Goal: Task Accomplishment & Management: Manage account settings

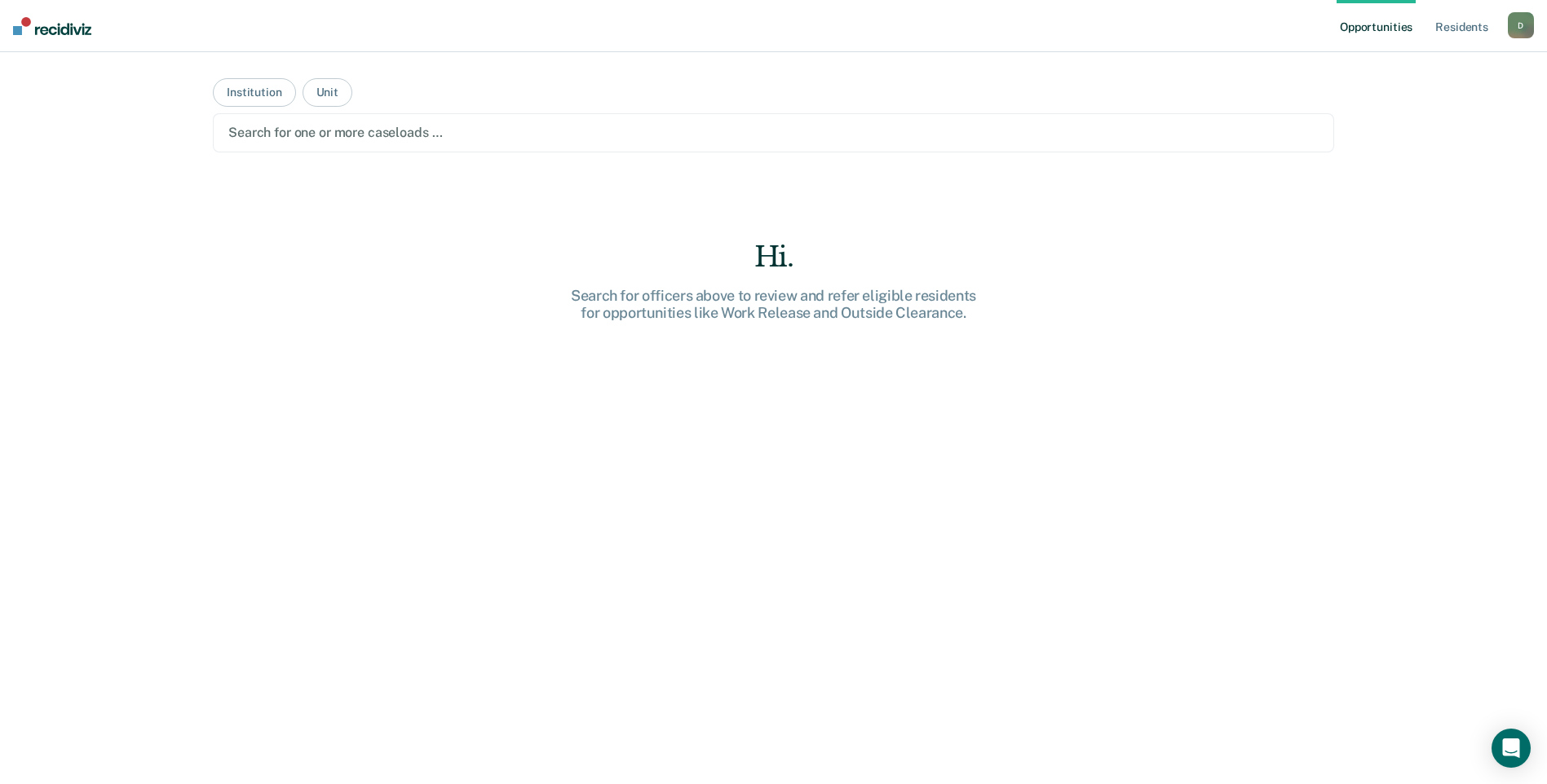
drag, startPoint x: 1477, startPoint y: 1, endPoint x: 1039, endPoint y: 430, distance: 613.1
click at [1039, 430] on div "Hi. Search for officers above to review and refer eligible residents for opport…" at bounding box center [773, 540] width 1121 height 602
click at [327, 94] on button "Unit" at bounding box center [327, 93] width 50 height 29
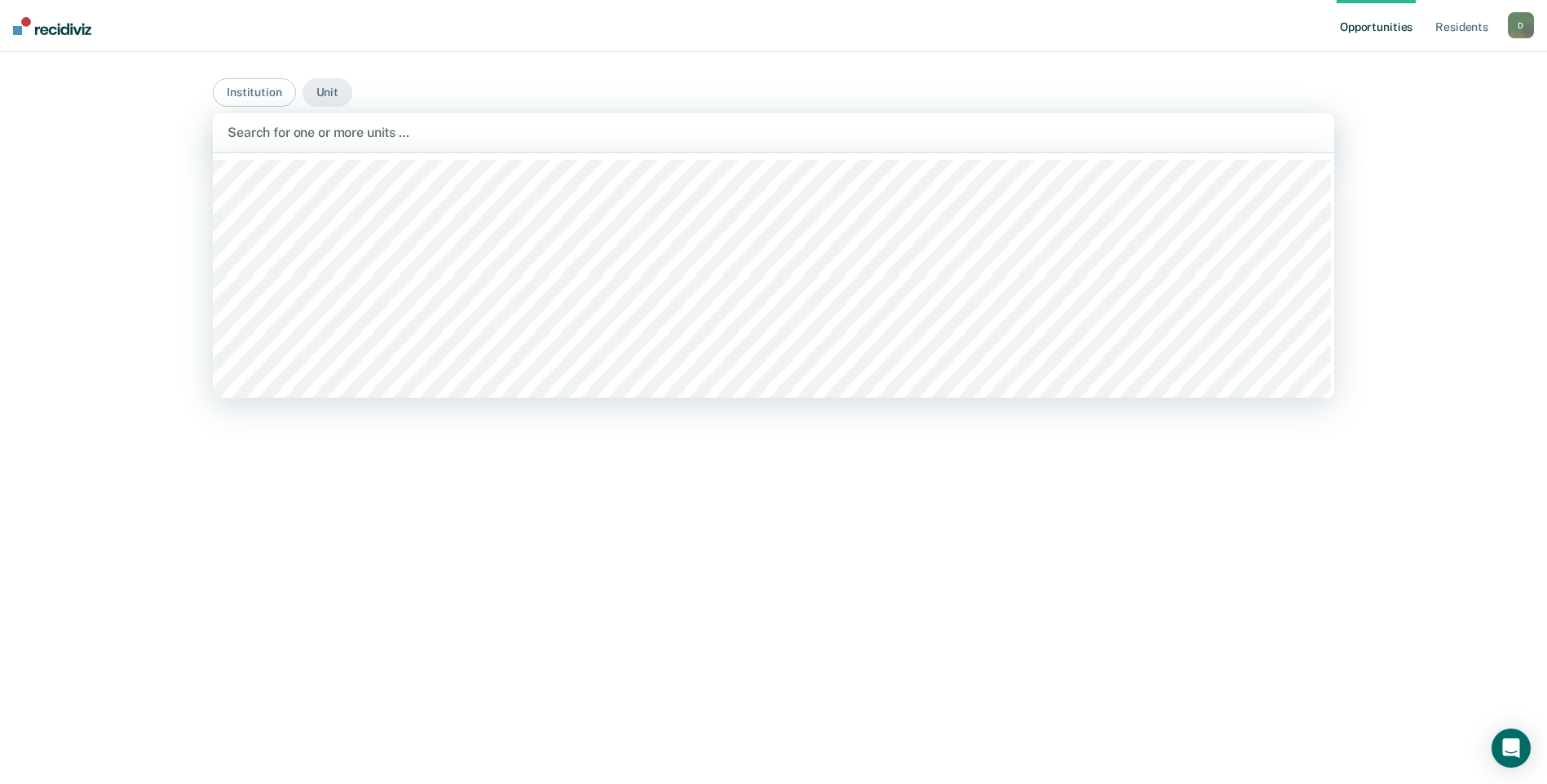
click at [322, 134] on div at bounding box center [773, 132] width 1092 height 18
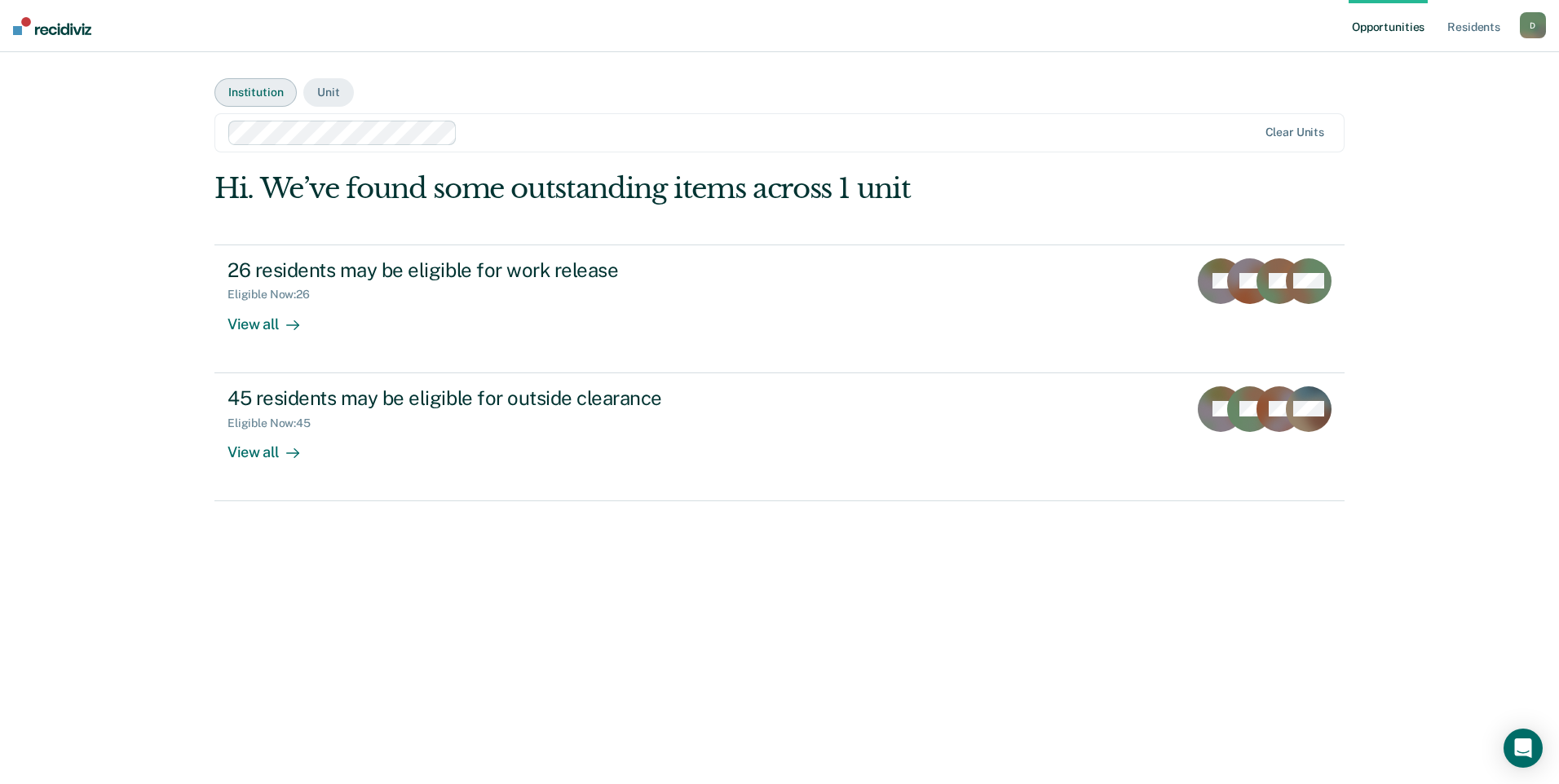
click at [255, 86] on button "Institution" at bounding box center [255, 93] width 82 height 29
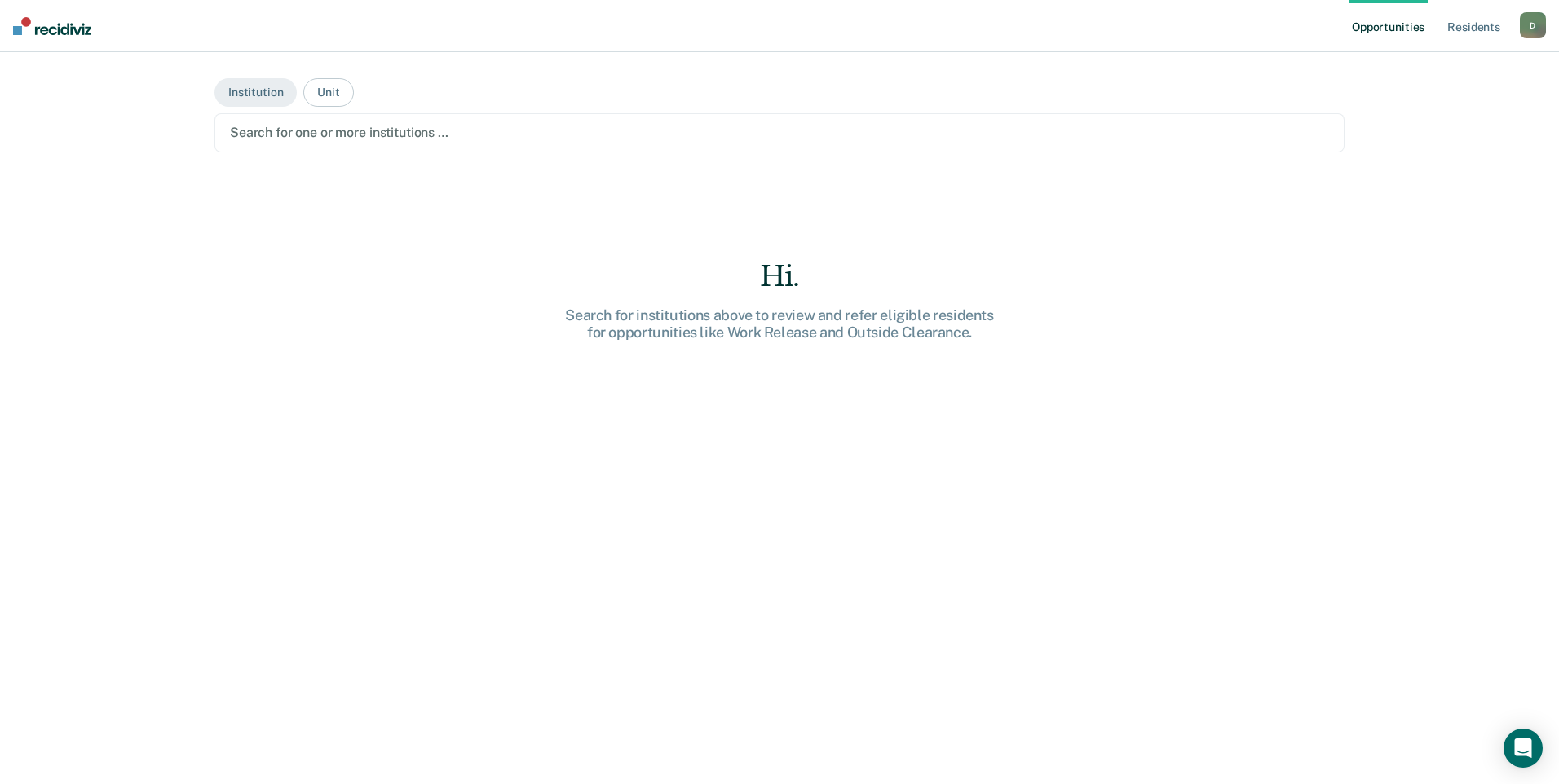
click at [287, 139] on div at bounding box center [779, 132] width 1099 height 18
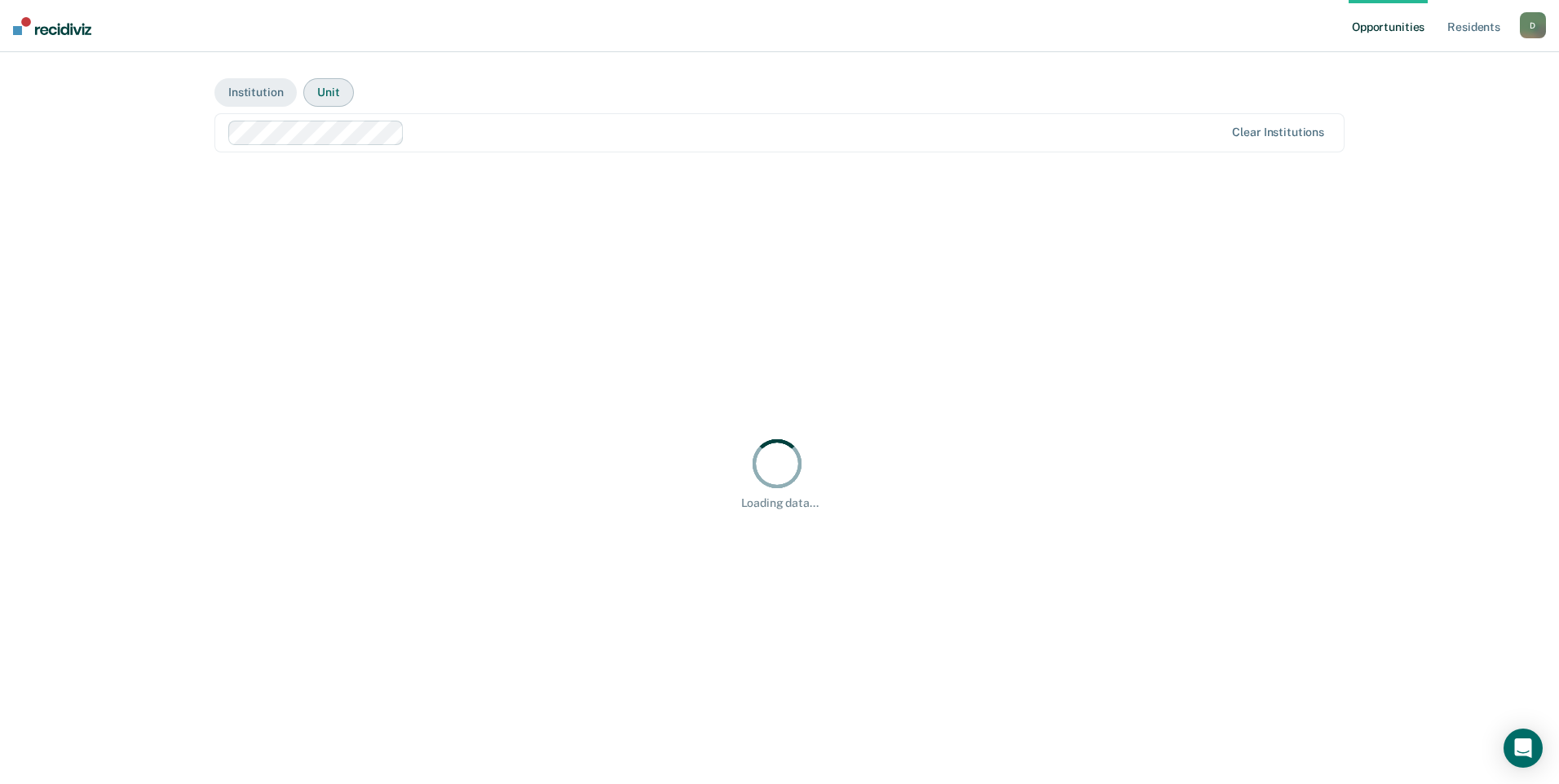
click at [327, 83] on button "Unit" at bounding box center [328, 93] width 50 height 29
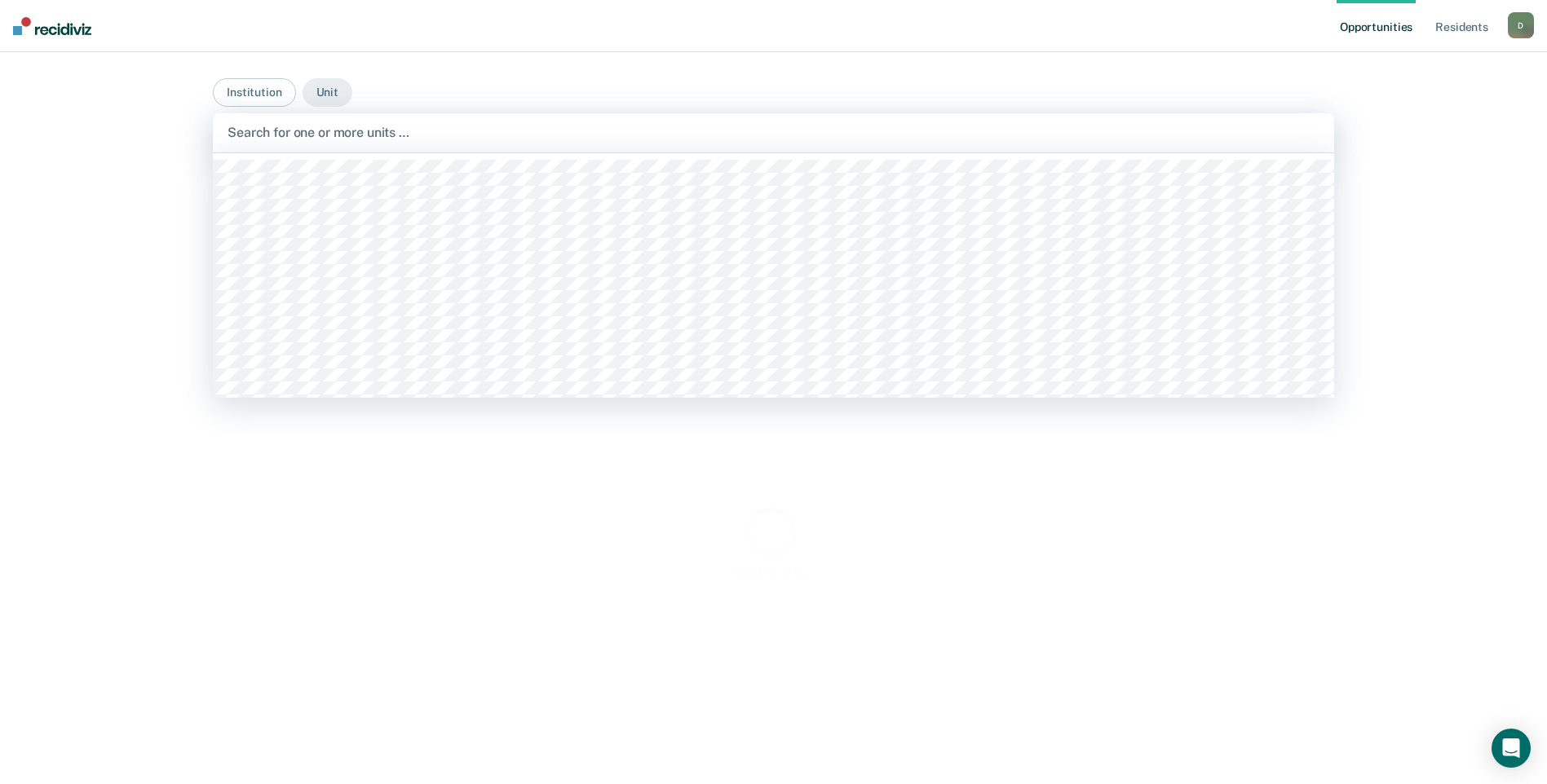
click at [377, 128] on div at bounding box center [773, 132] width 1092 height 18
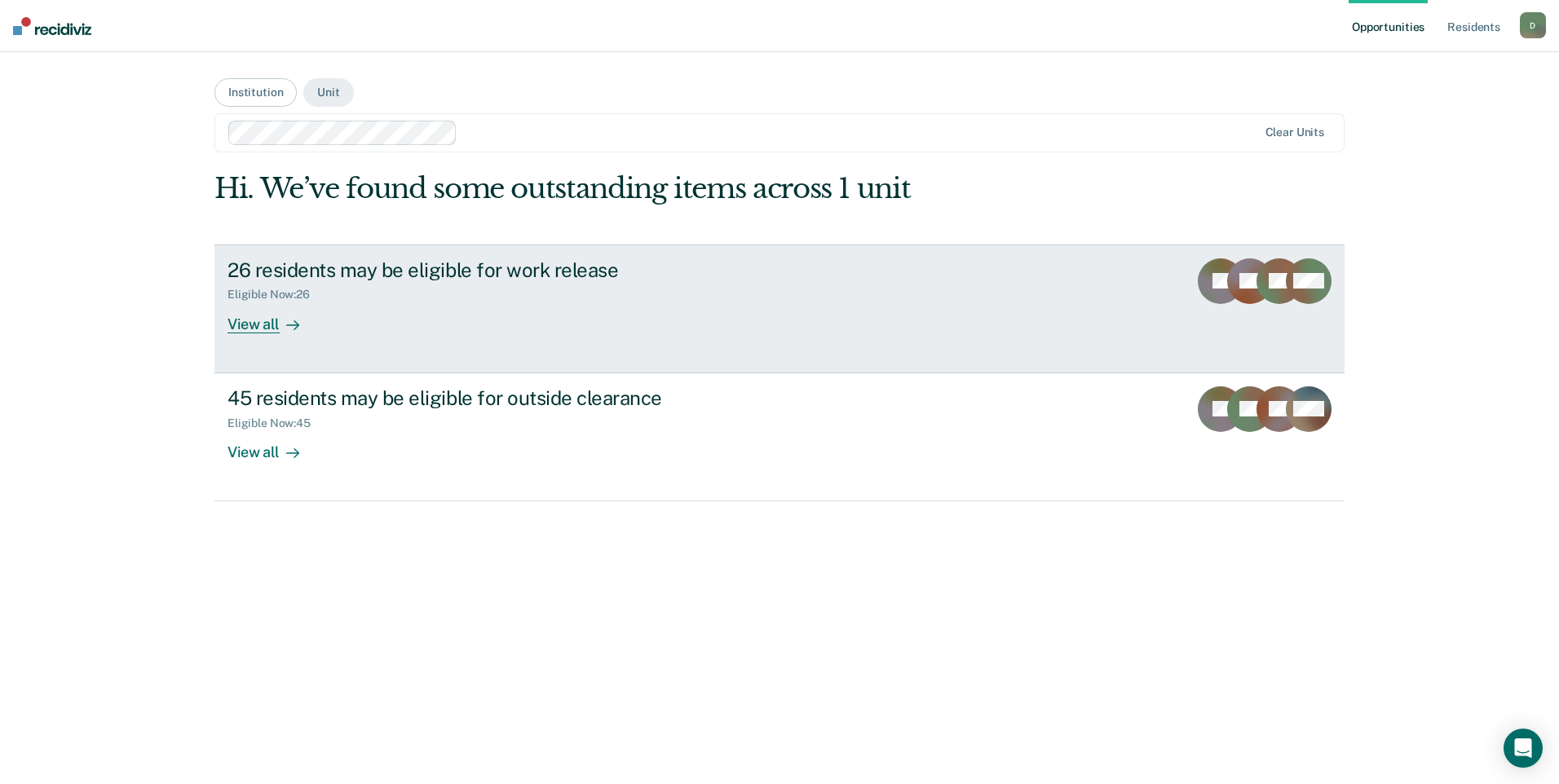
click at [260, 322] on div "View all" at bounding box center [272, 317] width 92 height 31
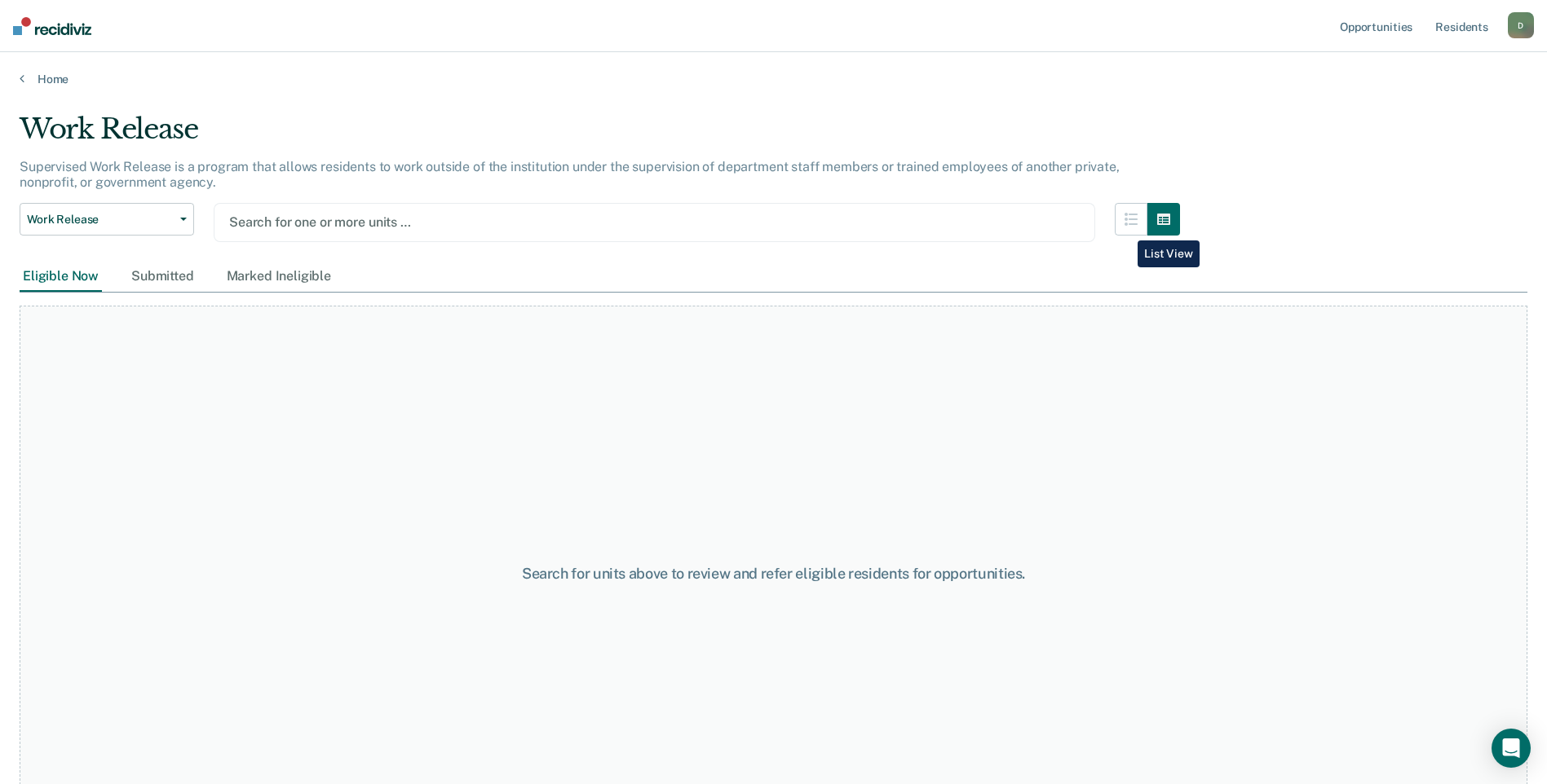
click at [1122, 227] on div "Work Release Work Release Outside Clearance Search for one or more units …" at bounding box center [599, 231] width 1160 height 58
click at [1131, 224] on button "button" at bounding box center [1130, 218] width 32 height 32
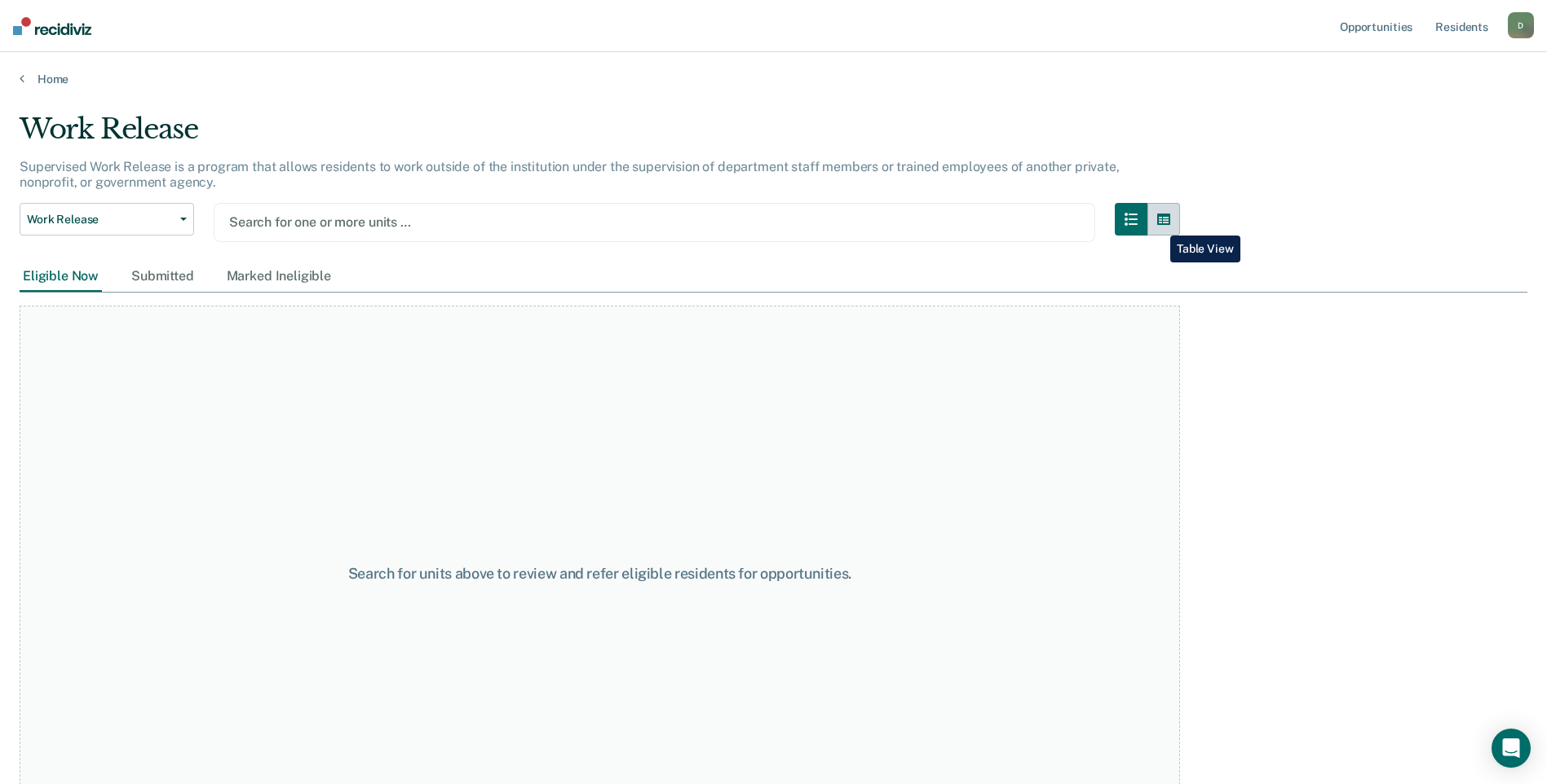
click at [1157, 224] on button "button" at bounding box center [1163, 218] width 32 height 32
click at [1147, 223] on button "button" at bounding box center [1130, 218] width 32 height 32
click at [21, 79] on icon at bounding box center [22, 78] width 5 height 13
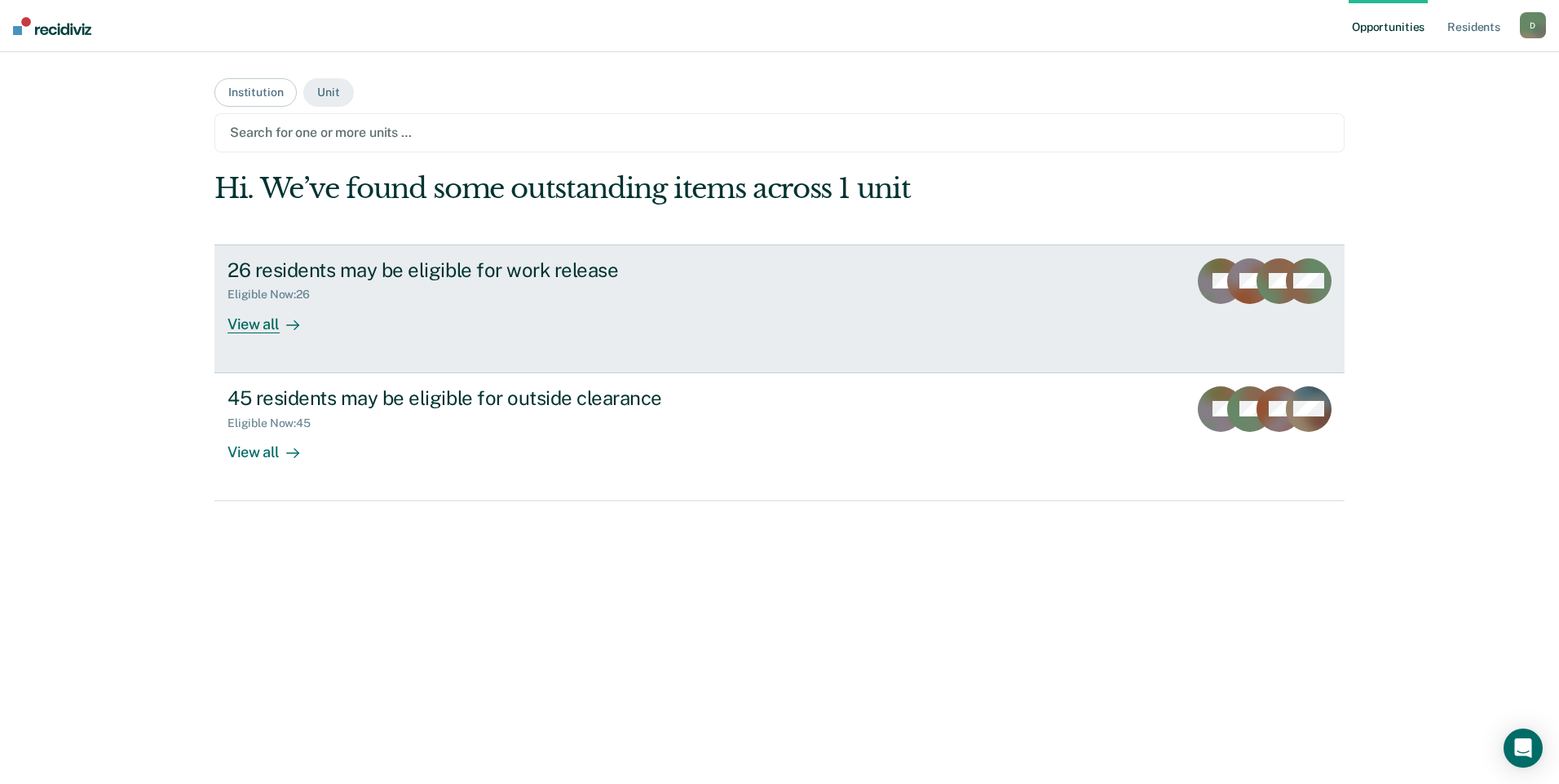
click at [270, 324] on div "View all" at bounding box center [272, 317] width 92 height 31
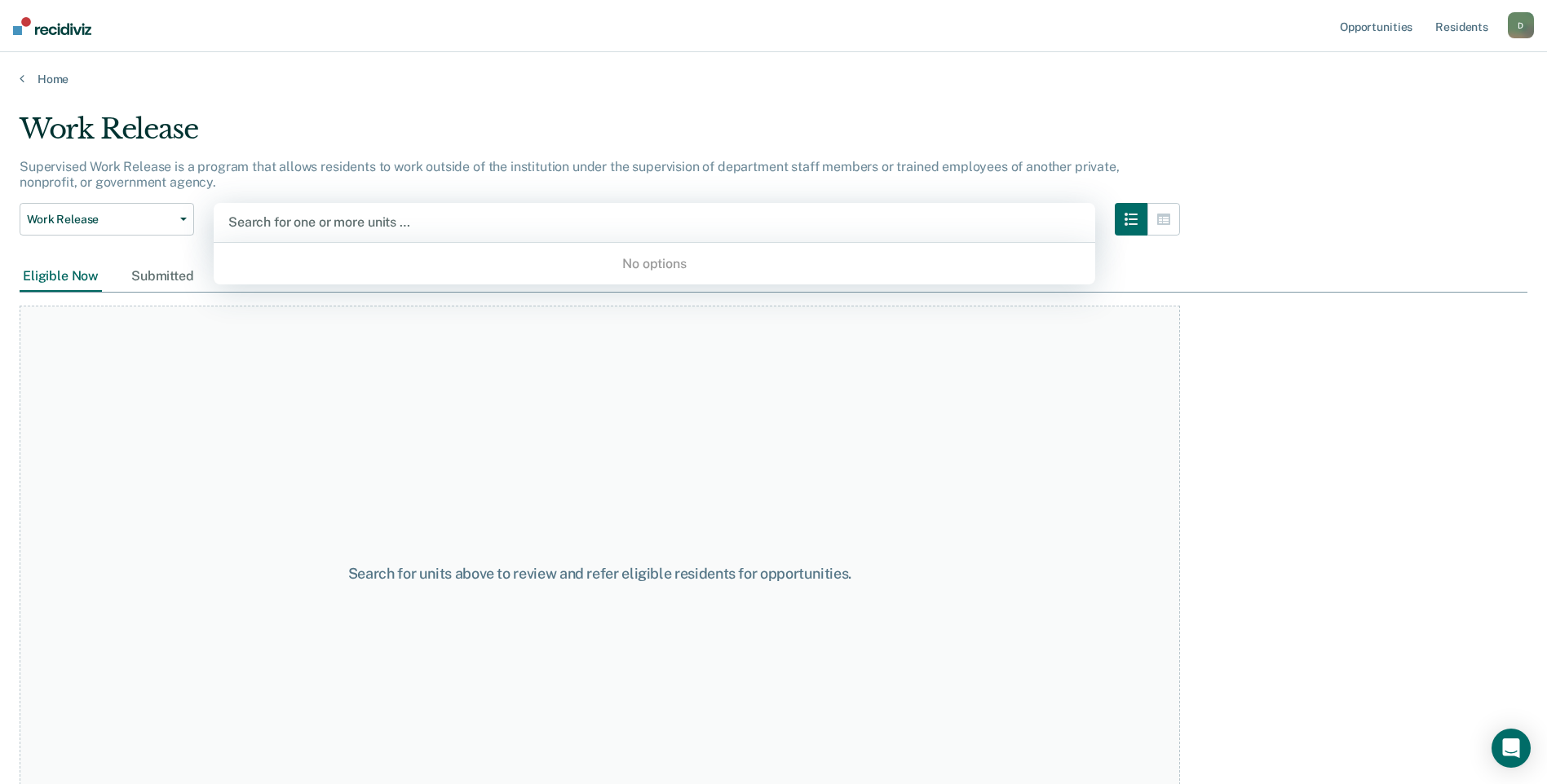
click at [385, 217] on div at bounding box center [653, 222] width 852 height 18
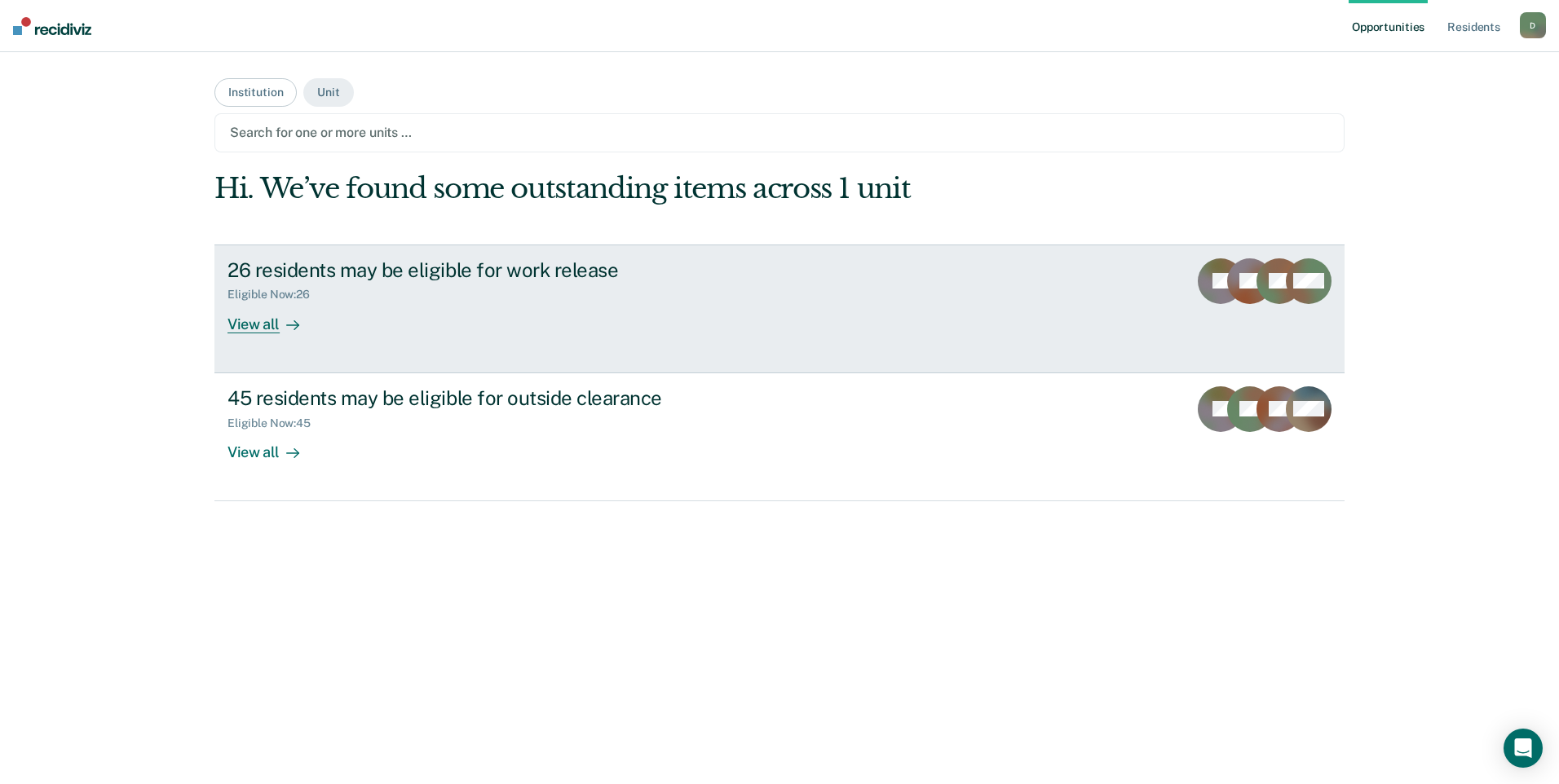
click at [240, 327] on div "View all" at bounding box center [272, 317] width 92 height 31
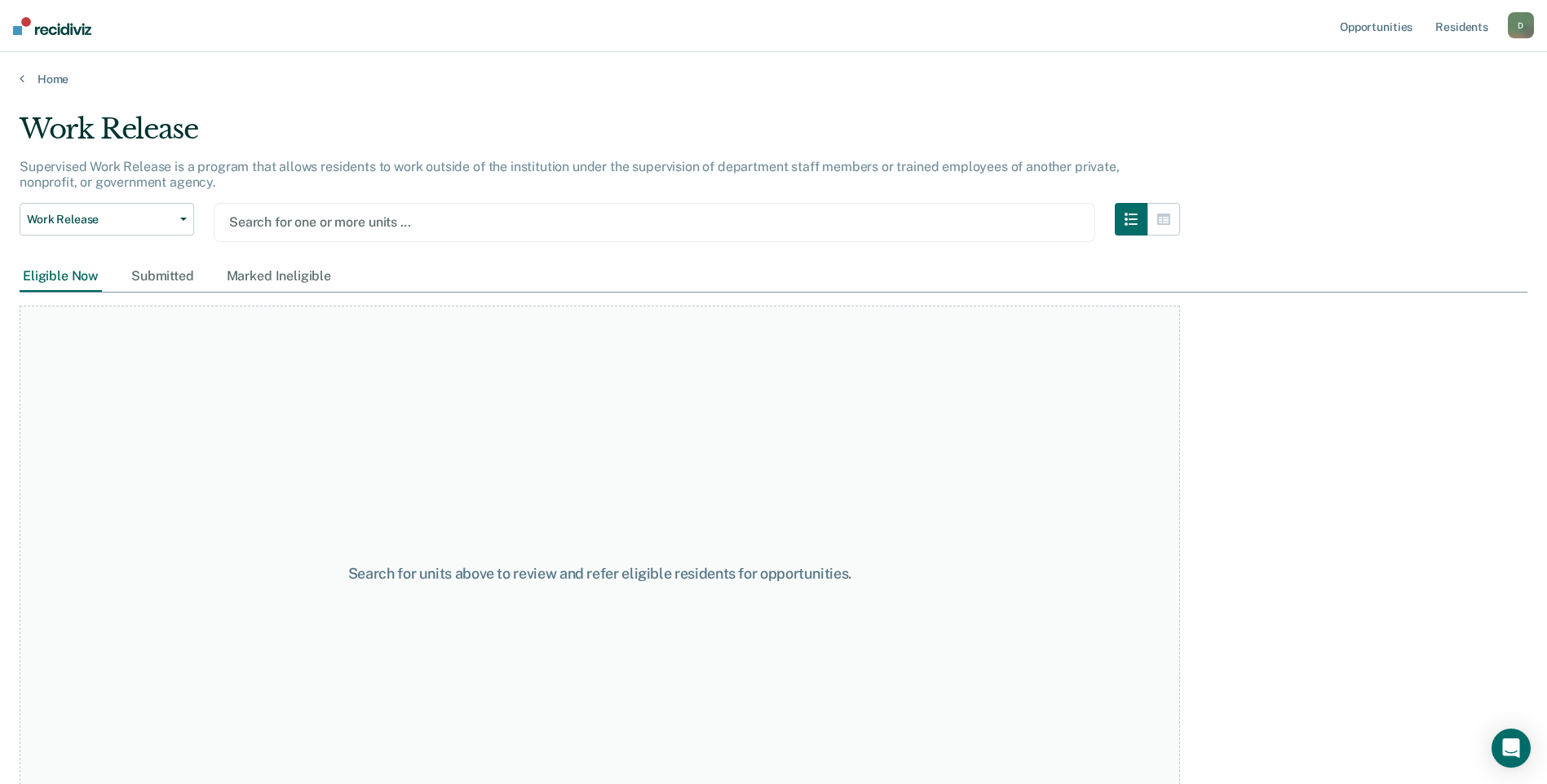
click at [262, 224] on div at bounding box center [653, 222] width 850 height 18
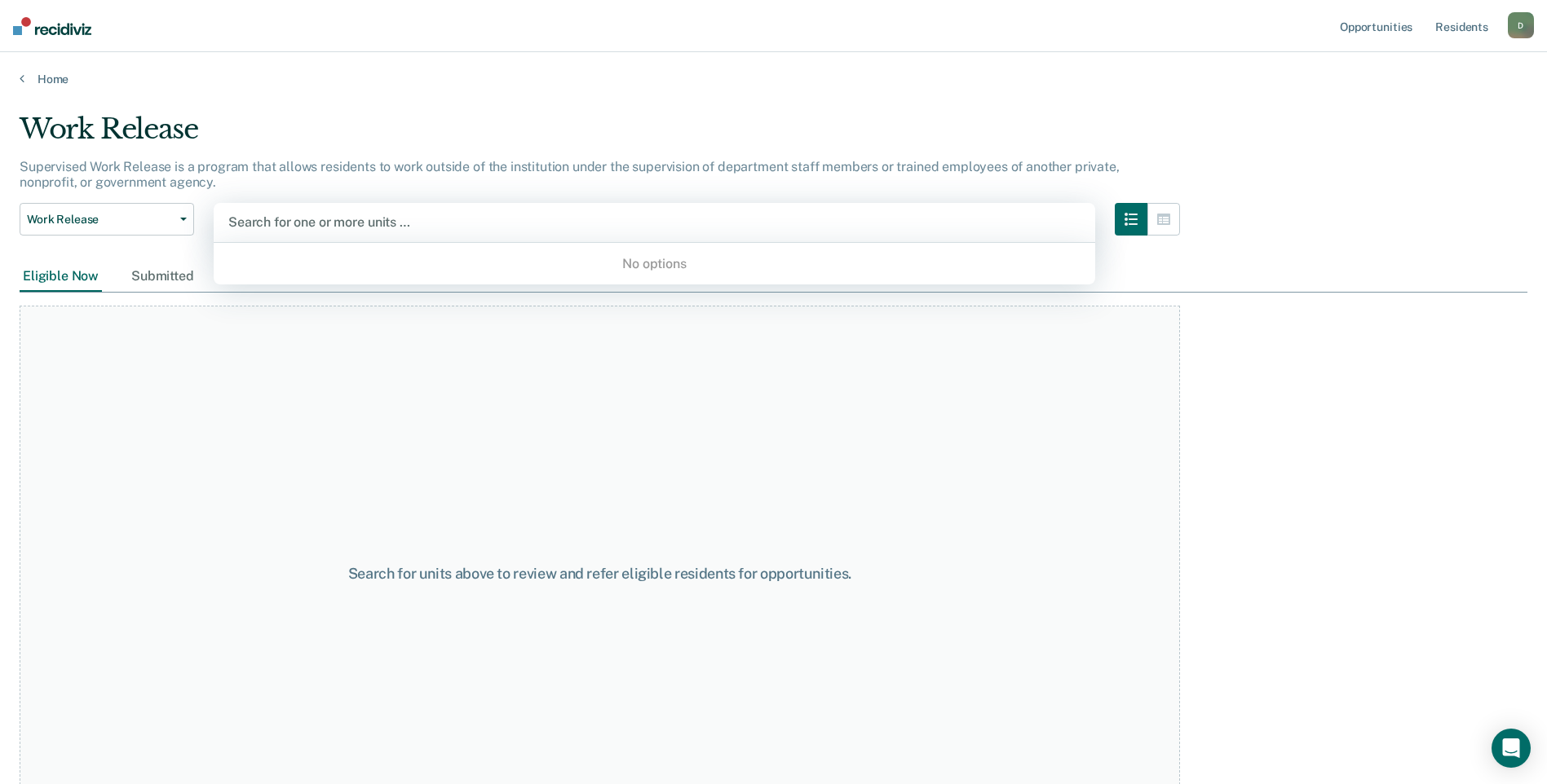
type input "2"
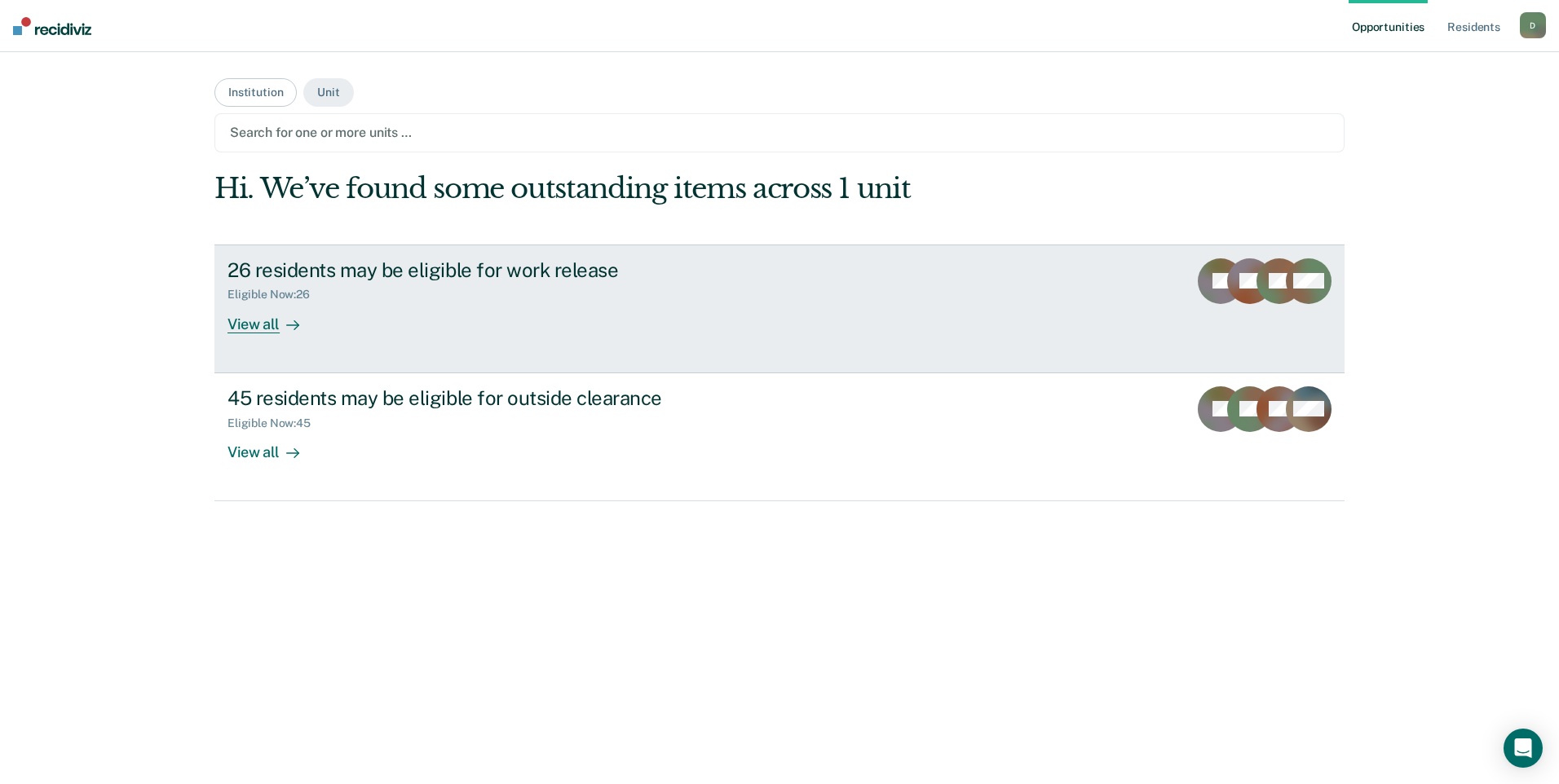
click at [238, 322] on div "View all" at bounding box center [272, 317] width 92 height 31
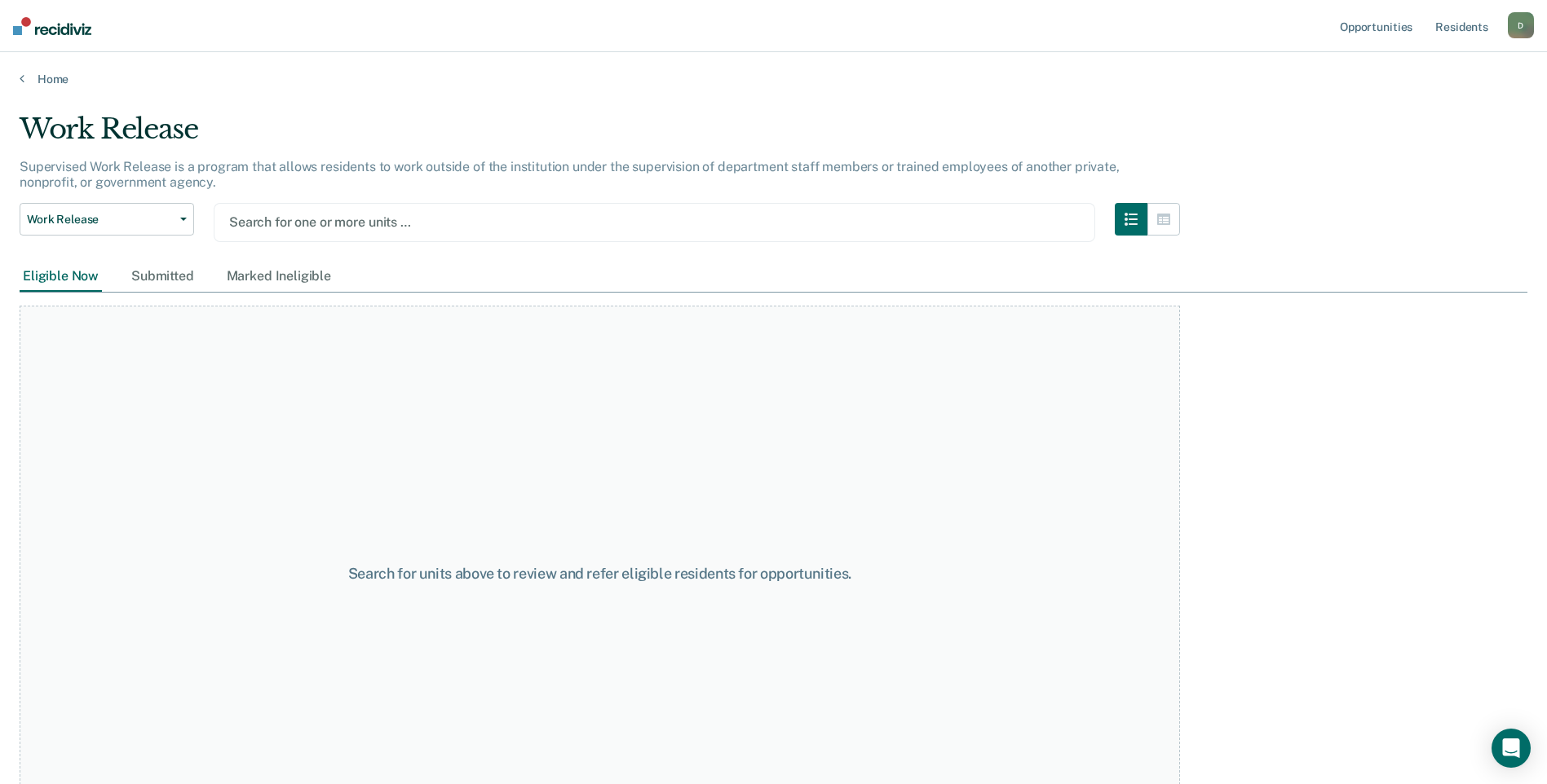
scroll to position [58, 0]
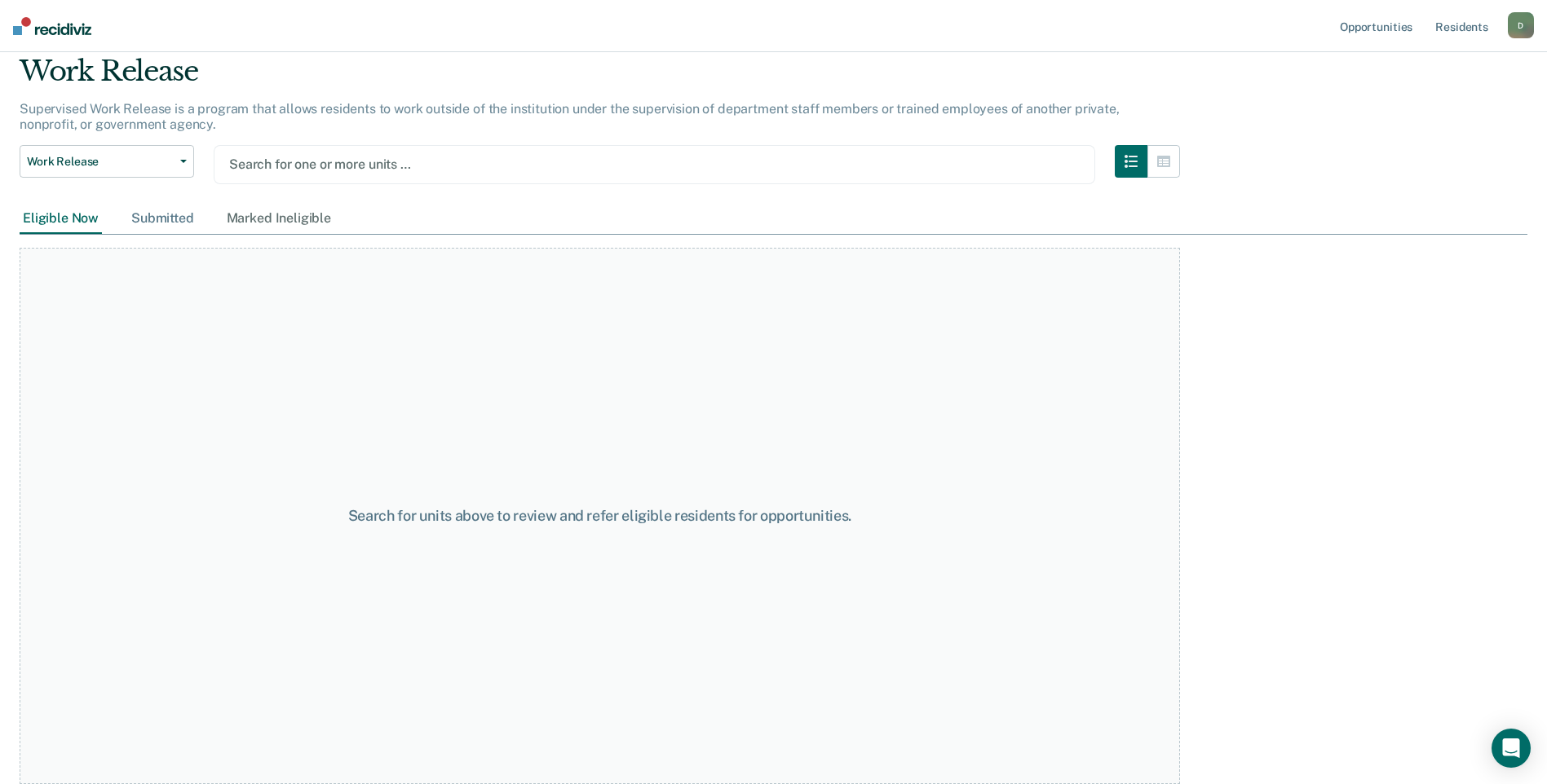
click at [188, 215] on div "Submitted" at bounding box center [162, 218] width 69 height 31
click at [253, 215] on div "Marked Ineligible" at bounding box center [279, 218] width 111 height 31
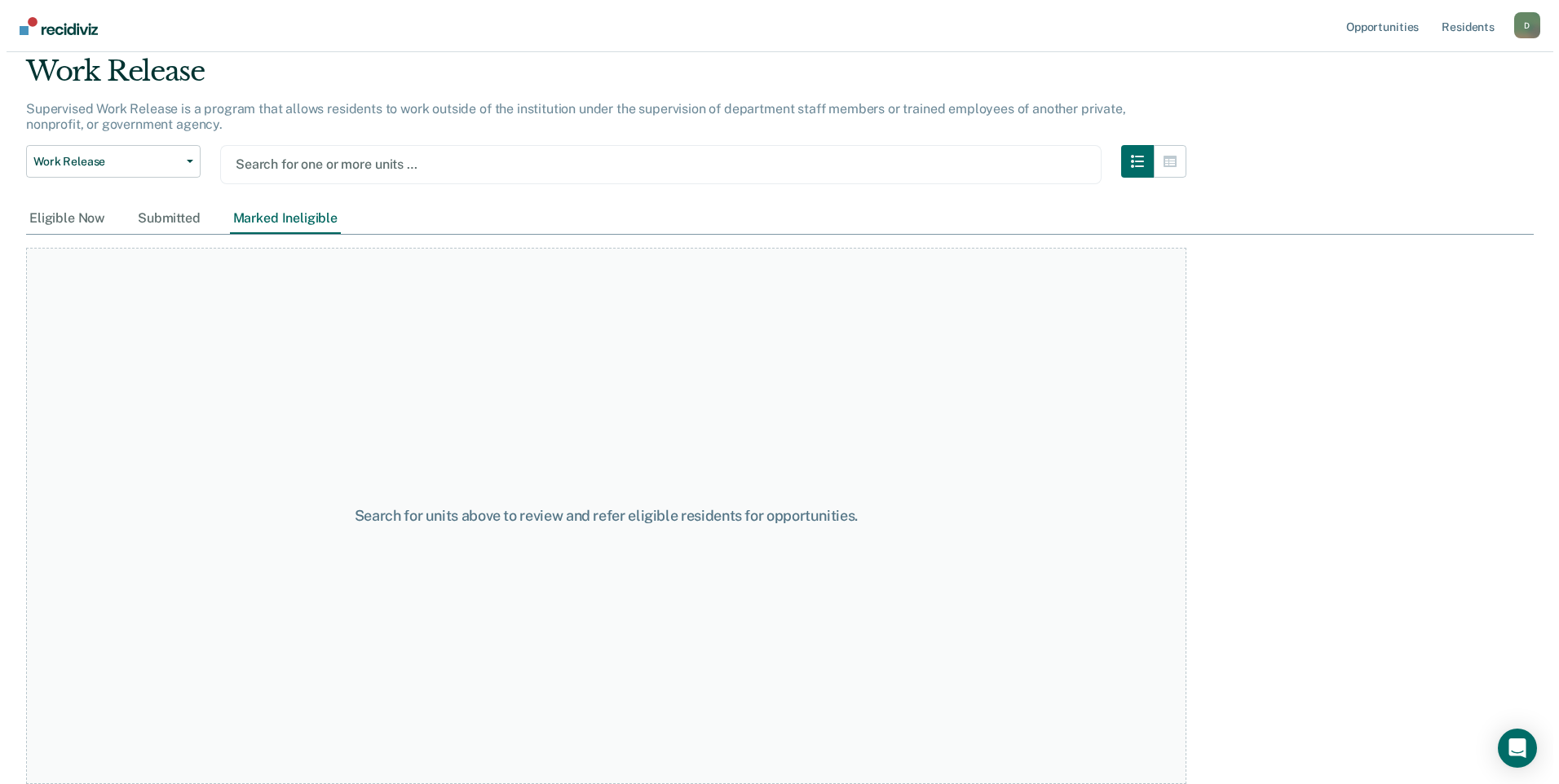
scroll to position [0, 0]
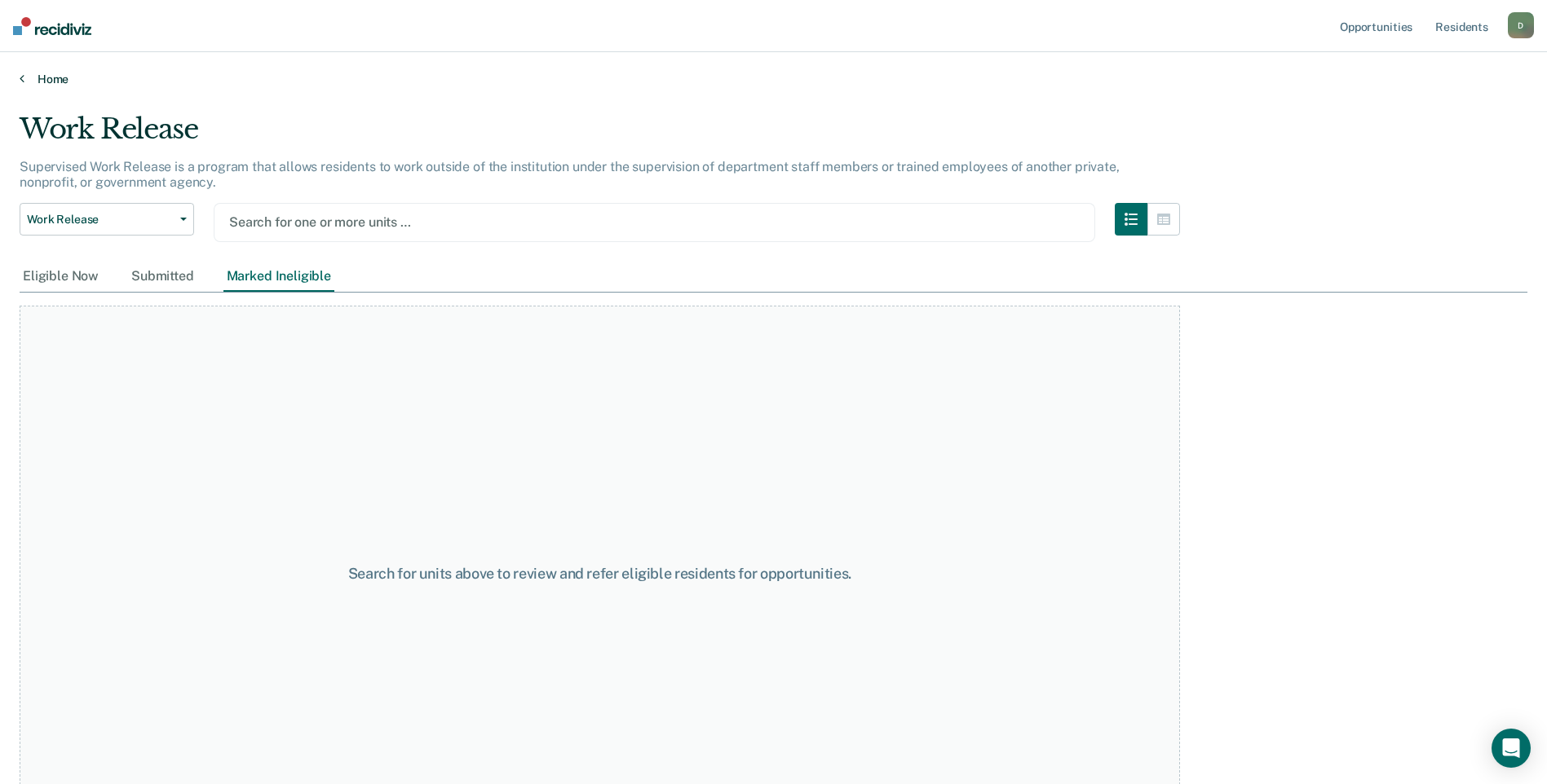
click at [19, 75] on icon at bounding box center [22, 78] width 5 height 13
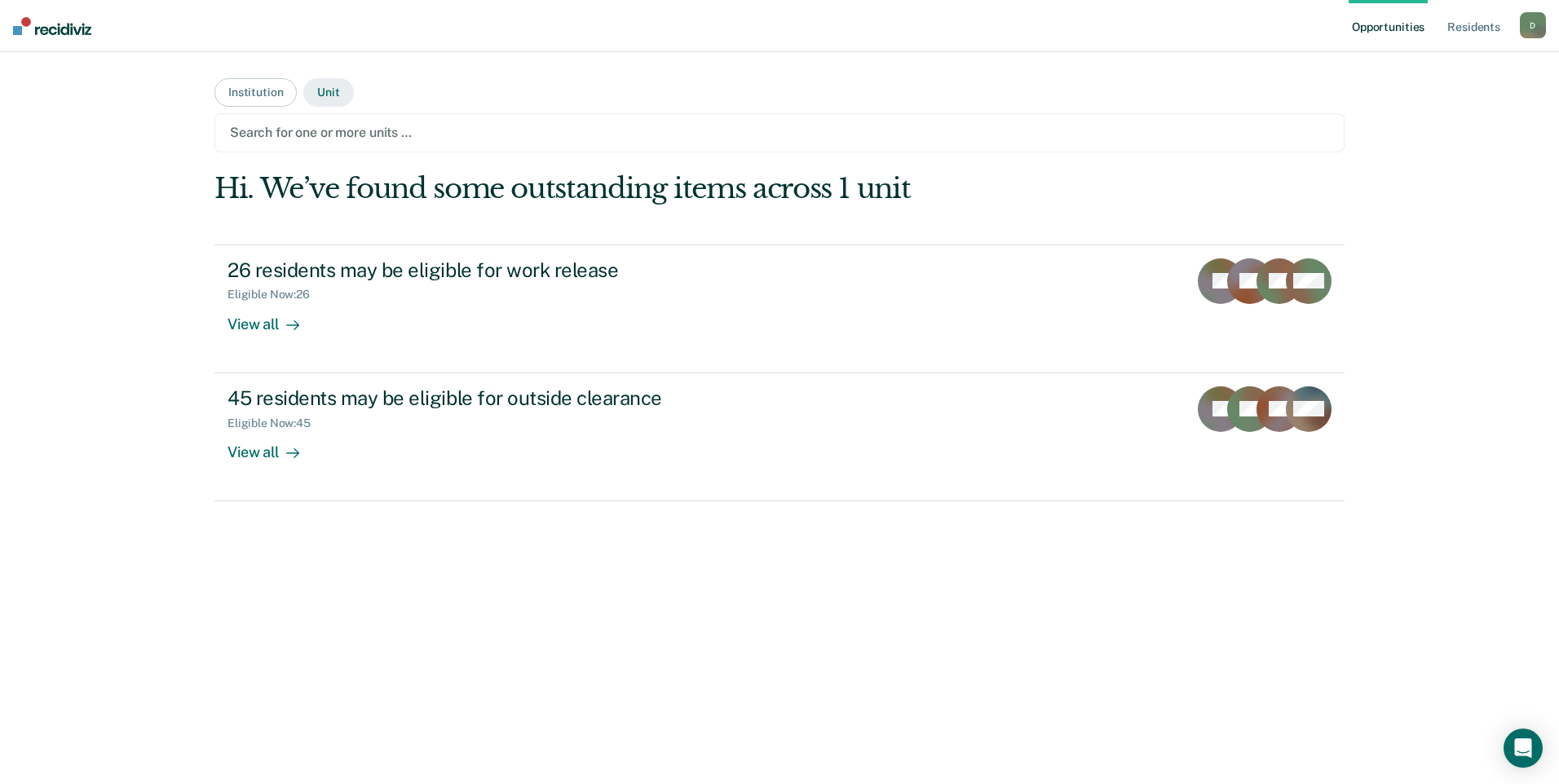
click at [333, 100] on button "Unit" at bounding box center [328, 93] width 50 height 29
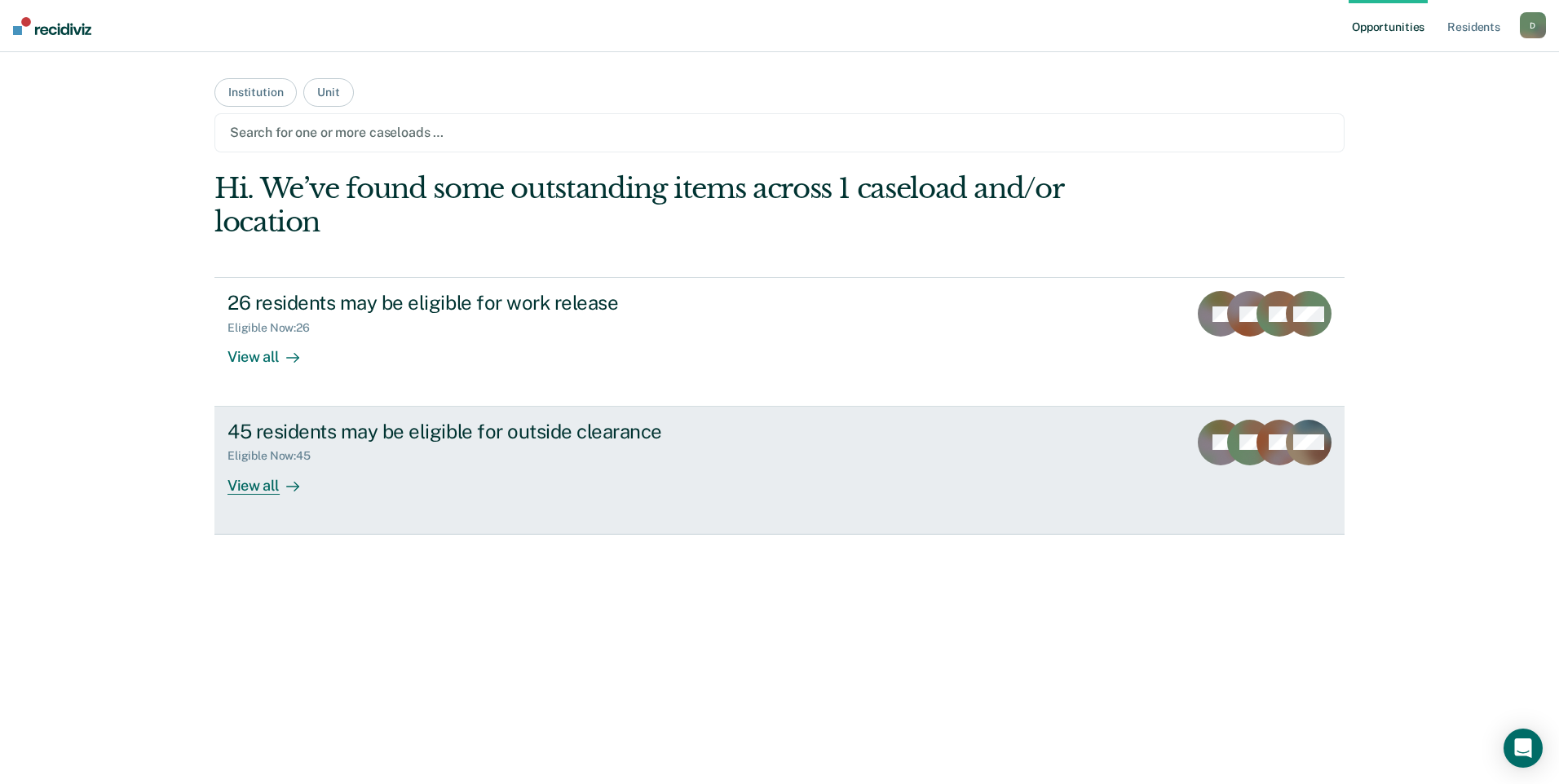
click at [255, 487] on div "View all" at bounding box center [272, 478] width 92 height 31
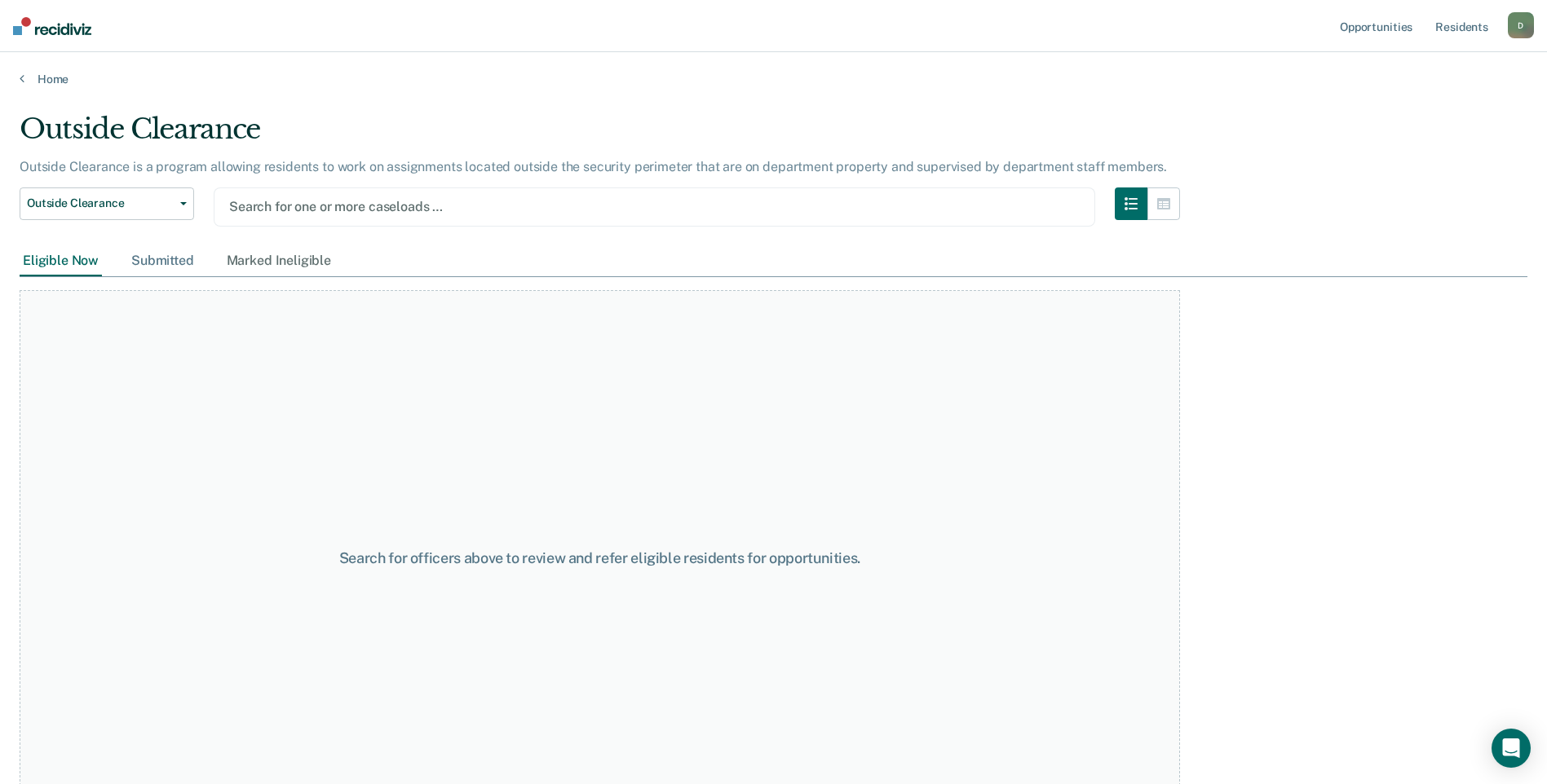
click at [160, 254] on div "Submitted" at bounding box center [162, 261] width 69 height 31
click at [66, 261] on div "Eligible Now" at bounding box center [60, 261] width 82 height 31
click at [28, 75] on link "Home" at bounding box center [773, 79] width 1508 height 15
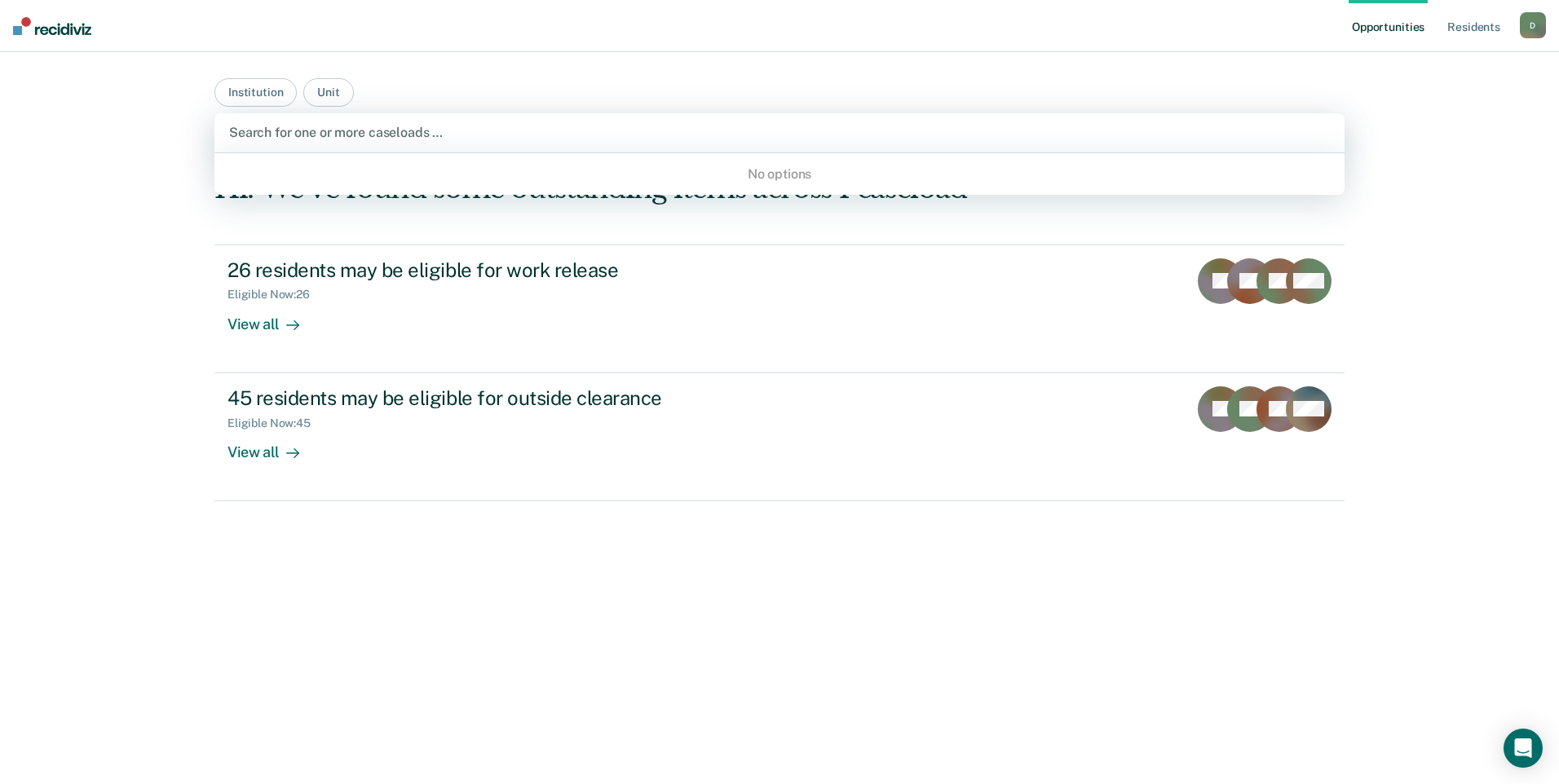
click at [276, 131] on div at bounding box center [779, 132] width 1100 height 18
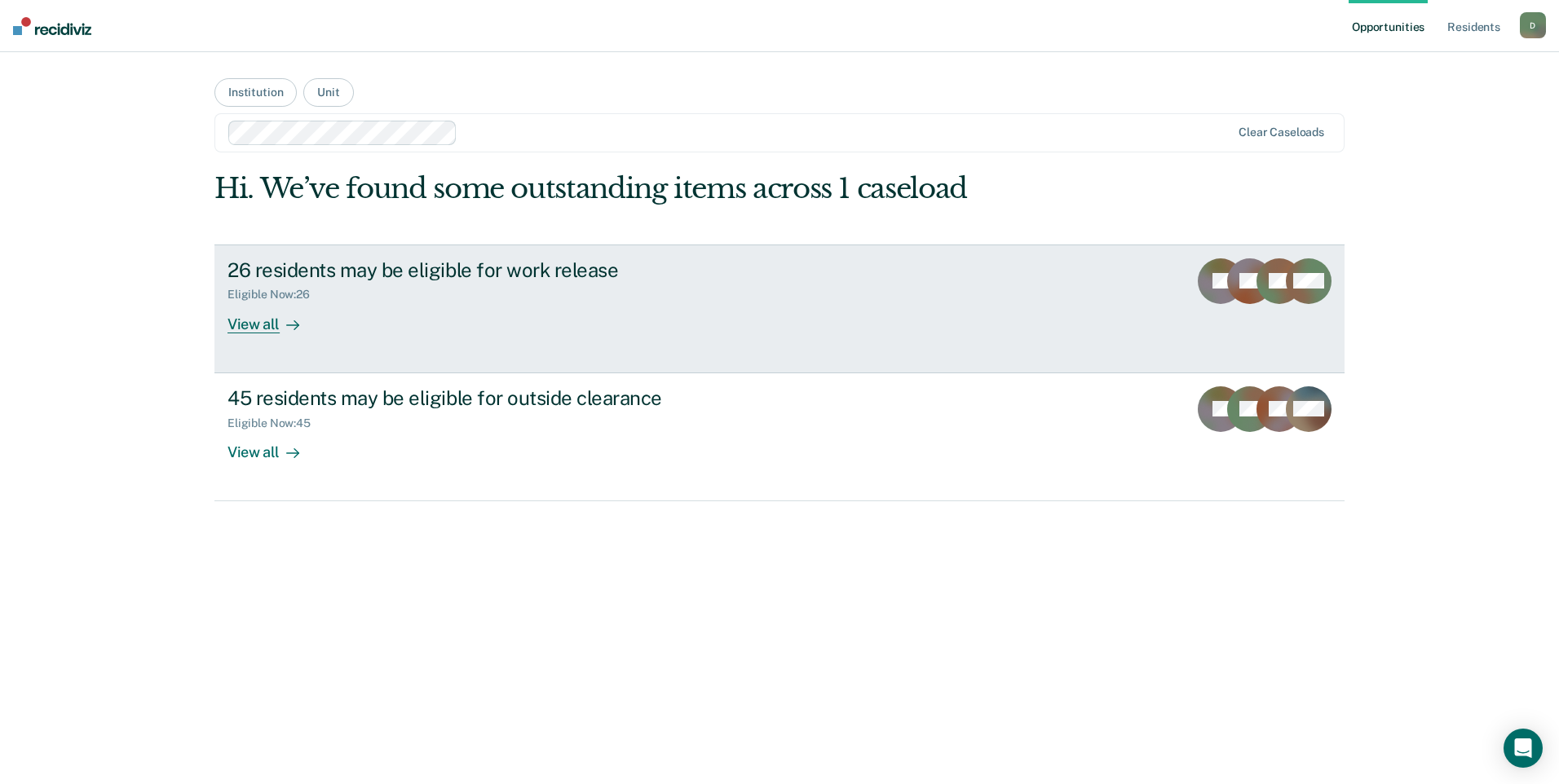
click at [267, 324] on div "View all" at bounding box center [272, 317] width 92 height 31
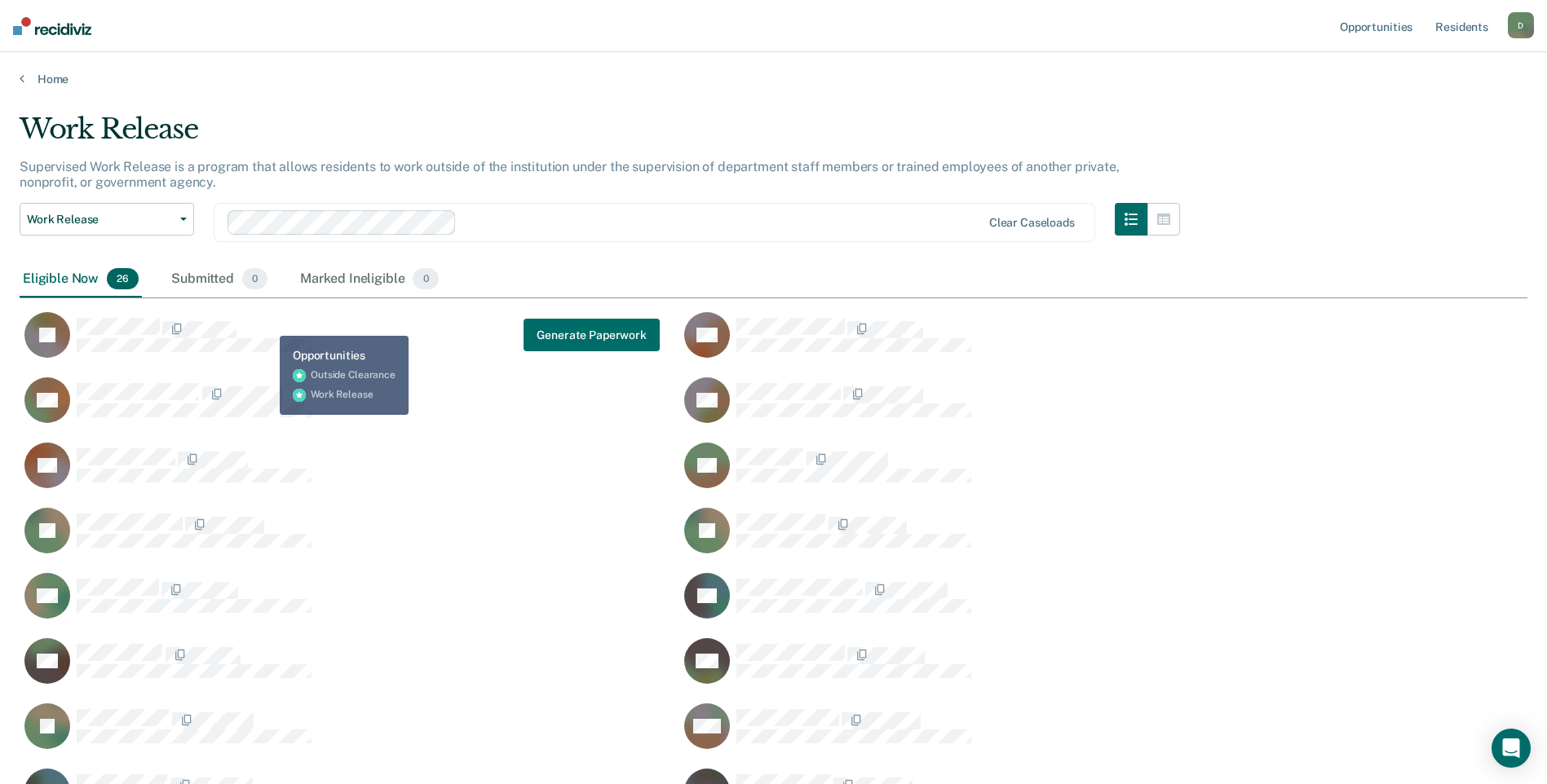
scroll to position [1028, 1495]
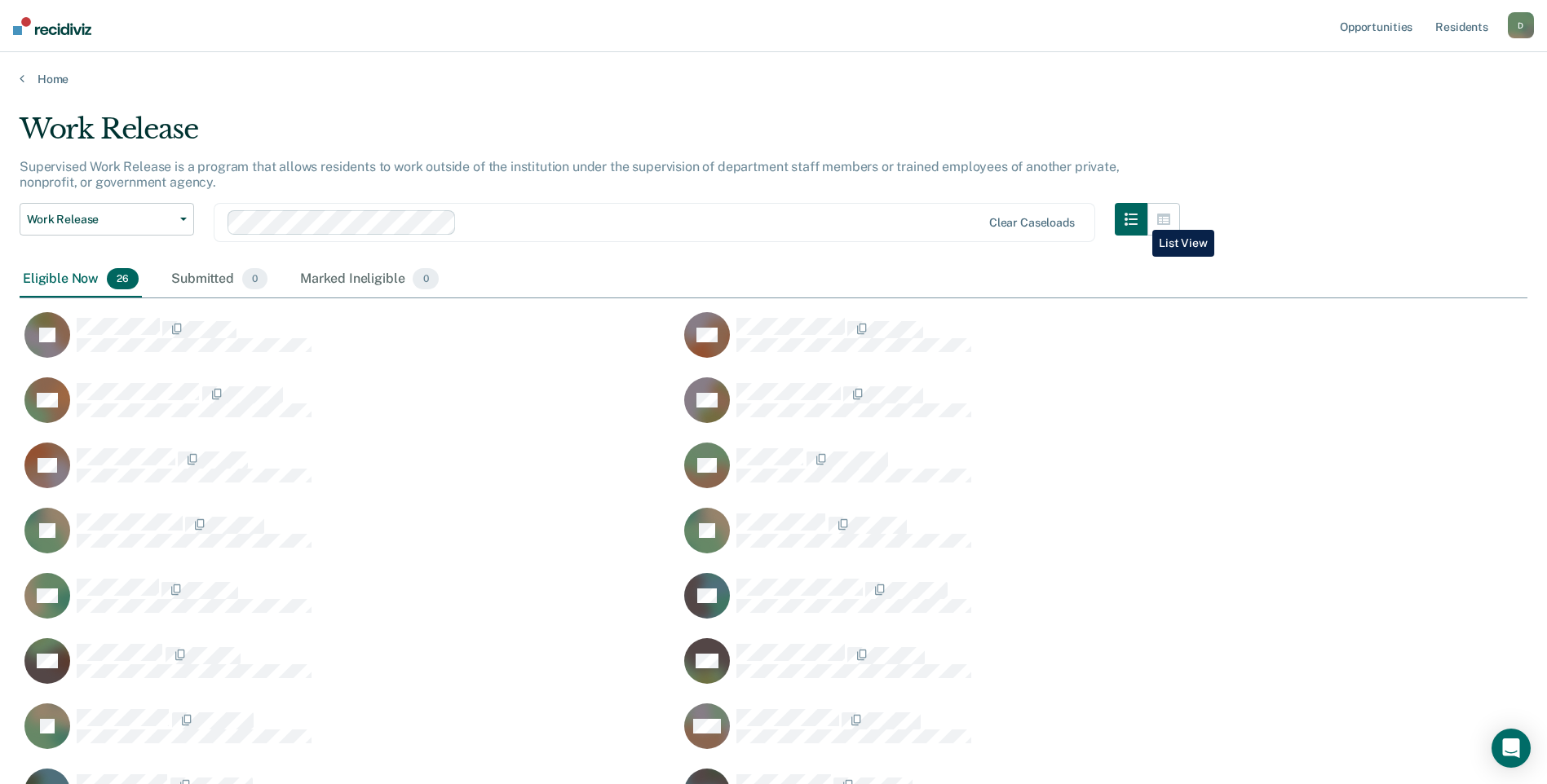
click at [1137, 217] on icon "button" at bounding box center [1130, 219] width 13 height 13
click at [1170, 223] on icon "button" at bounding box center [1163, 219] width 13 height 13
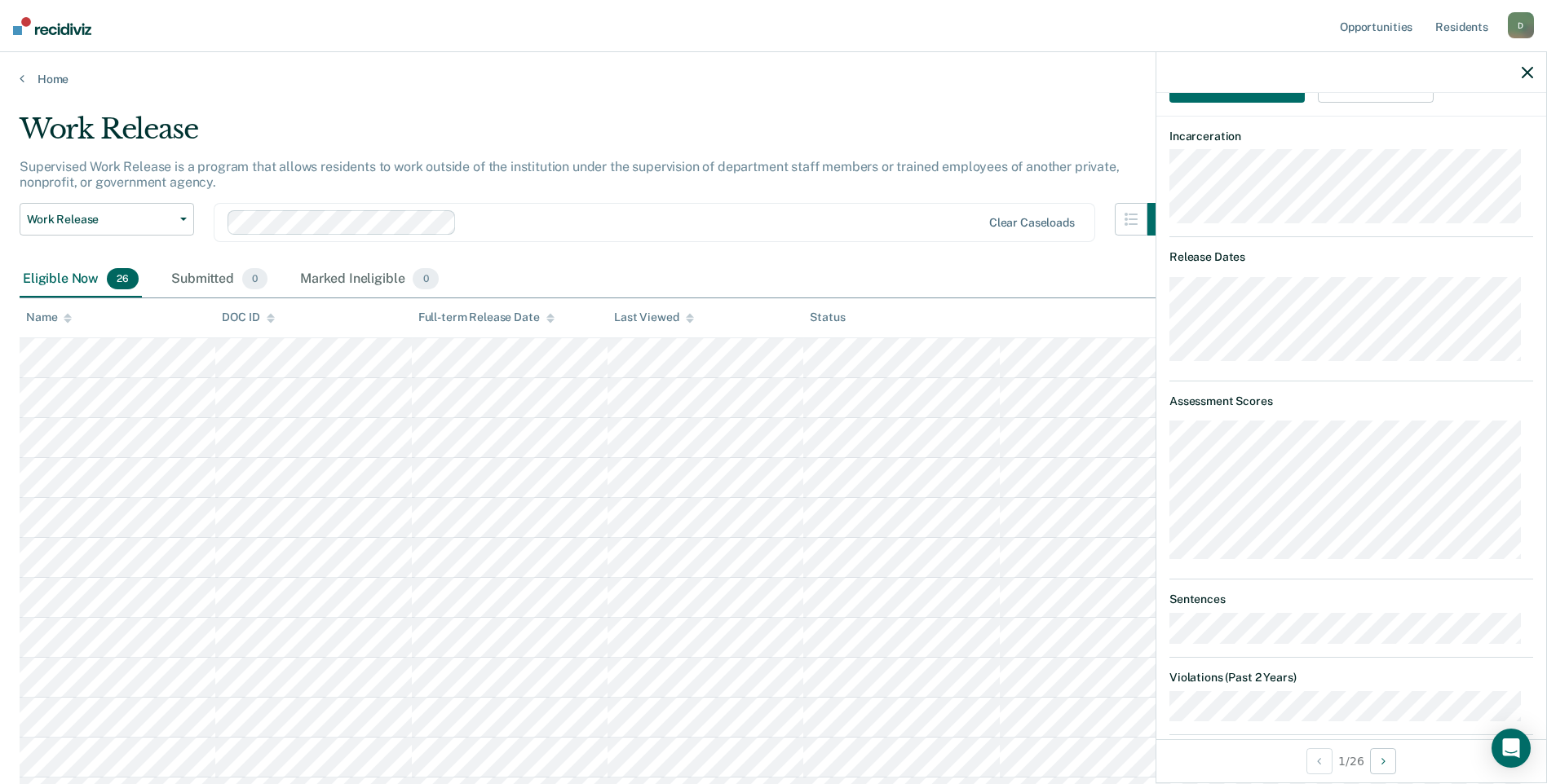
scroll to position [235, 0]
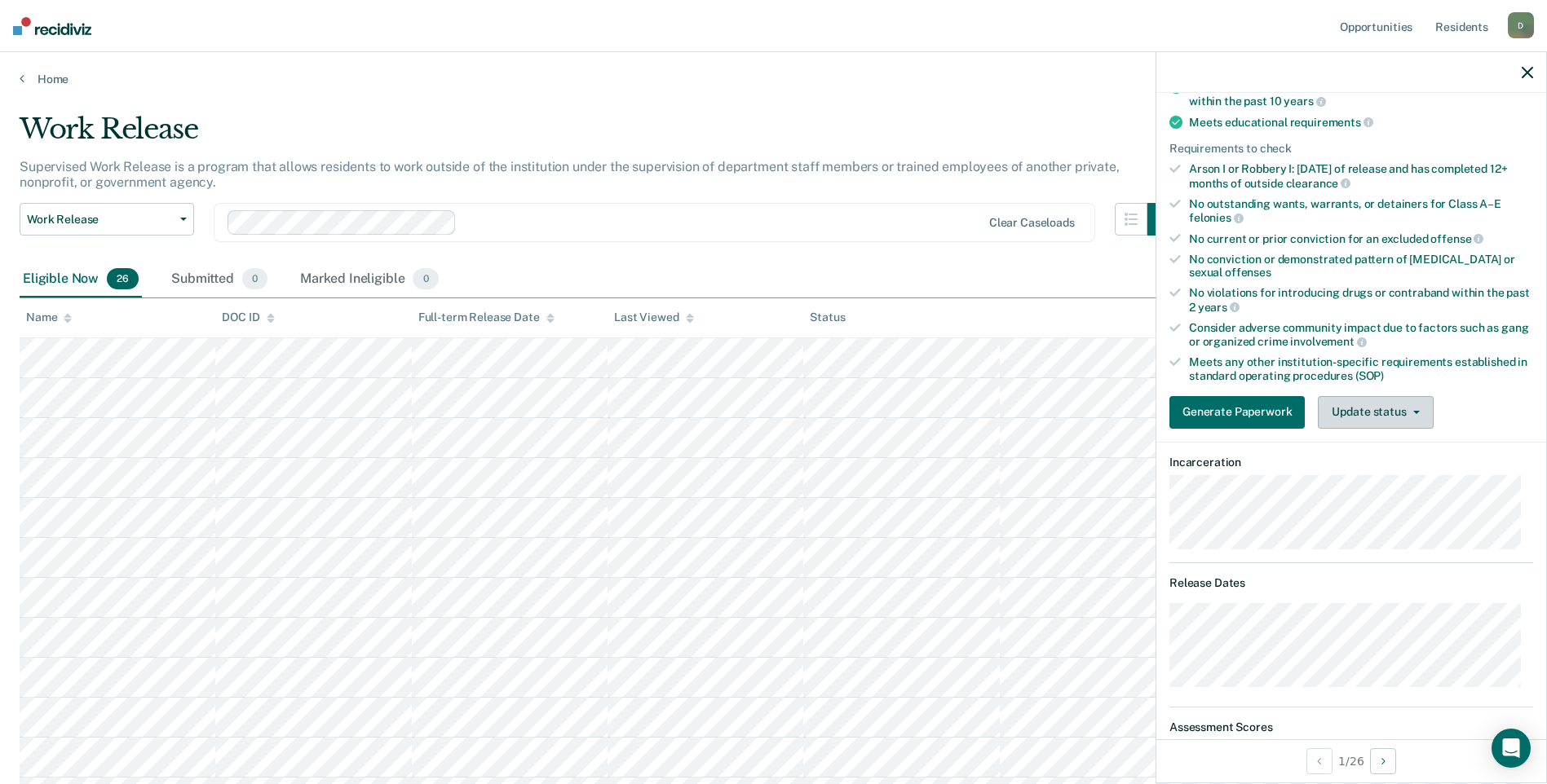
click at [1363, 411] on button "Update status" at bounding box center [1375, 412] width 115 height 32
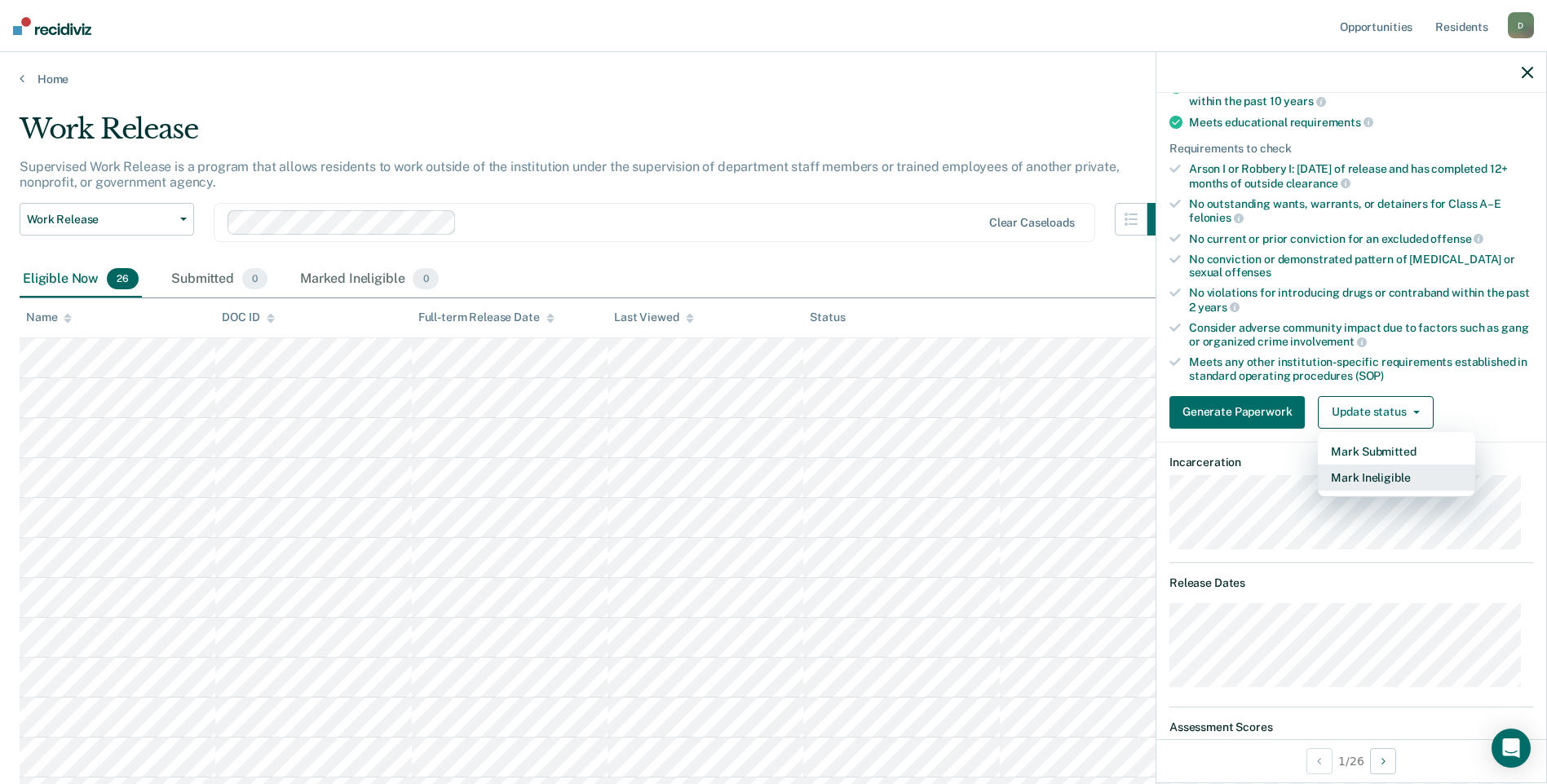
click at [1364, 477] on button "Mark Ineligible" at bounding box center [1396, 478] width 157 height 26
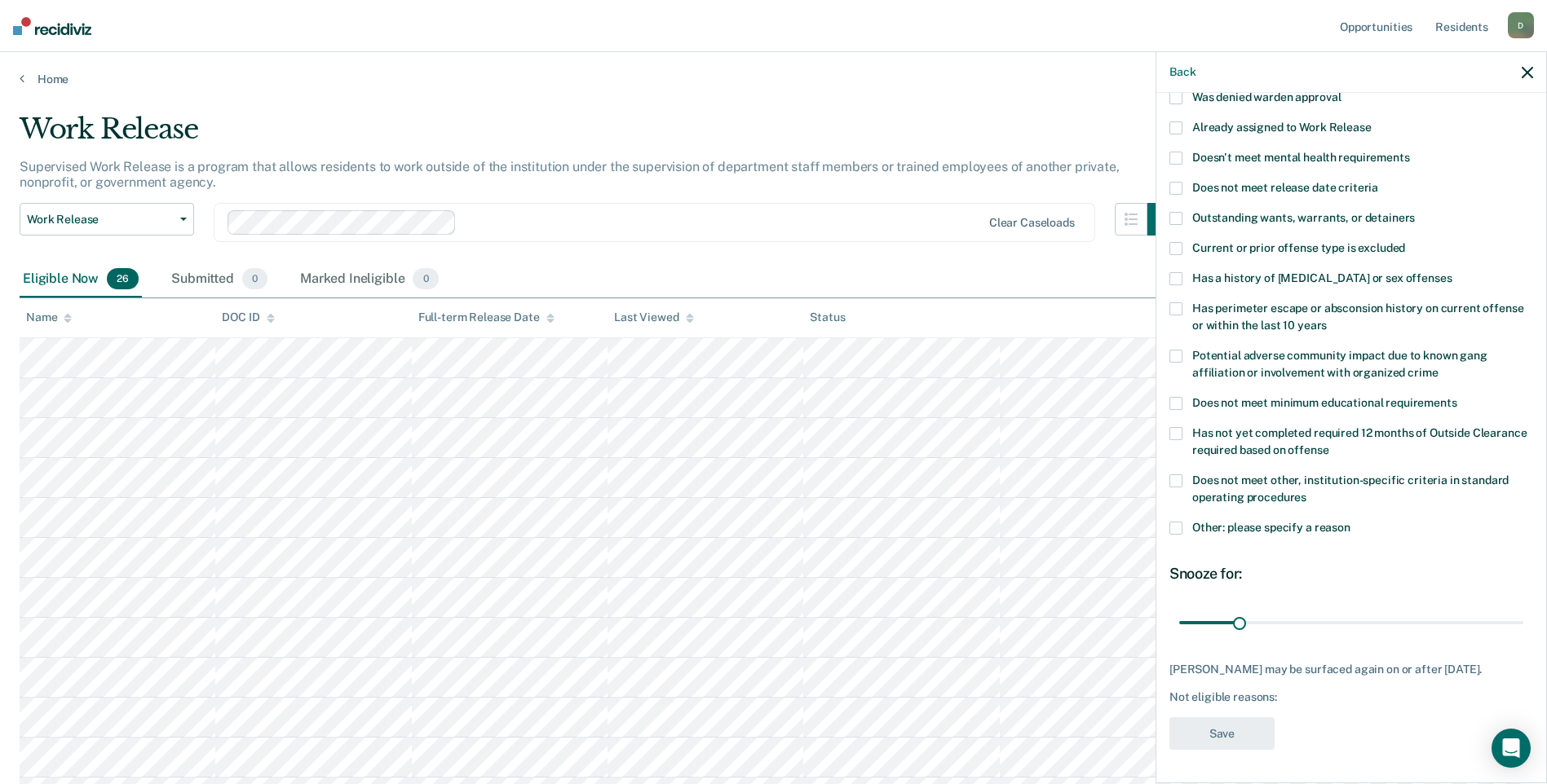
scroll to position [138, 0]
click at [1175, 272] on span at bounding box center [1175, 279] width 13 height 13
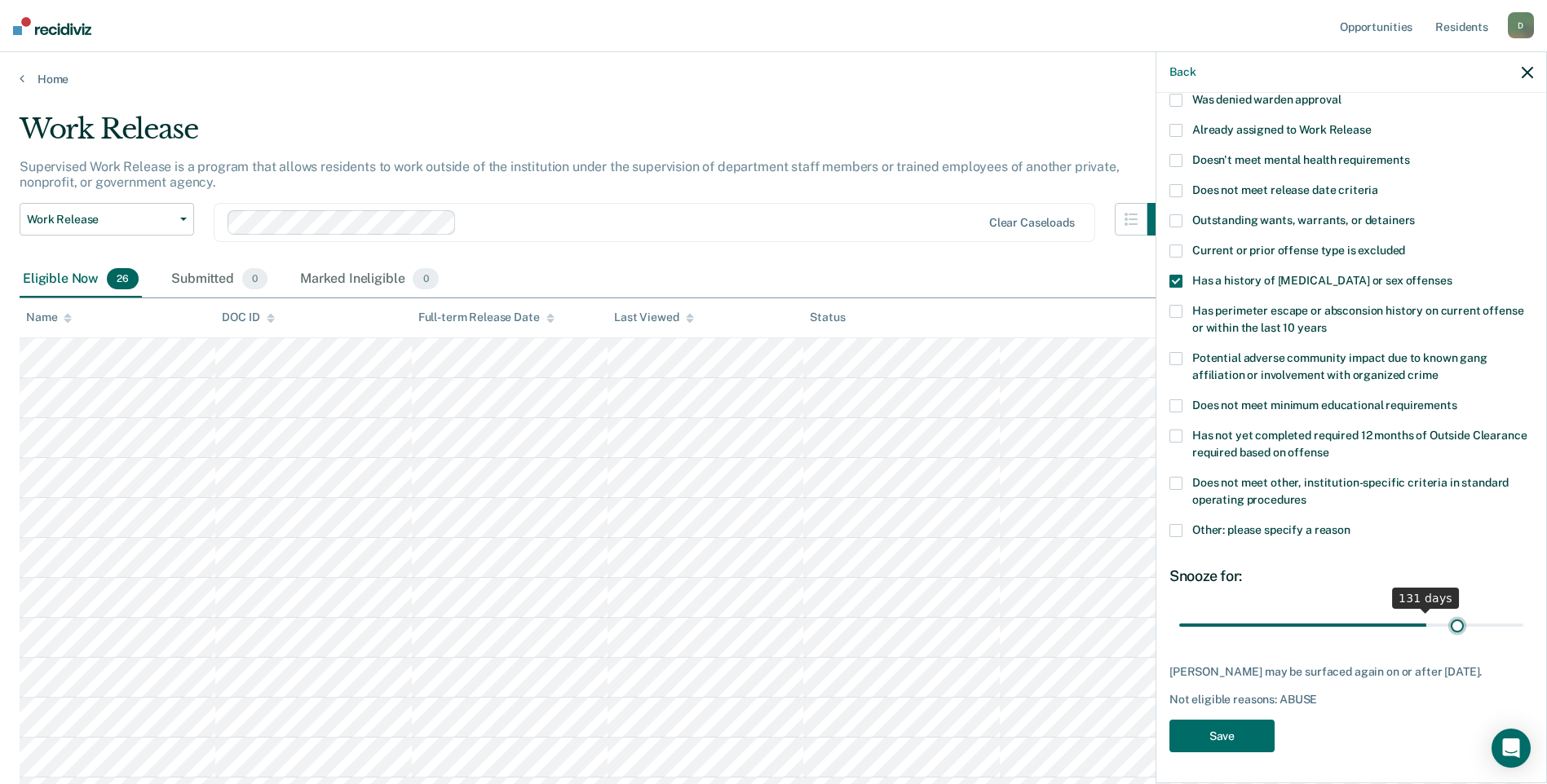
scroll to position [124, 0]
drag, startPoint x: 1233, startPoint y: 606, endPoint x: 1510, endPoint y: 637, distance: 278.7
type input "180"
click at [1510, 637] on input "range" at bounding box center [1351, 624] width 344 height 29
click at [1229, 732] on button "Save" at bounding box center [1221, 736] width 105 height 33
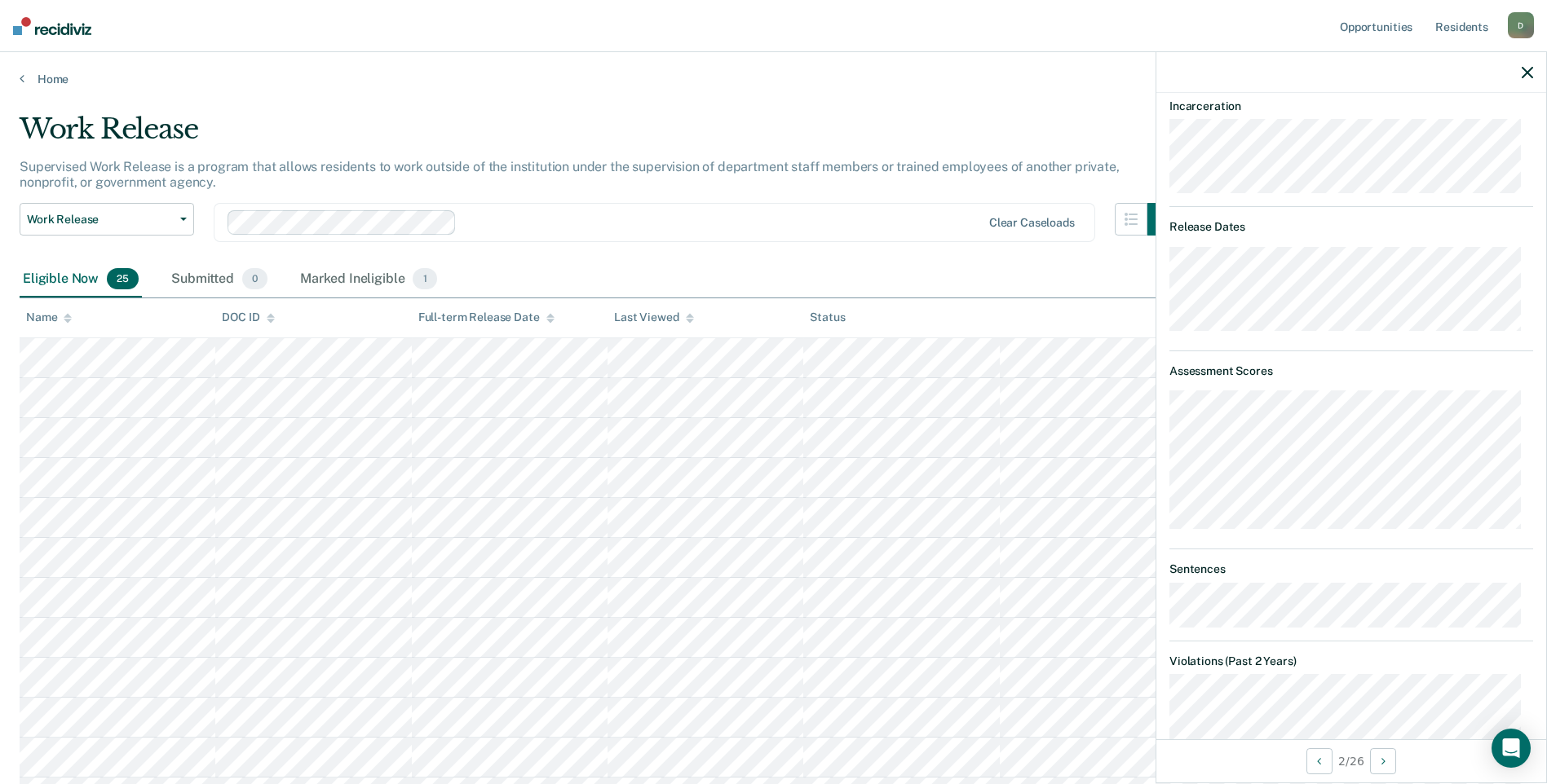
scroll to position [265, 0]
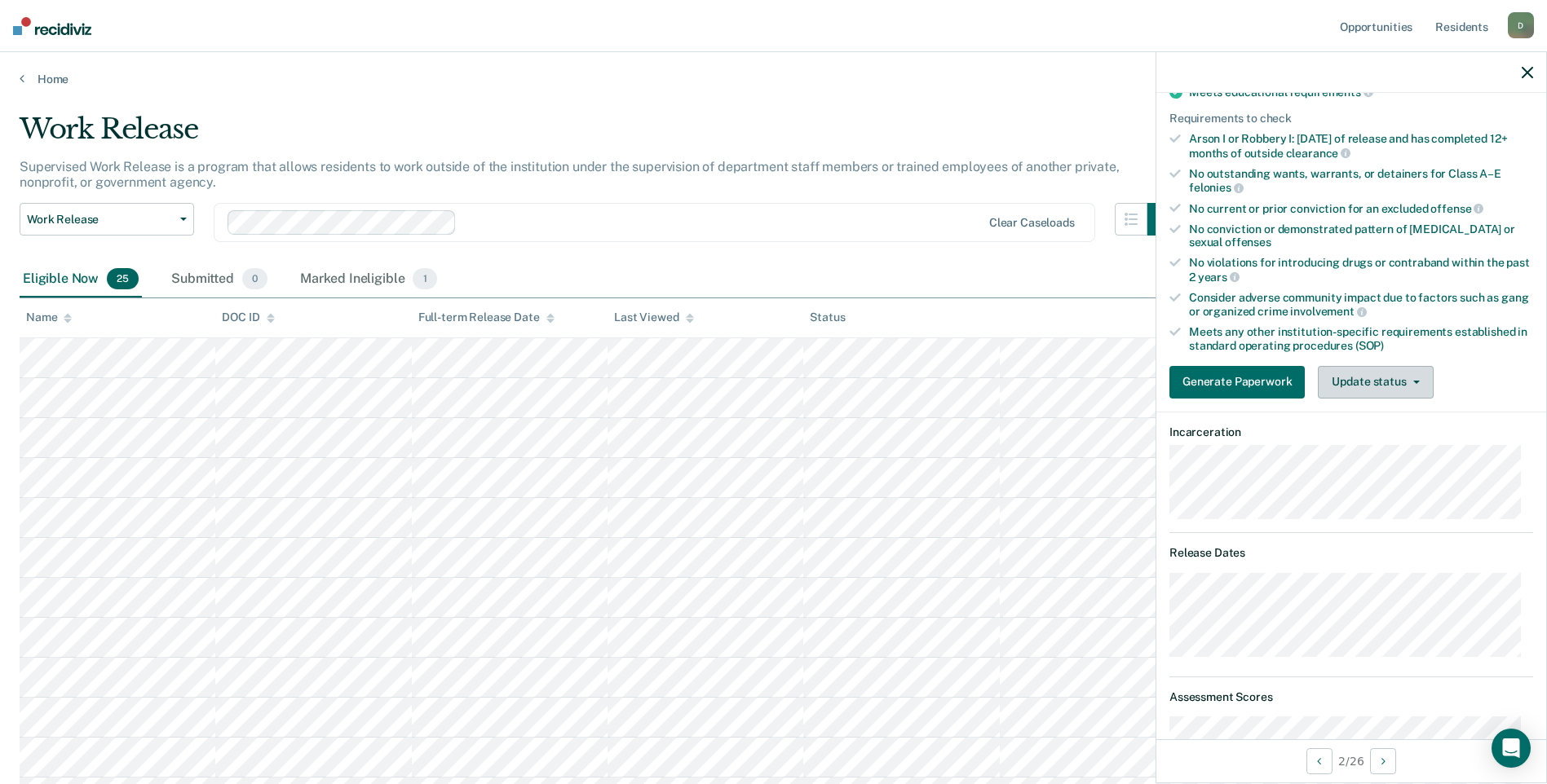
click at [1397, 386] on button "Update status" at bounding box center [1375, 382] width 115 height 32
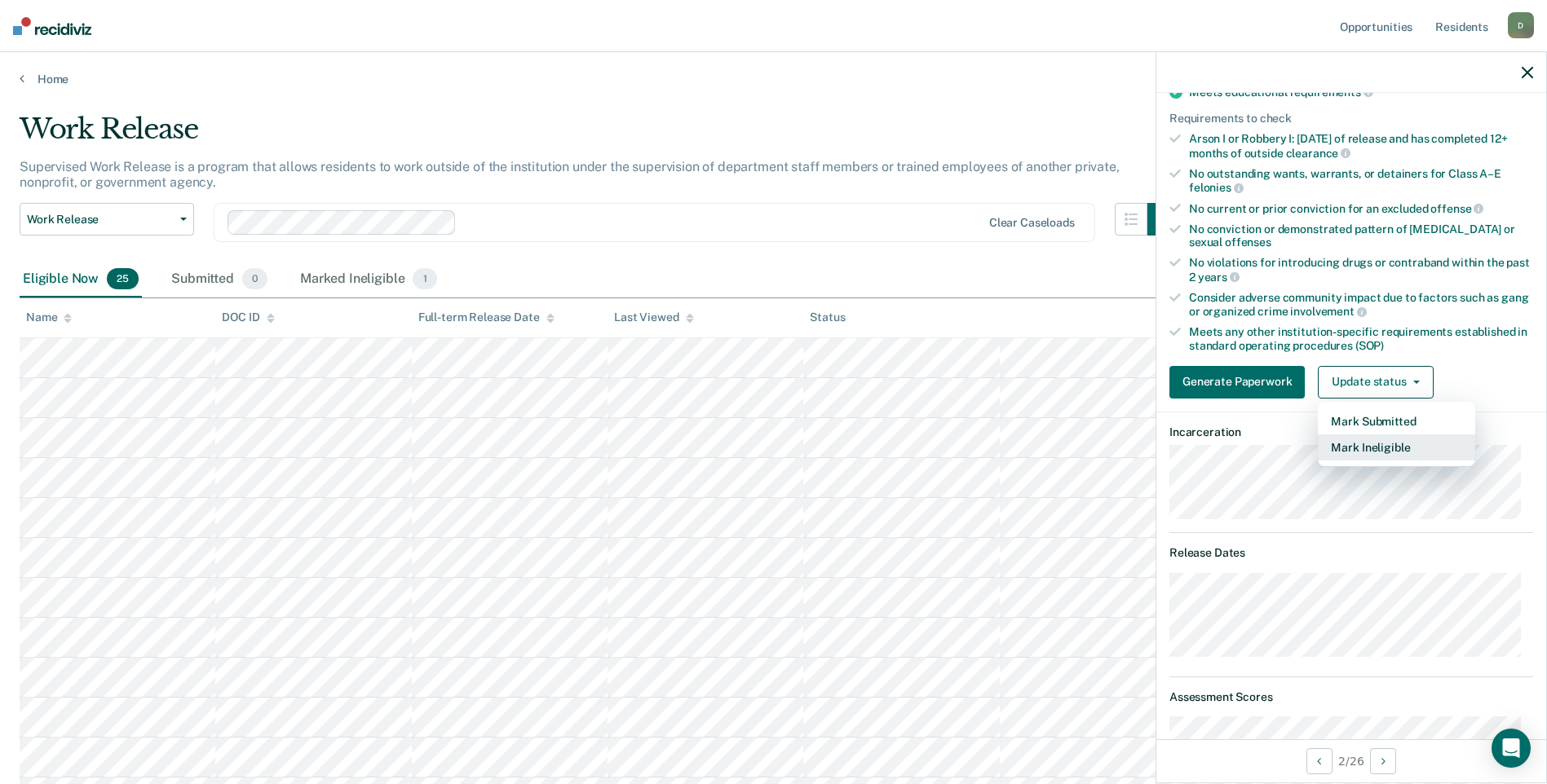
click at [1379, 444] on button "Mark Ineligible" at bounding box center [1396, 447] width 157 height 26
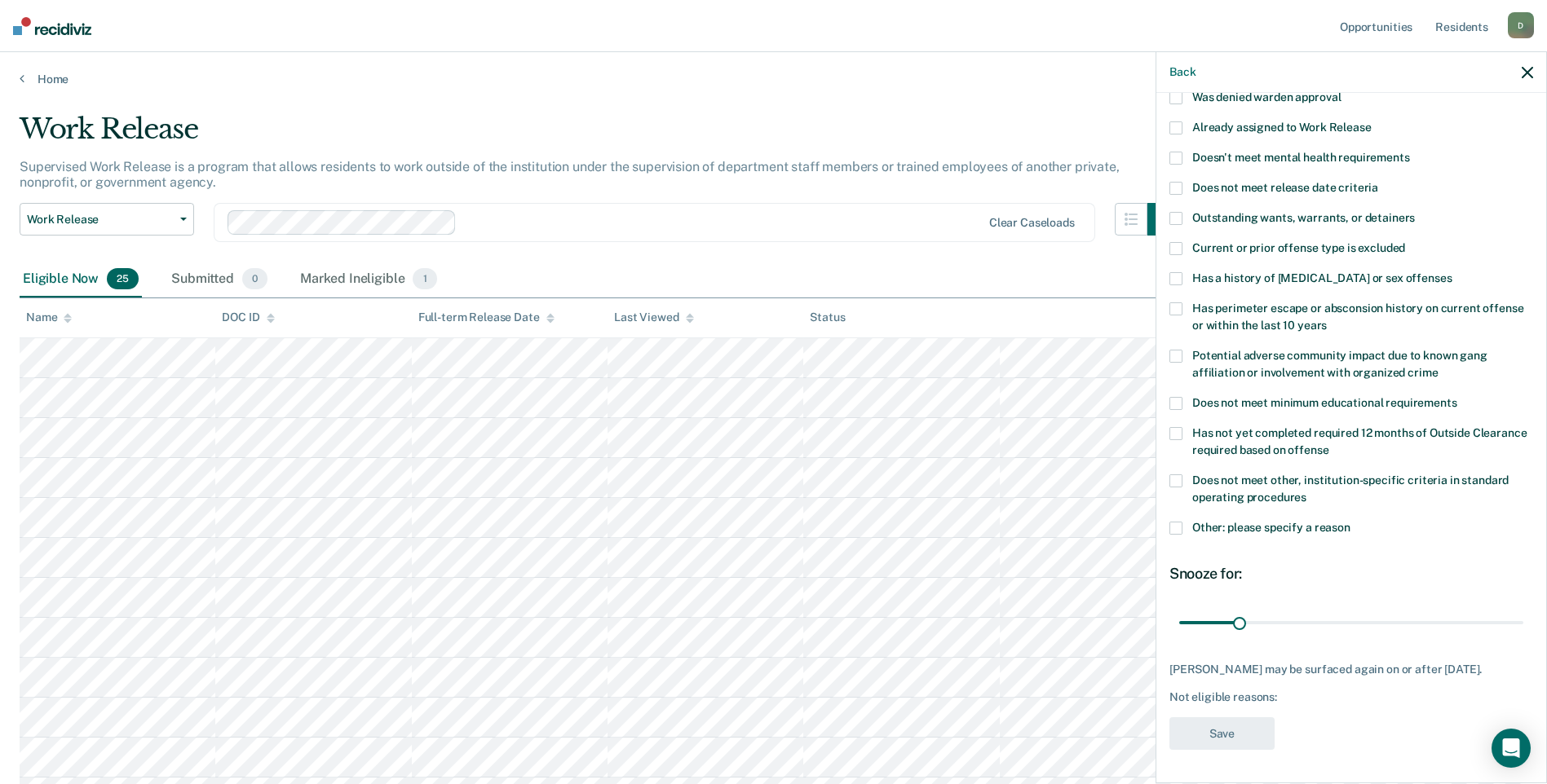
click at [1177, 272] on span at bounding box center [1175, 279] width 13 height 13
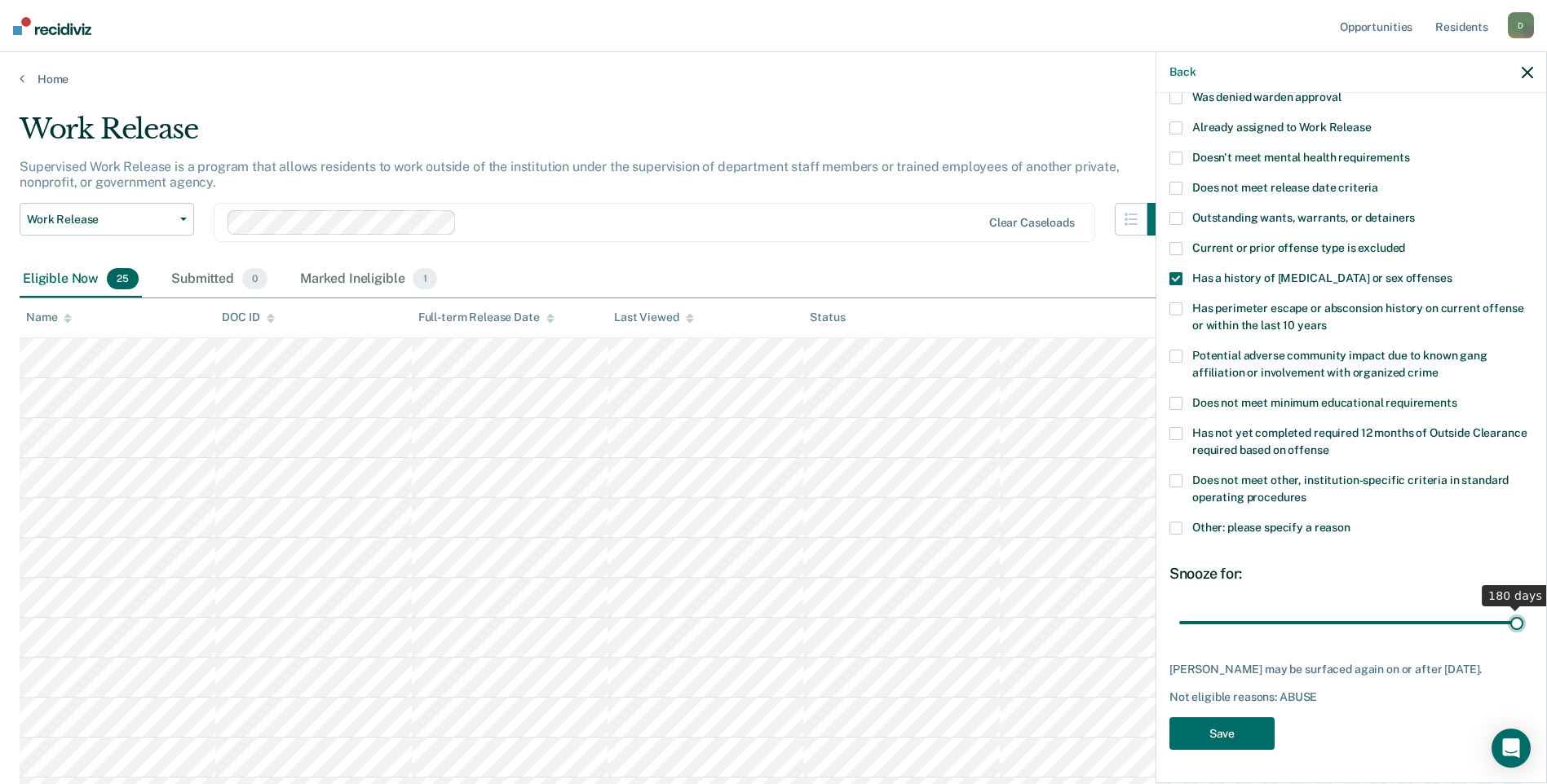
drag, startPoint x: 1233, startPoint y: 611, endPoint x: 1561, endPoint y: 603, distance: 328.1
type input "180"
click at [1523, 608] on input "range" at bounding box center [1351, 622] width 344 height 29
click at [1218, 732] on button "Save" at bounding box center [1221, 733] width 105 height 33
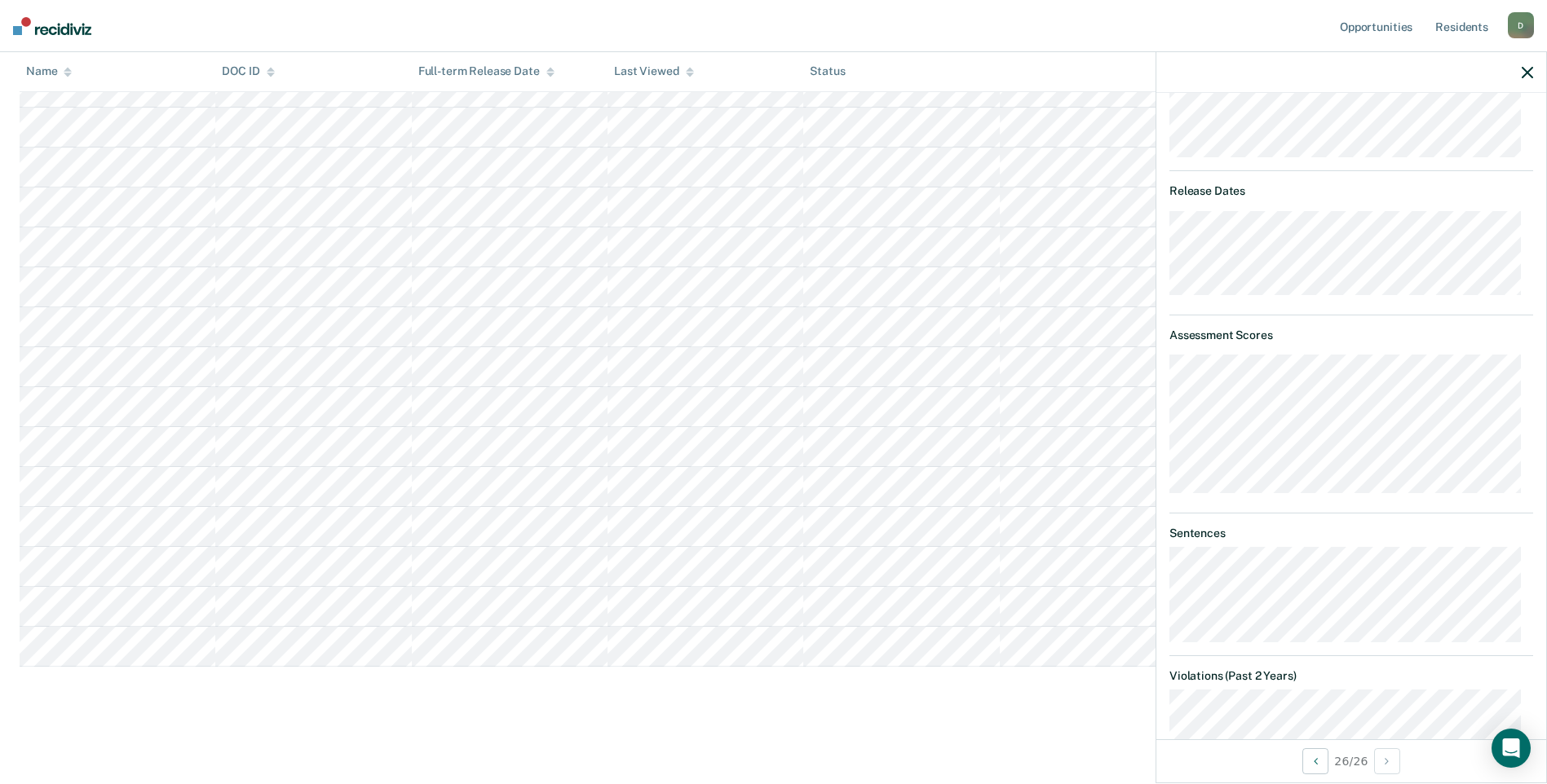
scroll to position [382, 0]
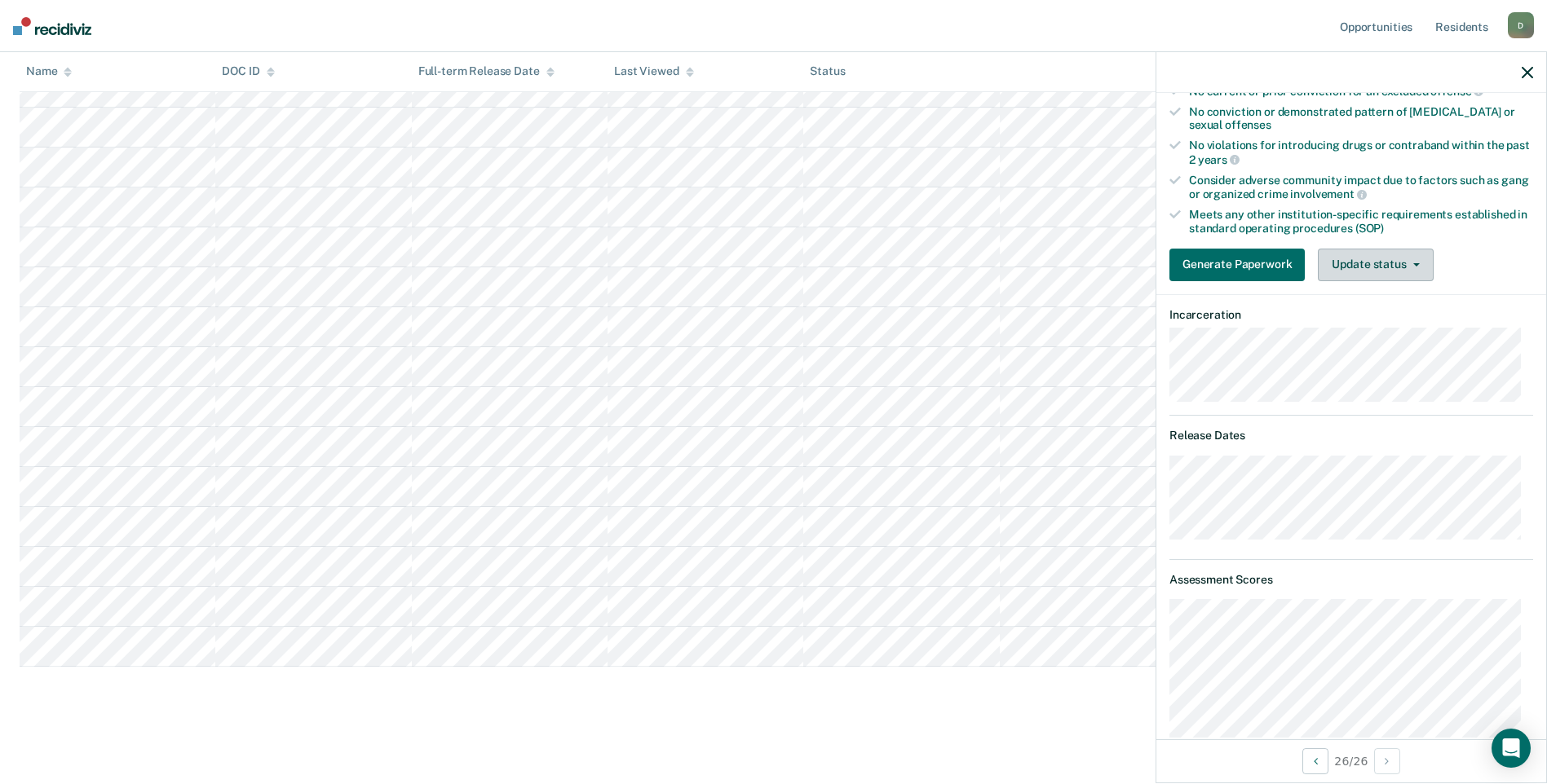
click at [1385, 258] on button "Update status" at bounding box center [1375, 265] width 115 height 32
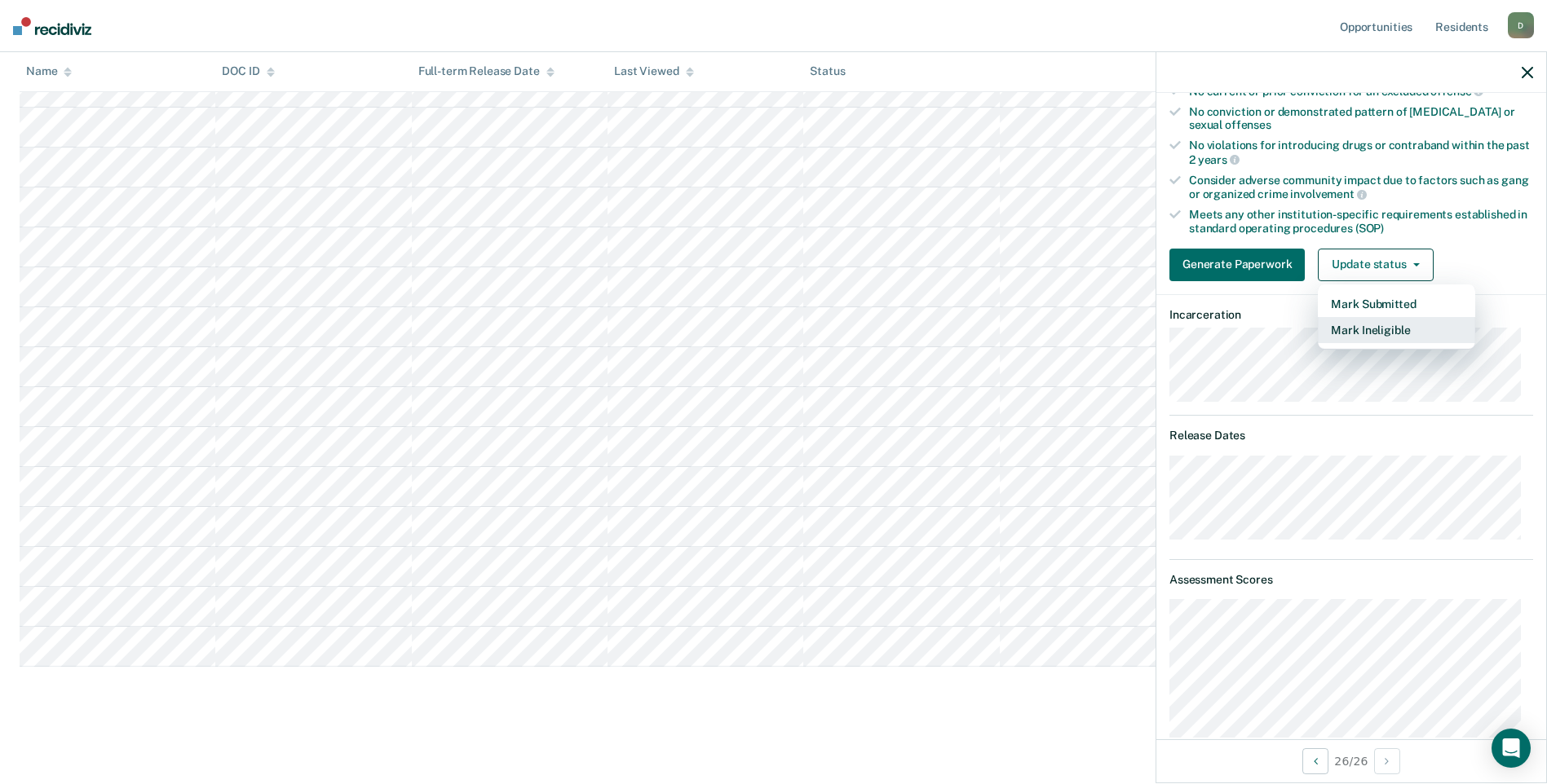
click at [1389, 325] on button "Mark Ineligible" at bounding box center [1396, 330] width 157 height 26
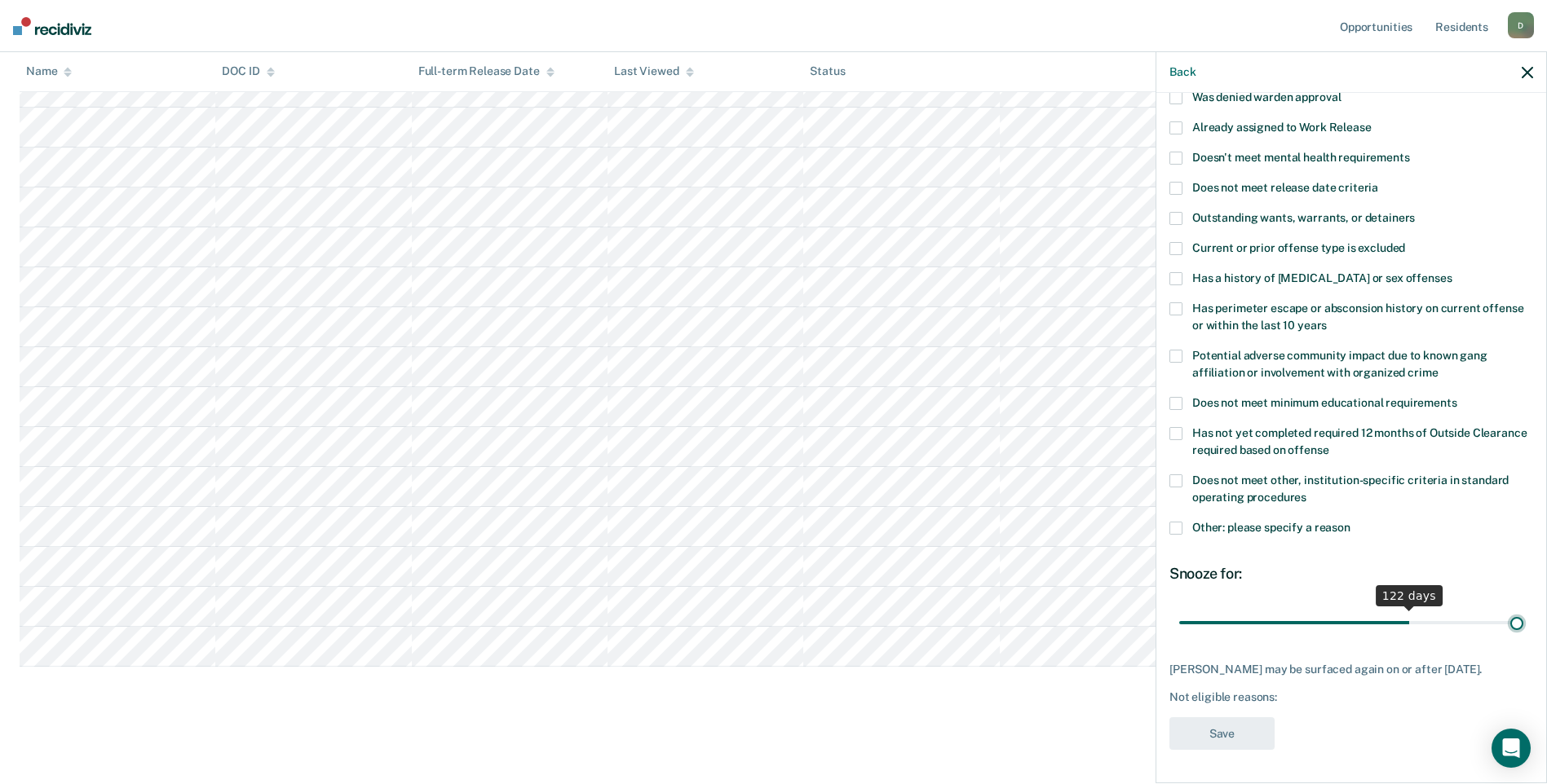
scroll to position [124, 0]
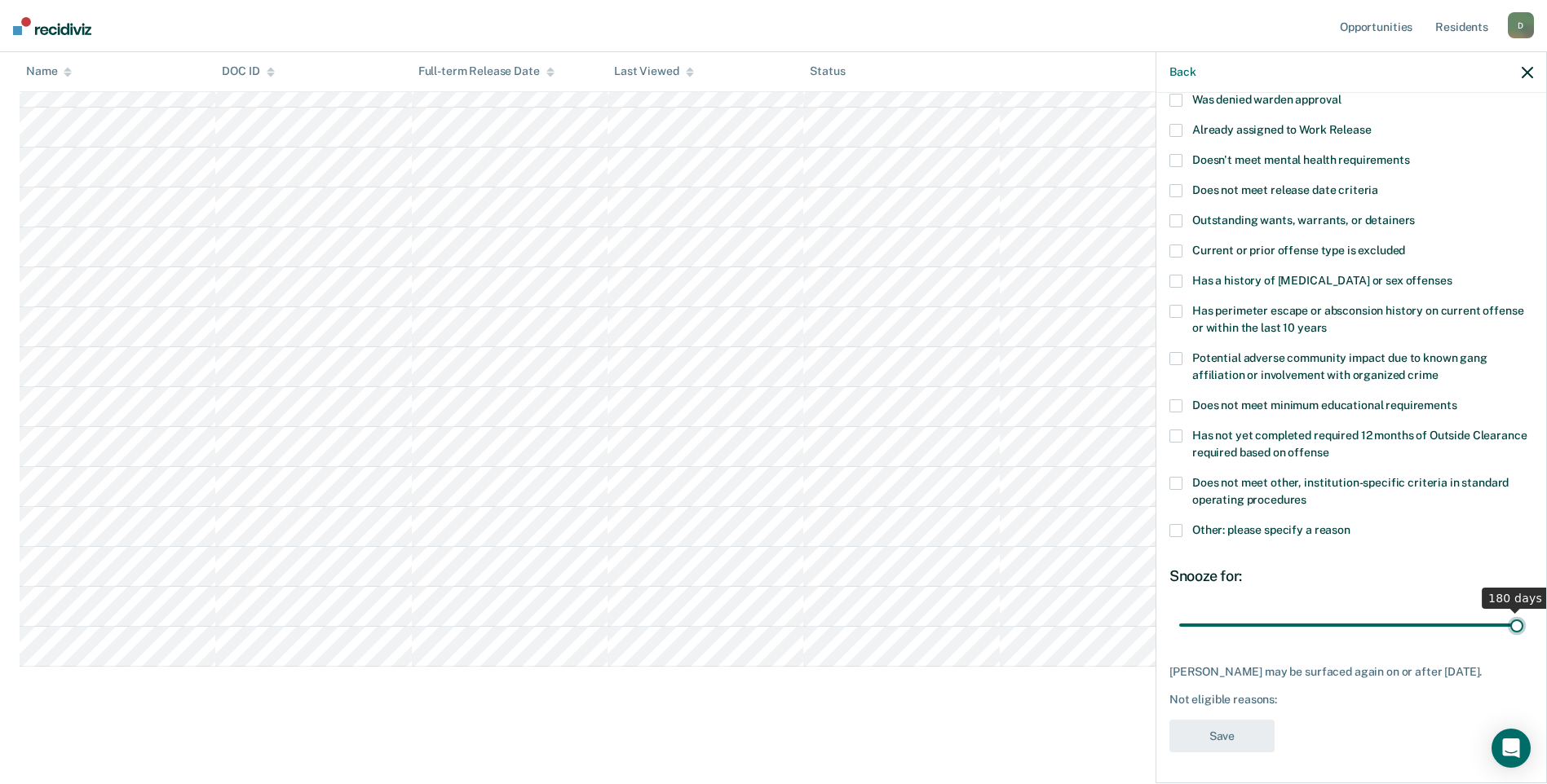
drag, startPoint x: 1238, startPoint y: 607, endPoint x: 1520, endPoint y: 601, distance: 282.1
type input "180"
click at [1520, 610] on input "range" at bounding box center [1351, 624] width 344 height 29
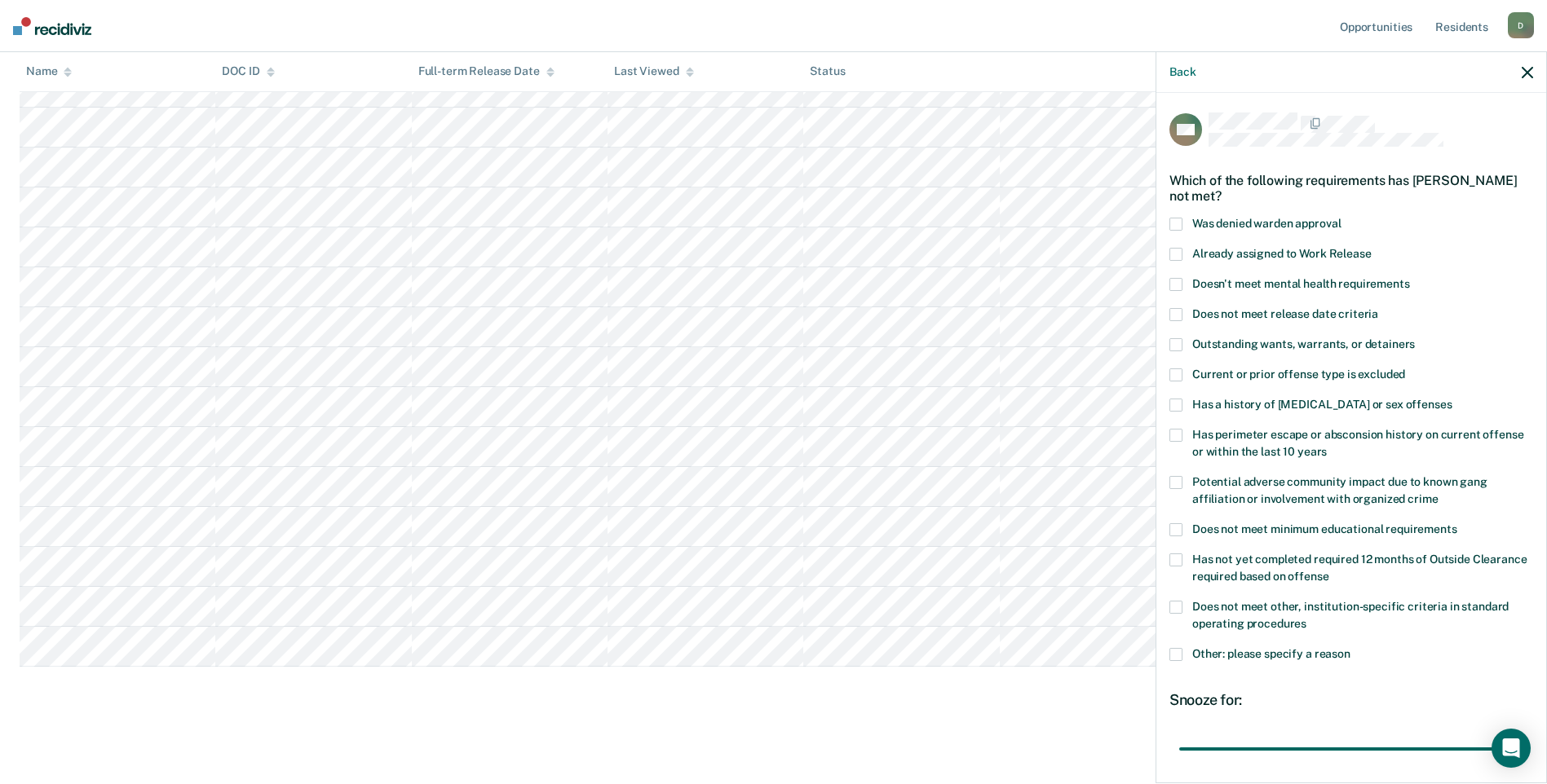
click at [1178, 400] on span at bounding box center [1175, 404] width 13 height 13
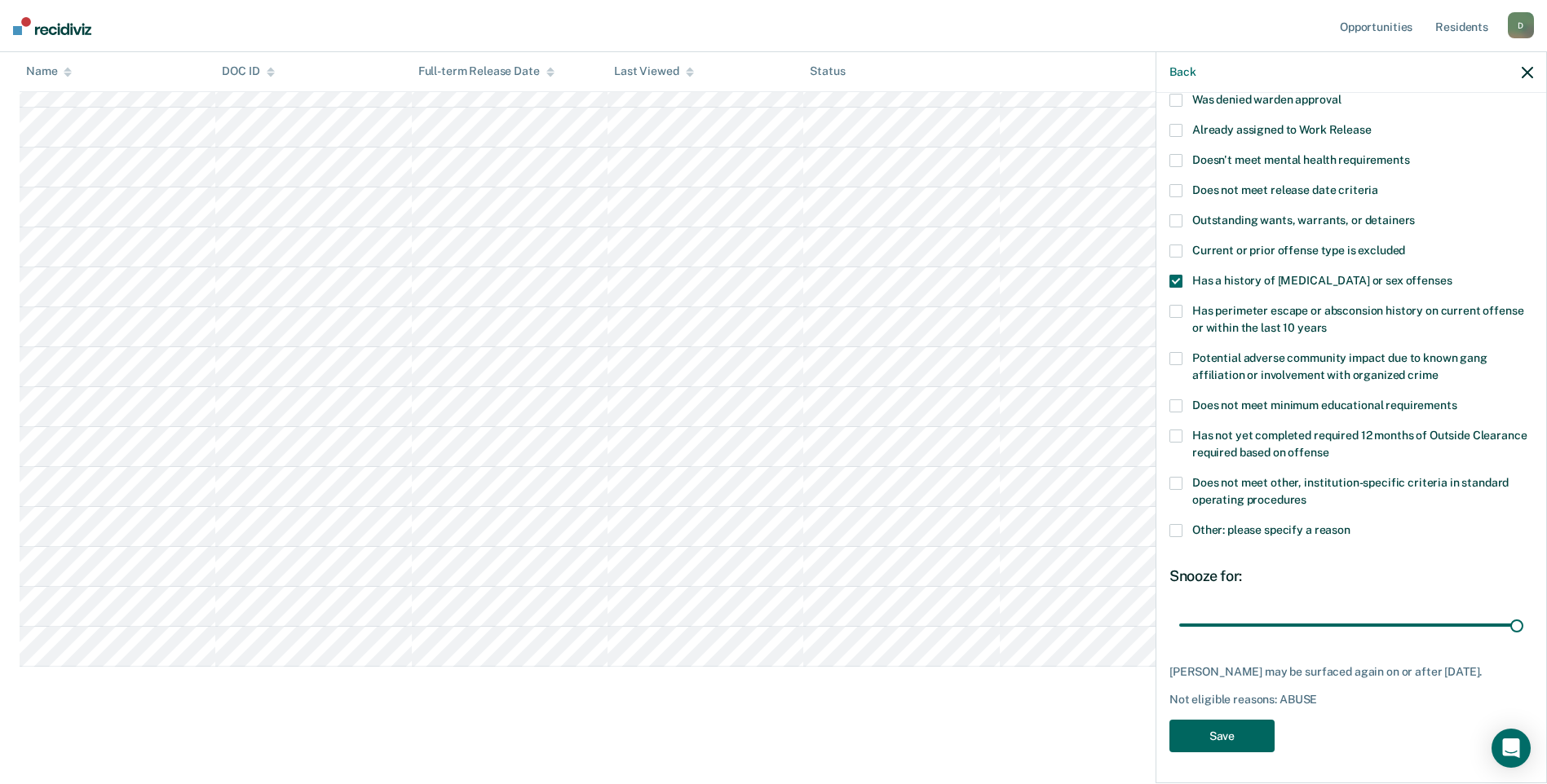
click at [1229, 742] on button "Save" at bounding box center [1221, 736] width 105 height 33
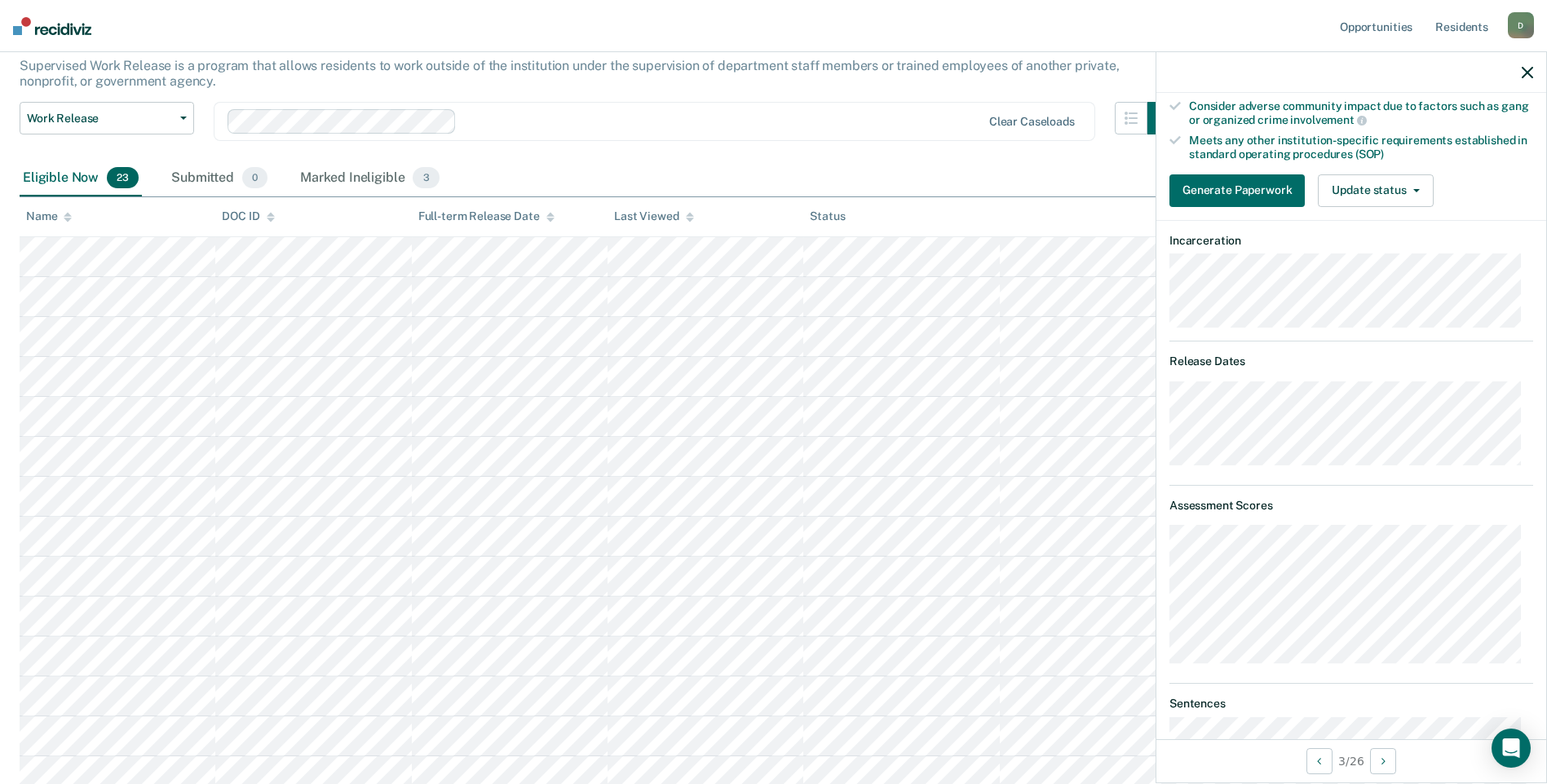
scroll to position [212, 0]
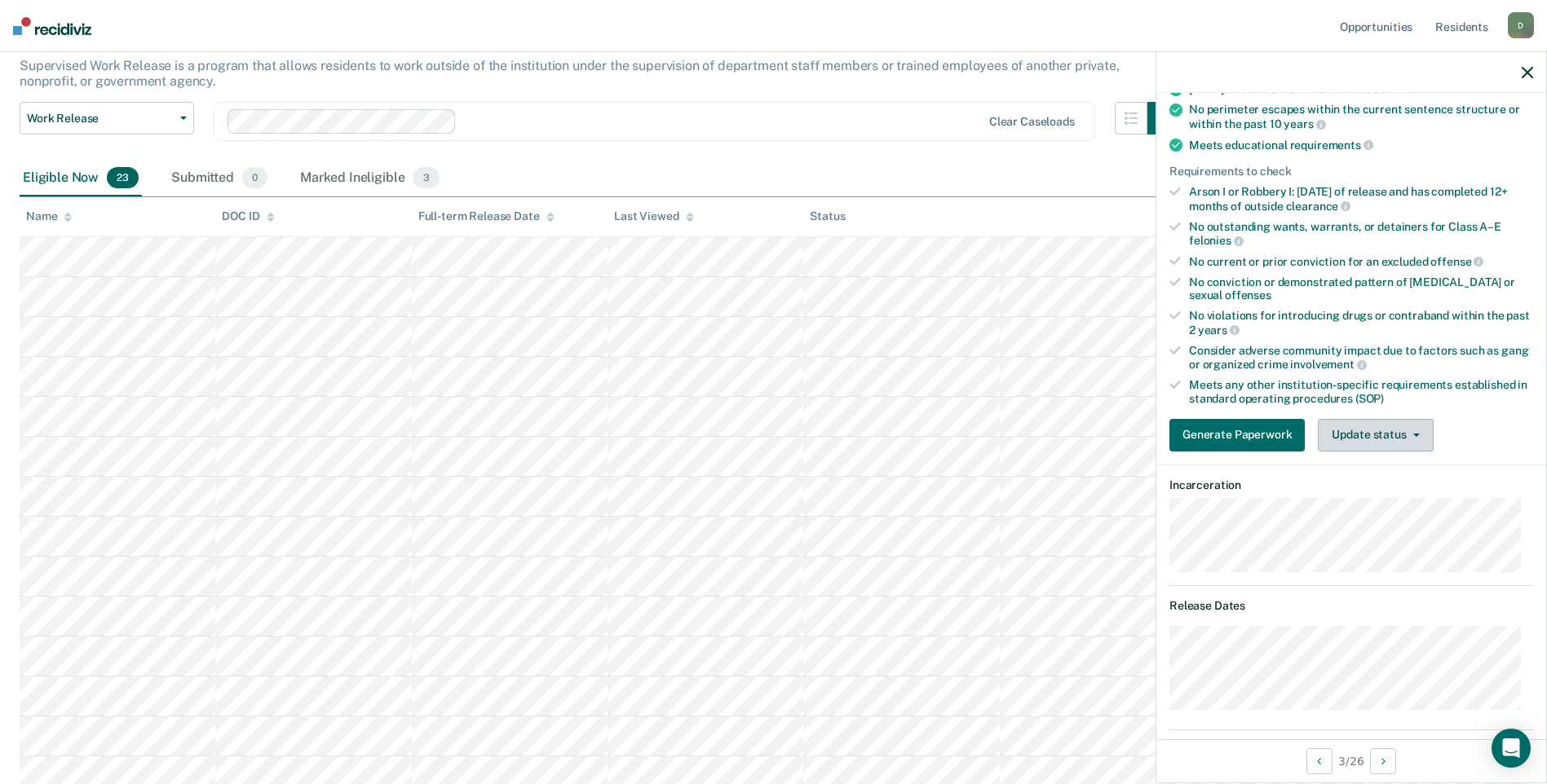
click at [1376, 422] on button "Update status" at bounding box center [1375, 435] width 115 height 32
click at [1371, 505] on button "Mark Ineligible" at bounding box center [1396, 500] width 157 height 26
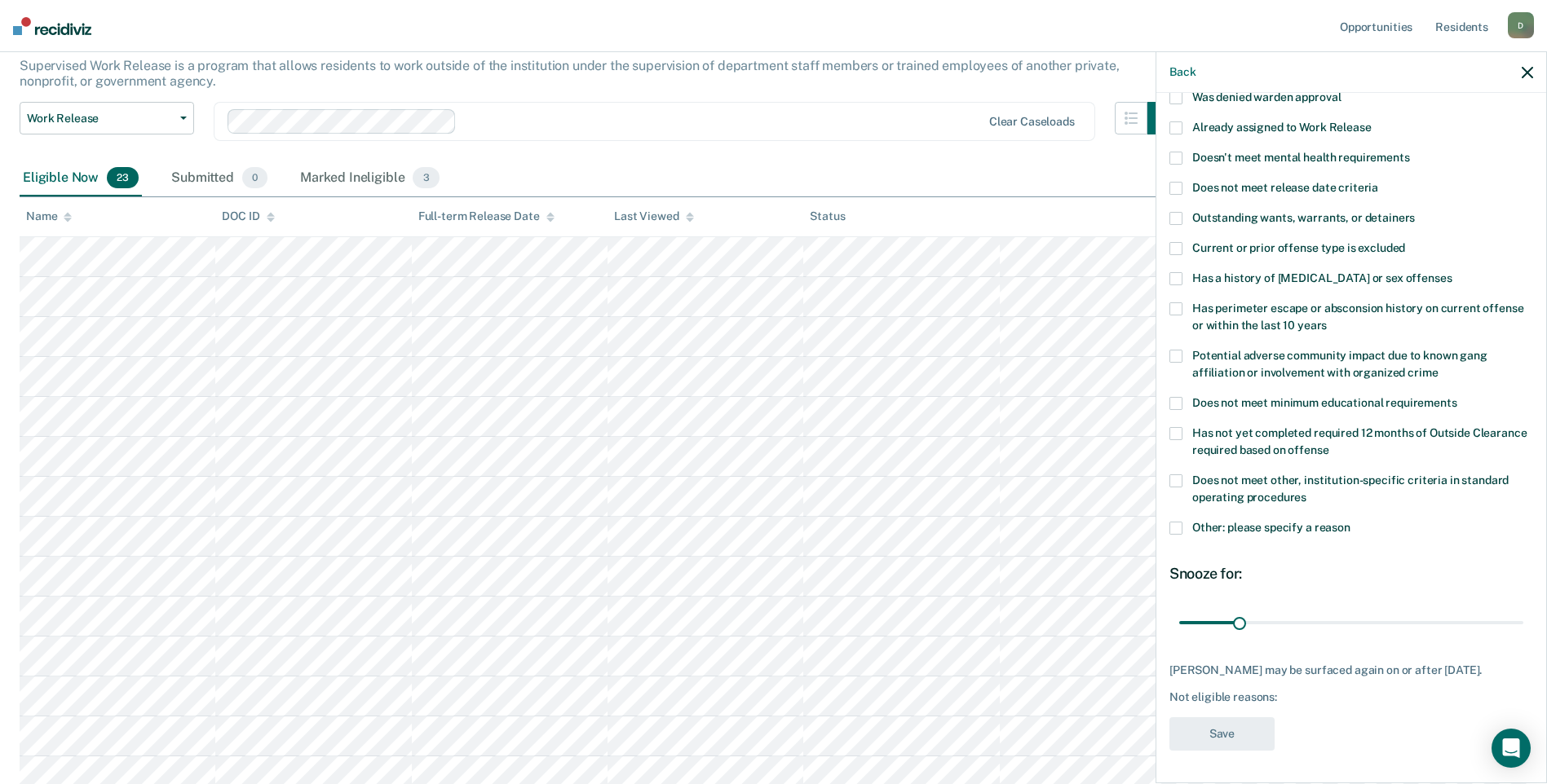
scroll to position [138, 0]
click at [1169, 272] on span at bounding box center [1175, 279] width 13 height 13
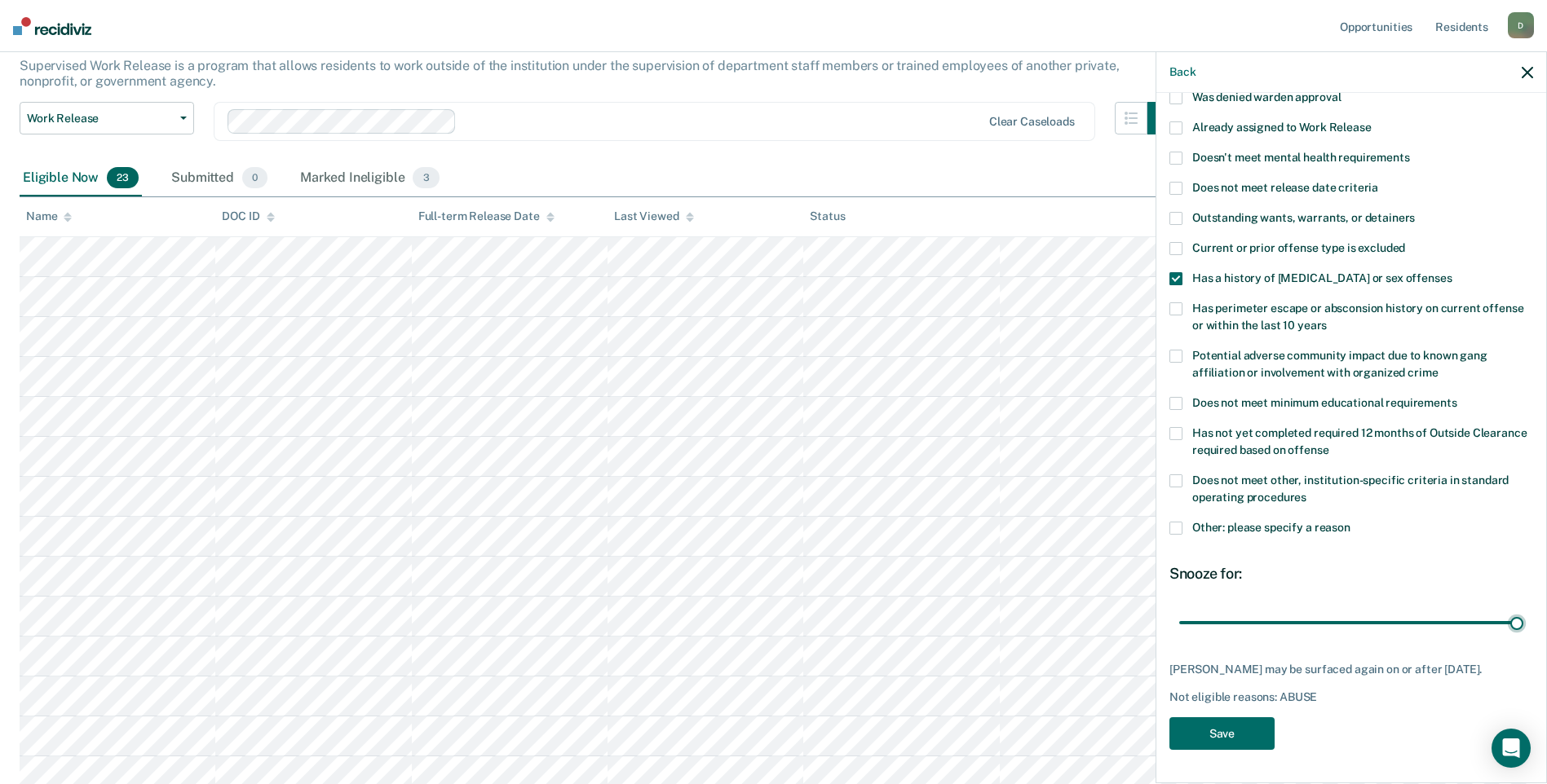
drag, startPoint x: 1237, startPoint y: 613, endPoint x: 1550, endPoint y: 607, distance: 313.1
type input "180"
click at [1523, 608] on input "range" at bounding box center [1351, 622] width 344 height 29
click at [1203, 735] on button "Save" at bounding box center [1221, 733] width 105 height 33
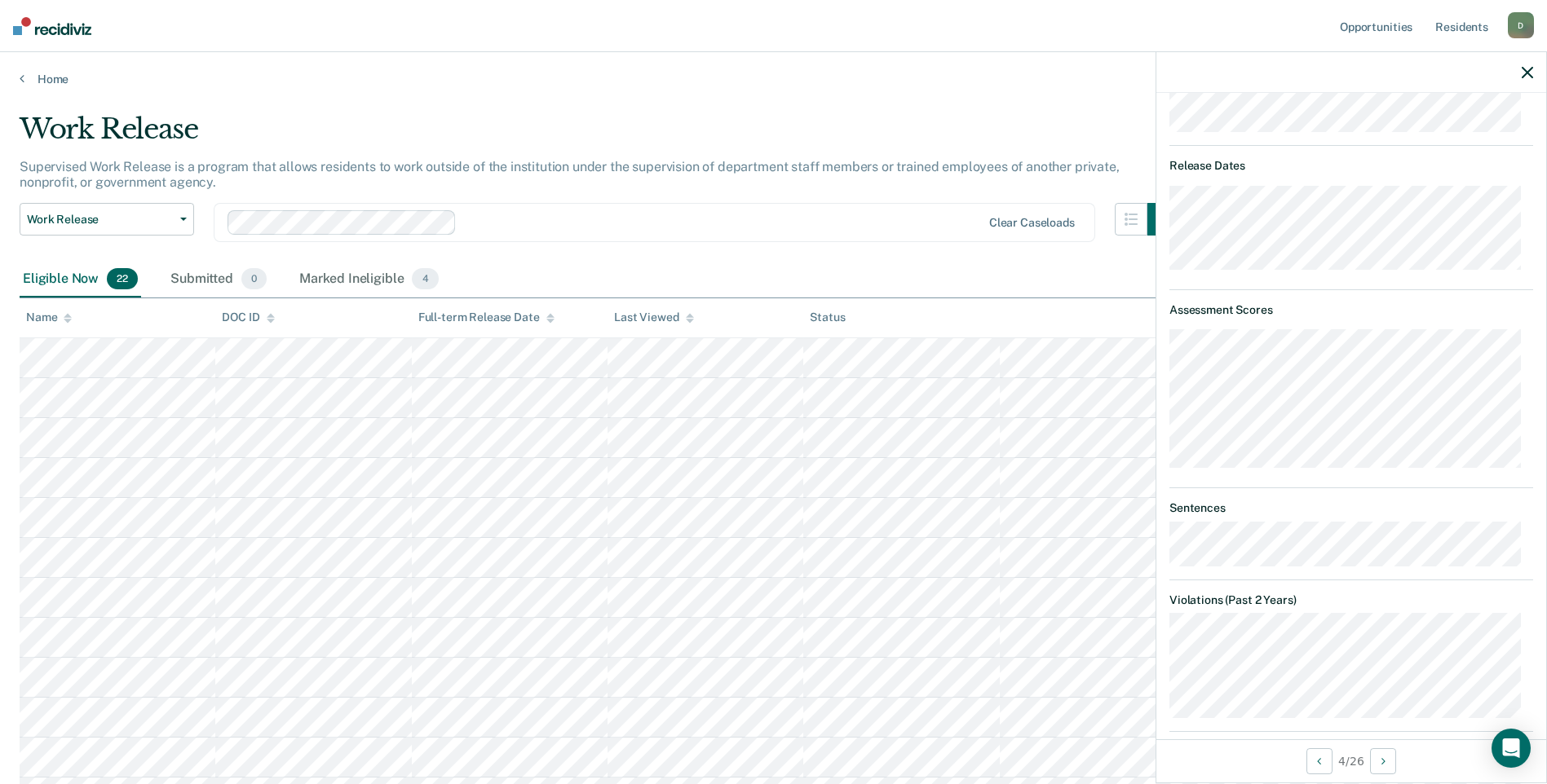
scroll to position [326, 0]
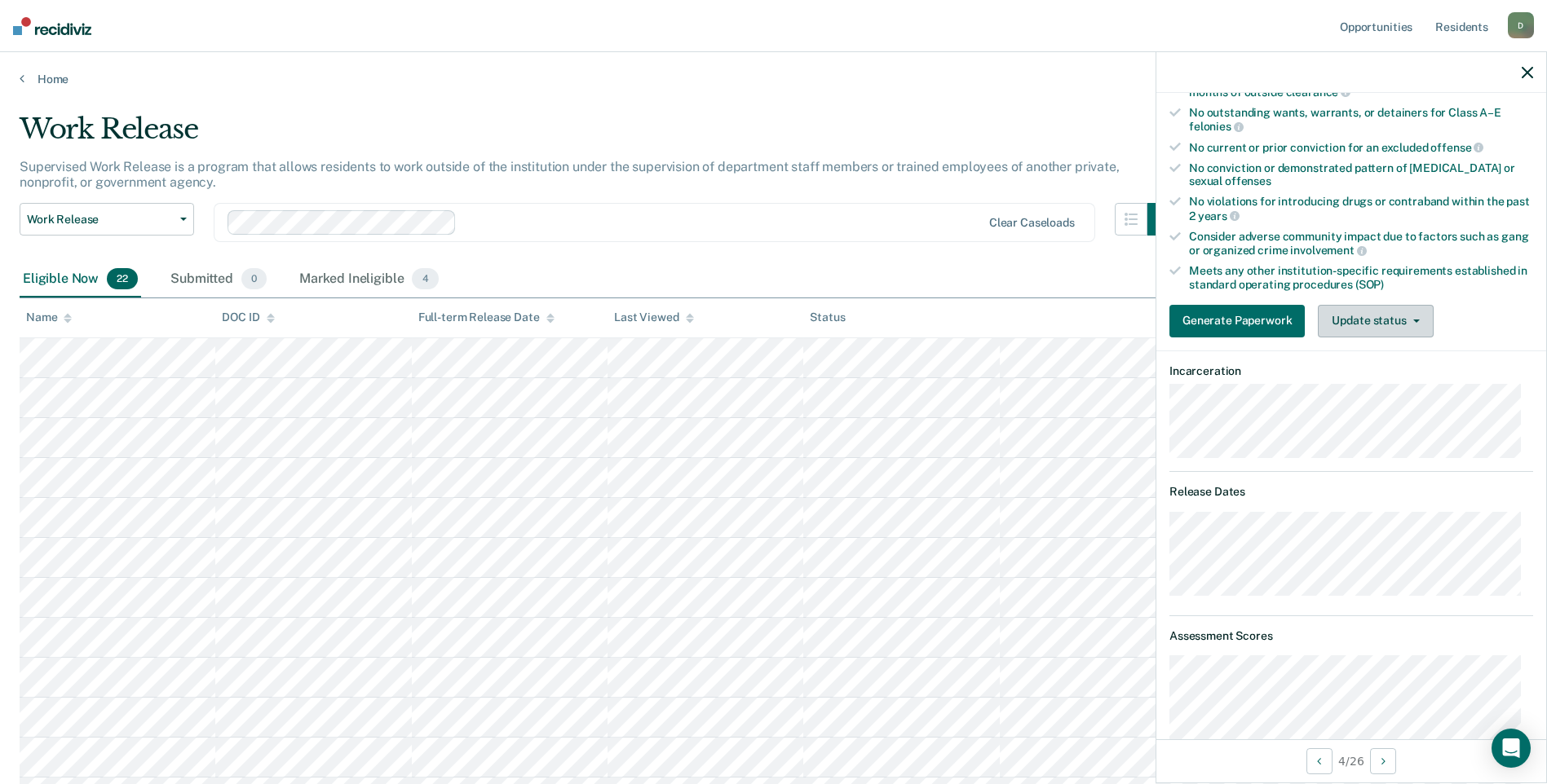
click at [1350, 313] on button "Update status" at bounding box center [1375, 320] width 115 height 32
click at [1355, 383] on button "Mark Ineligible" at bounding box center [1396, 386] width 157 height 26
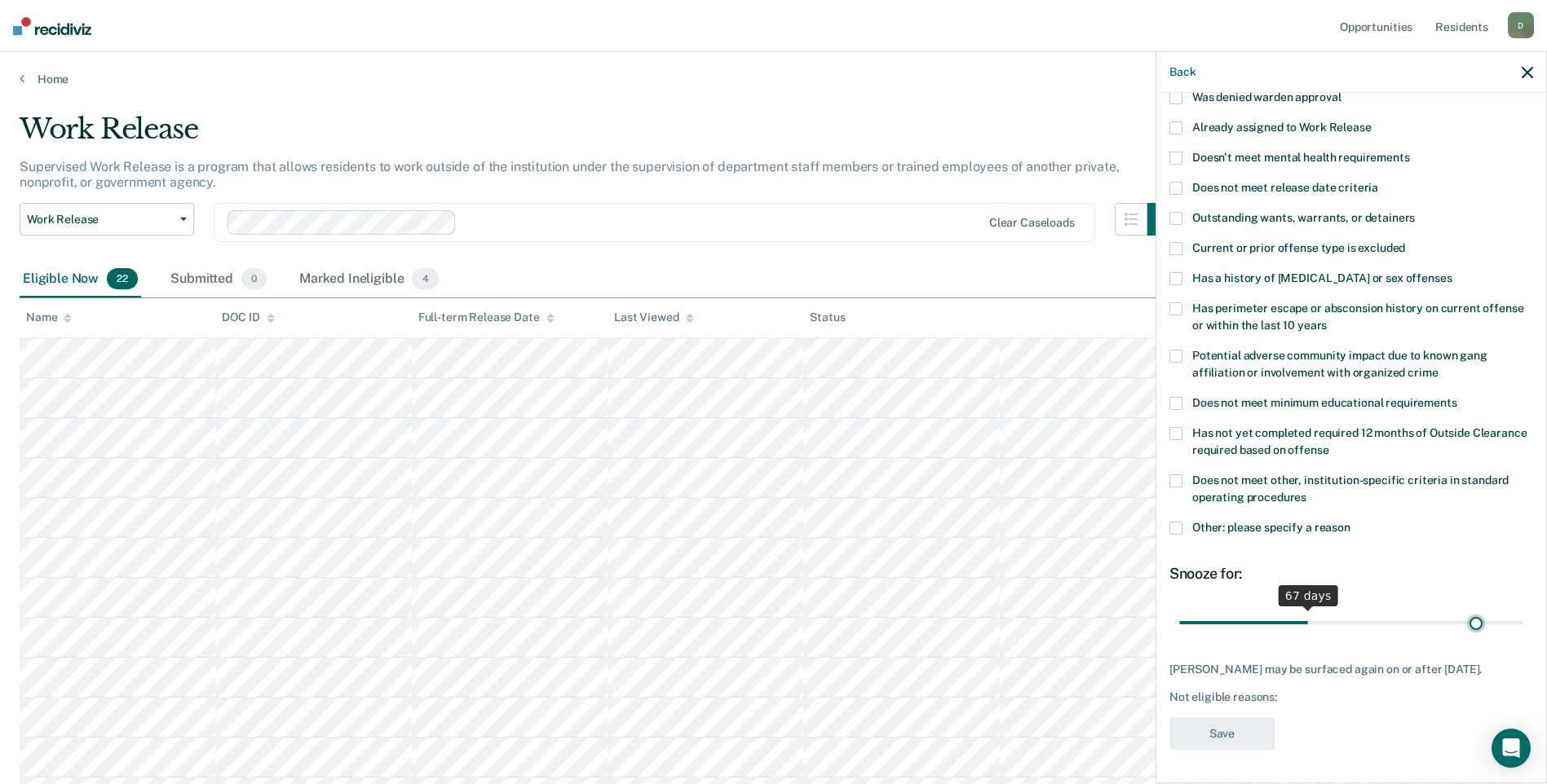
scroll to position [138, 0]
drag, startPoint x: 1234, startPoint y: 608, endPoint x: 1519, endPoint y: 611, distance: 285.0
type input "180"
click at [1519, 611] on input "range" at bounding box center [1351, 622] width 344 height 29
click at [1180, 272] on span at bounding box center [1175, 279] width 13 height 13
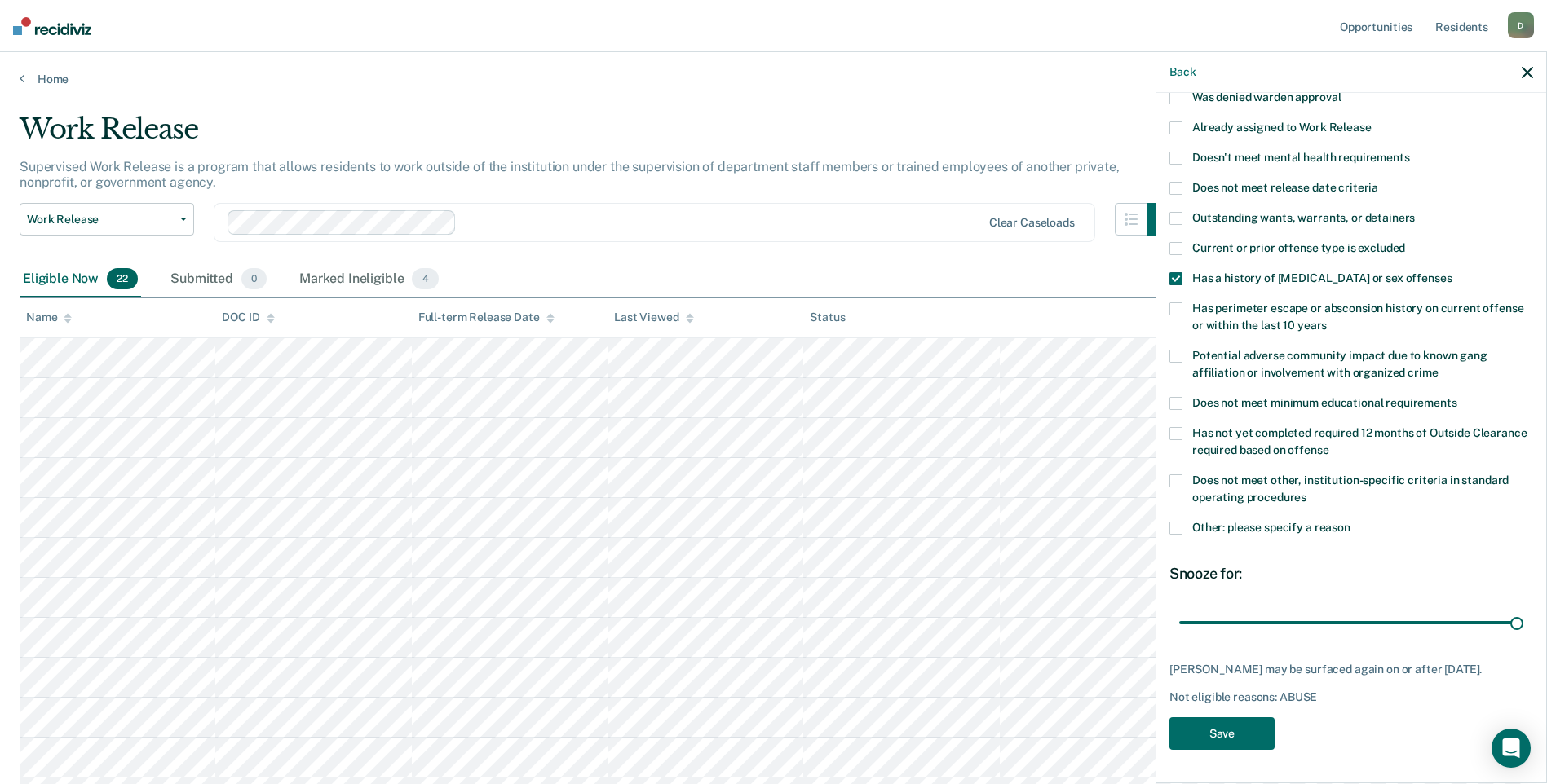
scroll to position [244, 0]
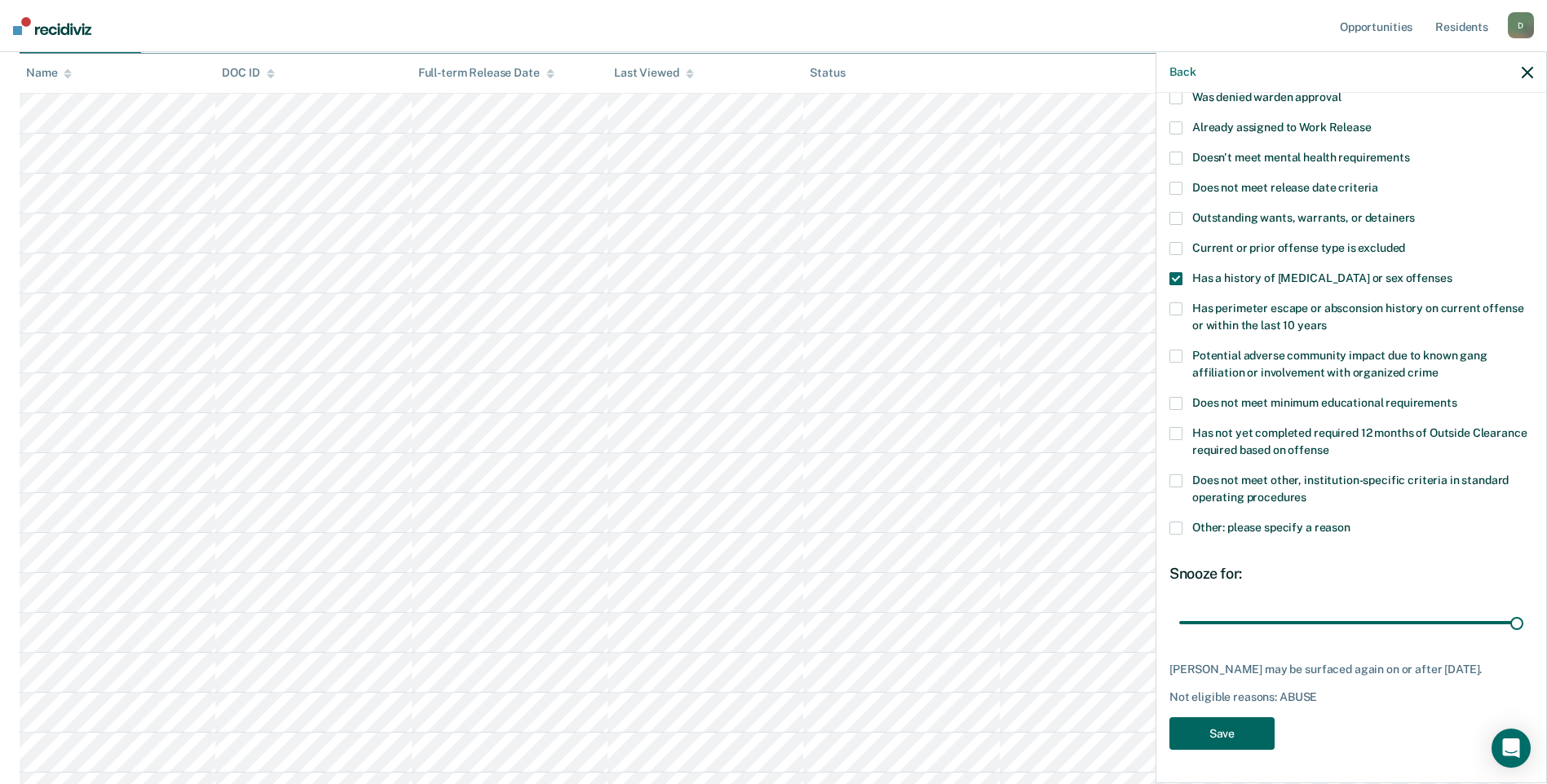
click at [1232, 740] on button "Save" at bounding box center [1221, 733] width 105 height 33
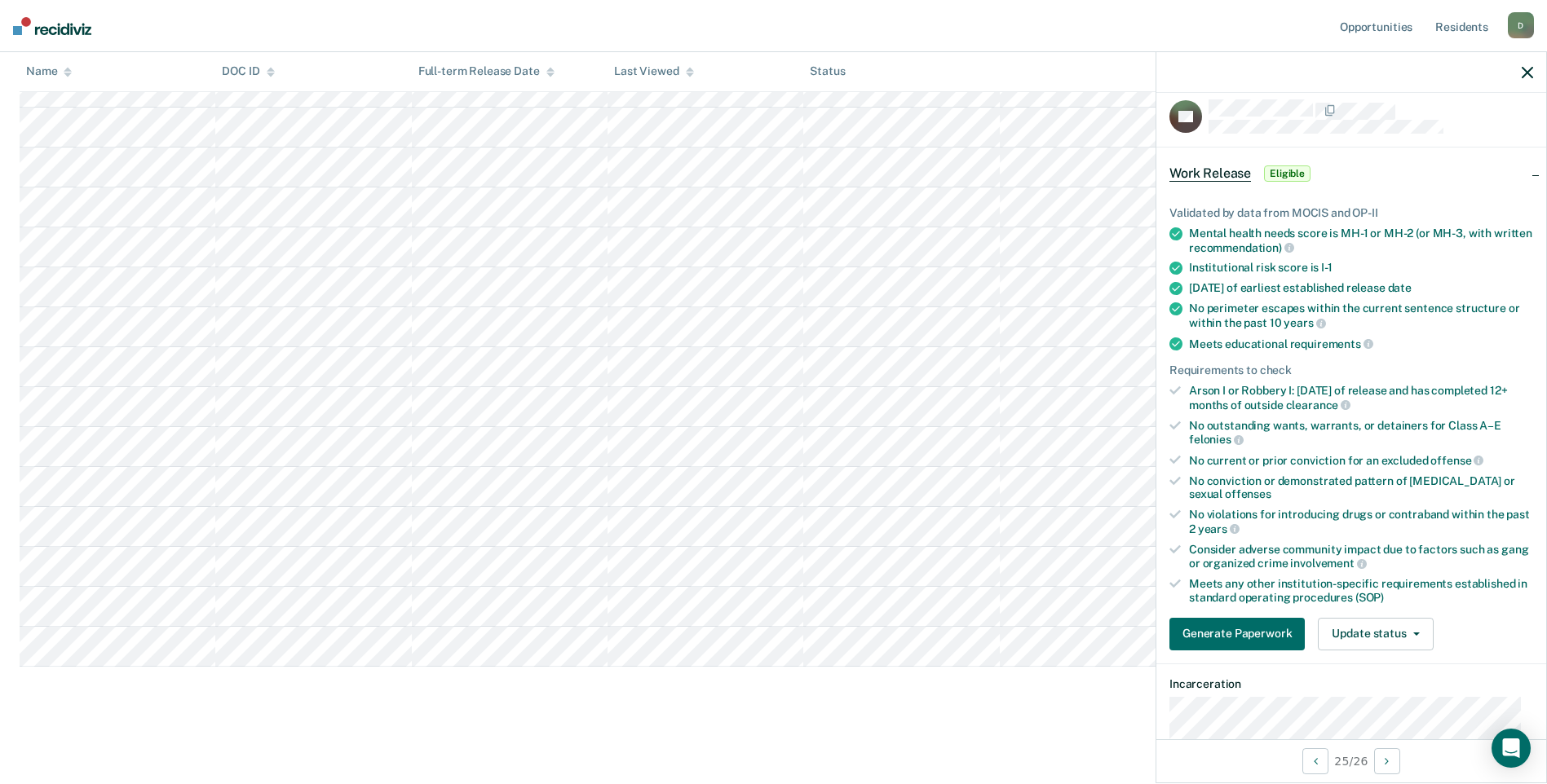
scroll to position [0, 0]
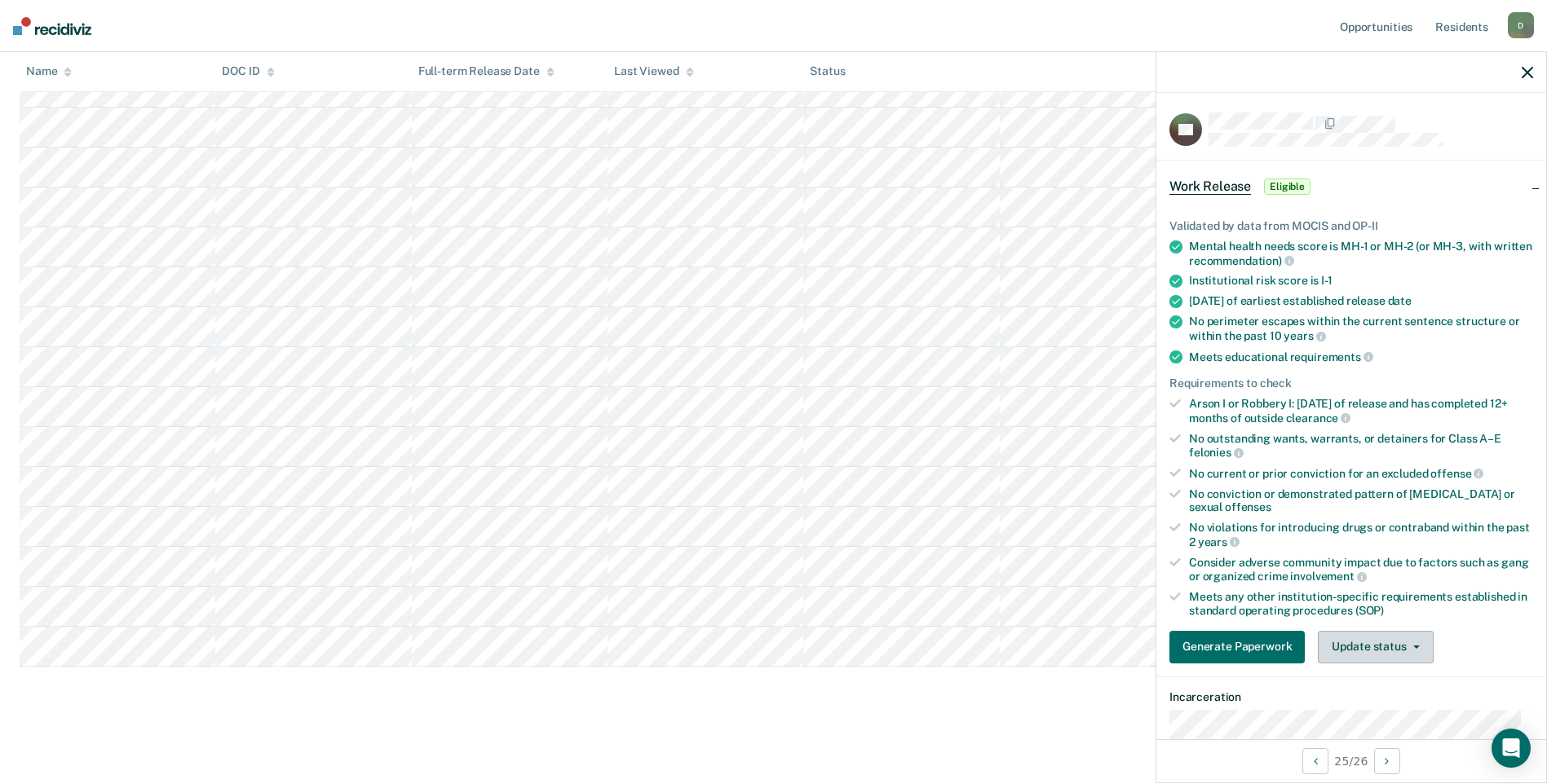
click at [1371, 650] on button "Update status" at bounding box center [1375, 646] width 115 height 32
click at [1385, 707] on button "Mark Ineligible" at bounding box center [1396, 712] width 157 height 26
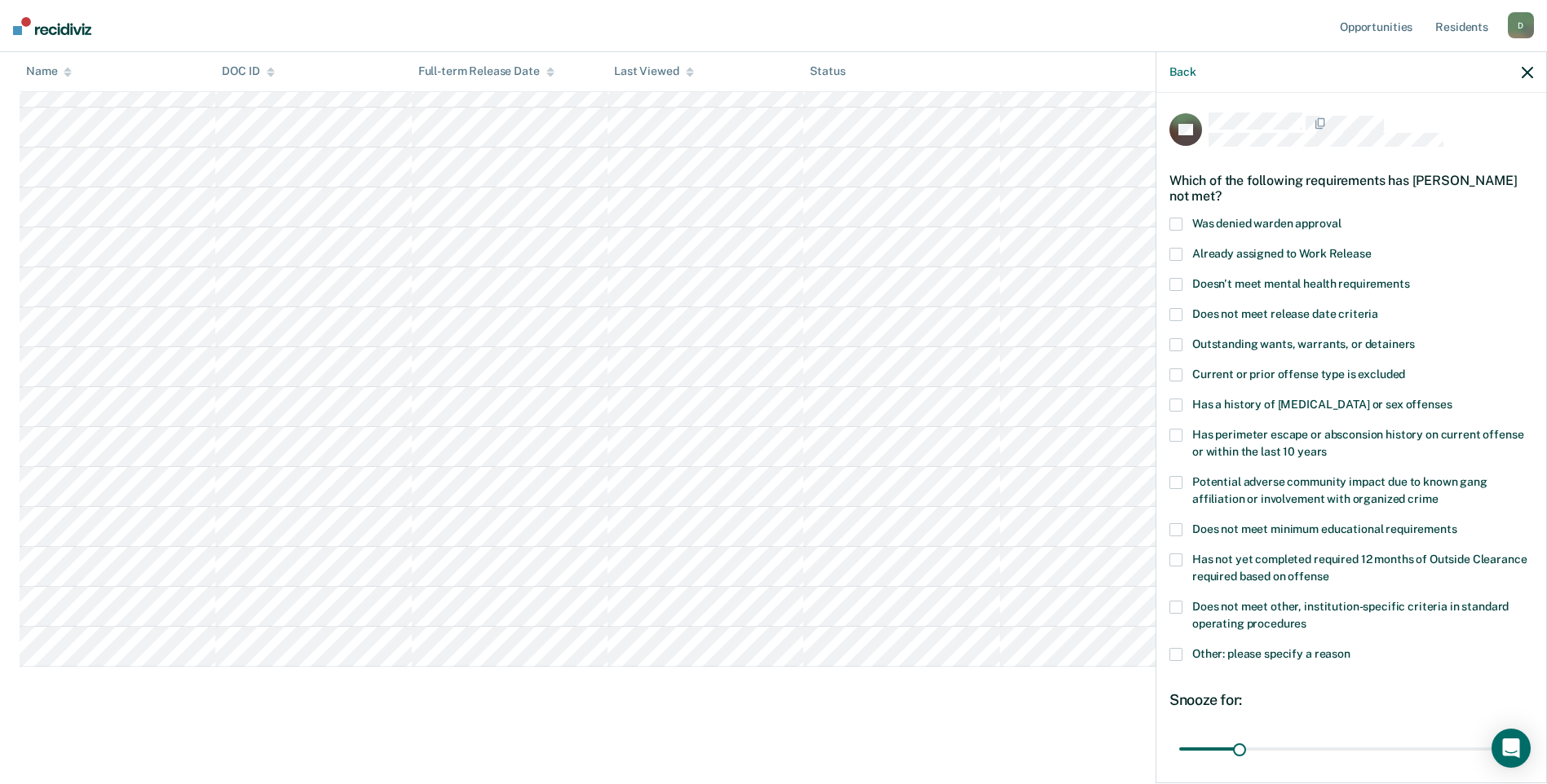
click at [1178, 402] on span at bounding box center [1175, 404] width 13 height 13
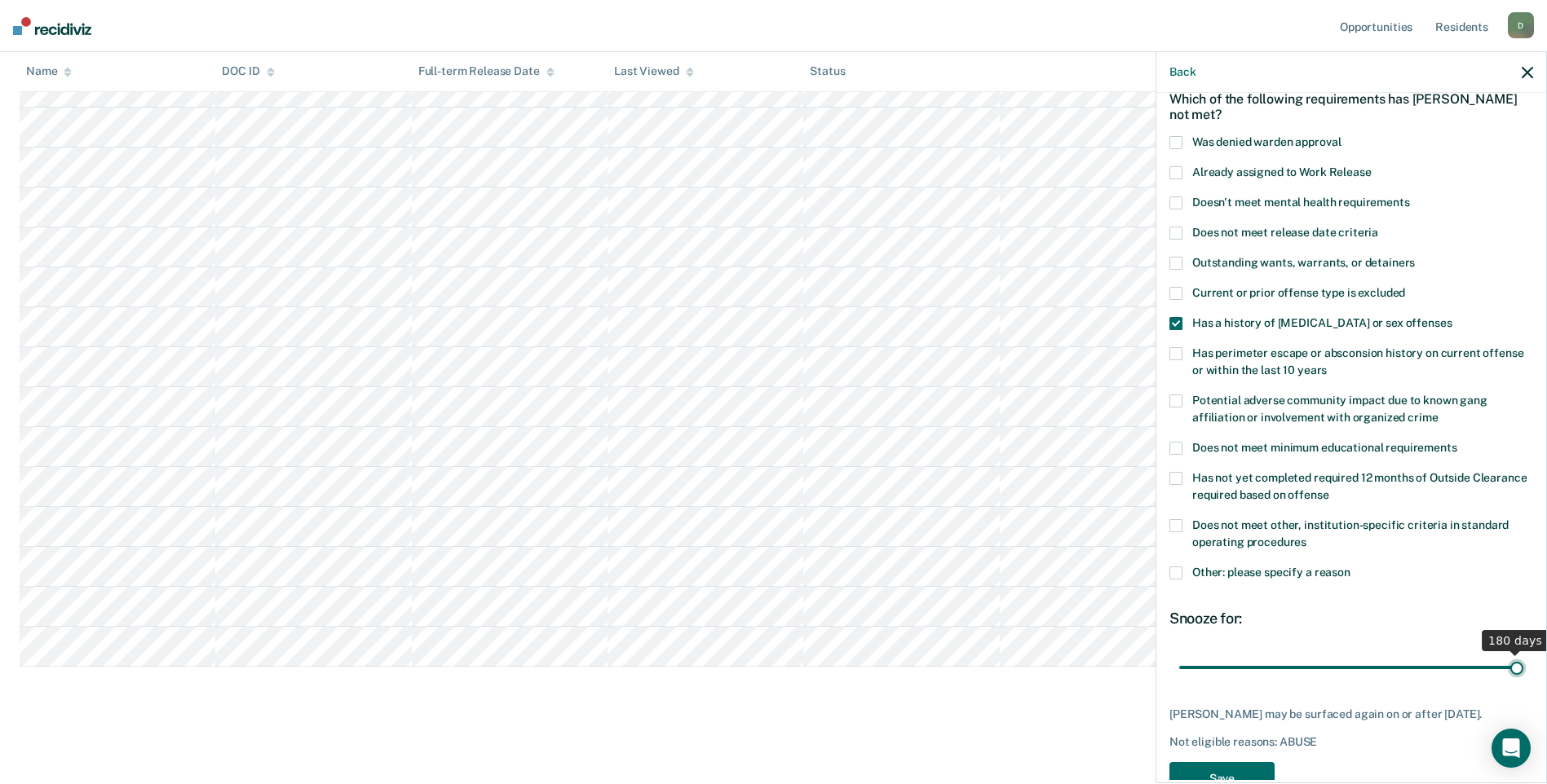
drag, startPoint x: 1240, startPoint y: 664, endPoint x: 1523, endPoint y: 686, distance: 283.9
type input "180"
click at [1523, 681] on input "range" at bounding box center [1351, 667] width 344 height 29
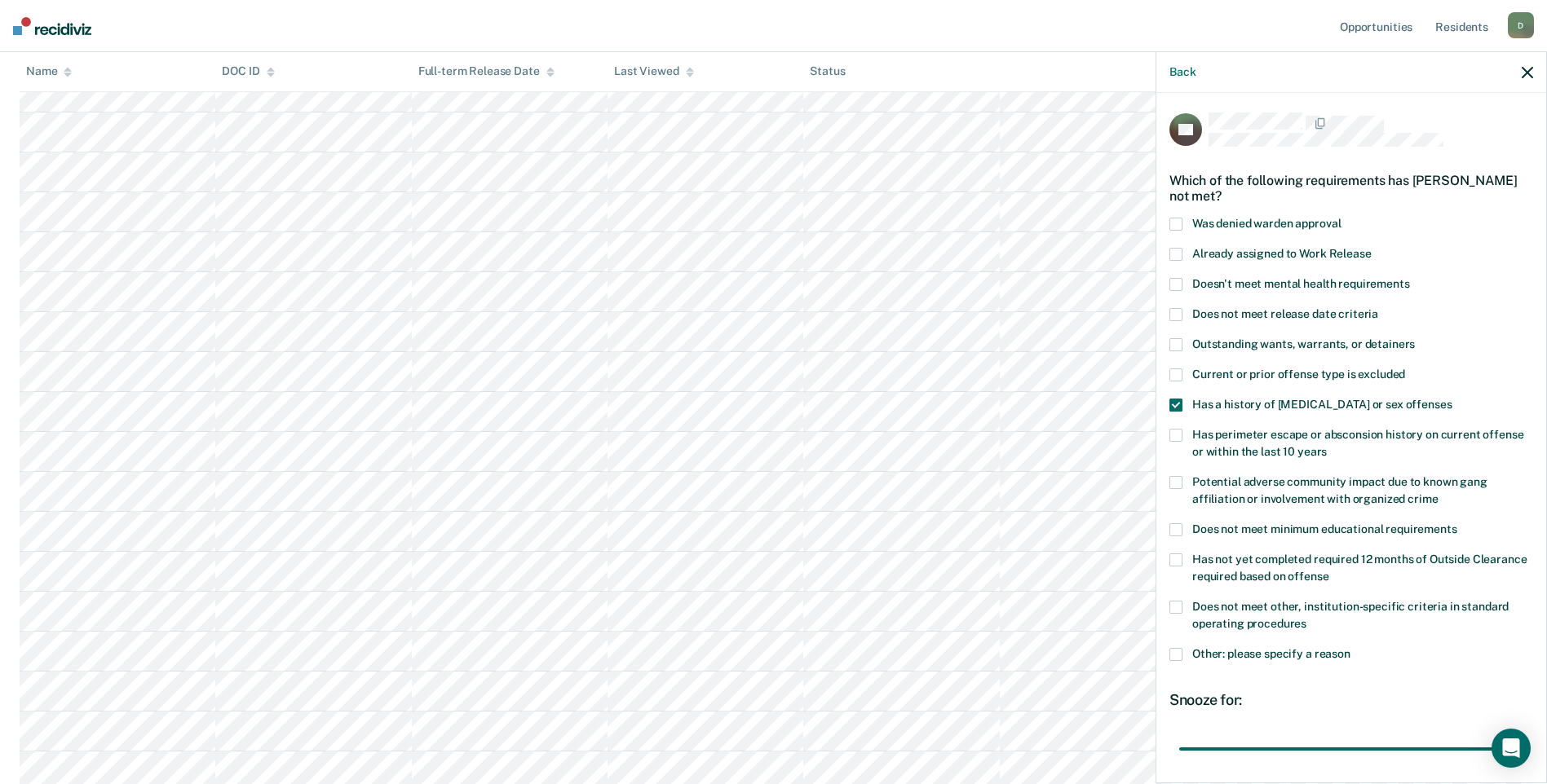
scroll to position [124, 0]
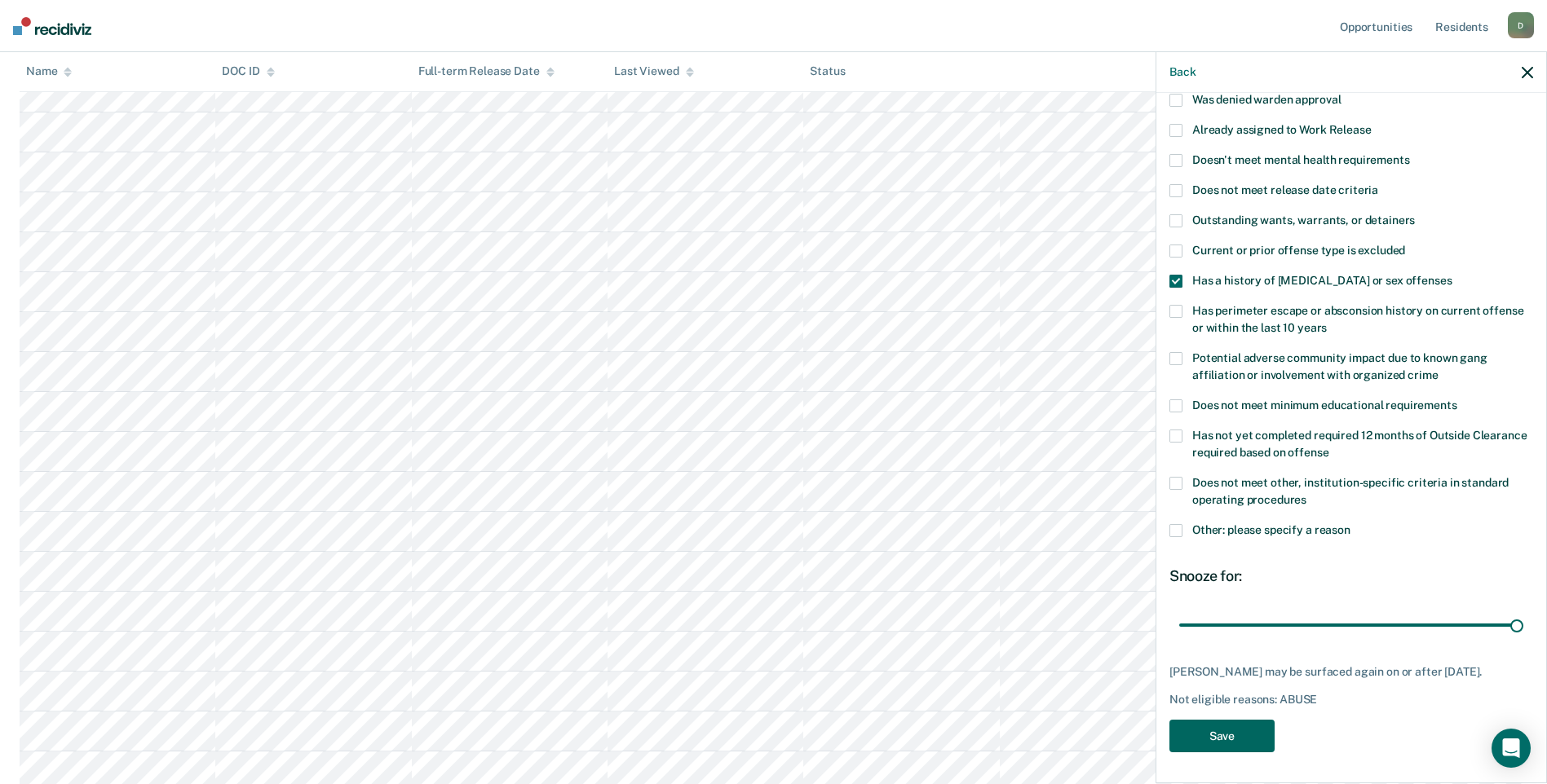
click at [1262, 740] on button "Save" at bounding box center [1221, 736] width 105 height 33
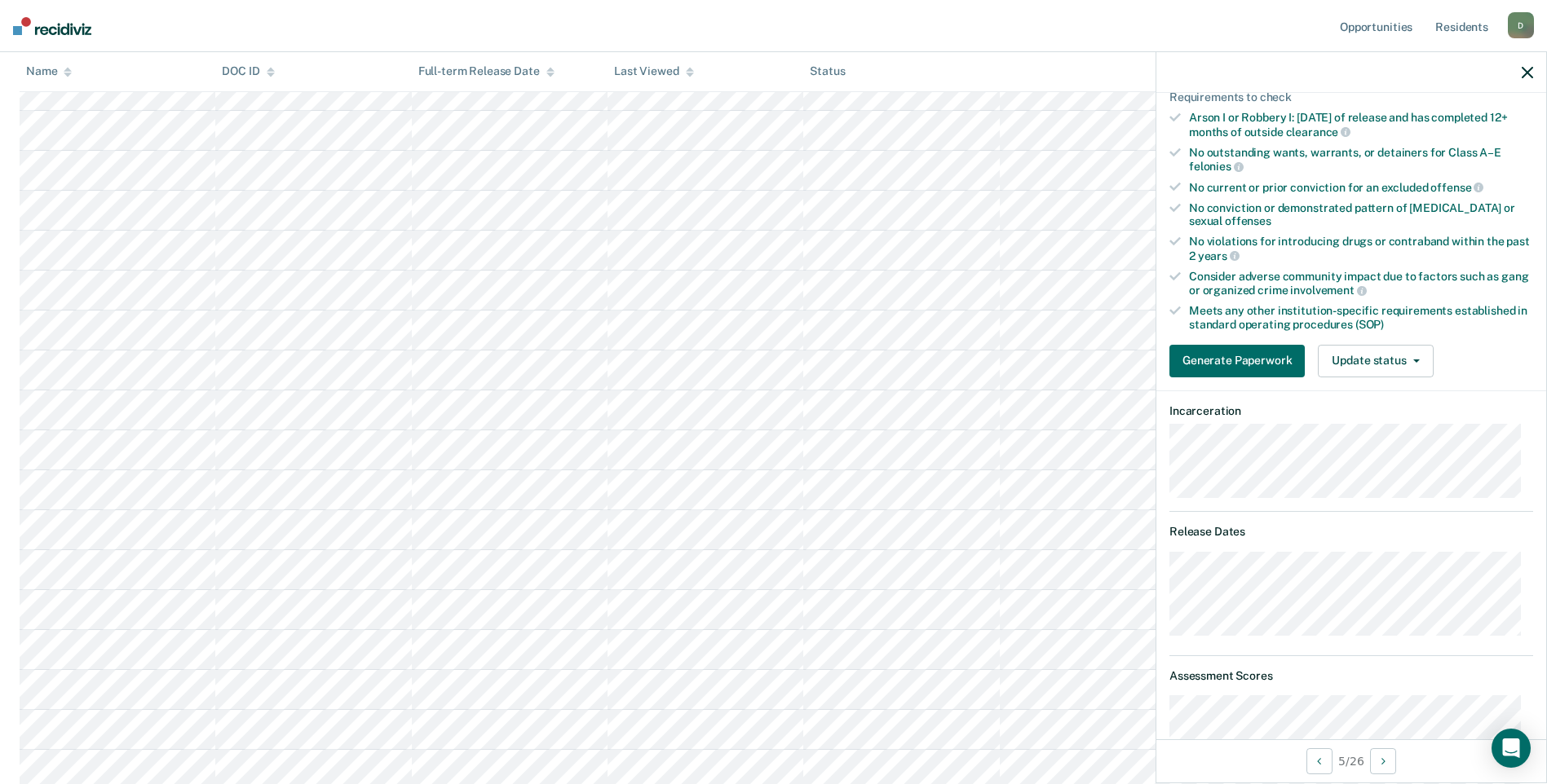
scroll to position [123, 0]
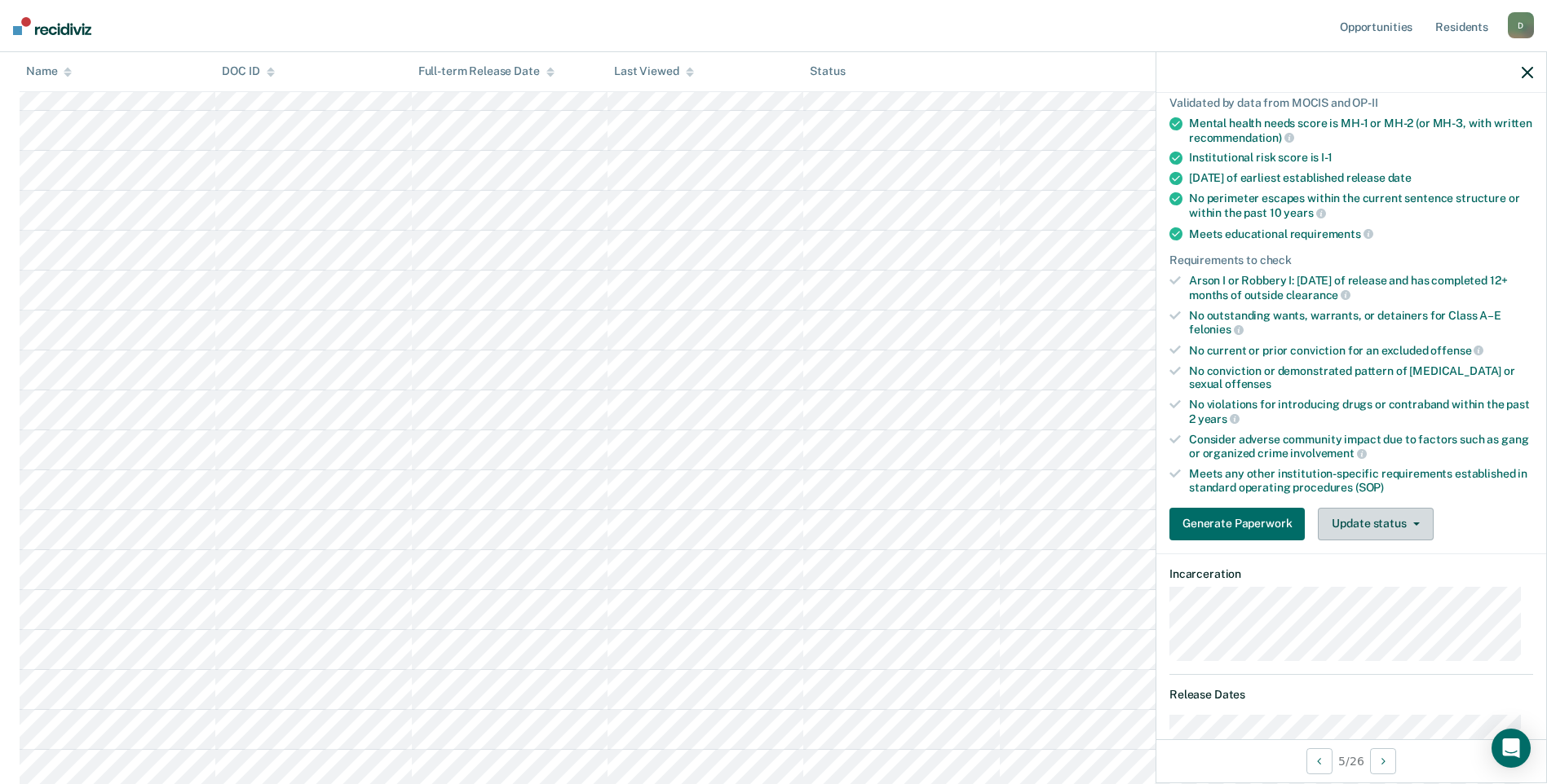
click at [1384, 509] on button "Update status" at bounding box center [1375, 523] width 115 height 32
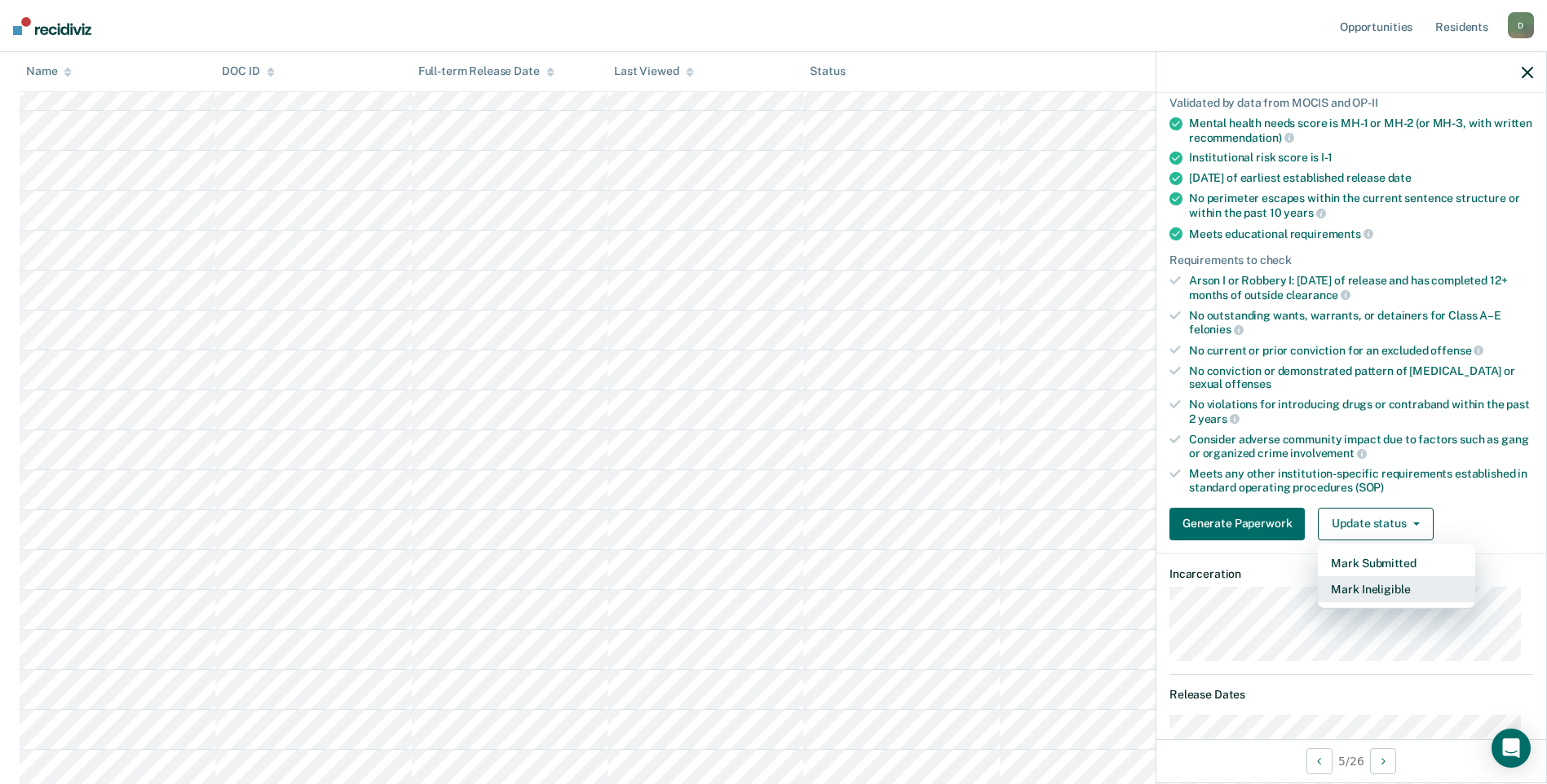
click at [1386, 586] on button "Mark Ineligible" at bounding box center [1396, 589] width 157 height 26
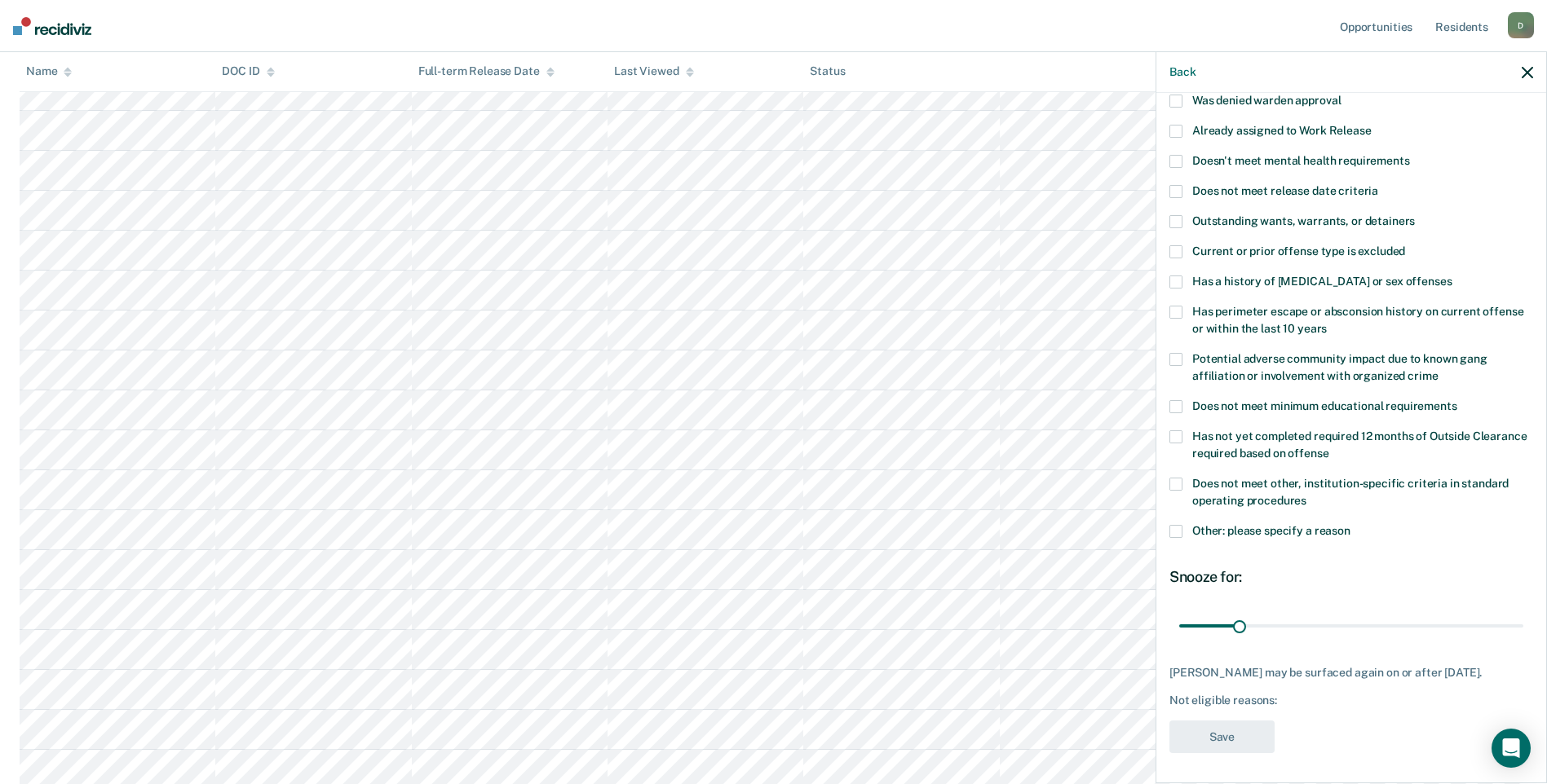
scroll to position [42, 0]
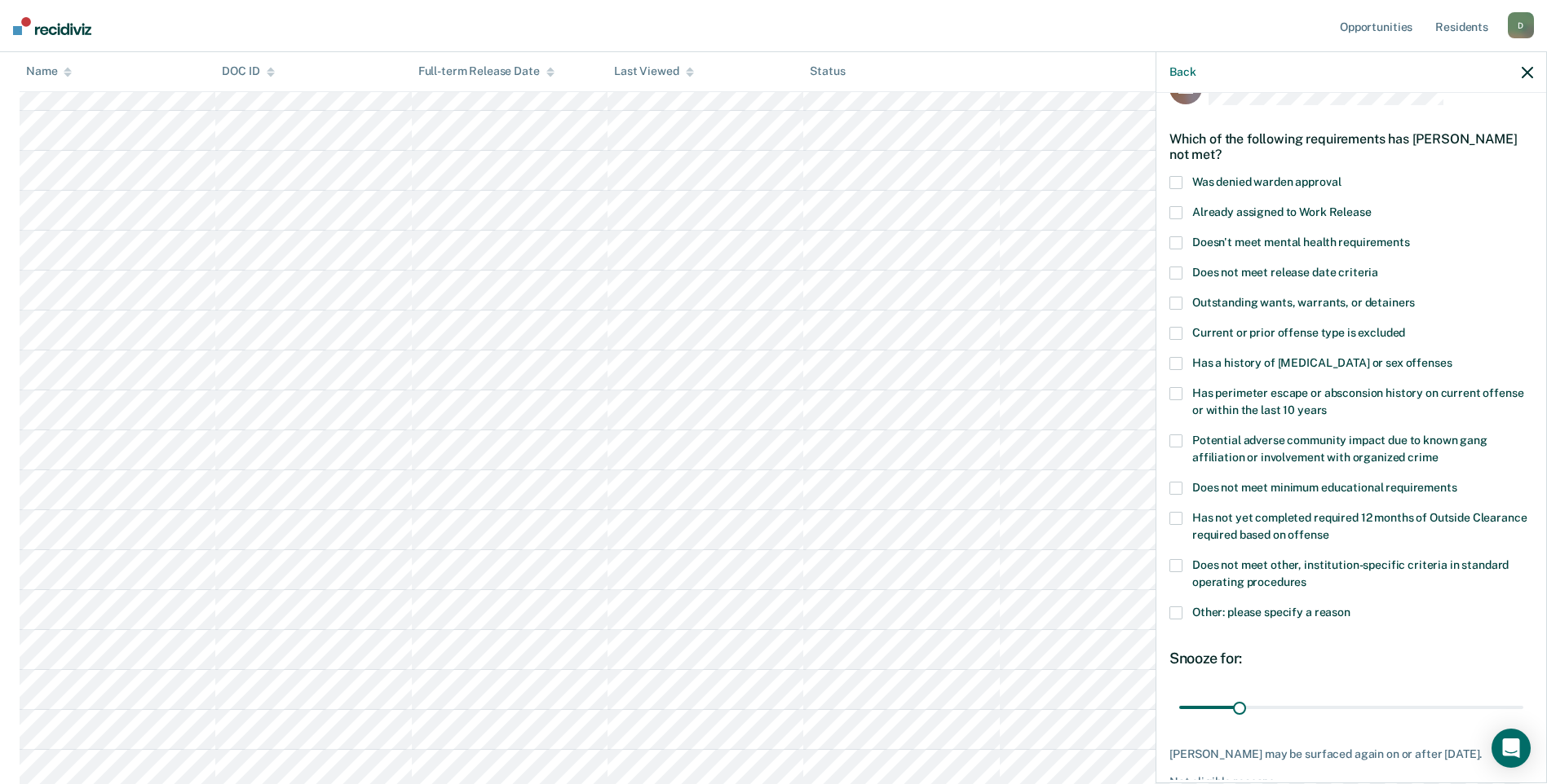
click at [1176, 561] on span at bounding box center [1175, 565] width 13 height 13
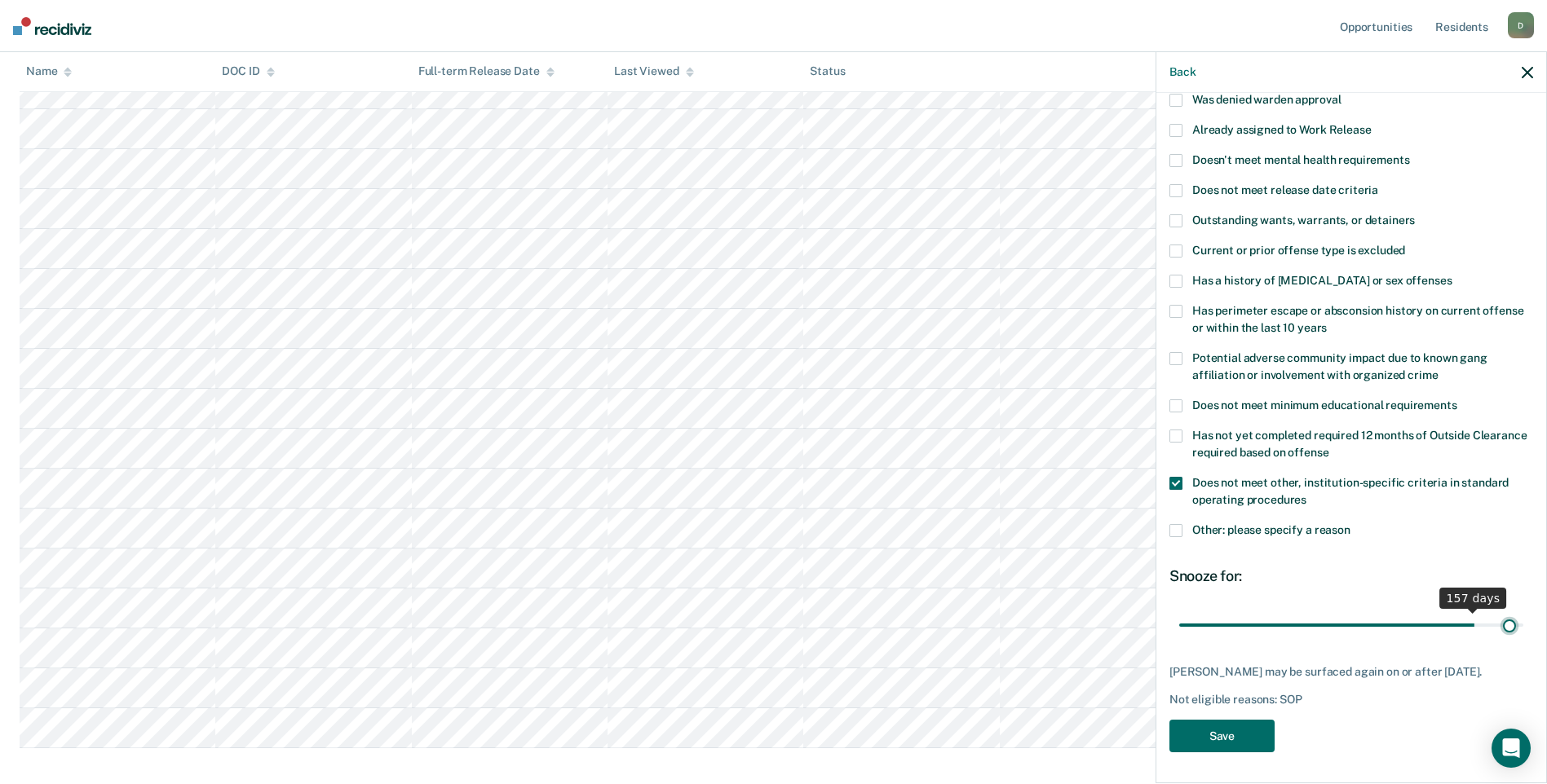
scroll to position [138, 0]
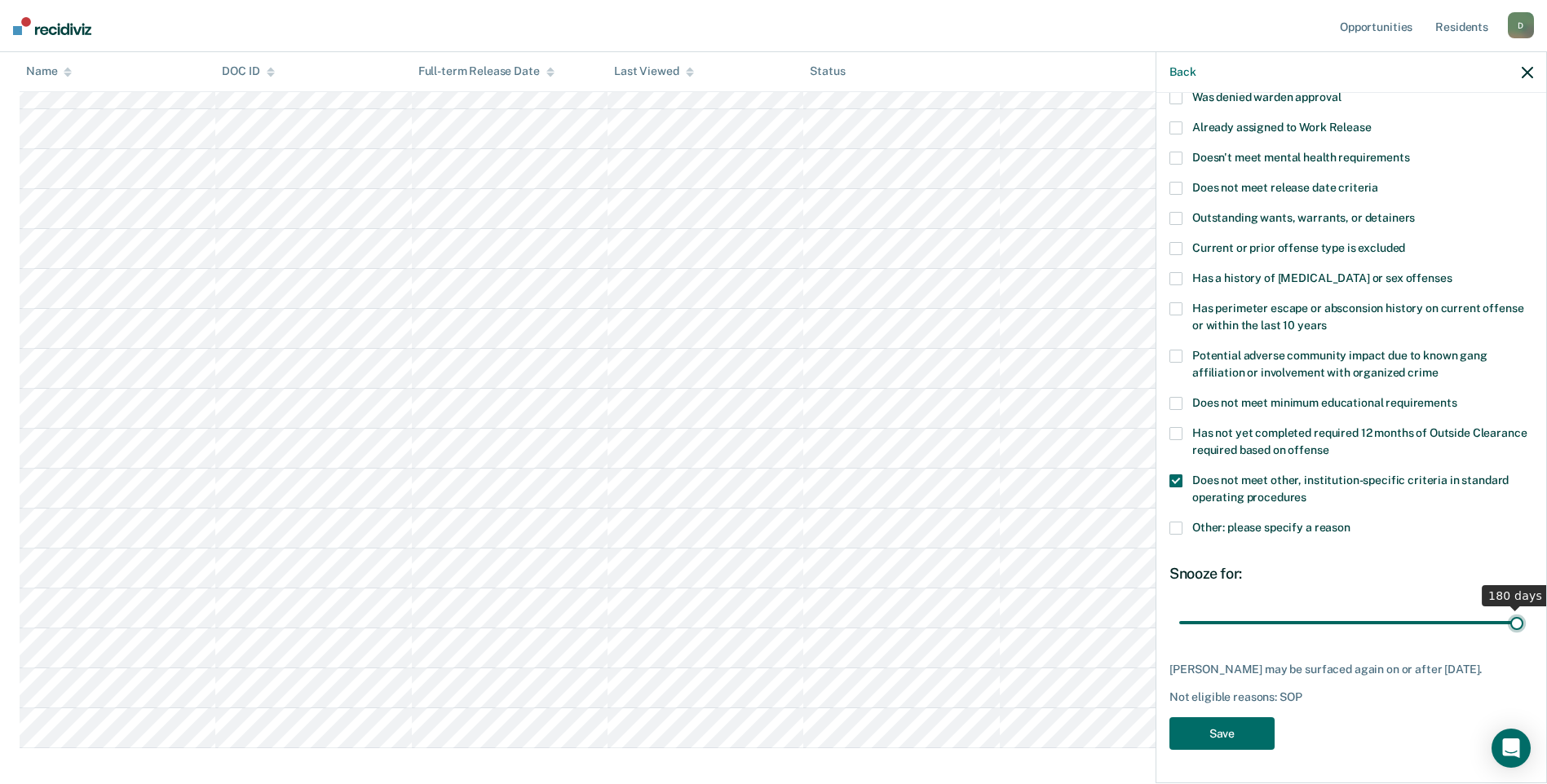
drag, startPoint x: 1239, startPoint y: 609, endPoint x: 1503, endPoint y: 600, distance: 264.2
type input "180"
click at [1503, 608] on input "range" at bounding box center [1351, 622] width 344 height 29
click at [1220, 739] on button "Save" at bounding box center [1221, 733] width 105 height 33
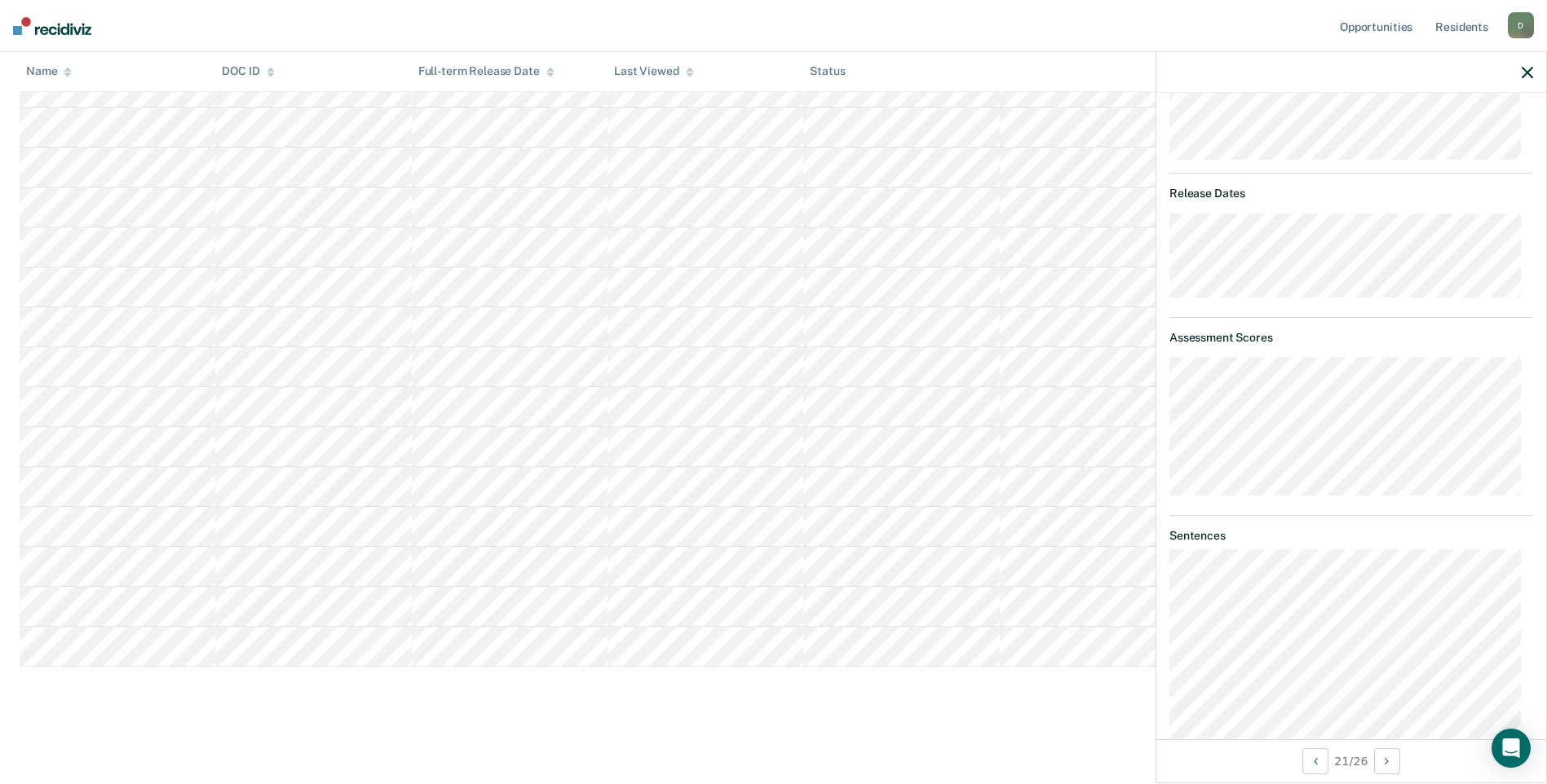
scroll to position [299, 0]
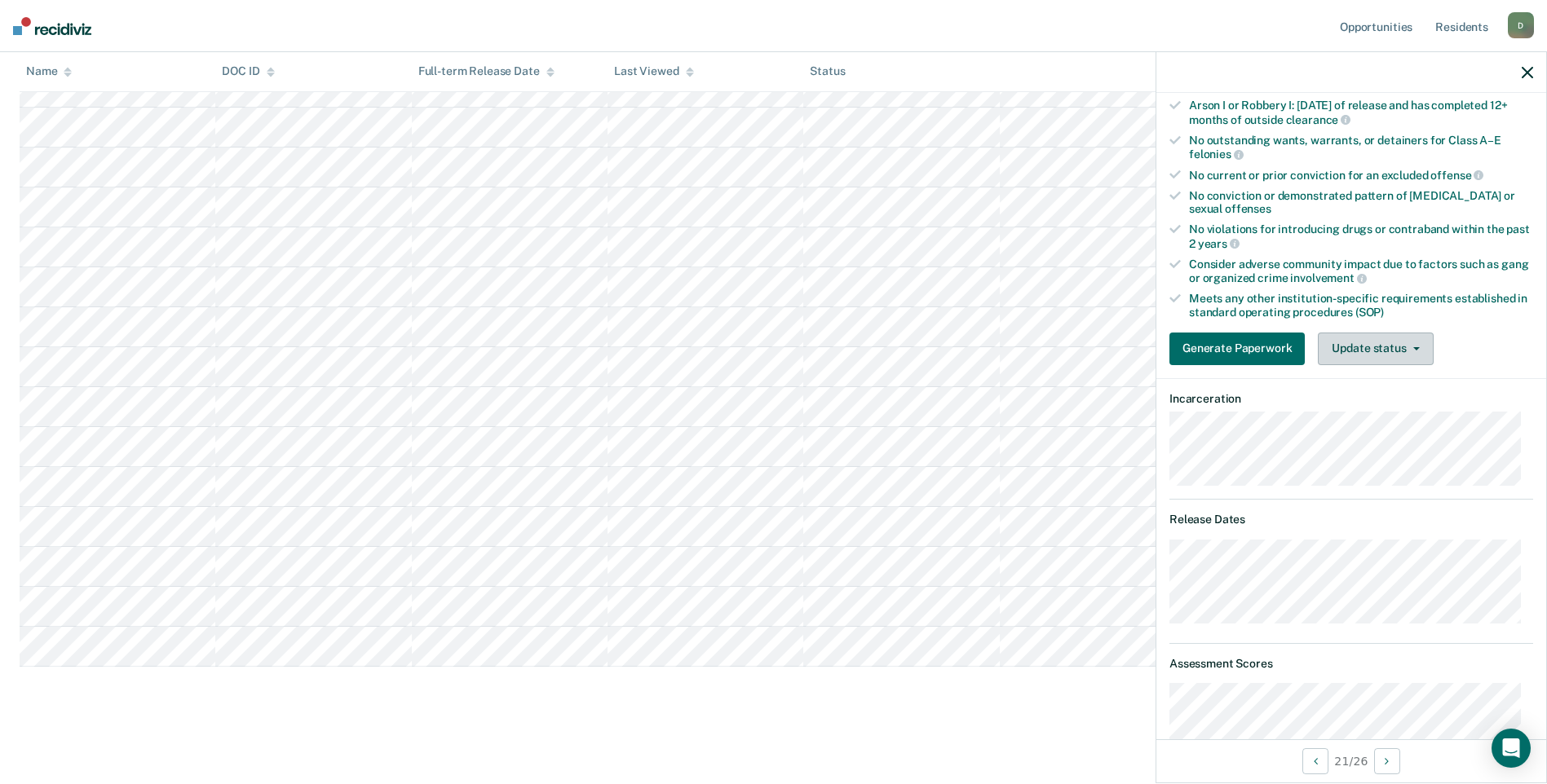
click at [1373, 350] on button "Update status" at bounding box center [1375, 348] width 115 height 32
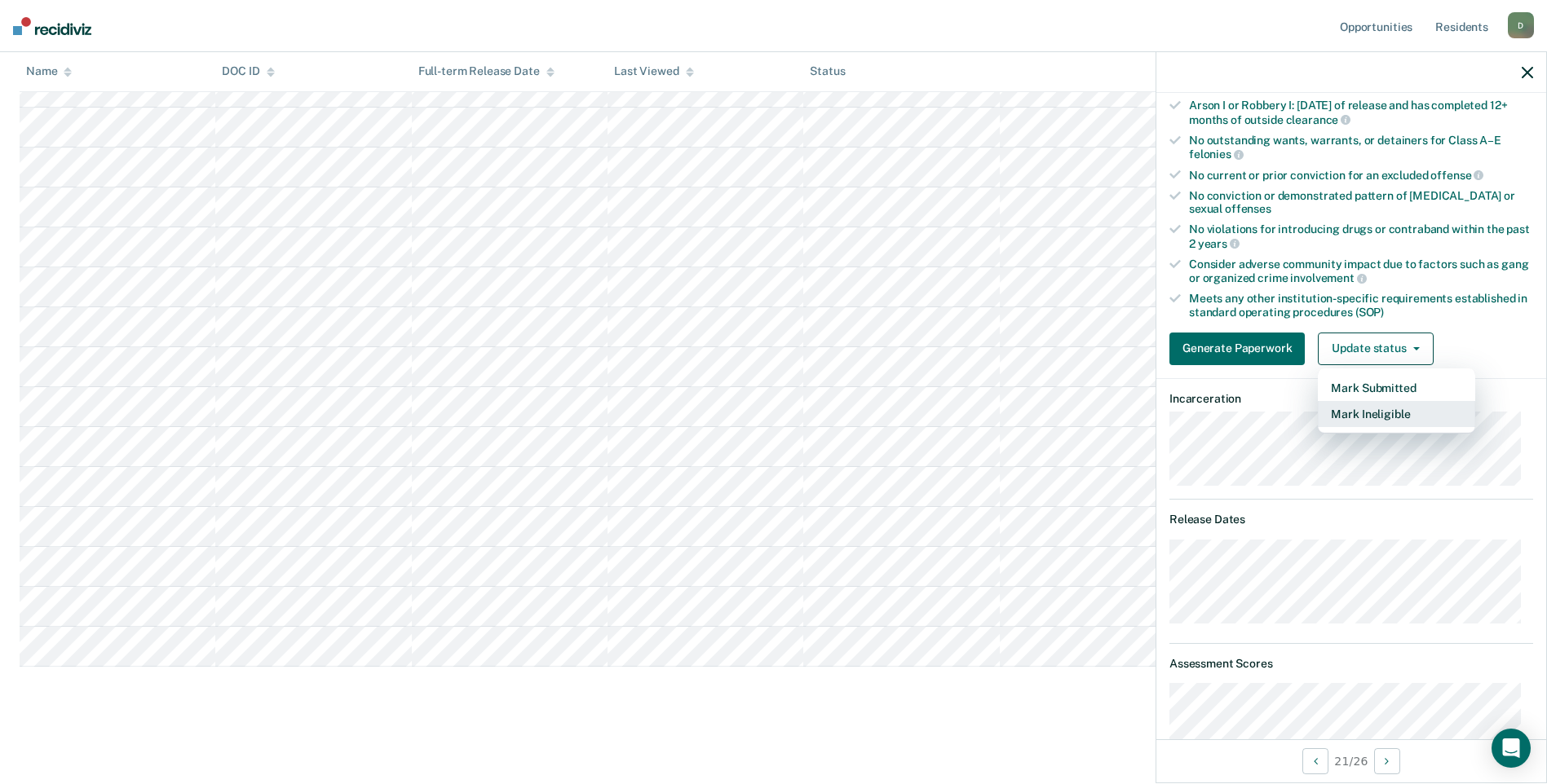
click at [1374, 409] on button "Mark Ineligible" at bounding box center [1396, 414] width 157 height 26
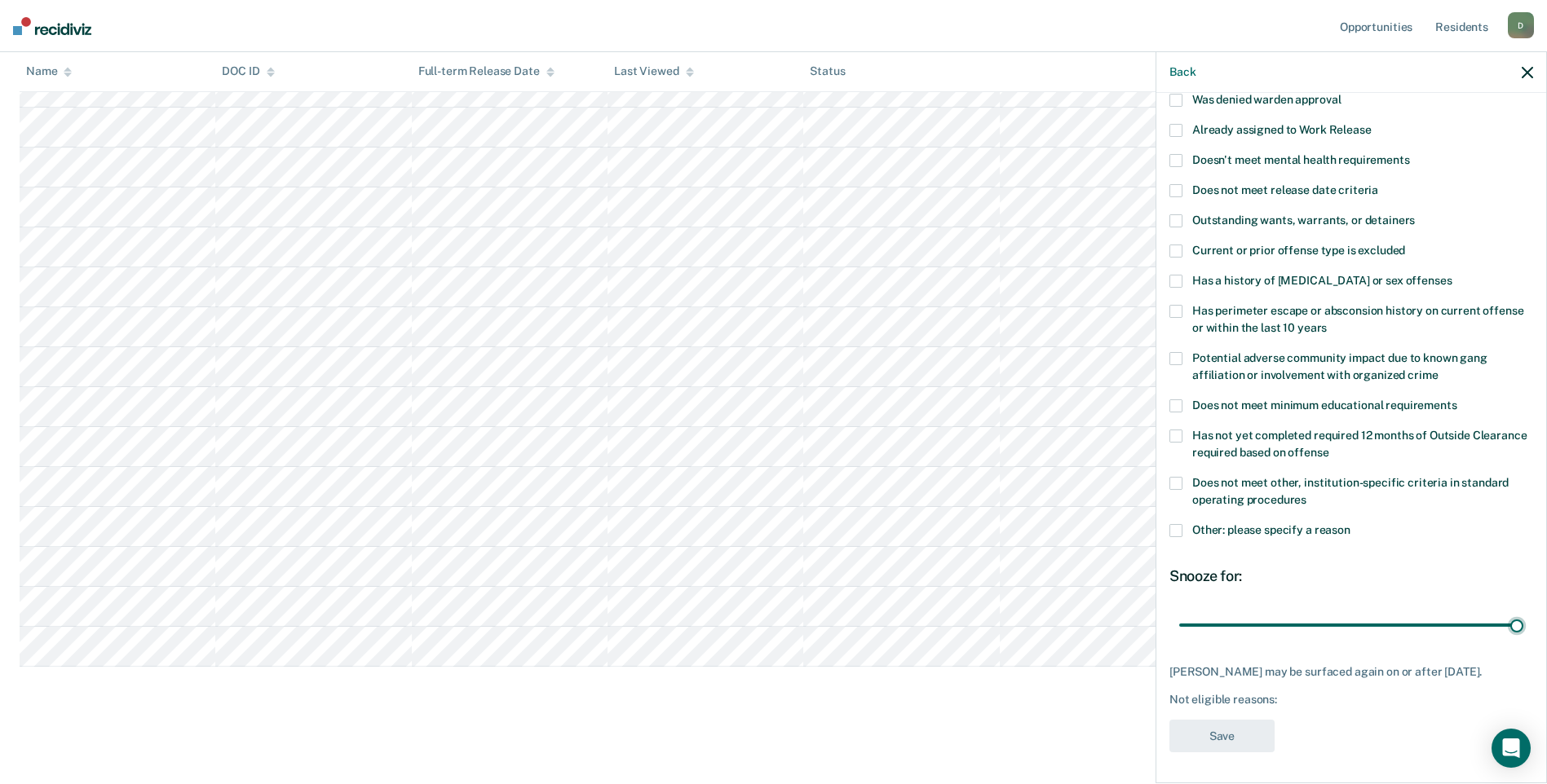
drag, startPoint x: 1236, startPoint y: 621, endPoint x: 1544, endPoint y: 598, distance: 308.9
type input "180"
click at [1523, 610] on input "range" at bounding box center [1351, 624] width 344 height 29
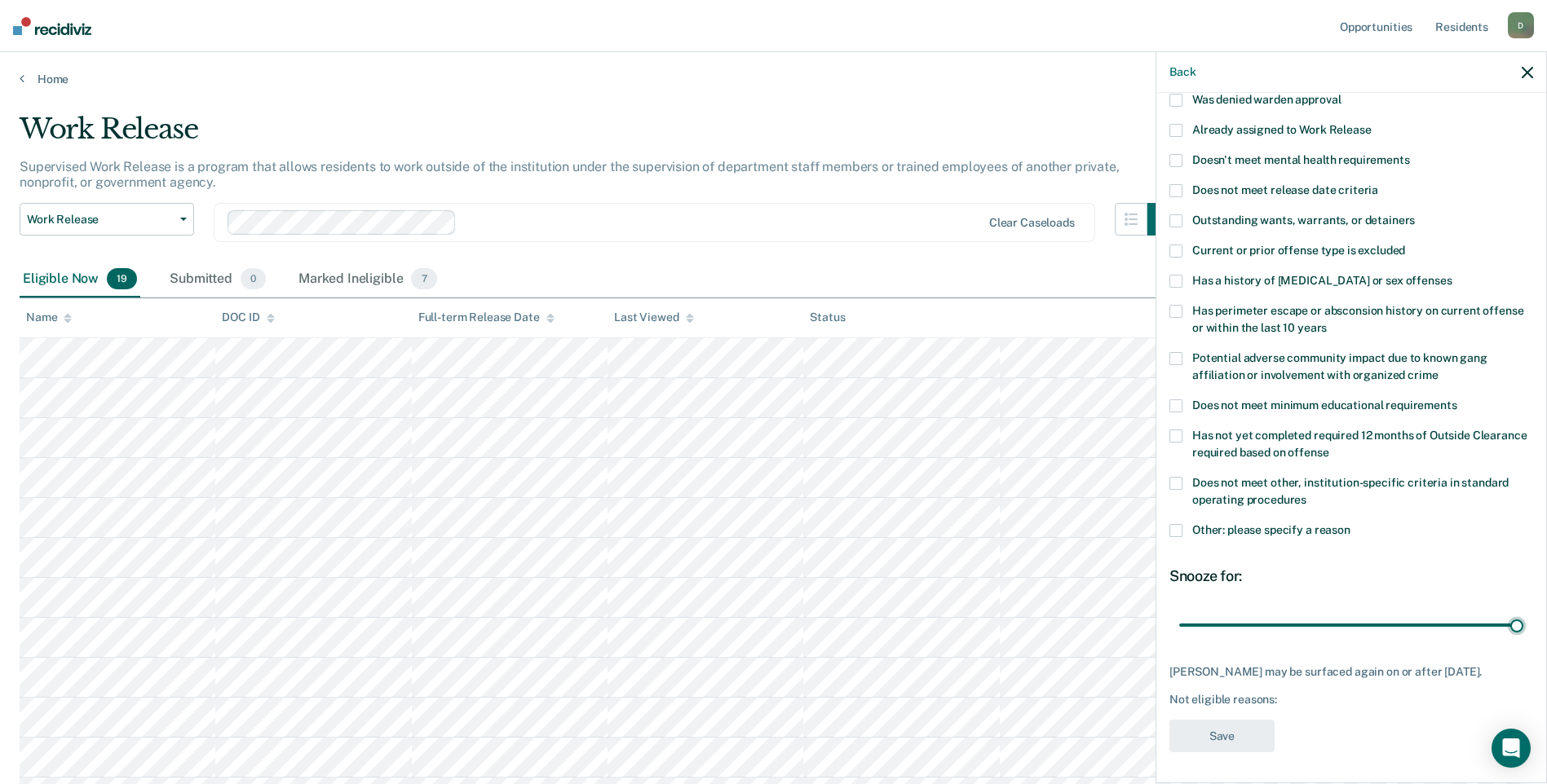
scroll to position [0, 0]
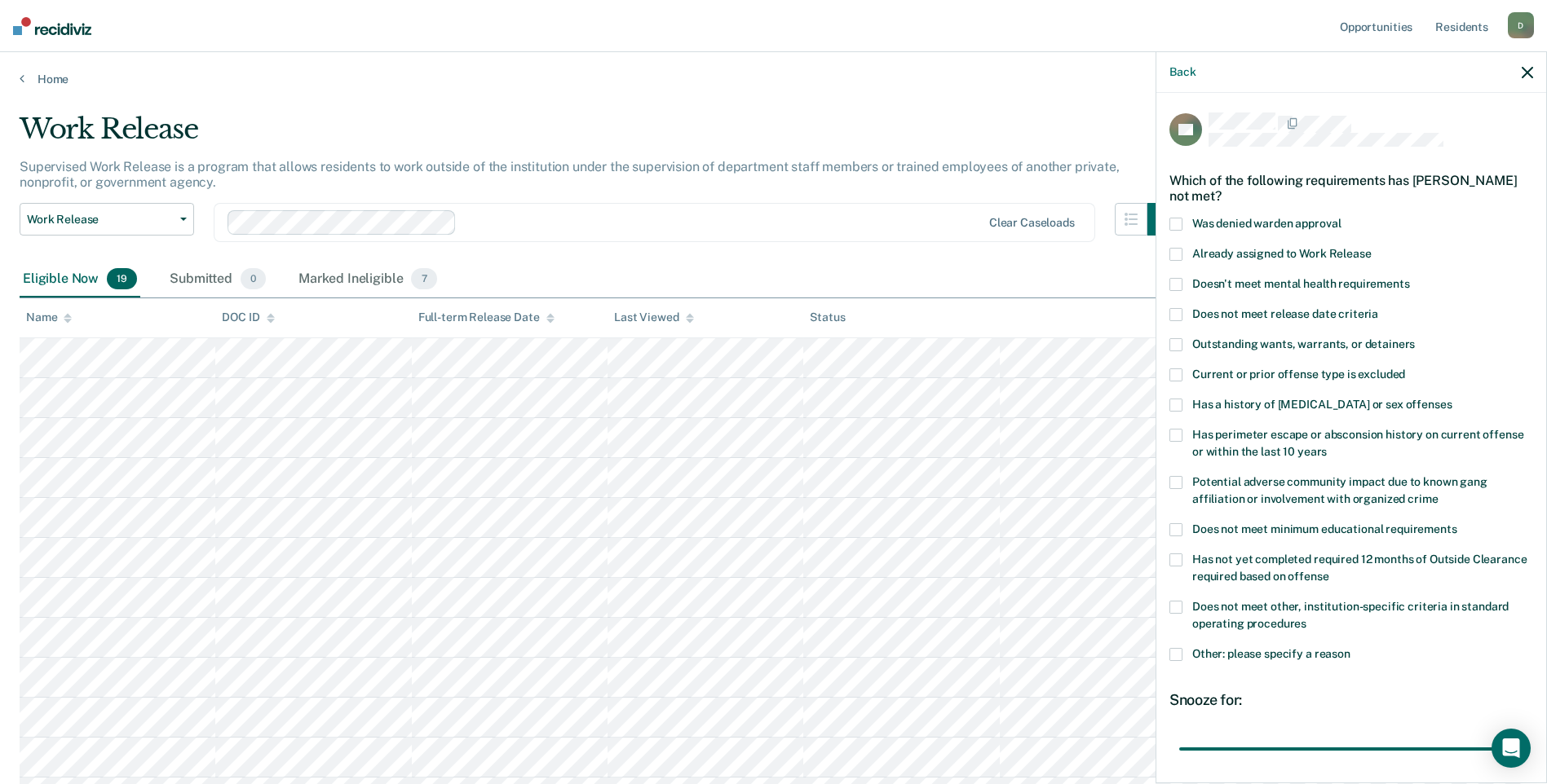
click at [1178, 404] on span at bounding box center [1175, 404] width 13 height 13
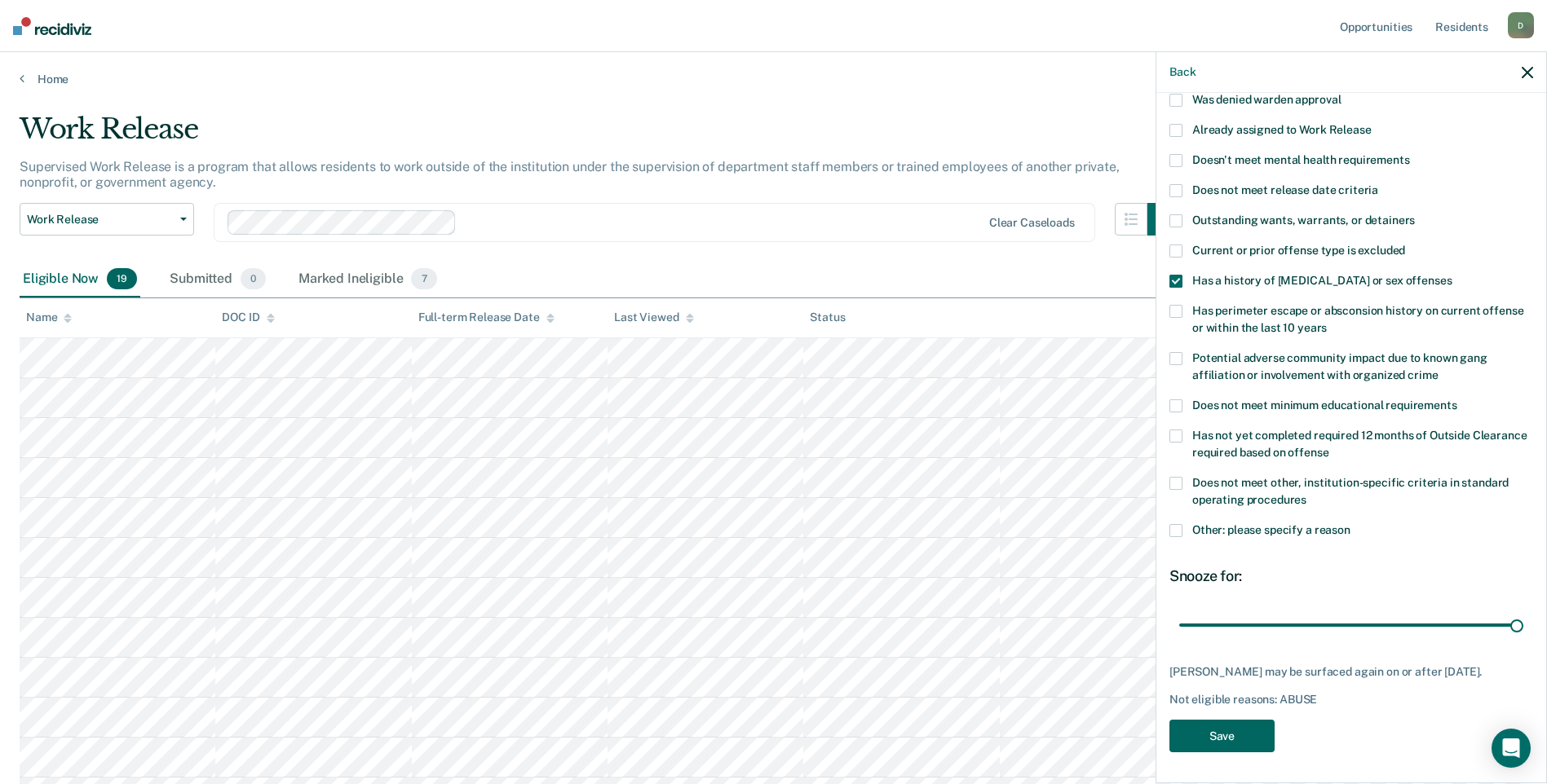
click at [1223, 727] on button "Save" at bounding box center [1221, 736] width 105 height 33
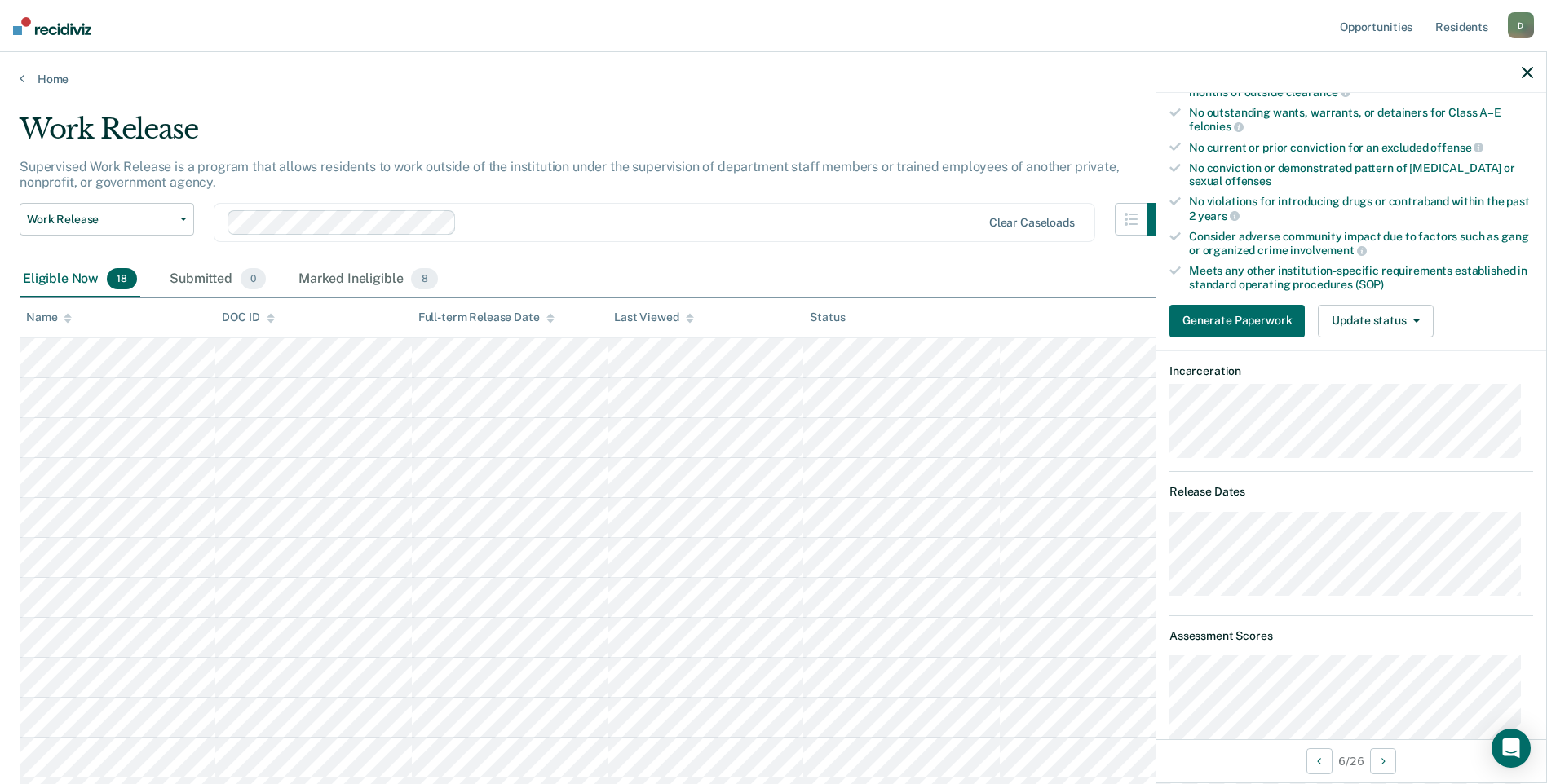
scroll to position [163, 0]
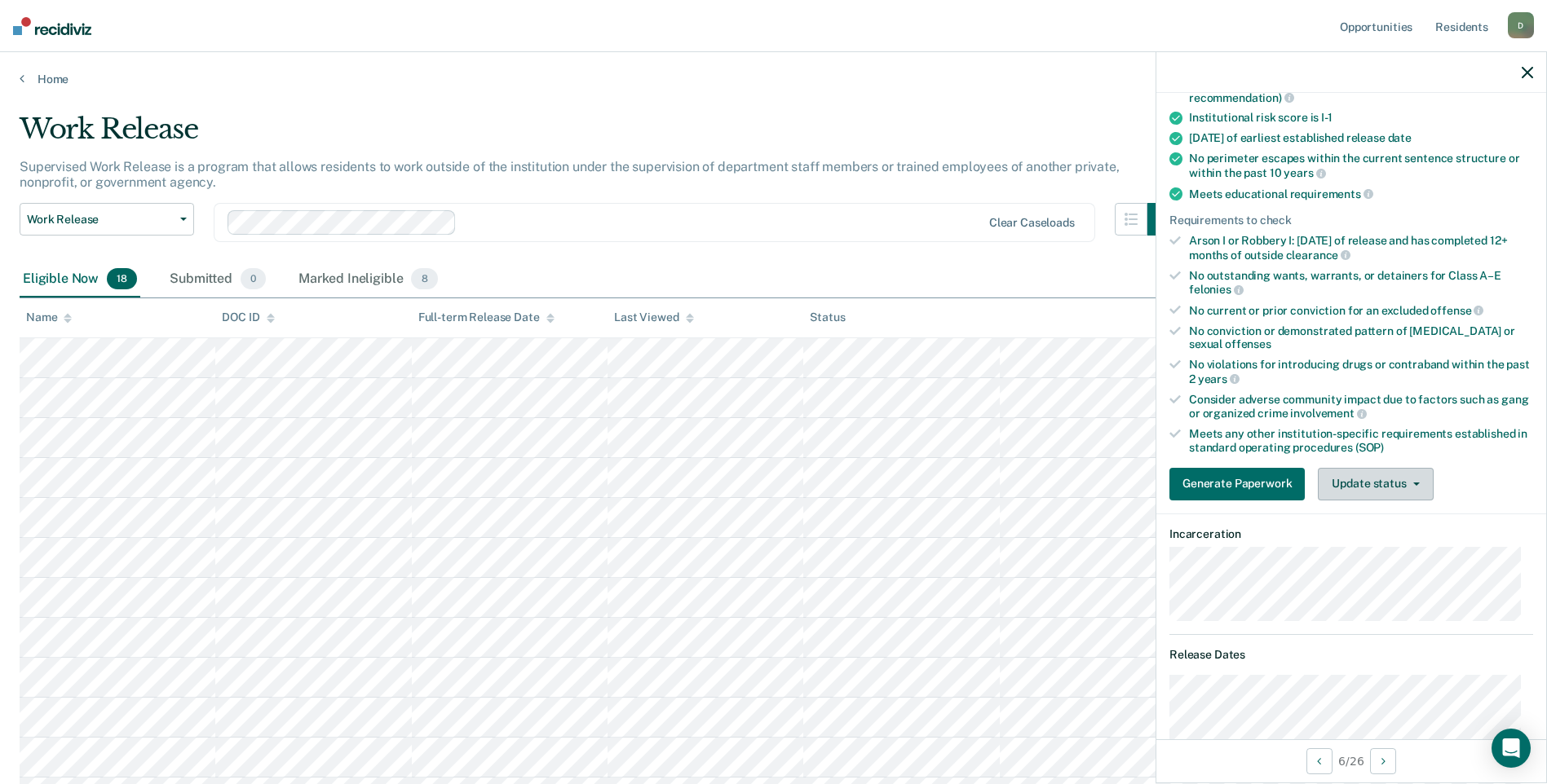
click at [1386, 472] on button "Update status" at bounding box center [1375, 484] width 115 height 32
click at [1374, 555] on button "Mark Ineligible" at bounding box center [1396, 549] width 157 height 26
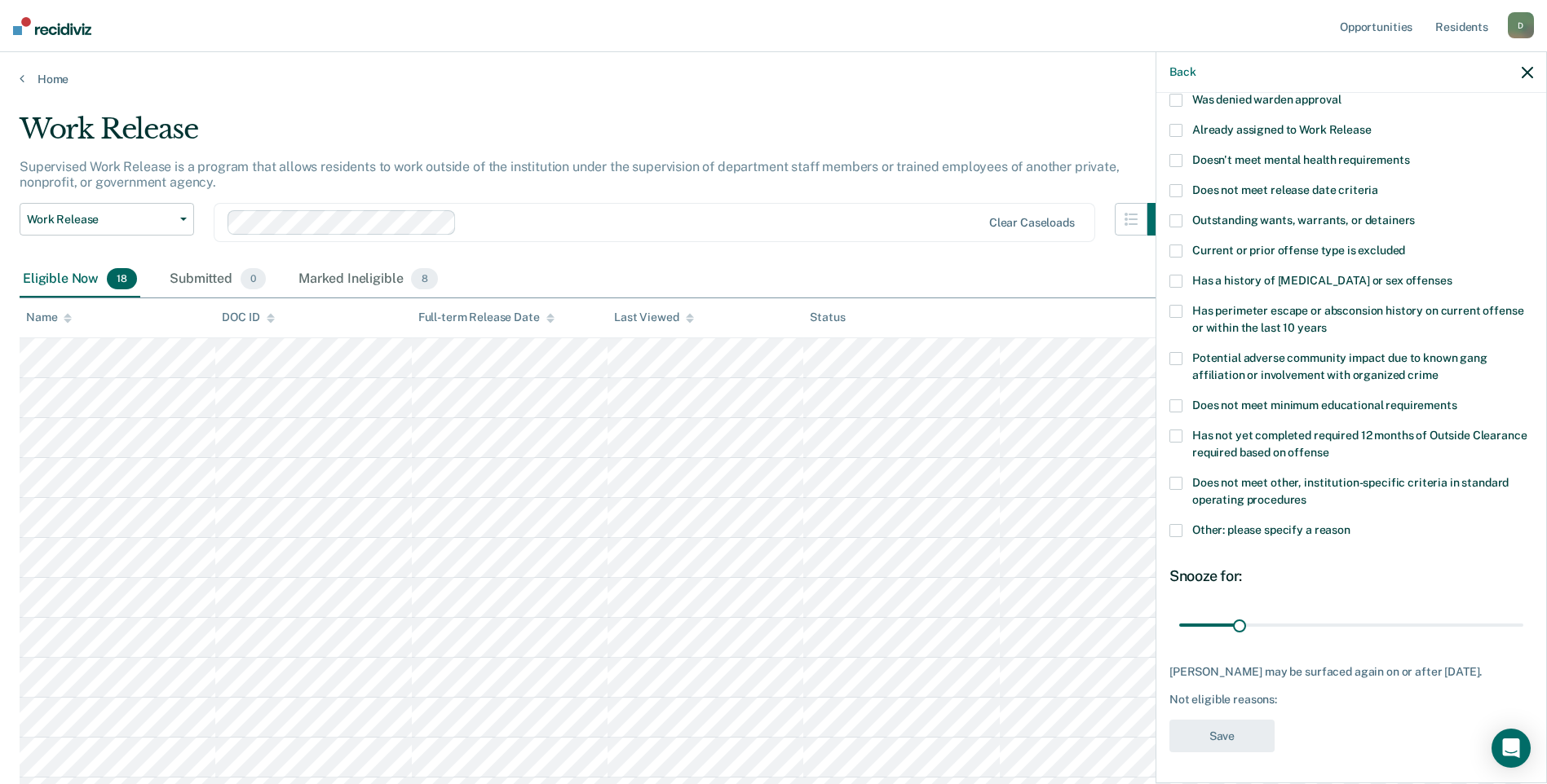
scroll to position [0, 0]
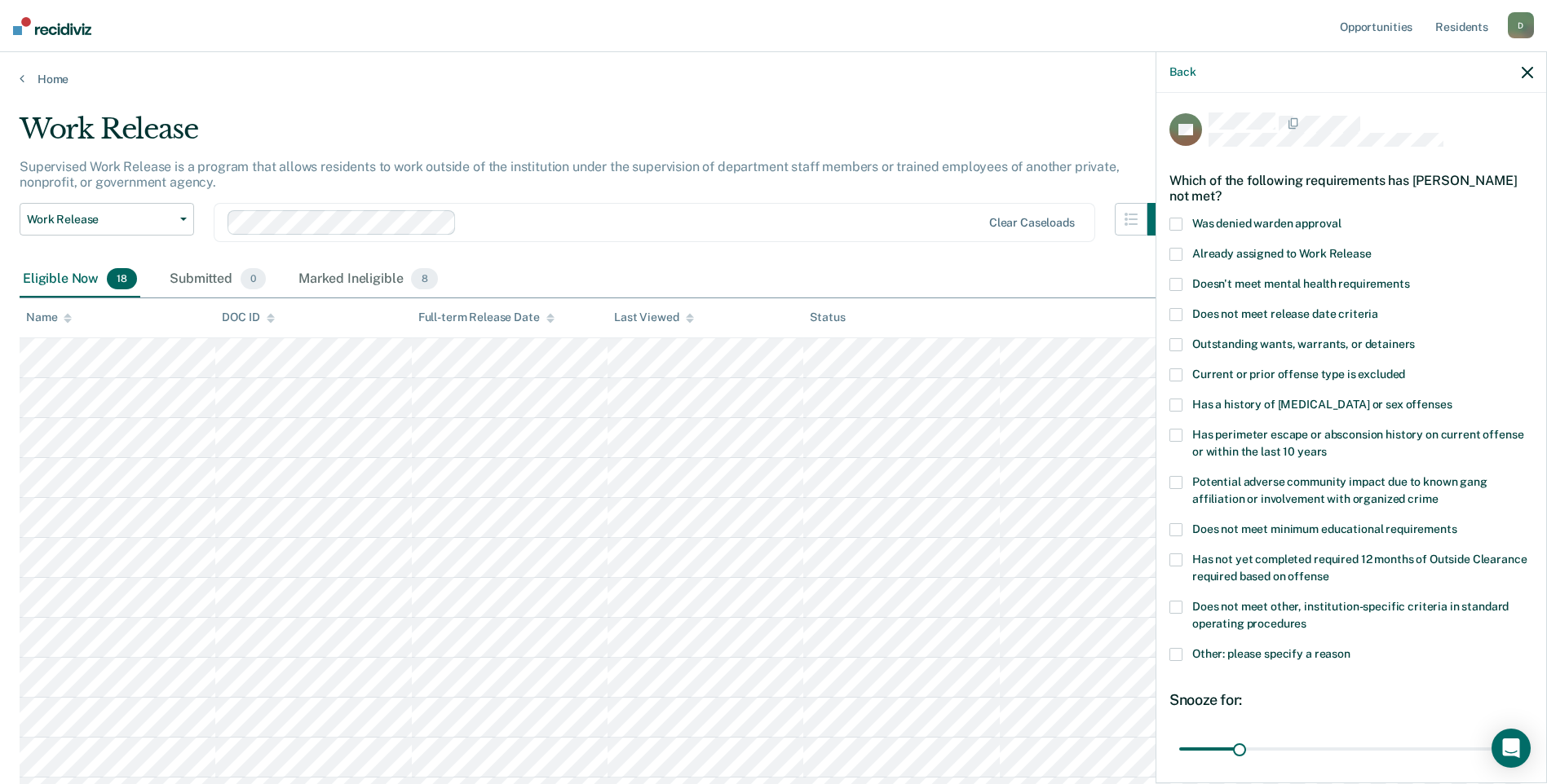
click at [1180, 398] on span at bounding box center [1175, 404] width 13 height 13
drag, startPoint x: 1238, startPoint y: 752, endPoint x: 1507, endPoint y: 735, distance: 269.5
type input "180"
click at [1507, 735] on input "range" at bounding box center [1351, 748] width 344 height 29
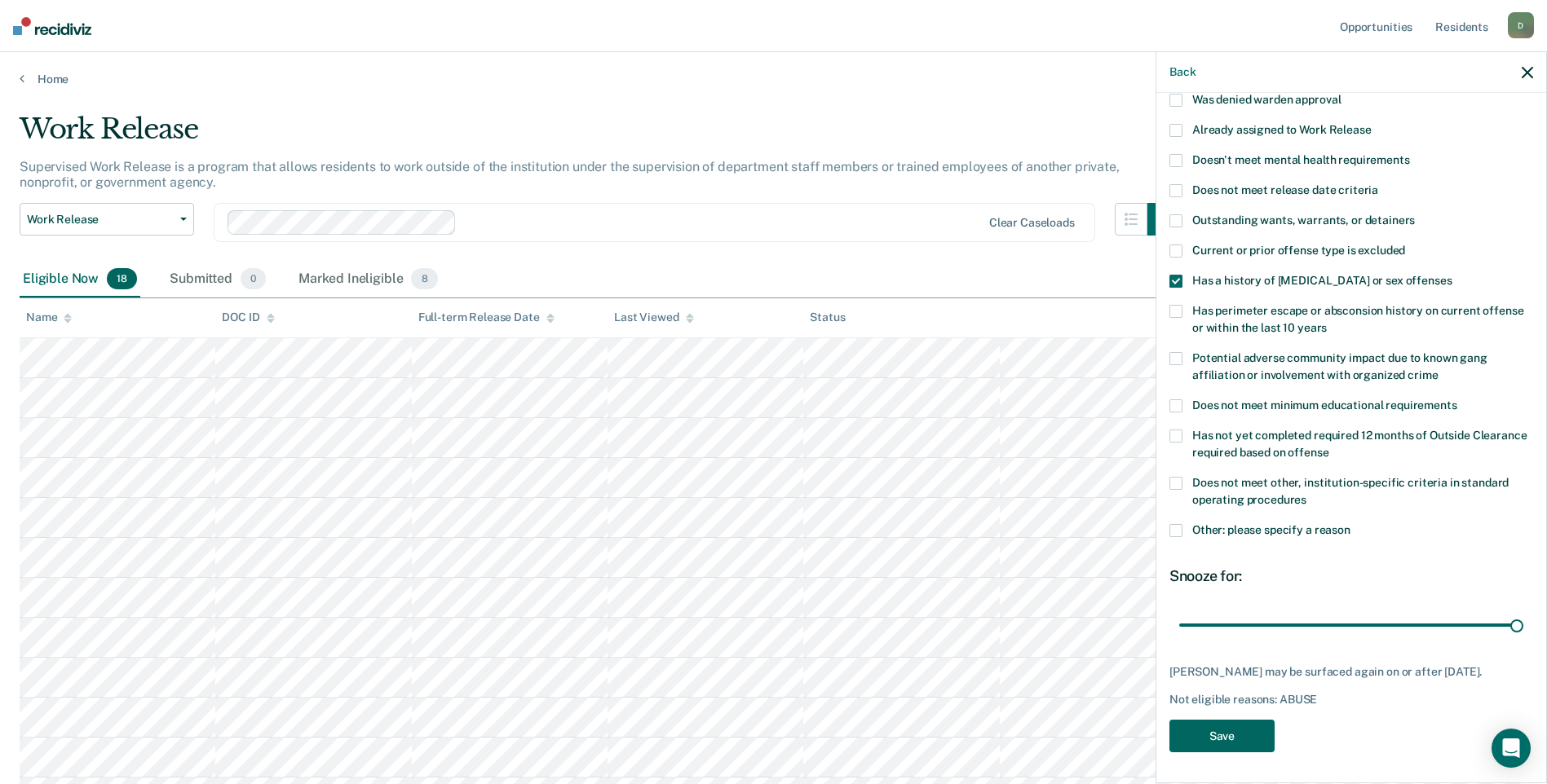
click at [1213, 727] on button "Save" at bounding box center [1221, 736] width 105 height 33
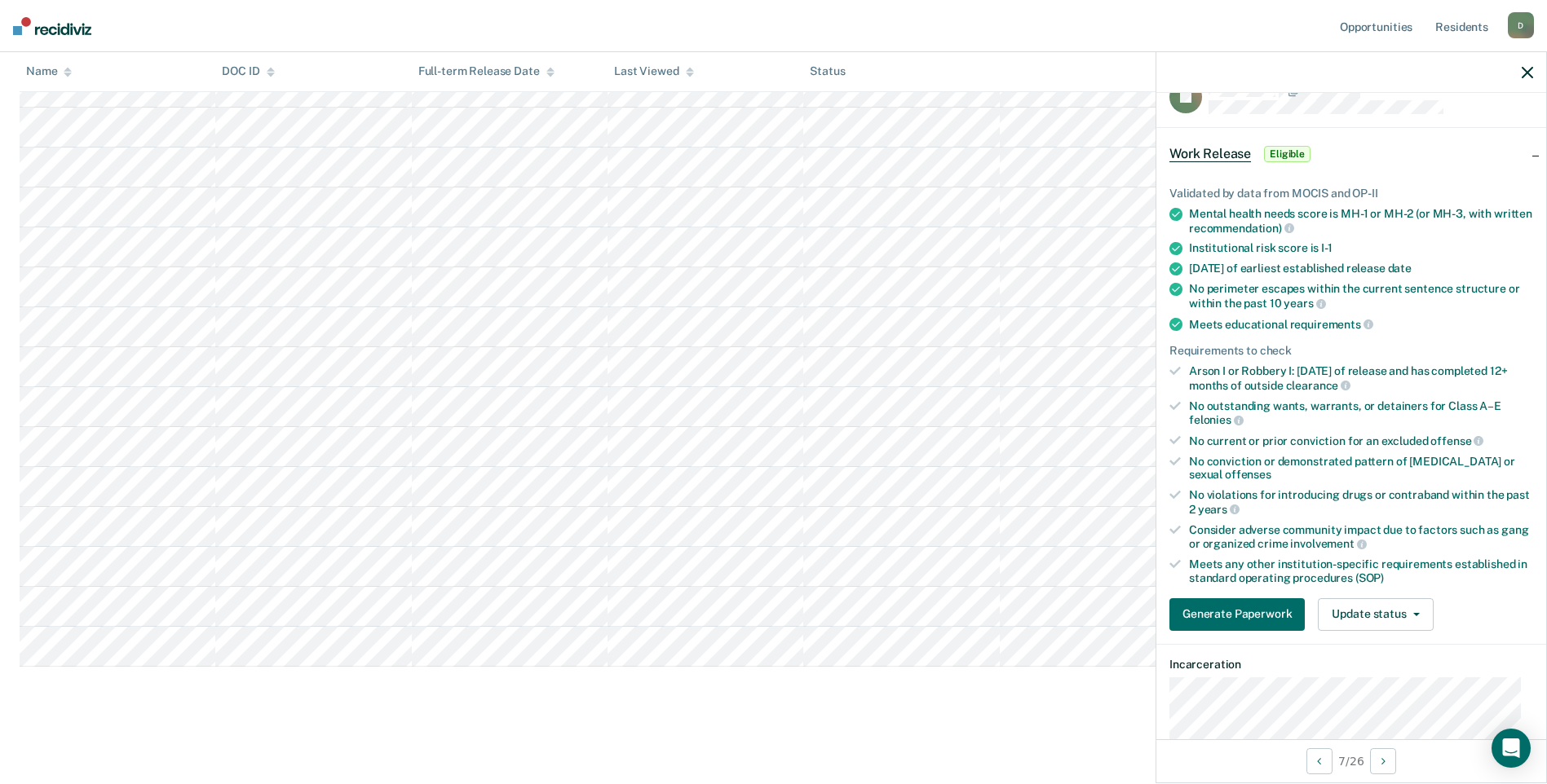
scroll to position [0, 0]
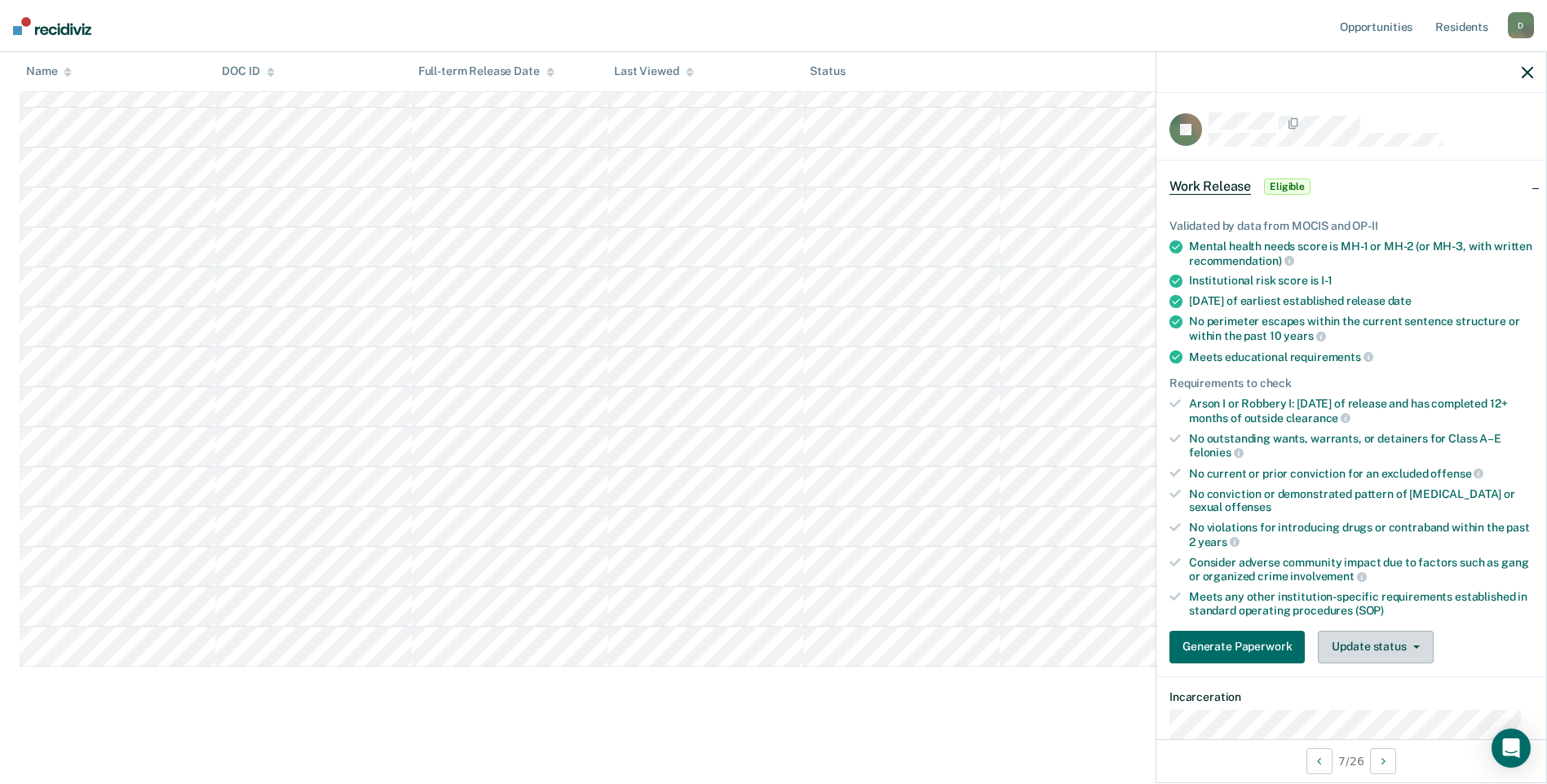
click at [1373, 657] on button "Update status" at bounding box center [1375, 646] width 115 height 32
click at [1381, 717] on button "Mark Ineligible" at bounding box center [1396, 712] width 157 height 26
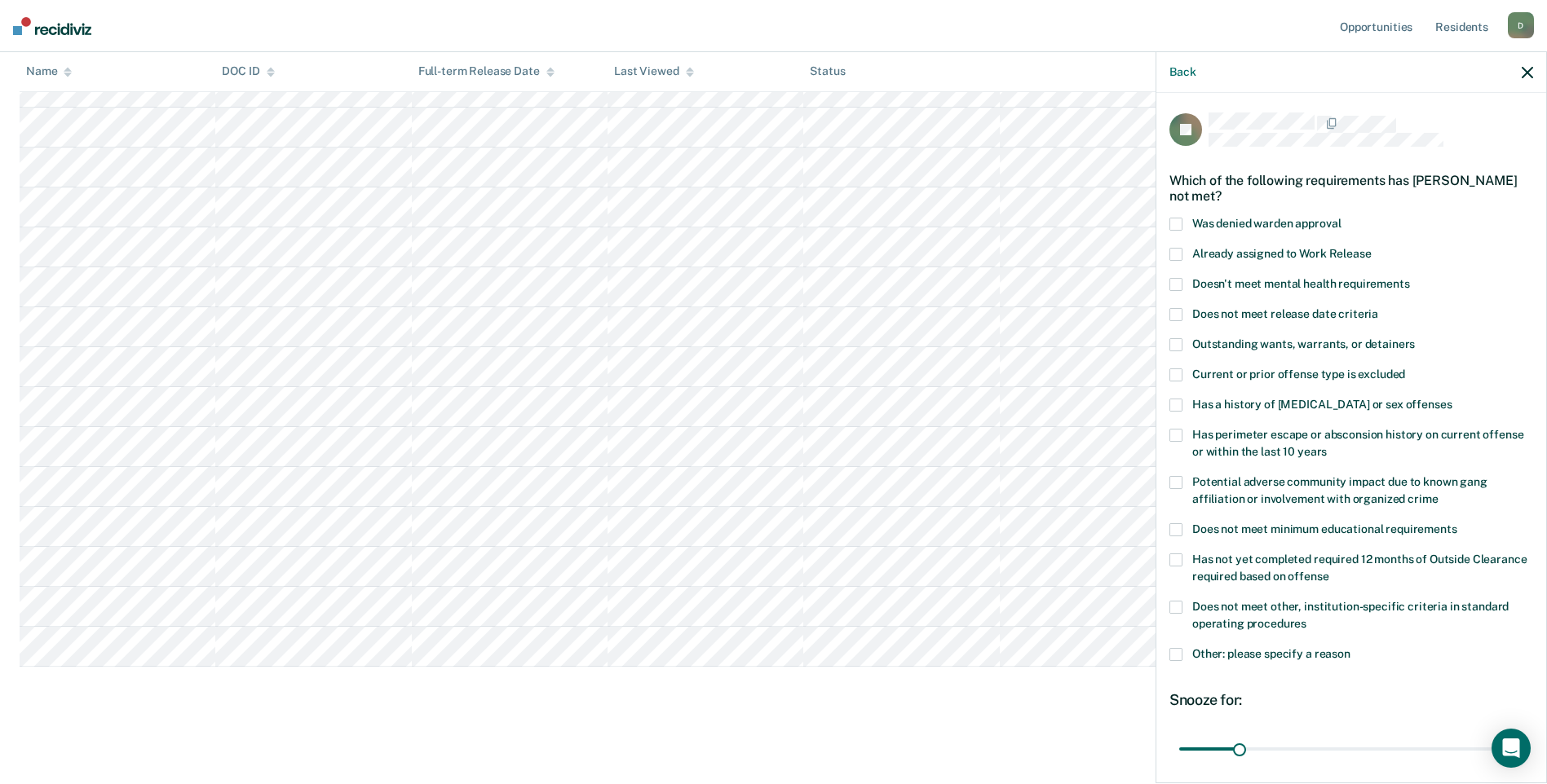
click at [1181, 603] on span at bounding box center [1175, 607] width 13 height 13
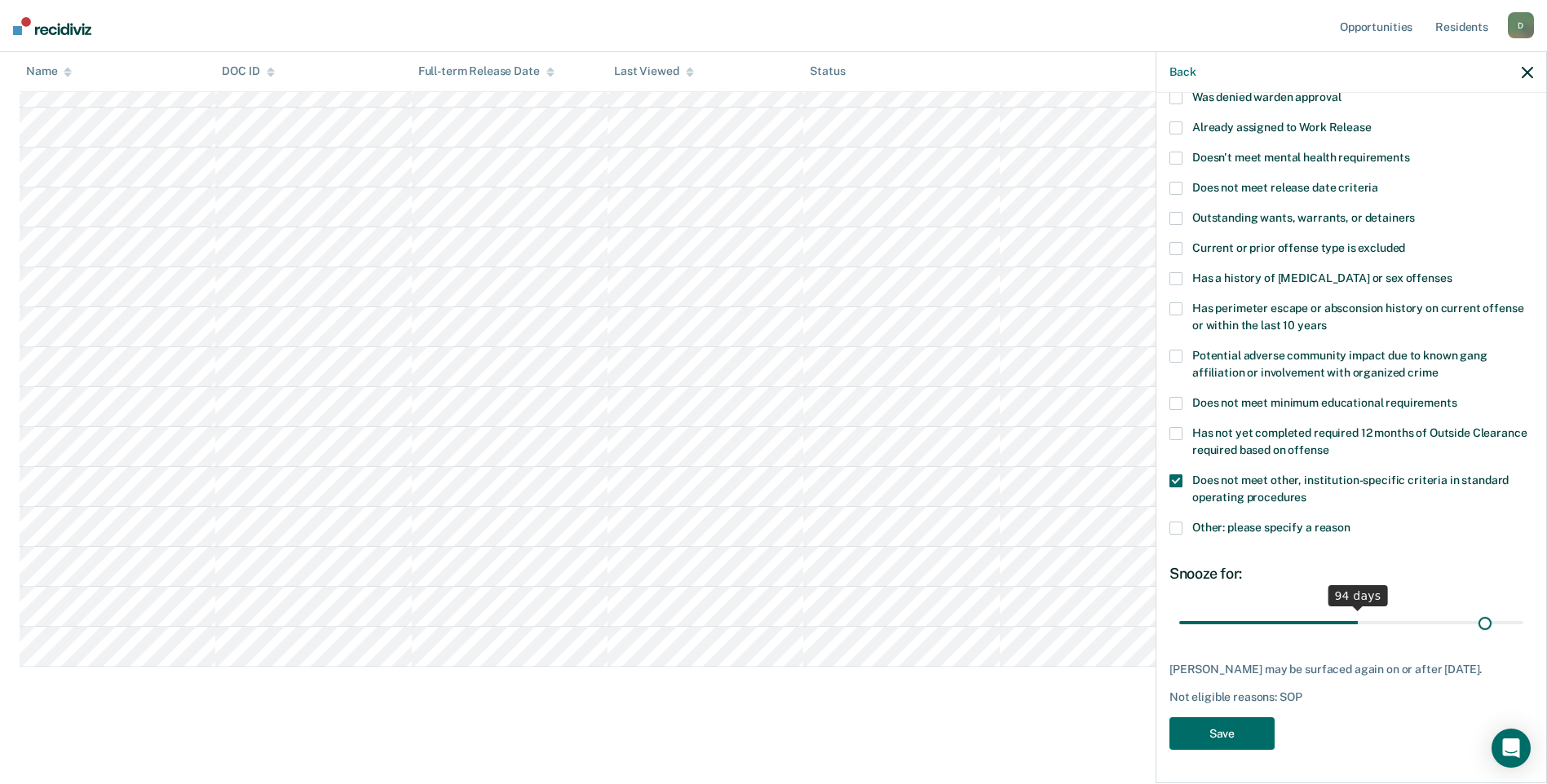
scroll to position [138, 0]
drag, startPoint x: 1238, startPoint y: 612, endPoint x: 1513, endPoint y: 600, distance: 275.3
type input "180"
click at [1513, 608] on input "range" at bounding box center [1351, 622] width 344 height 29
click at [1228, 733] on button "Save" at bounding box center [1221, 733] width 105 height 33
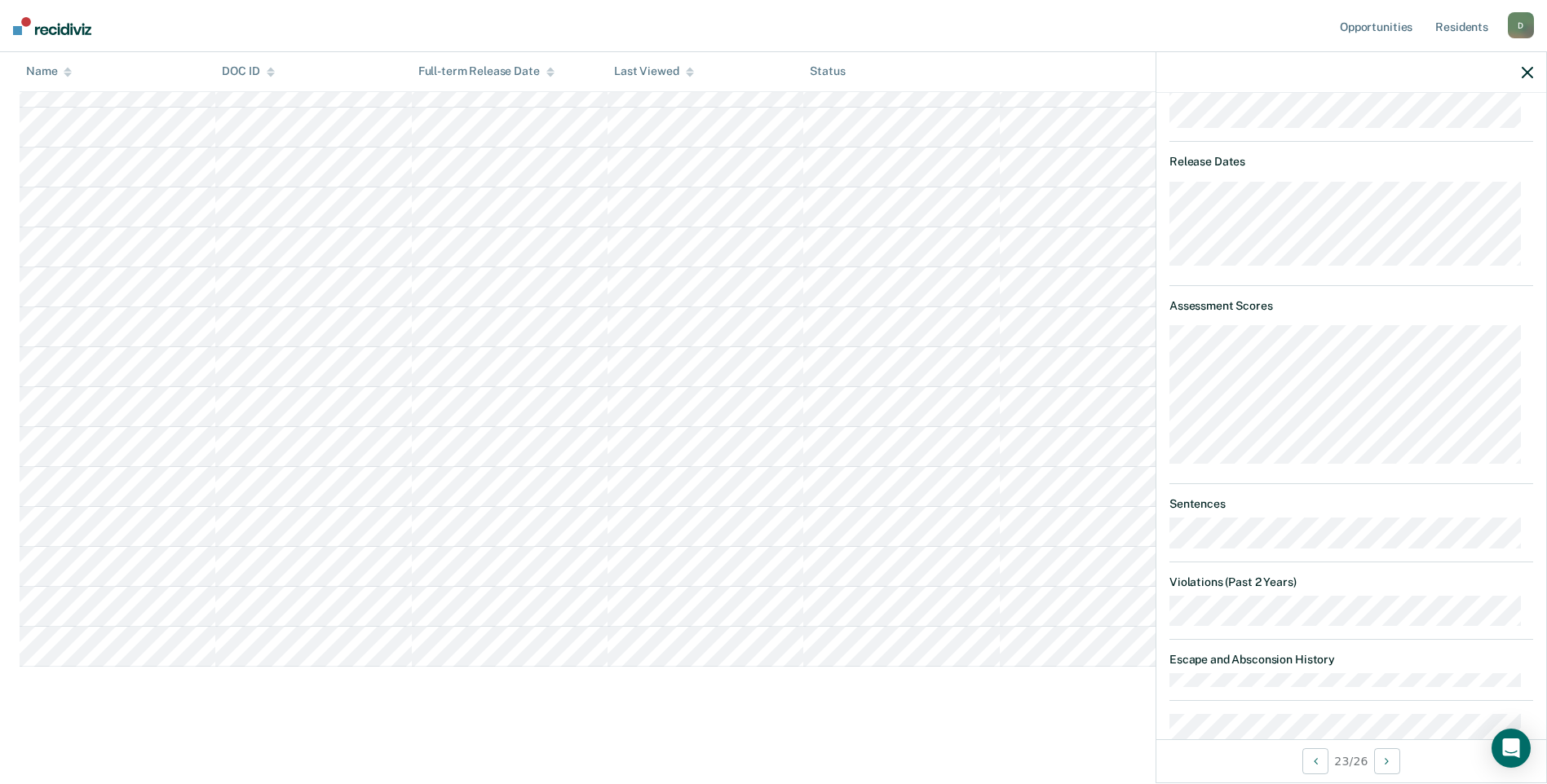
scroll to position [249, 0]
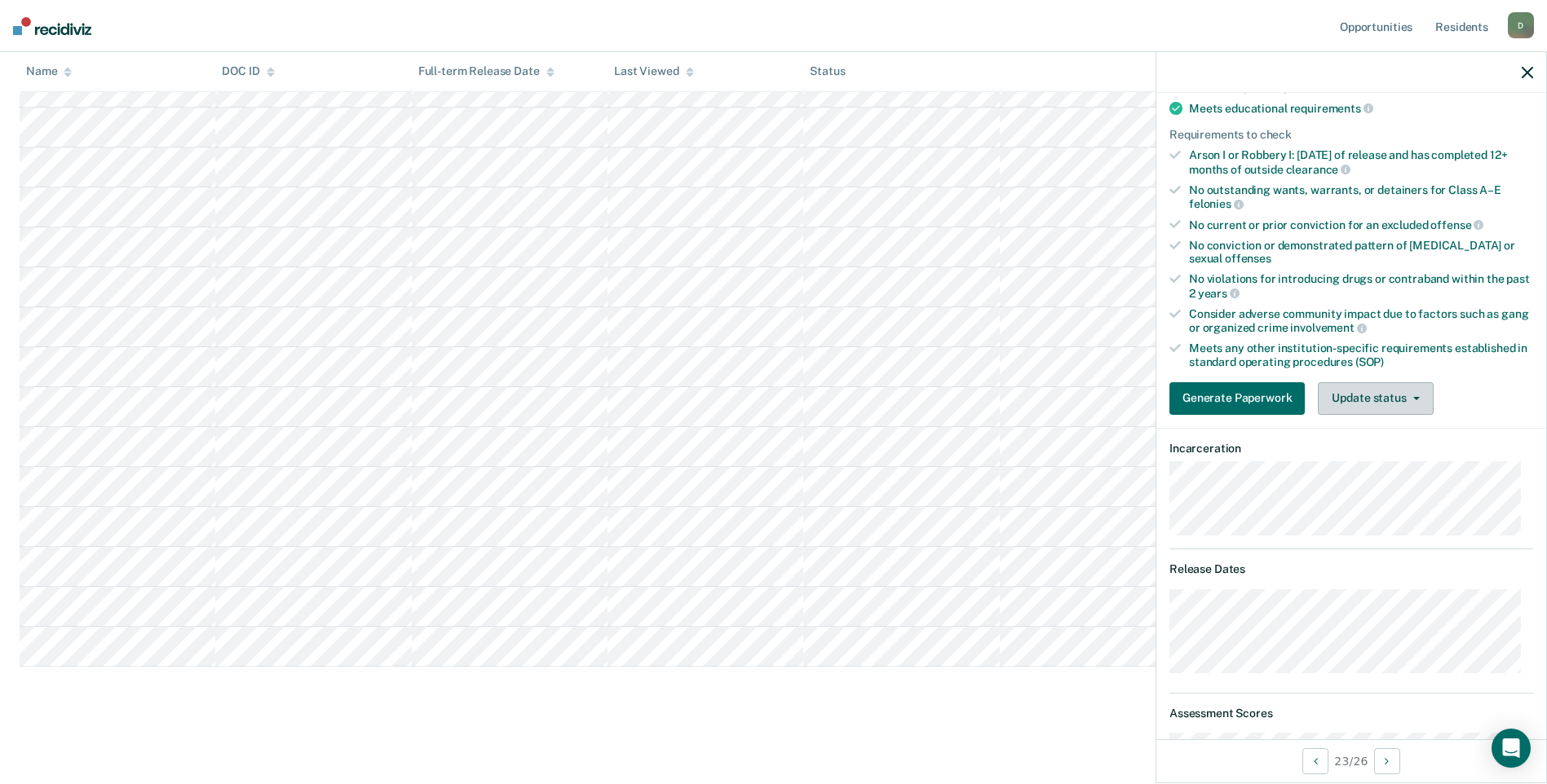
click at [1377, 412] on button "Update status" at bounding box center [1375, 398] width 115 height 32
click at [1371, 464] on button "Mark Ineligible" at bounding box center [1396, 464] width 157 height 26
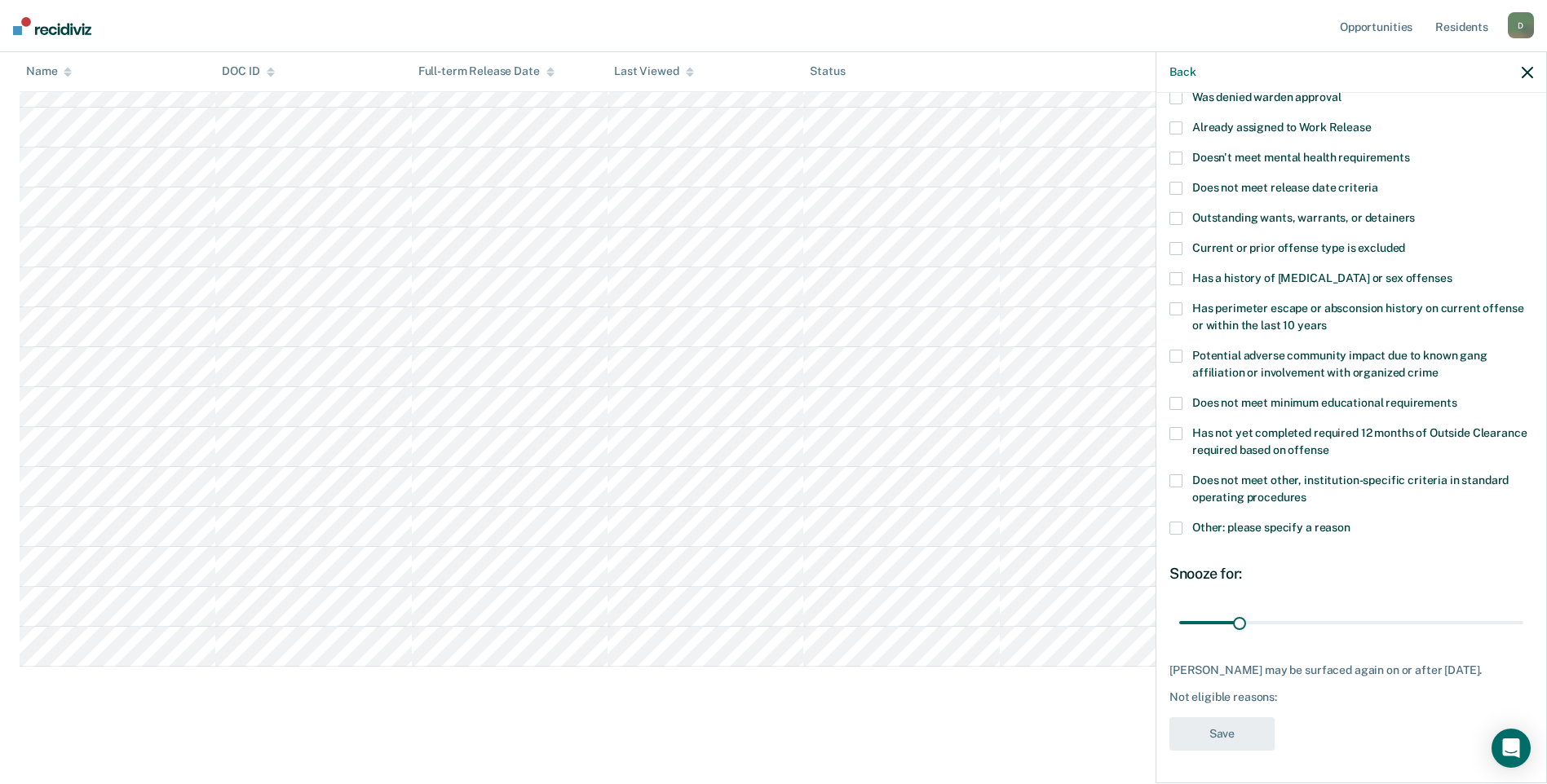
scroll to position [138, 0]
click at [1172, 272] on span at bounding box center [1175, 279] width 13 height 13
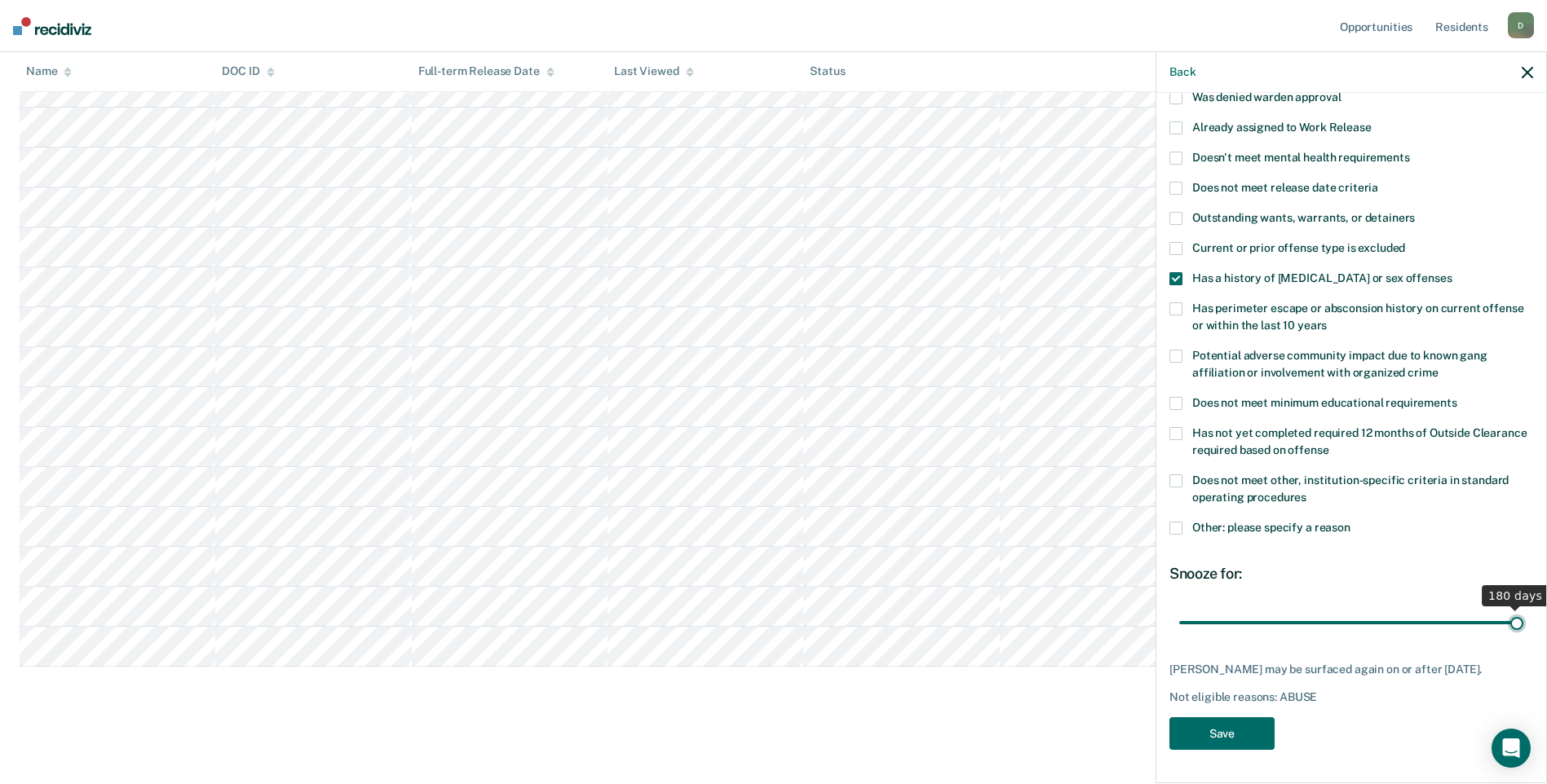
drag, startPoint x: 1236, startPoint y: 613, endPoint x: 1561, endPoint y: 593, distance: 325.6
type input "180"
click at [1523, 608] on input "range" at bounding box center [1351, 622] width 344 height 29
click at [1208, 732] on button "Save" at bounding box center [1221, 733] width 105 height 33
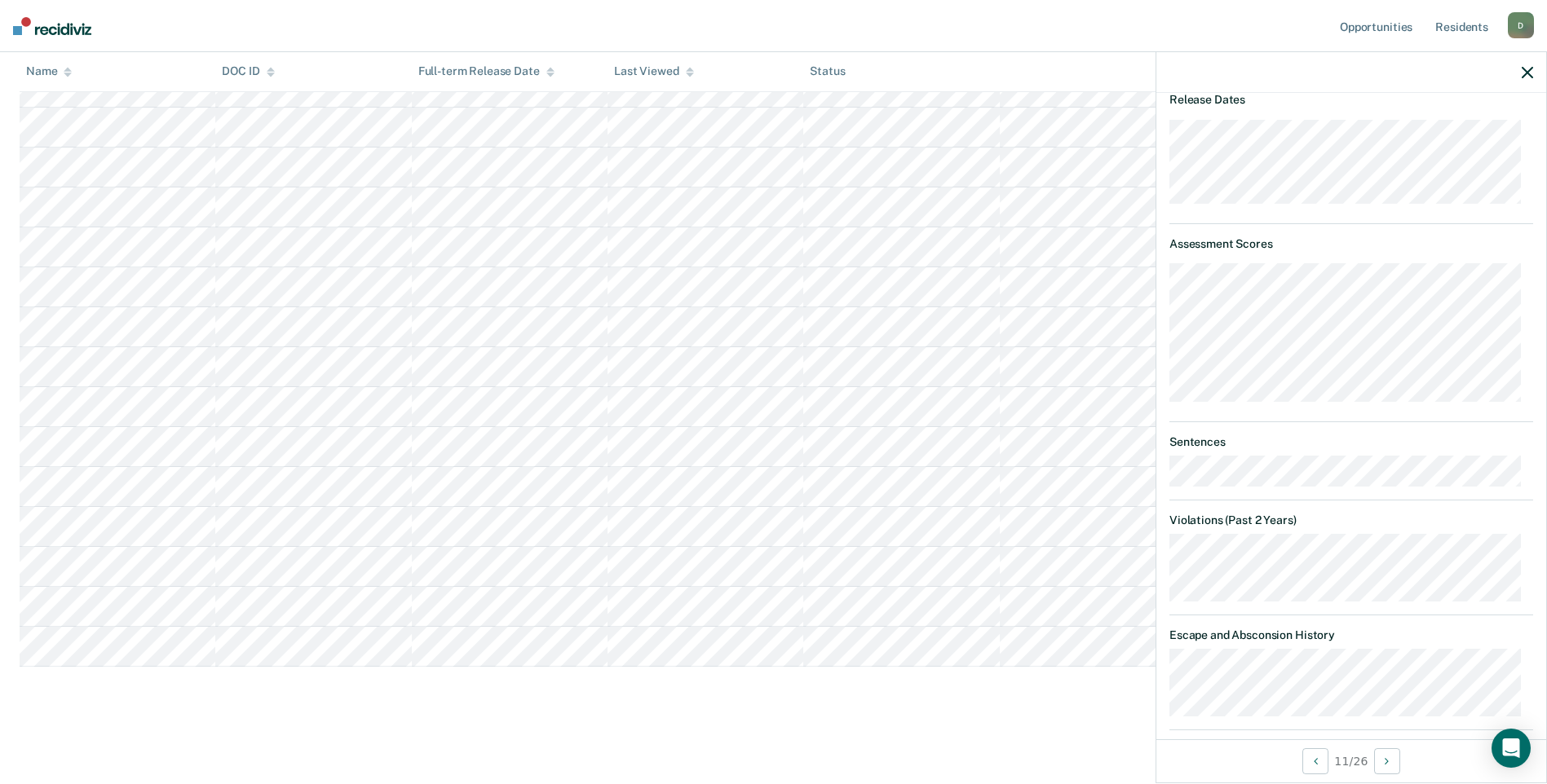
scroll to position [392, 0]
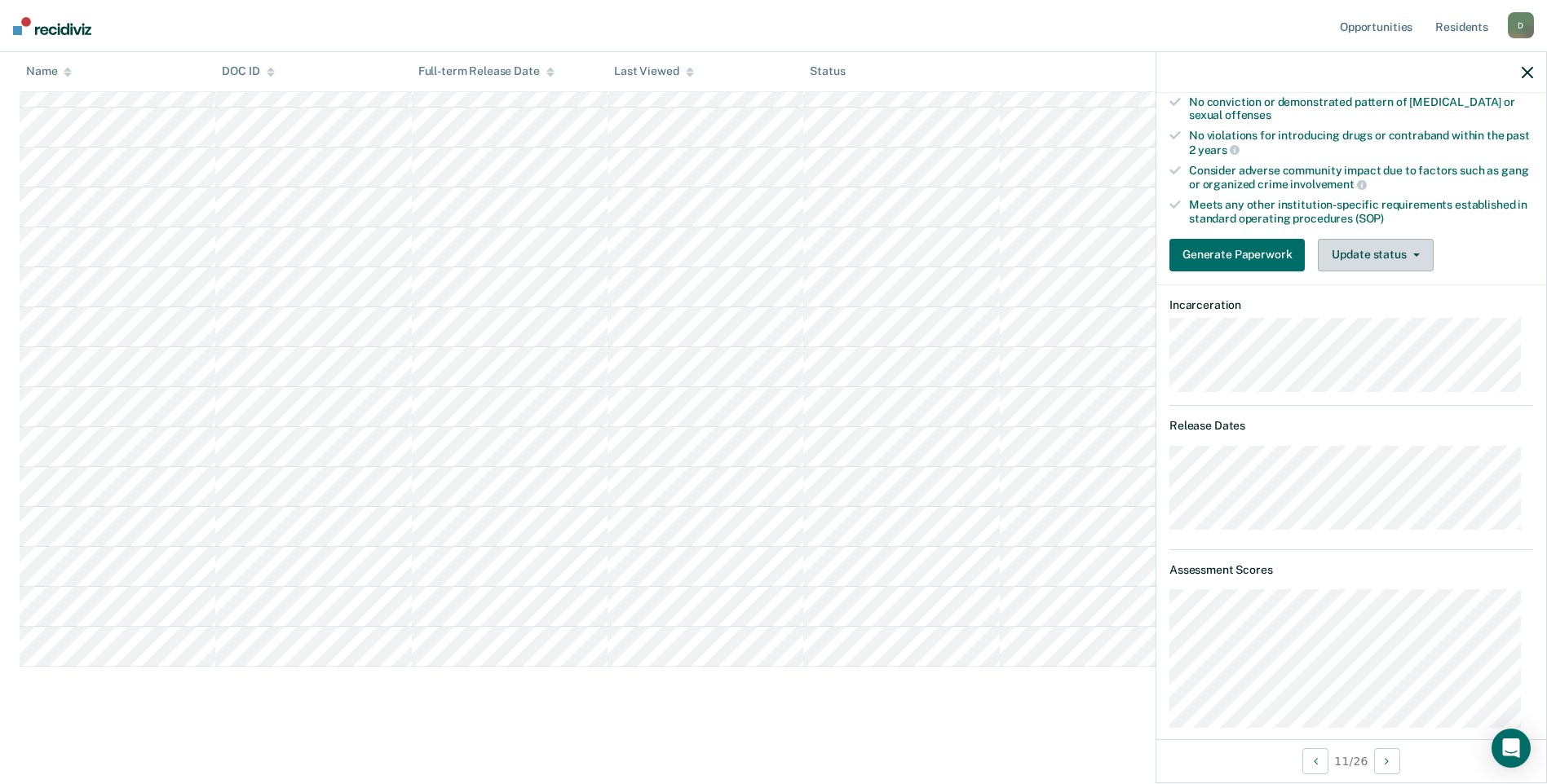
click at [1357, 250] on button "Update status" at bounding box center [1375, 254] width 115 height 32
click at [1377, 319] on button "Mark Ineligible" at bounding box center [1396, 320] width 157 height 26
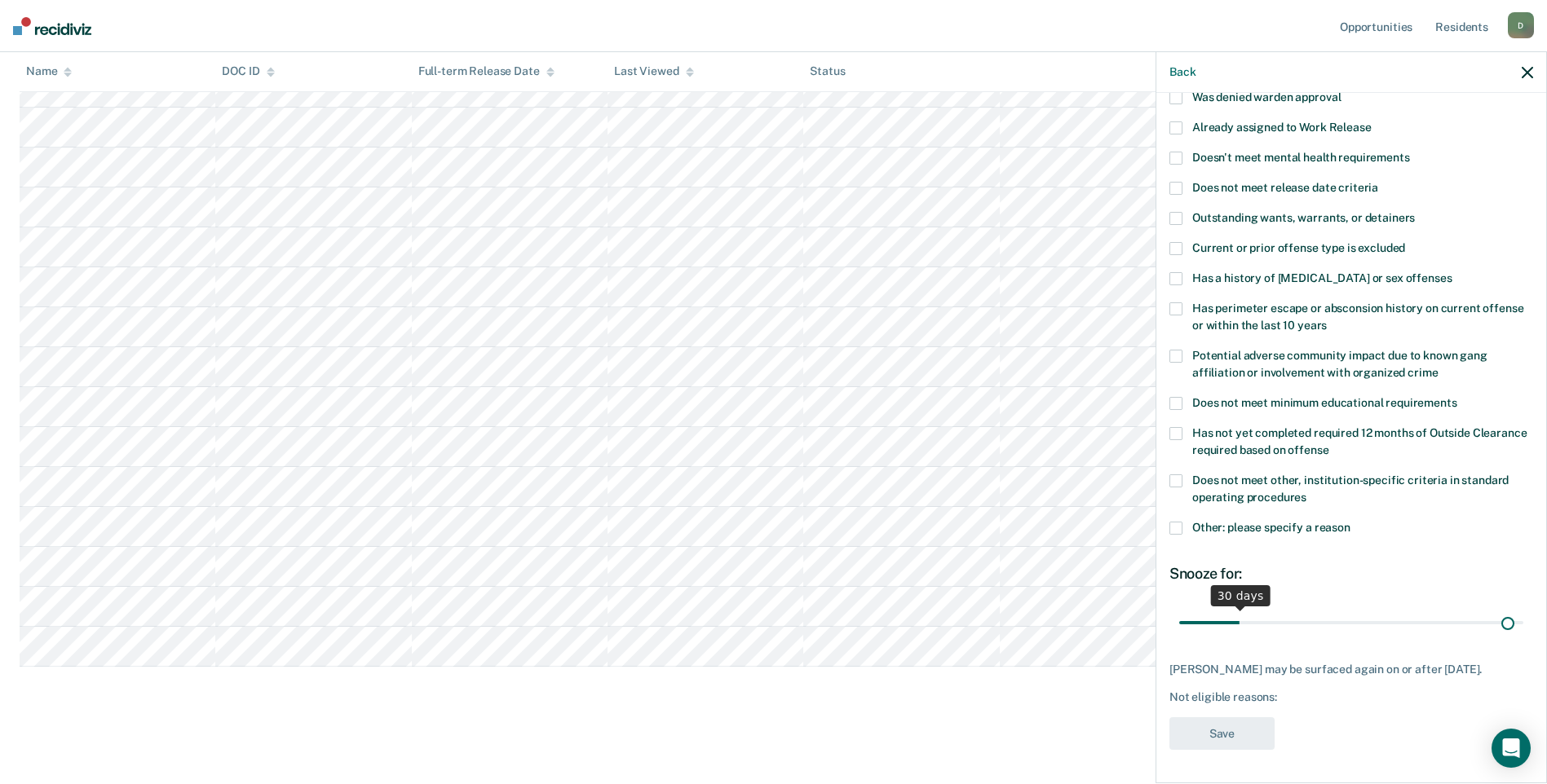
scroll to position [124, 0]
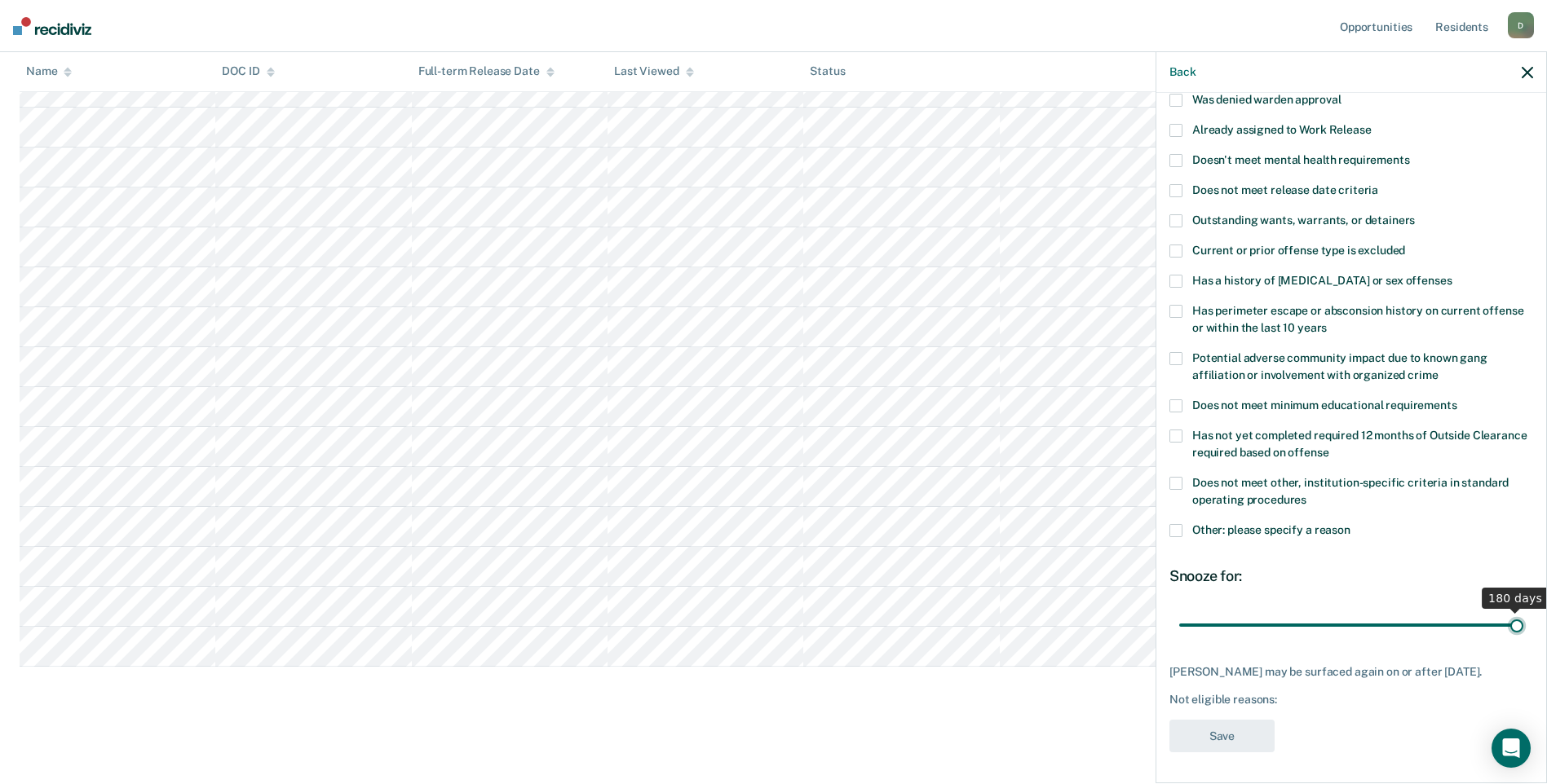
drag, startPoint x: 1235, startPoint y: 610, endPoint x: 1561, endPoint y: 613, distance: 326.0
type input "180"
click at [1523, 613] on input "range" at bounding box center [1351, 624] width 344 height 29
click at [1172, 279] on span at bounding box center [1175, 281] width 13 height 13
click at [1204, 737] on button "Save" at bounding box center [1221, 736] width 105 height 33
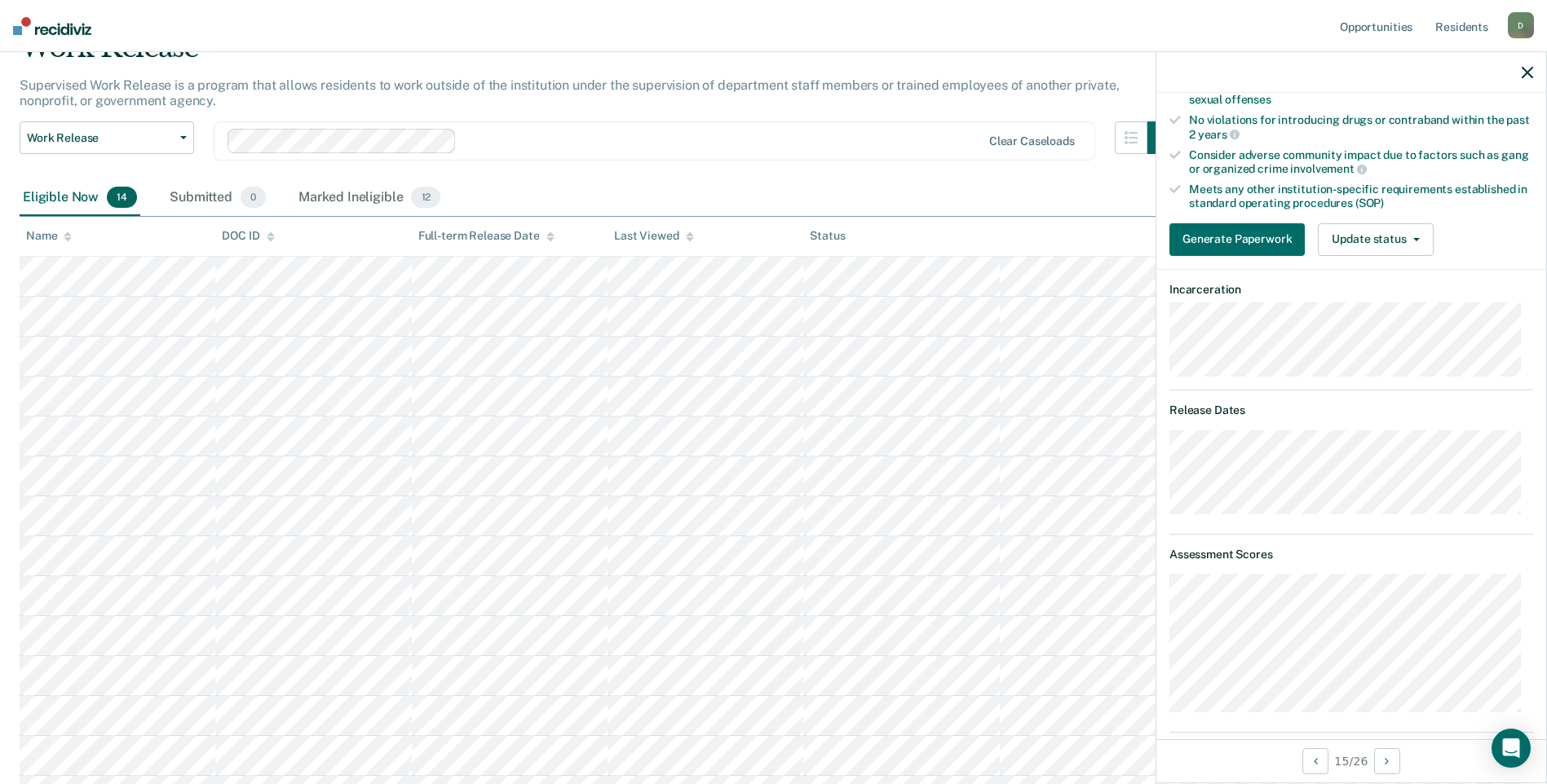
scroll to position [326, 0]
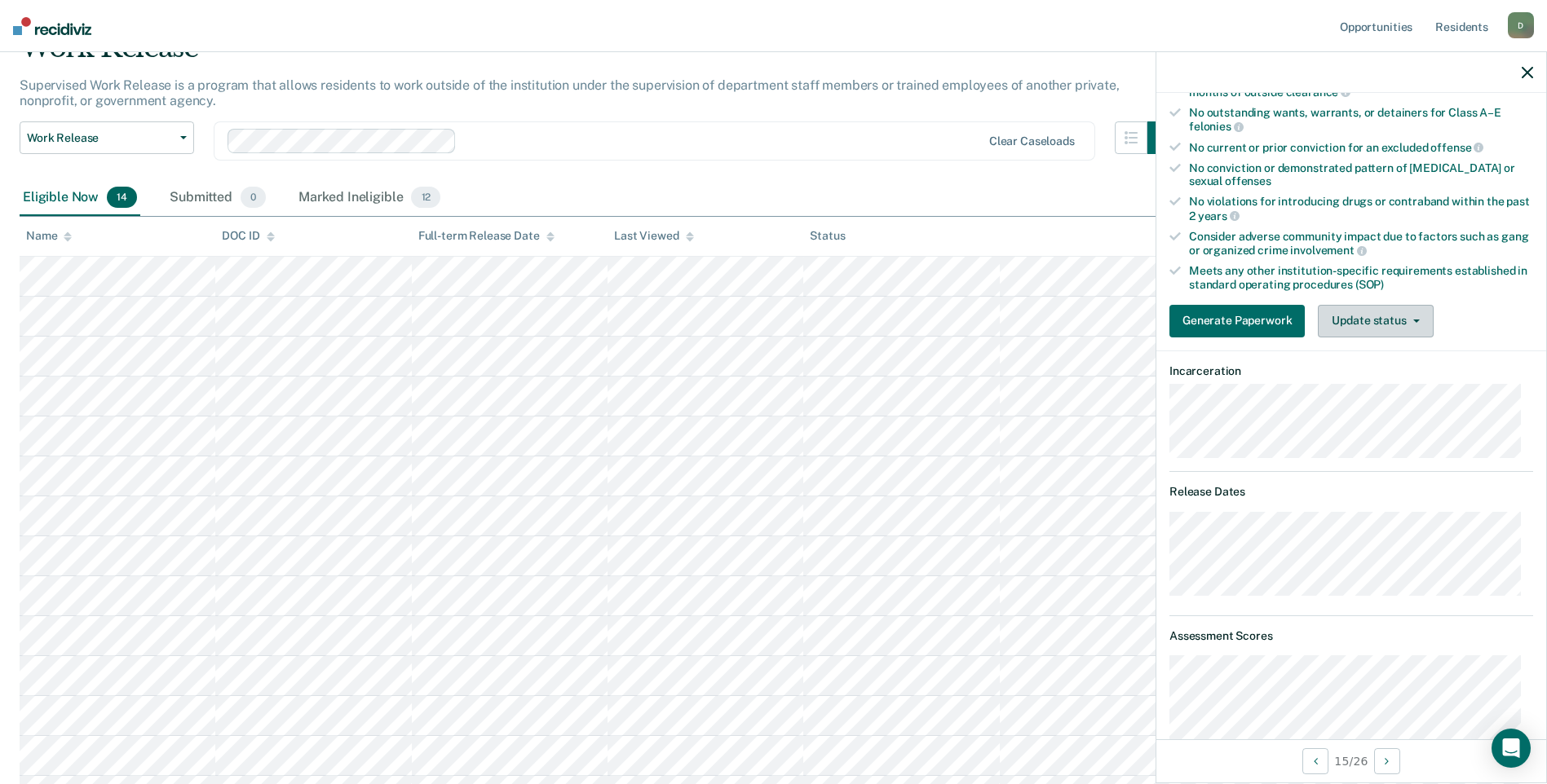
click at [1375, 313] on button "Update status" at bounding box center [1375, 320] width 115 height 32
click at [1376, 379] on button "Mark Ineligible" at bounding box center [1396, 386] width 157 height 26
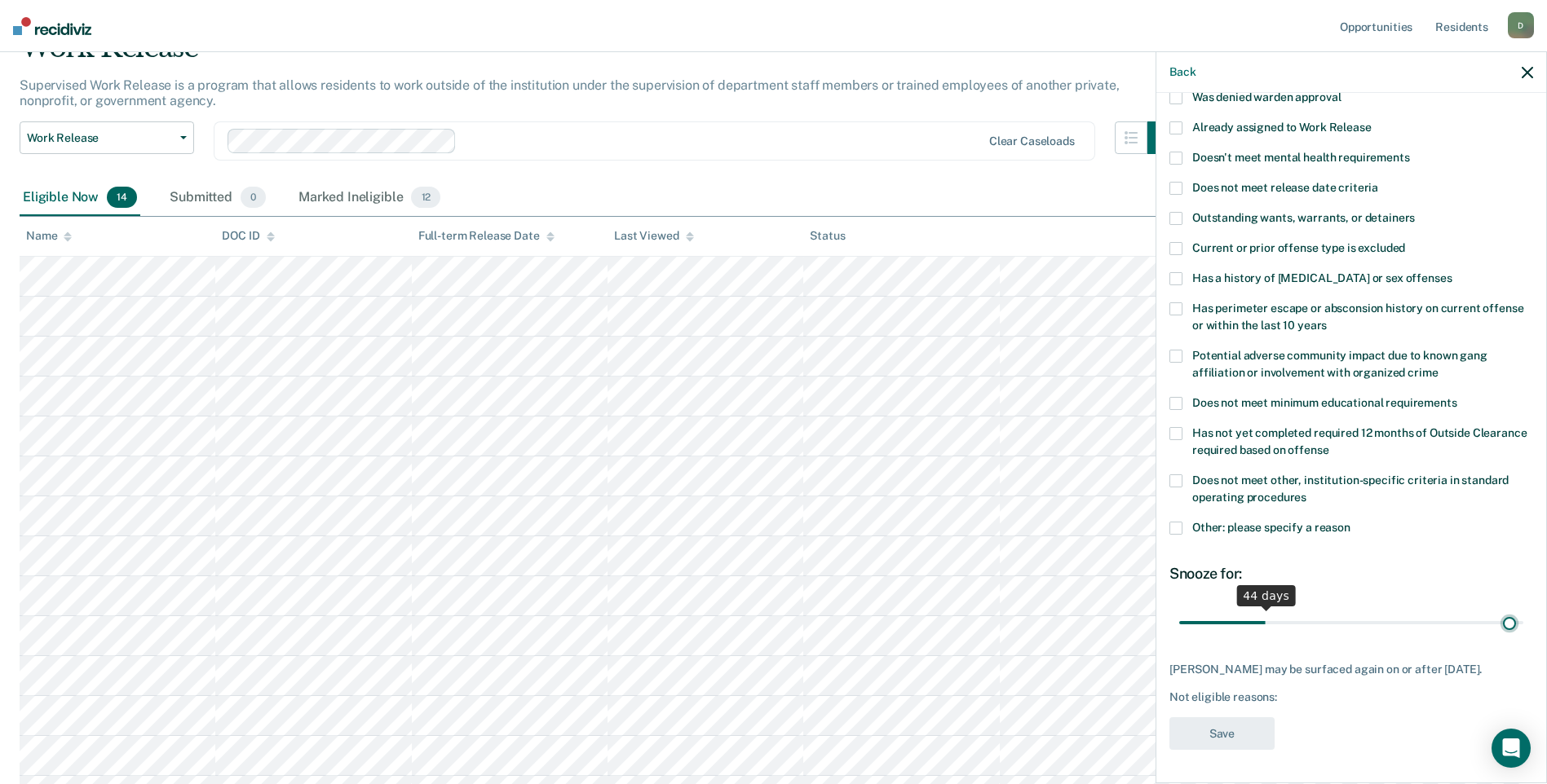
scroll to position [124, 0]
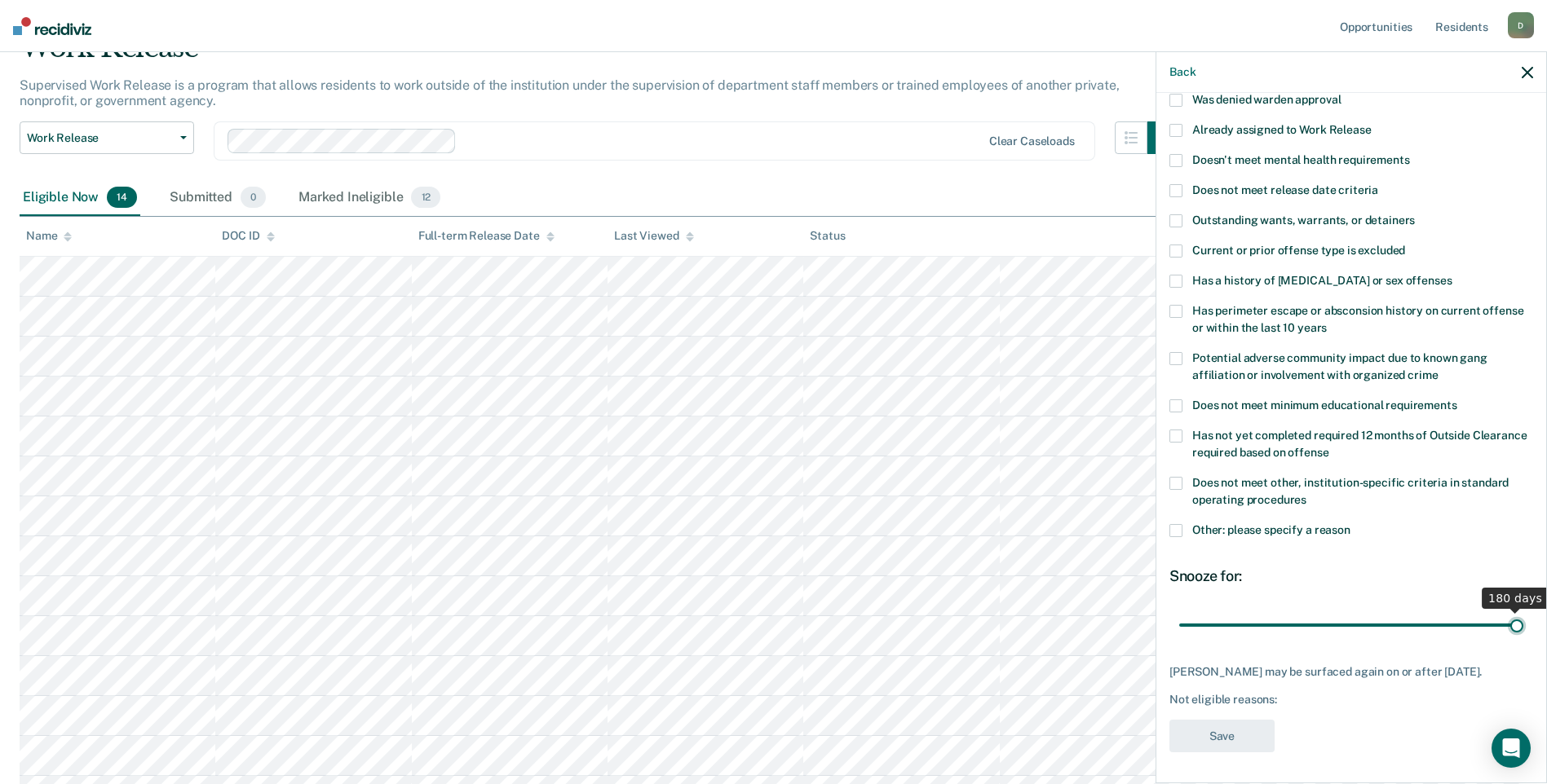
drag, startPoint x: 1233, startPoint y: 609, endPoint x: 1561, endPoint y: 596, distance: 328.3
type input "180"
click at [1523, 610] on input "range" at bounding box center [1351, 624] width 344 height 29
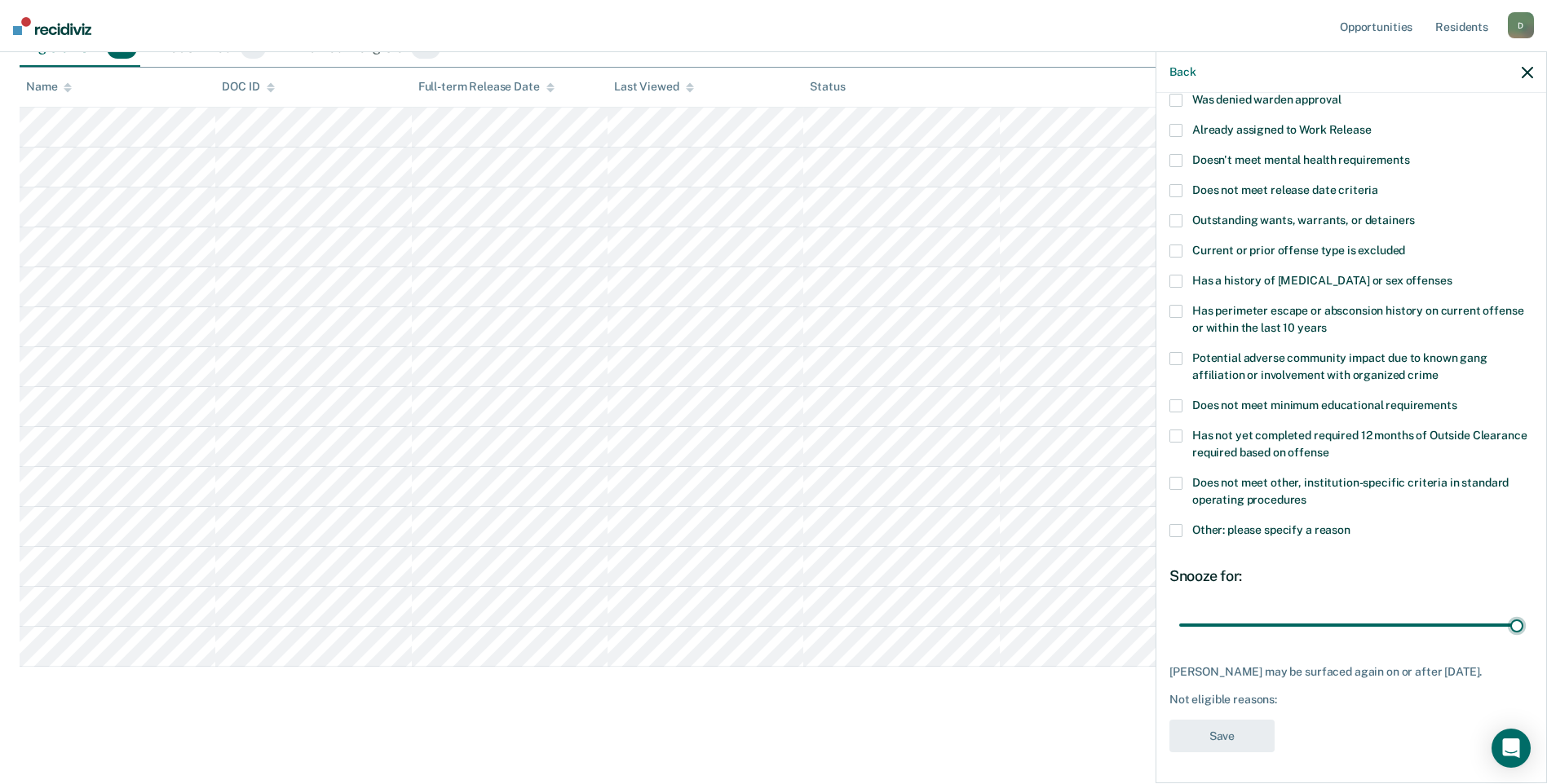
scroll to position [0, 0]
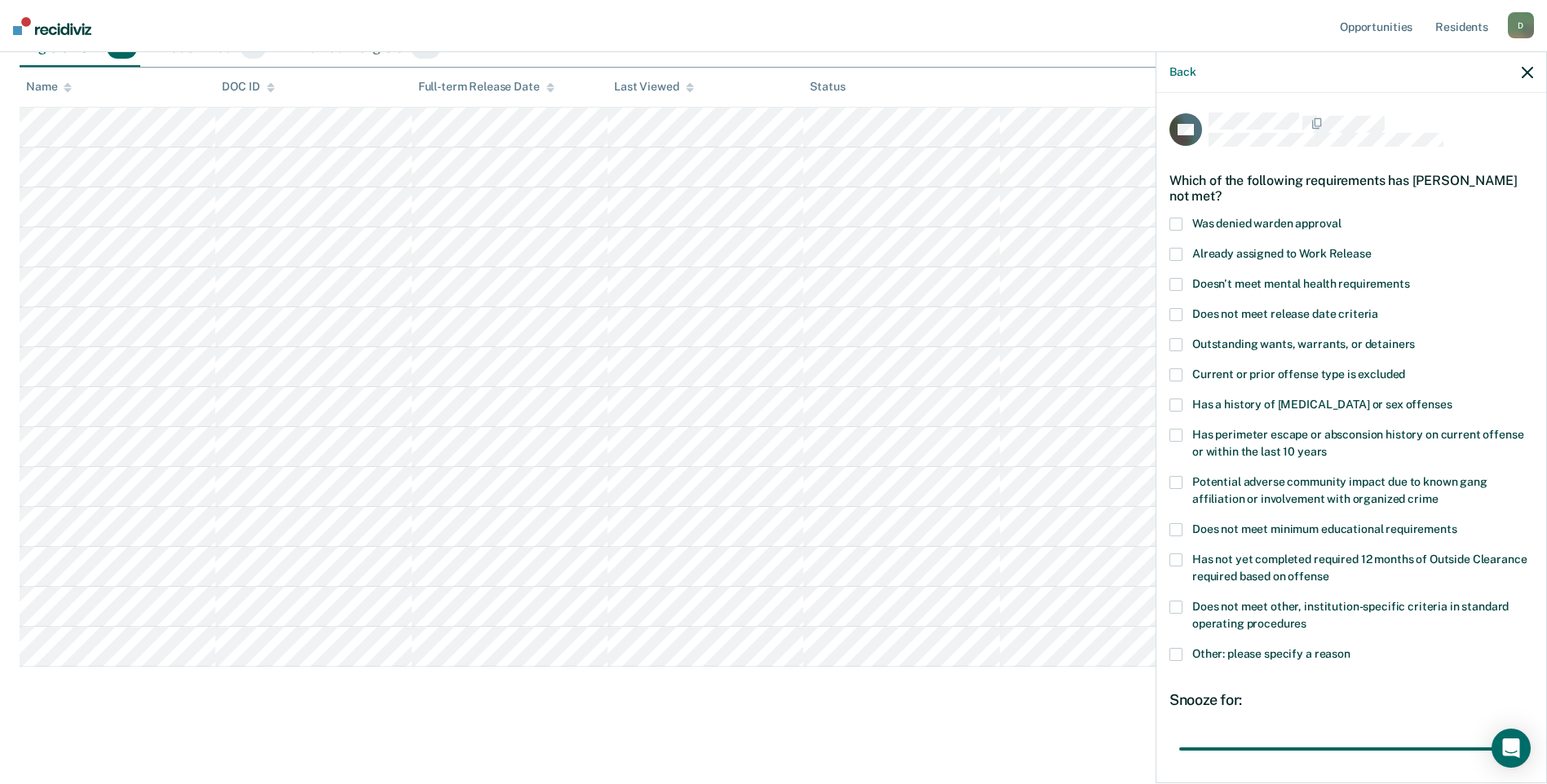
click at [1178, 602] on span at bounding box center [1175, 607] width 13 height 13
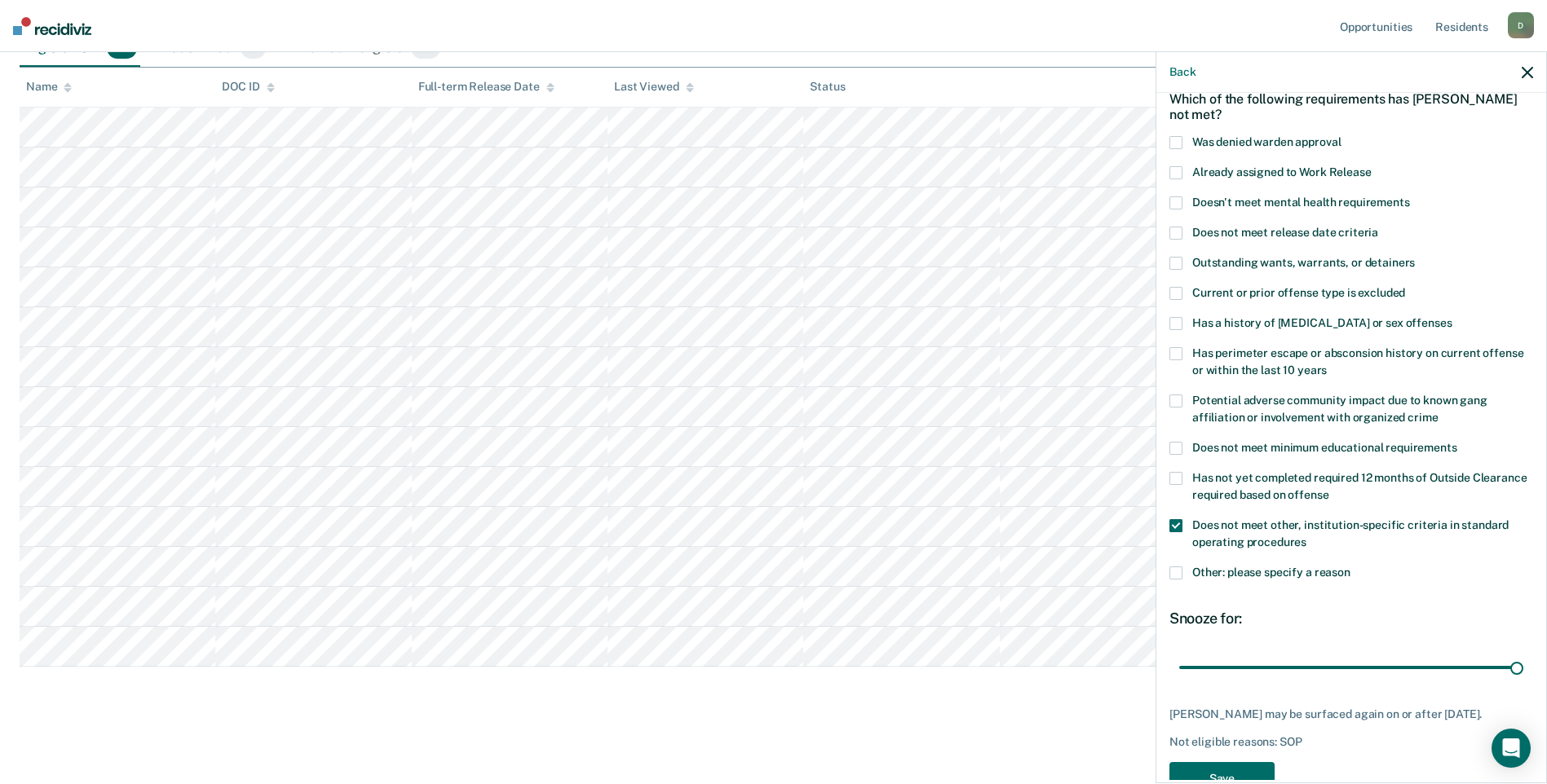
scroll to position [124, 0]
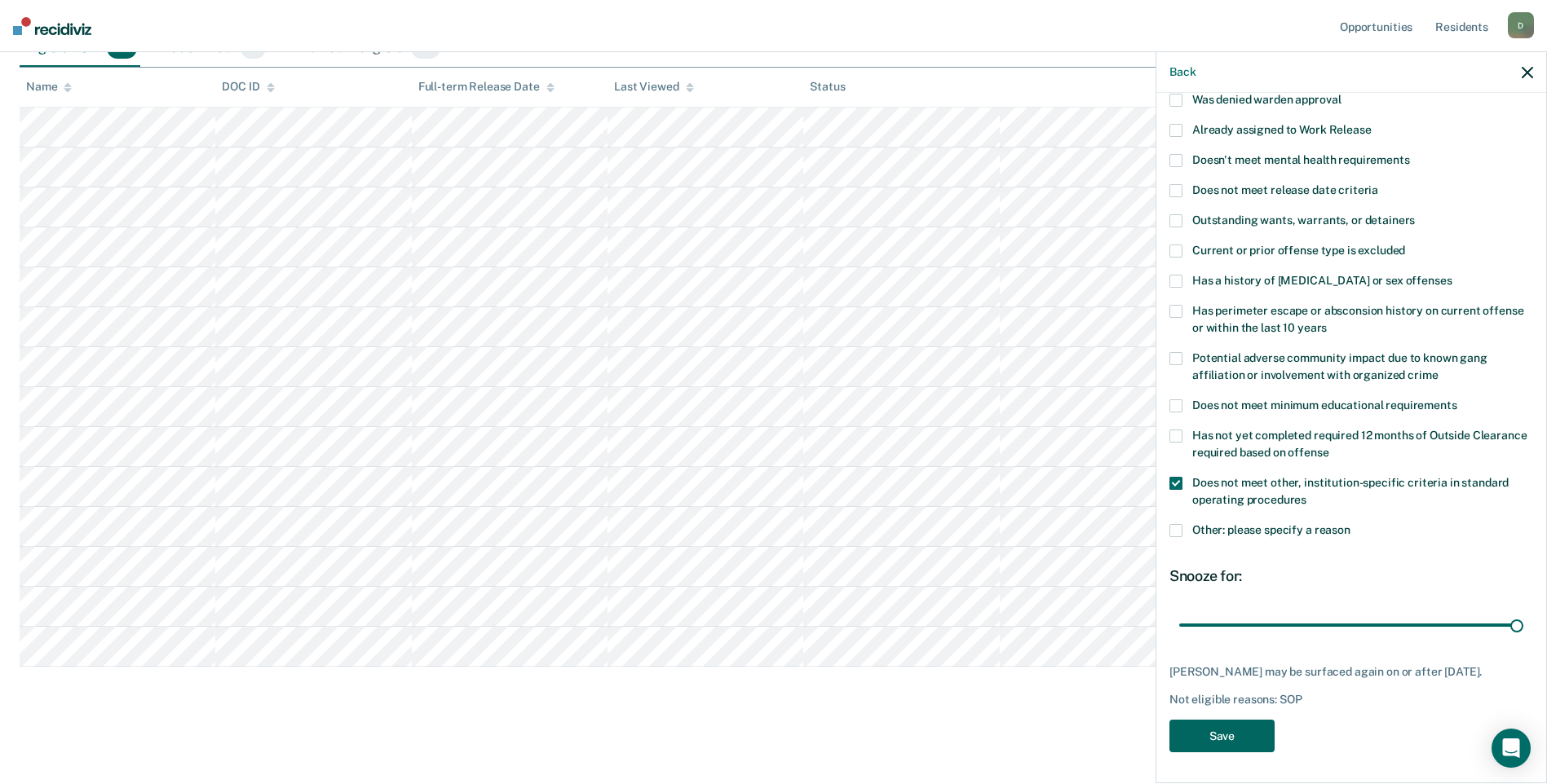
click at [1206, 739] on button "Save" at bounding box center [1221, 736] width 105 height 33
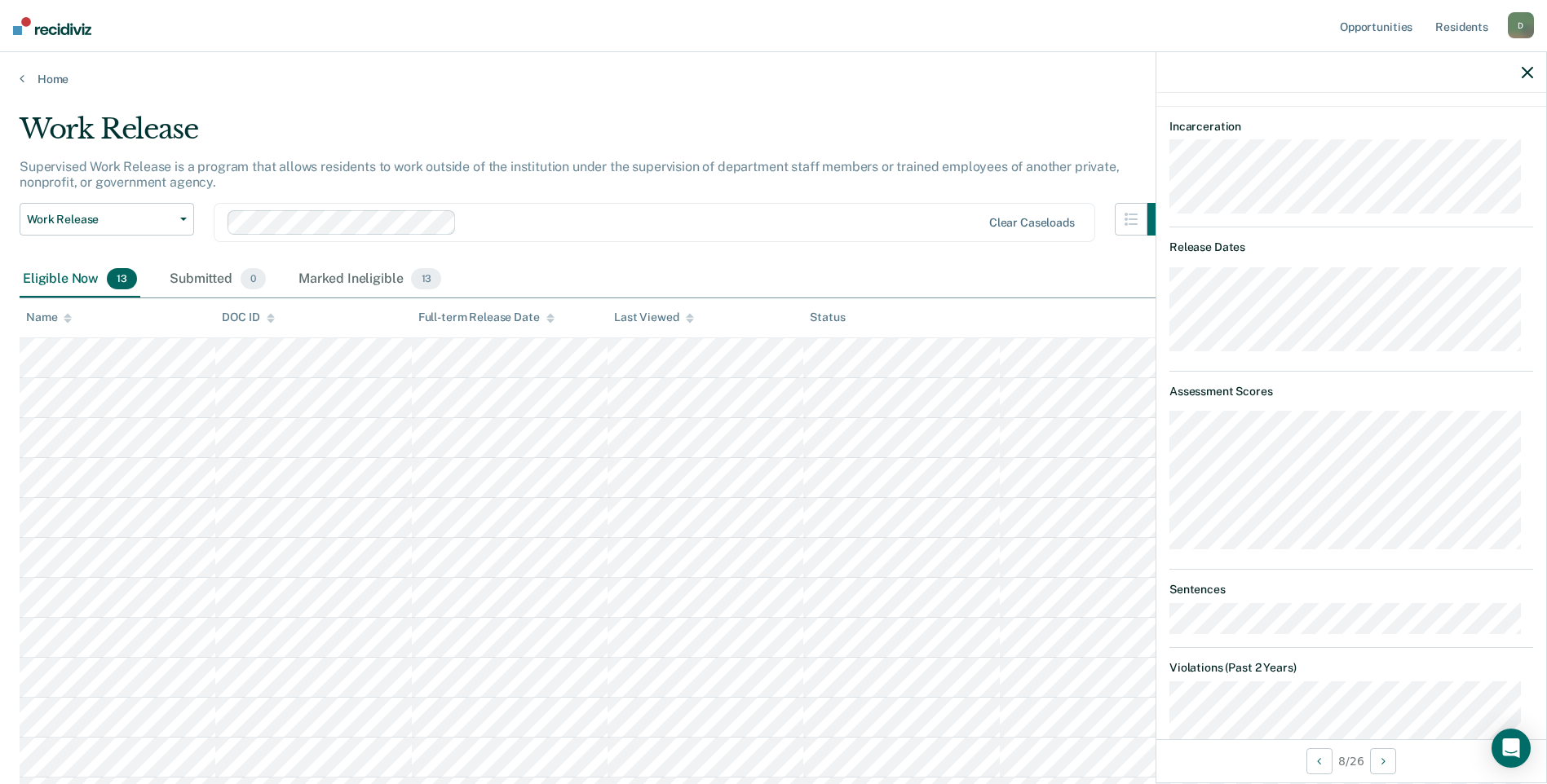
scroll to position [163, 0]
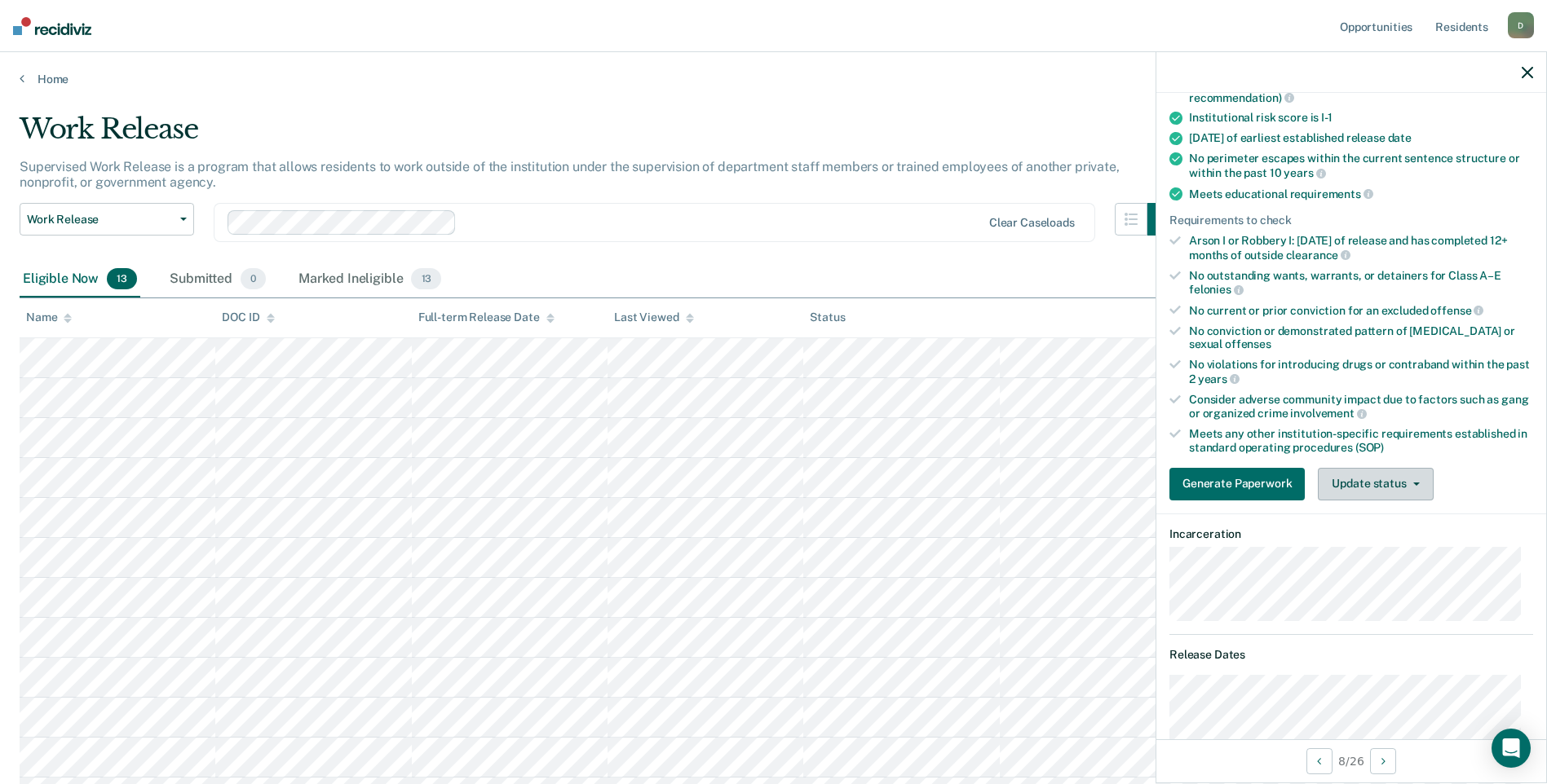
click at [1360, 472] on button "Update status" at bounding box center [1375, 484] width 115 height 32
click at [1368, 554] on button "Mark Ineligible" at bounding box center [1396, 549] width 157 height 26
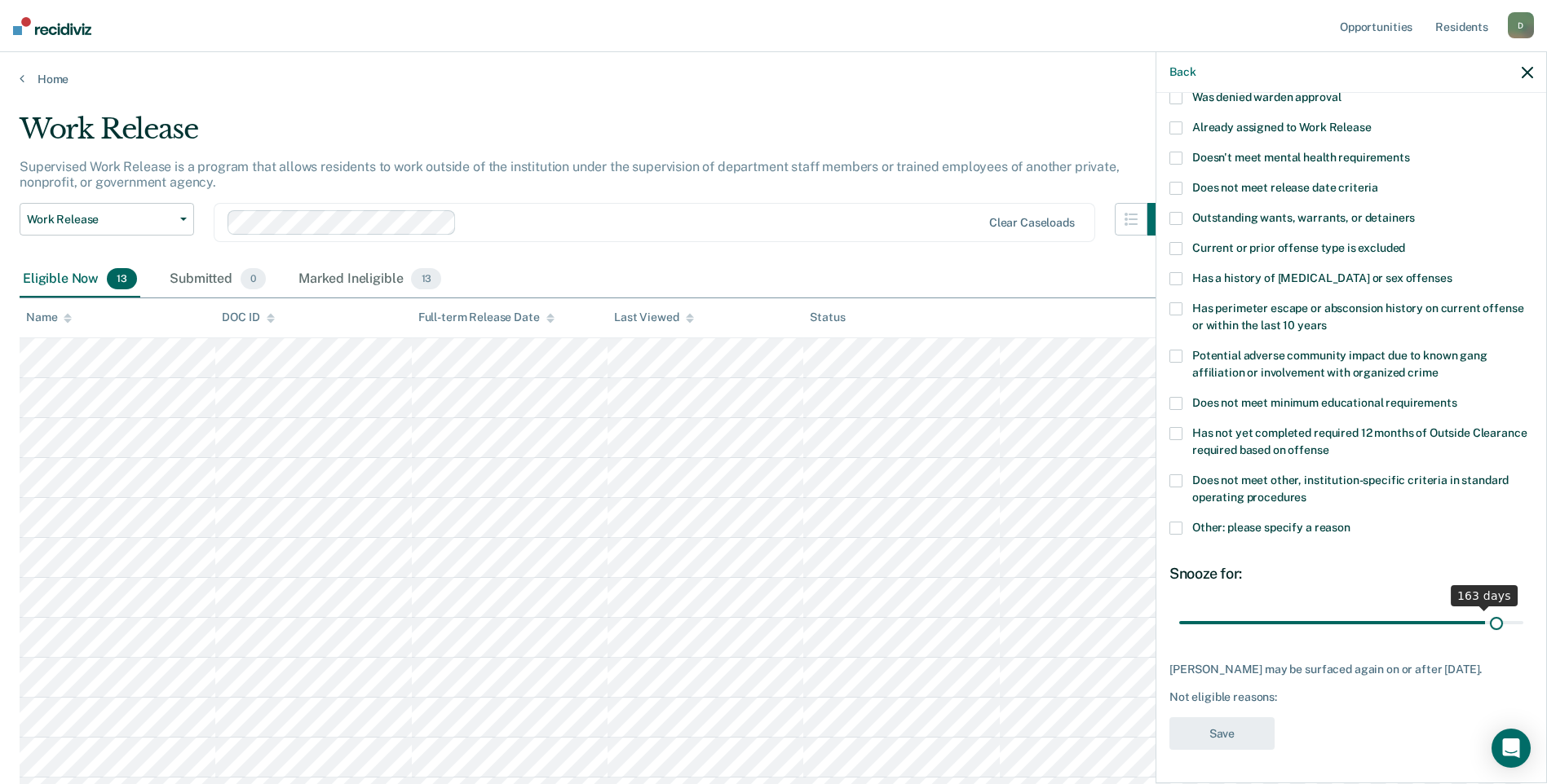
scroll to position [124, 0]
drag, startPoint x: 1237, startPoint y: 609, endPoint x: 1545, endPoint y: 597, distance: 308.2
type input "180"
click at [1523, 610] on input "range" at bounding box center [1351, 624] width 344 height 29
click at [1174, 277] on span at bounding box center [1175, 281] width 13 height 13
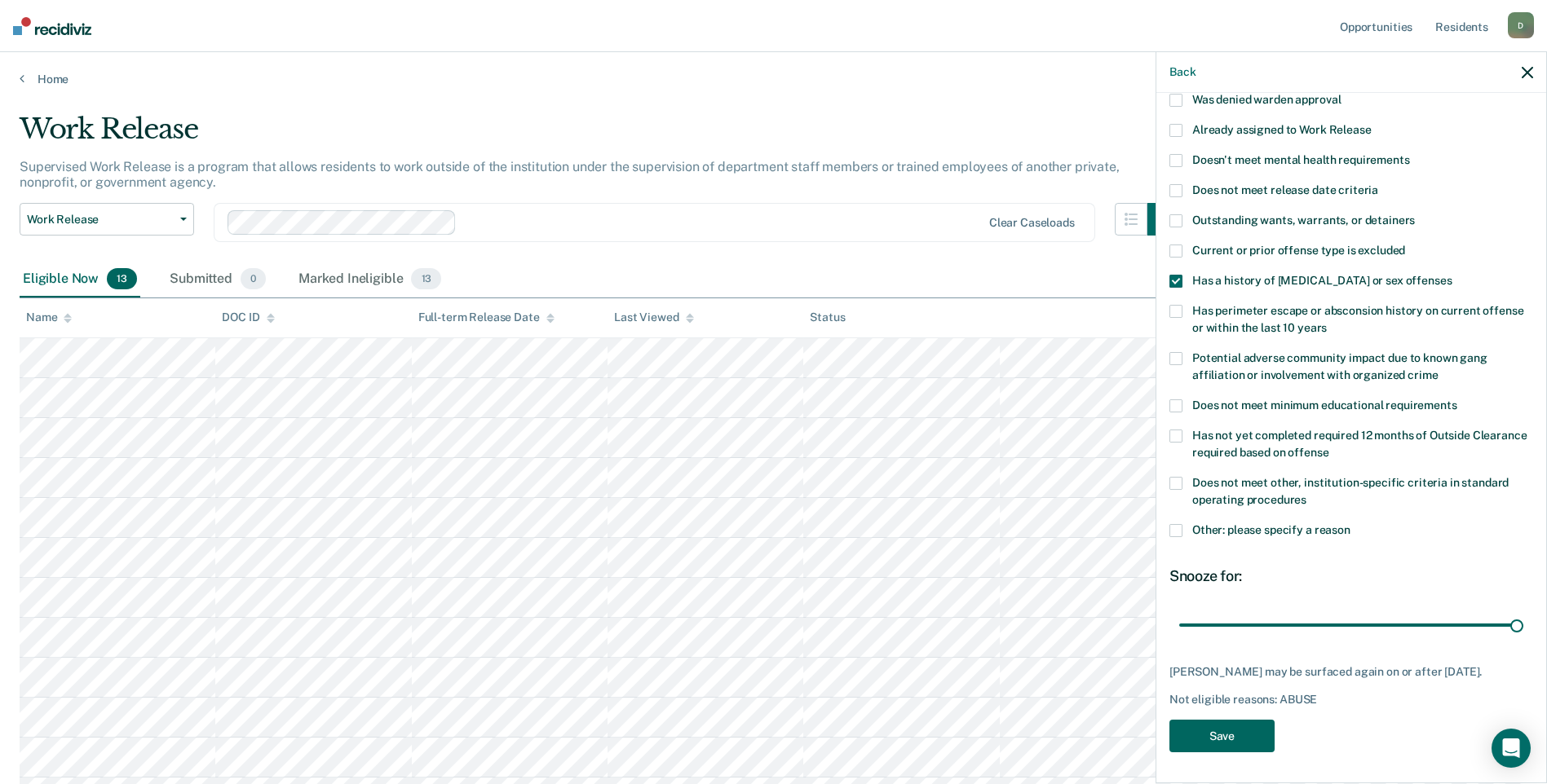
click at [1204, 736] on button "Save" at bounding box center [1221, 736] width 105 height 33
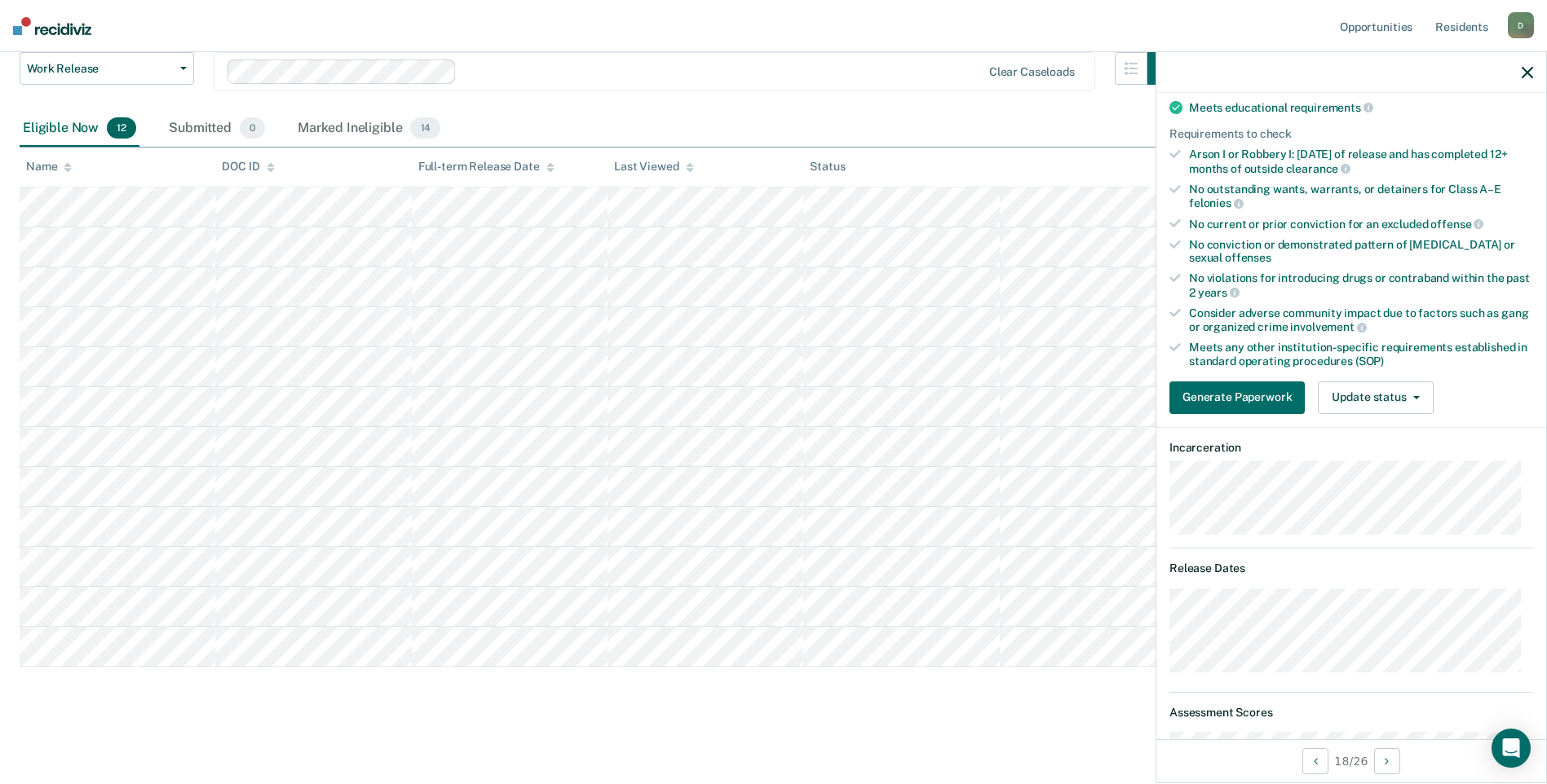
scroll to position [168, 0]
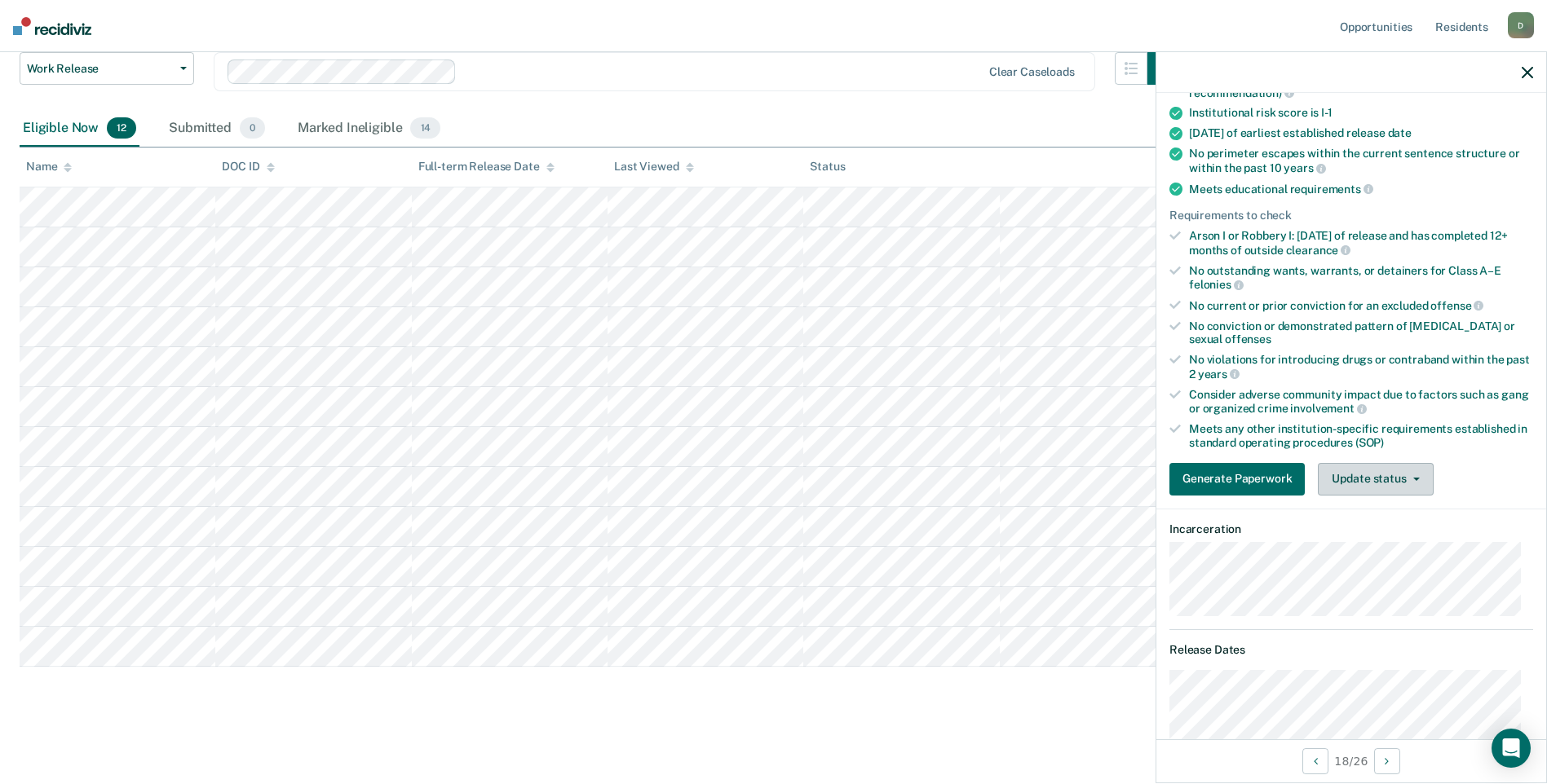
click at [1377, 483] on button "Update status" at bounding box center [1375, 478] width 115 height 32
click at [1382, 547] on button "Mark Ineligible" at bounding box center [1396, 545] width 157 height 26
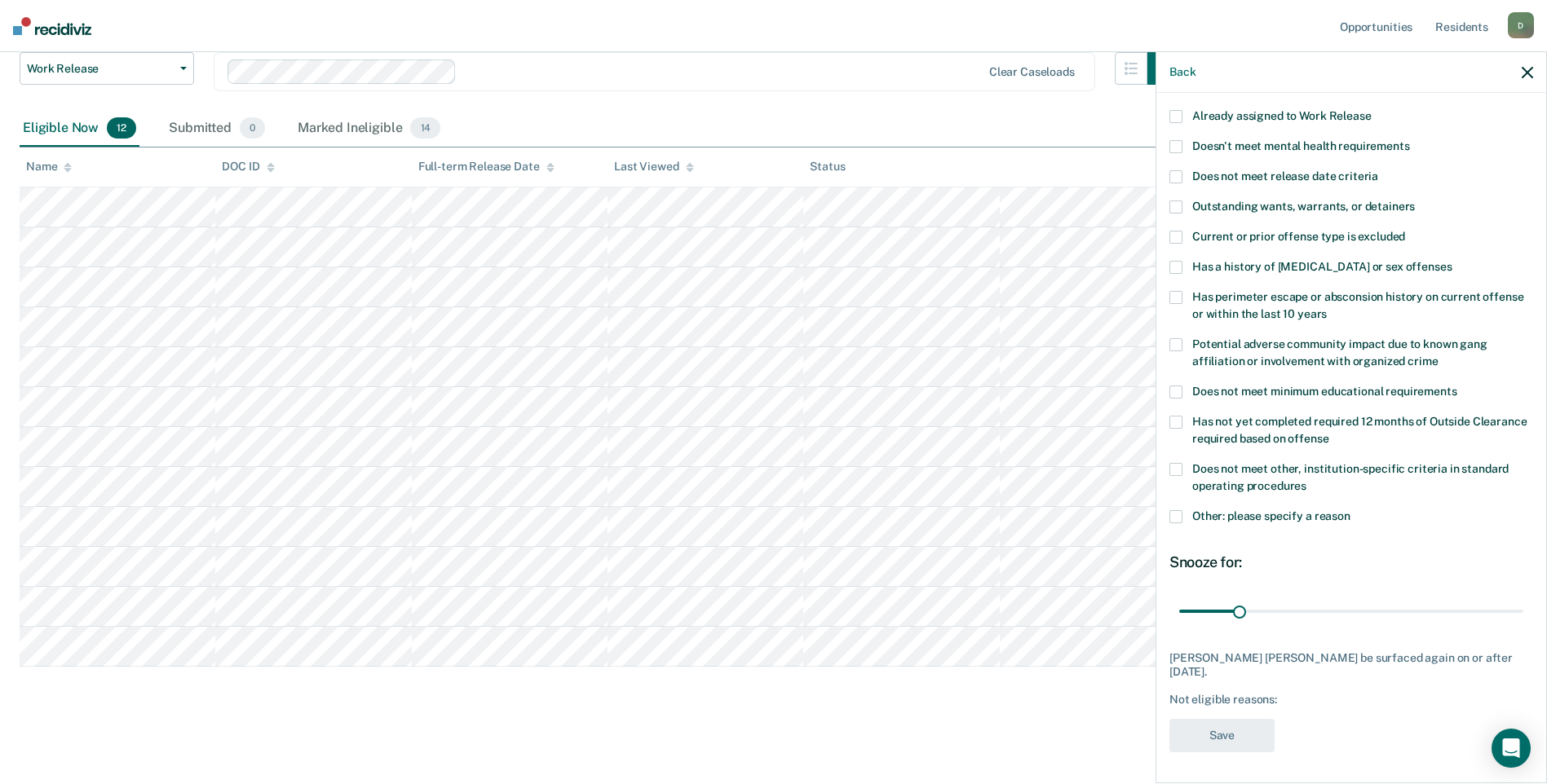
click at [1173, 464] on span at bounding box center [1175, 469] width 13 height 13
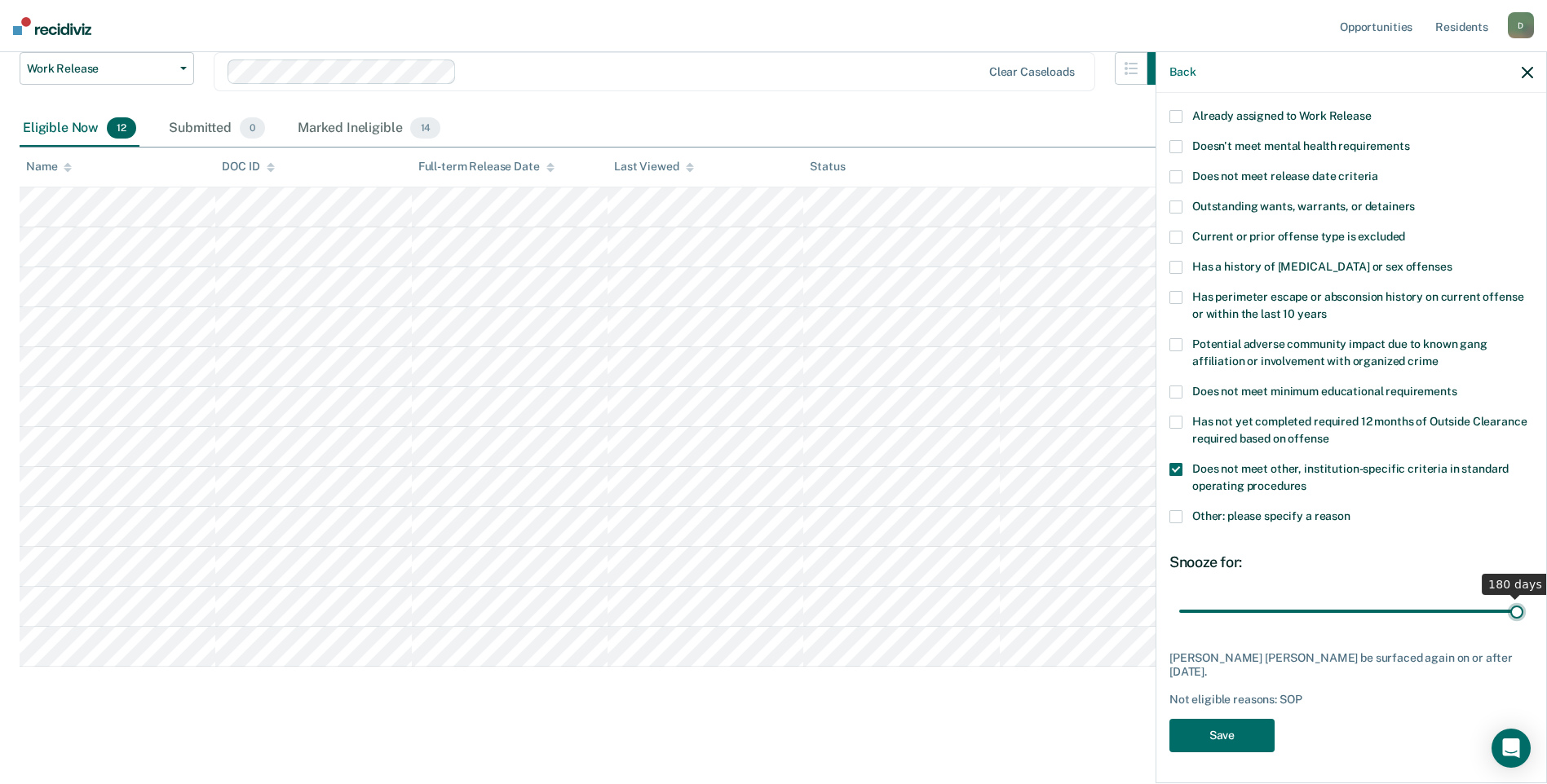
drag, startPoint x: 1236, startPoint y: 608, endPoint x: 1561, endPoint y: 602, distance: 325.1
type input "180"
click at [1523, 602] on input "range" at bounding box center [1351, 610] width 344 height 29
click at [1205, 732] on button "Save" at bounding box center [1221, 735] width 105 height 33
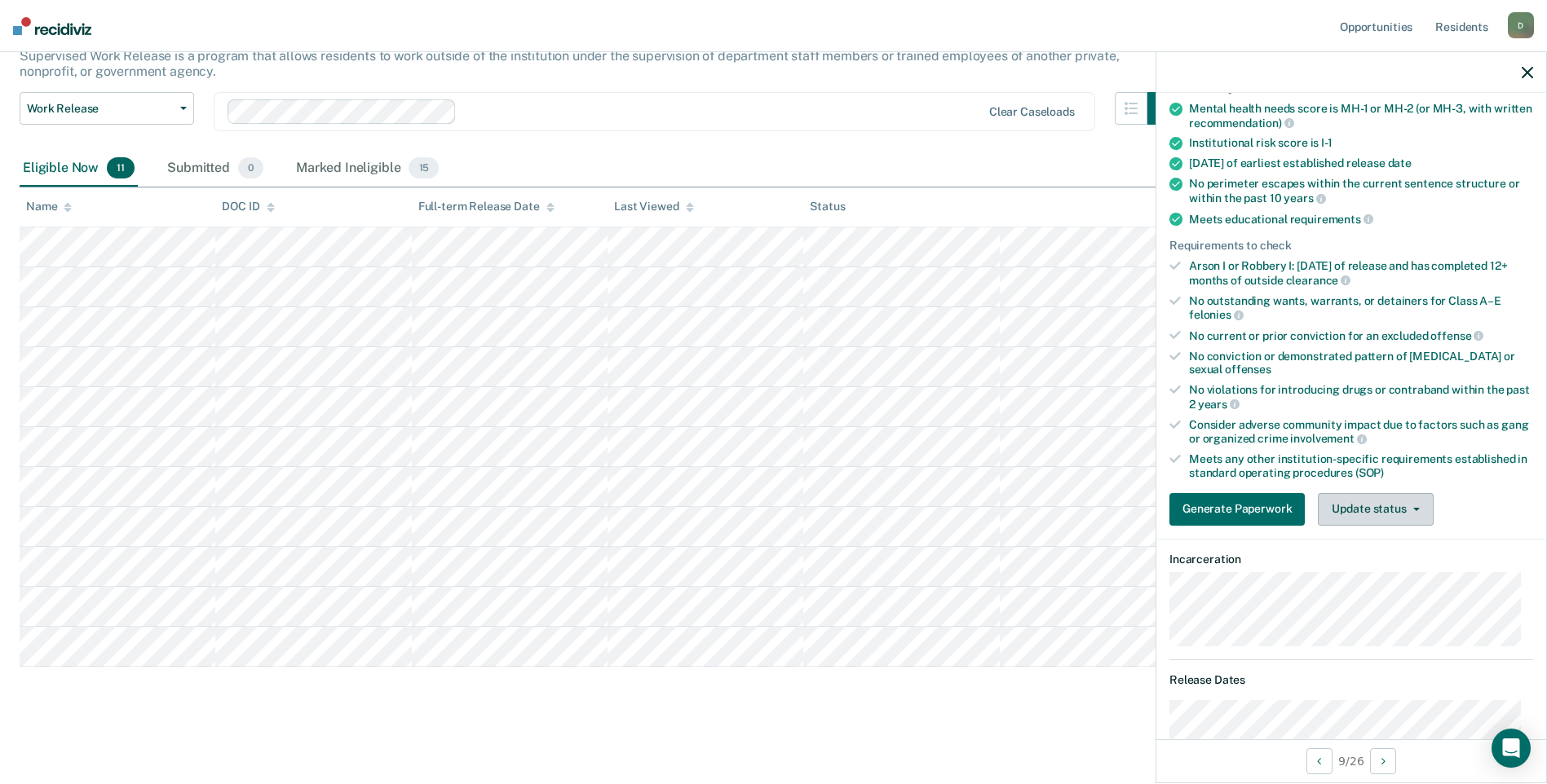
click at [1370, 510] on button "Update status" at bounding box center [1375, 509] width 115 height 32
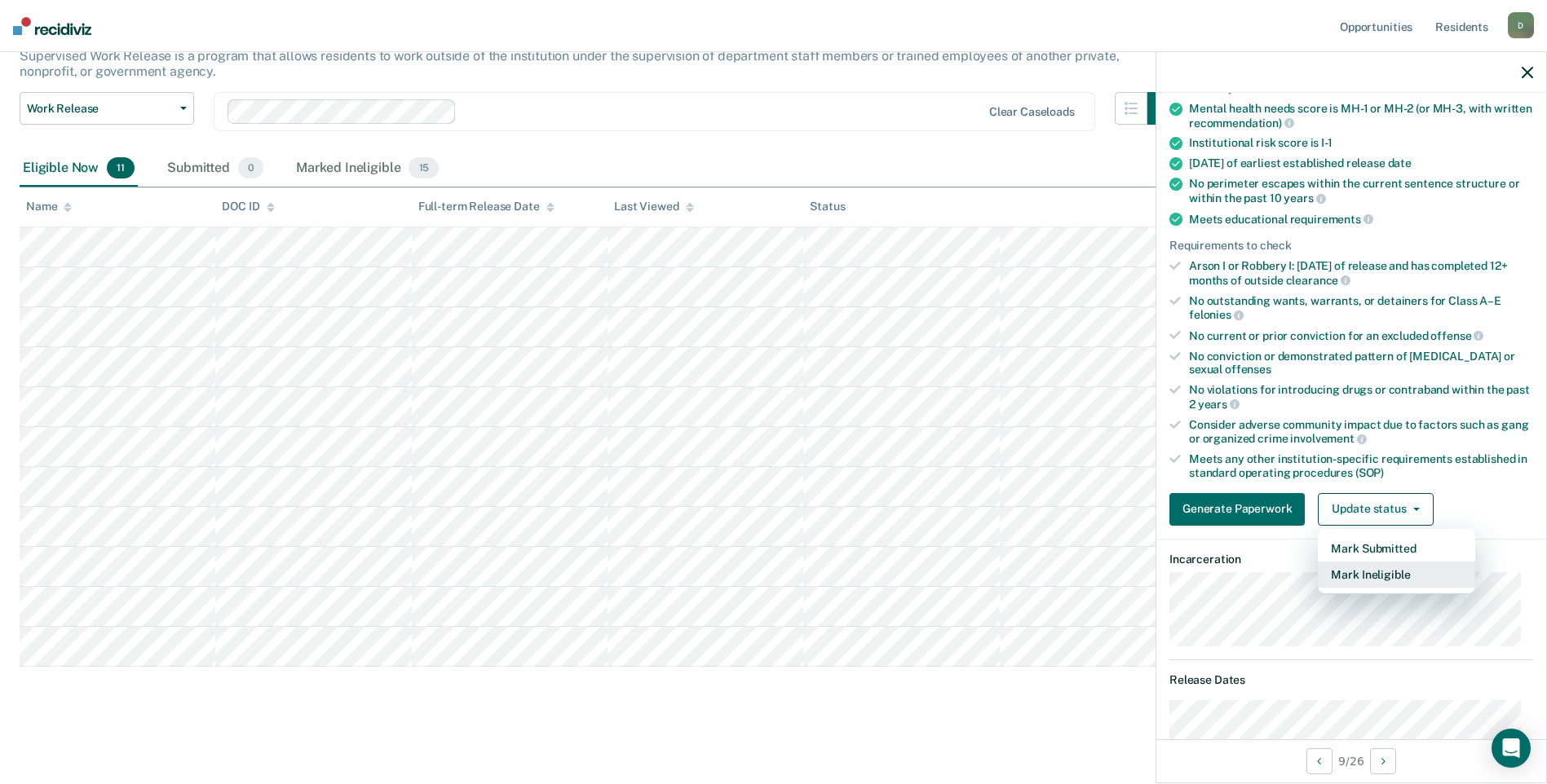
click at [1384, 579] on button "Mark Ineligible" at bounding box center [1396, 574] width 157 height 26
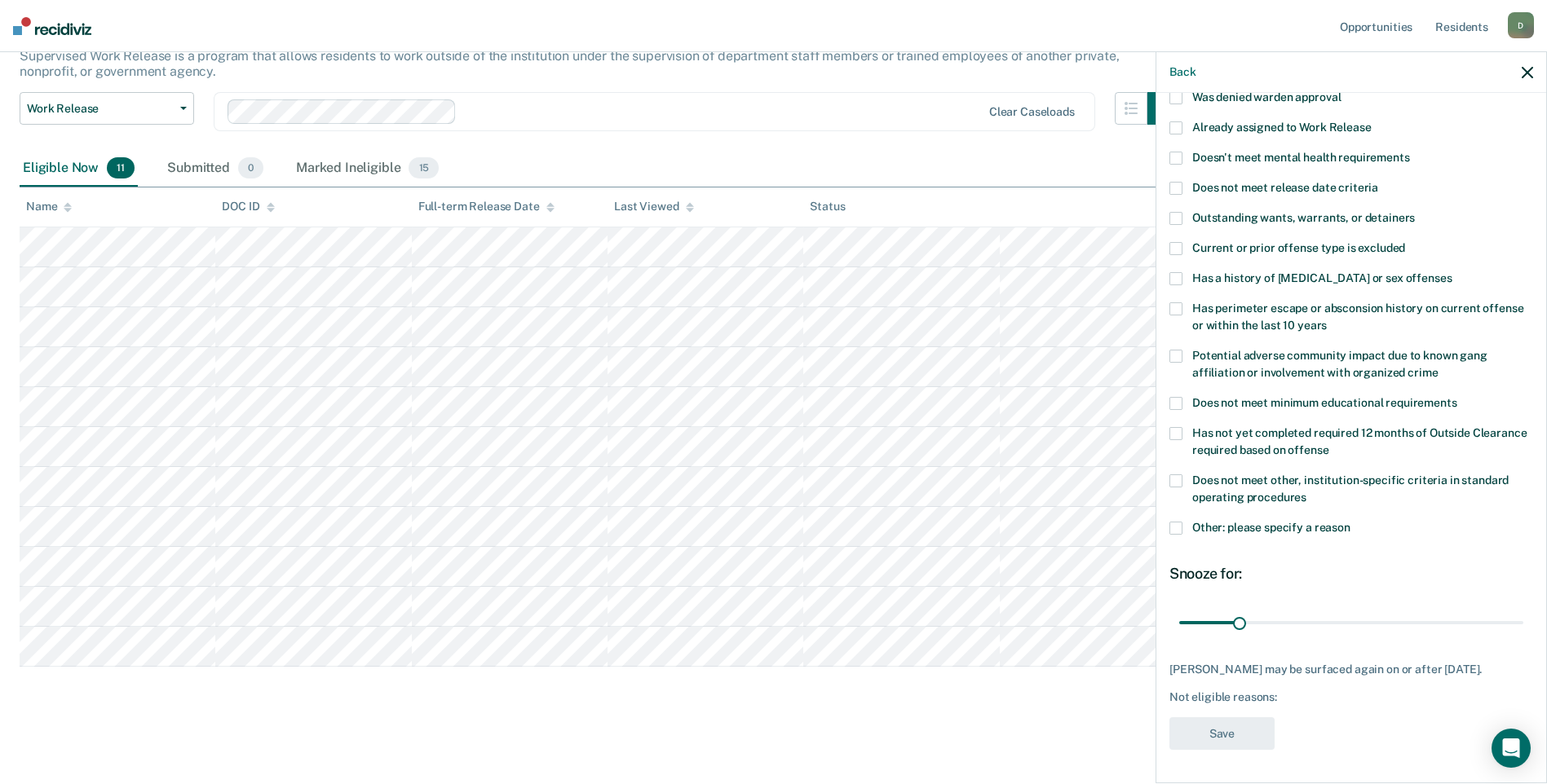
click at [1180, 474] on span at bounding box center [1175, 480] width 13 height 13
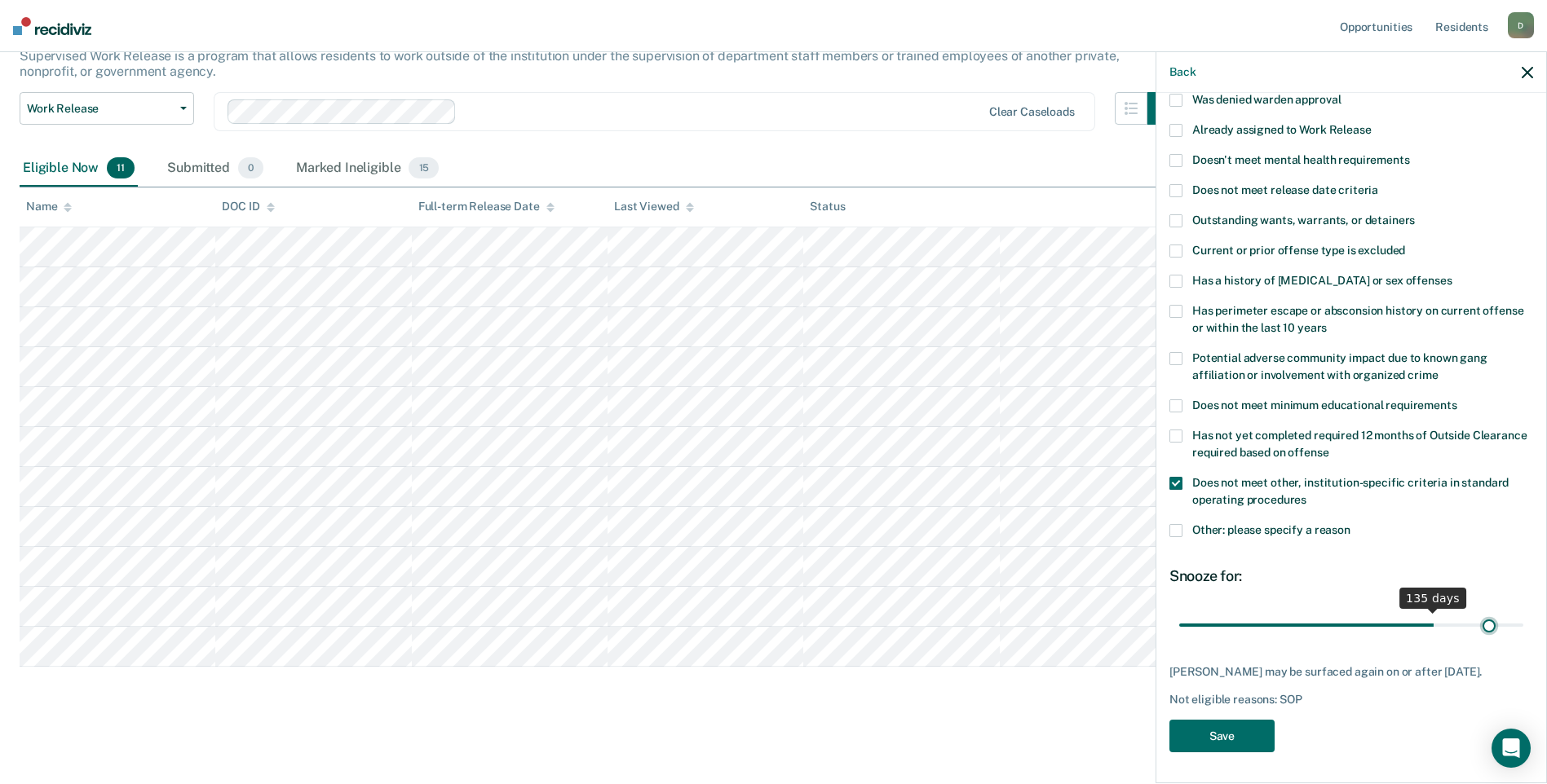
scroll to position [124, 0]
drag, startPoint x: 1241, startPoint y: 611, endPoint x: 1535, endPoint y: 619, distance: 294.1
type input "180"
click at [1523, 619] on input "range" at bounding box center [1351, 624] width 344 height 29
click at [1215, 737] on button "Save" at bounding box center [1221, 736] width 105 height 33
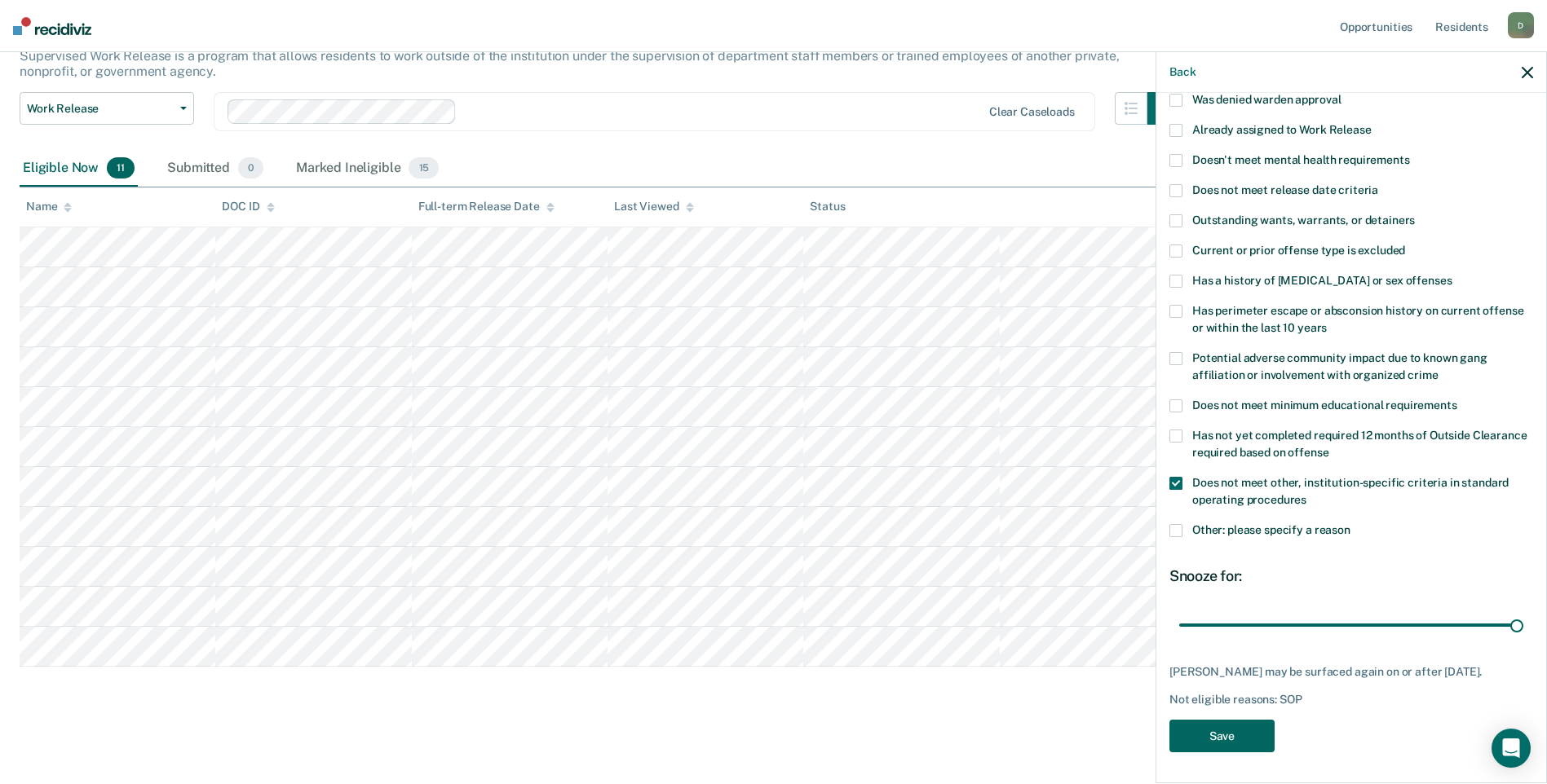
scroll to position [71, 0]
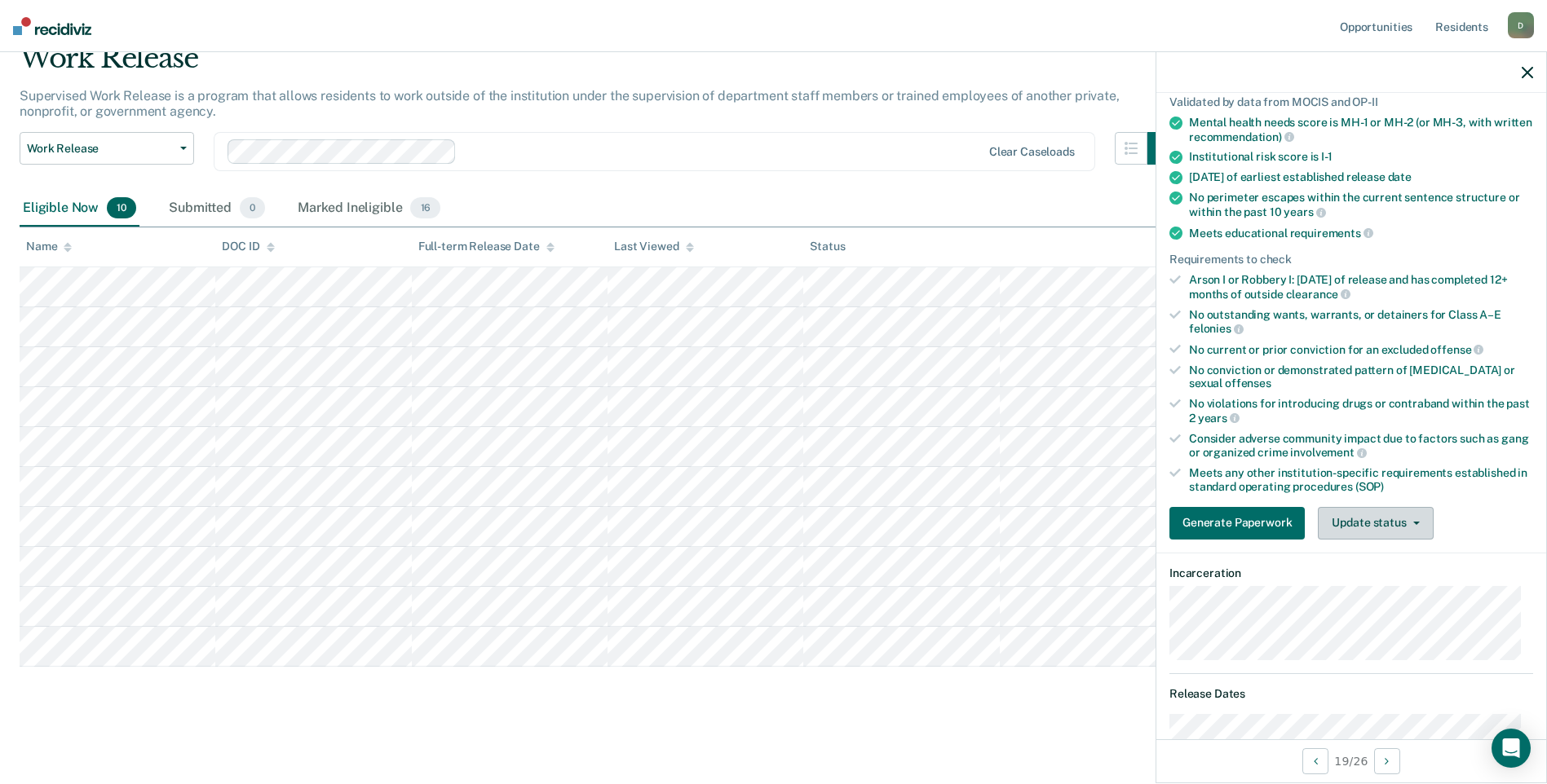
click at [1356, 520] on button "Update status" at bounding box center [1375, 523] width 115 height 32
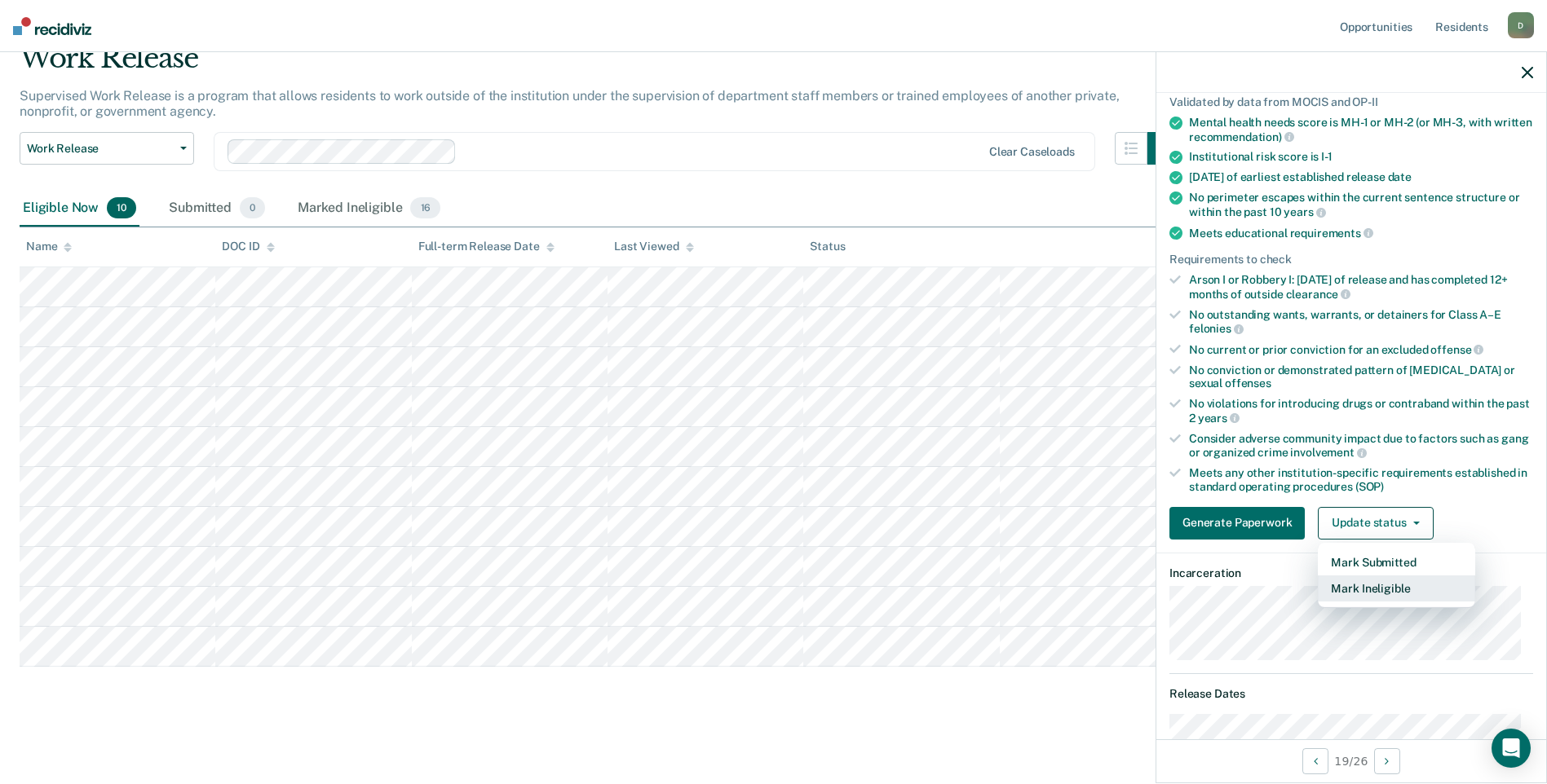
click at [1384, 589] on button "Mark Ineligible" at bounding box center [1396, 588] width 157 height 26
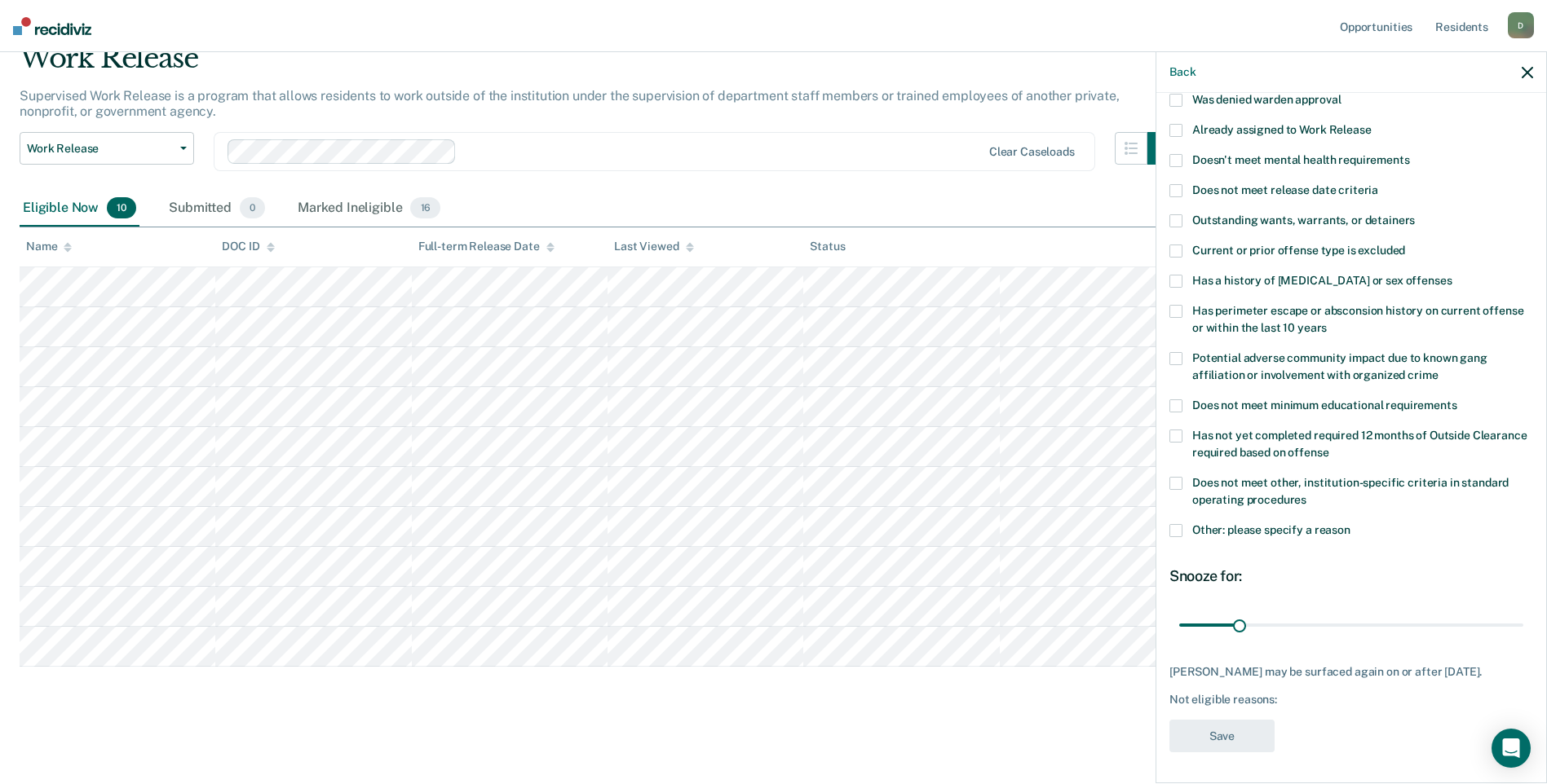
click at [1173, 485] on span at bounding box center [1175, 483] width 13 height 13
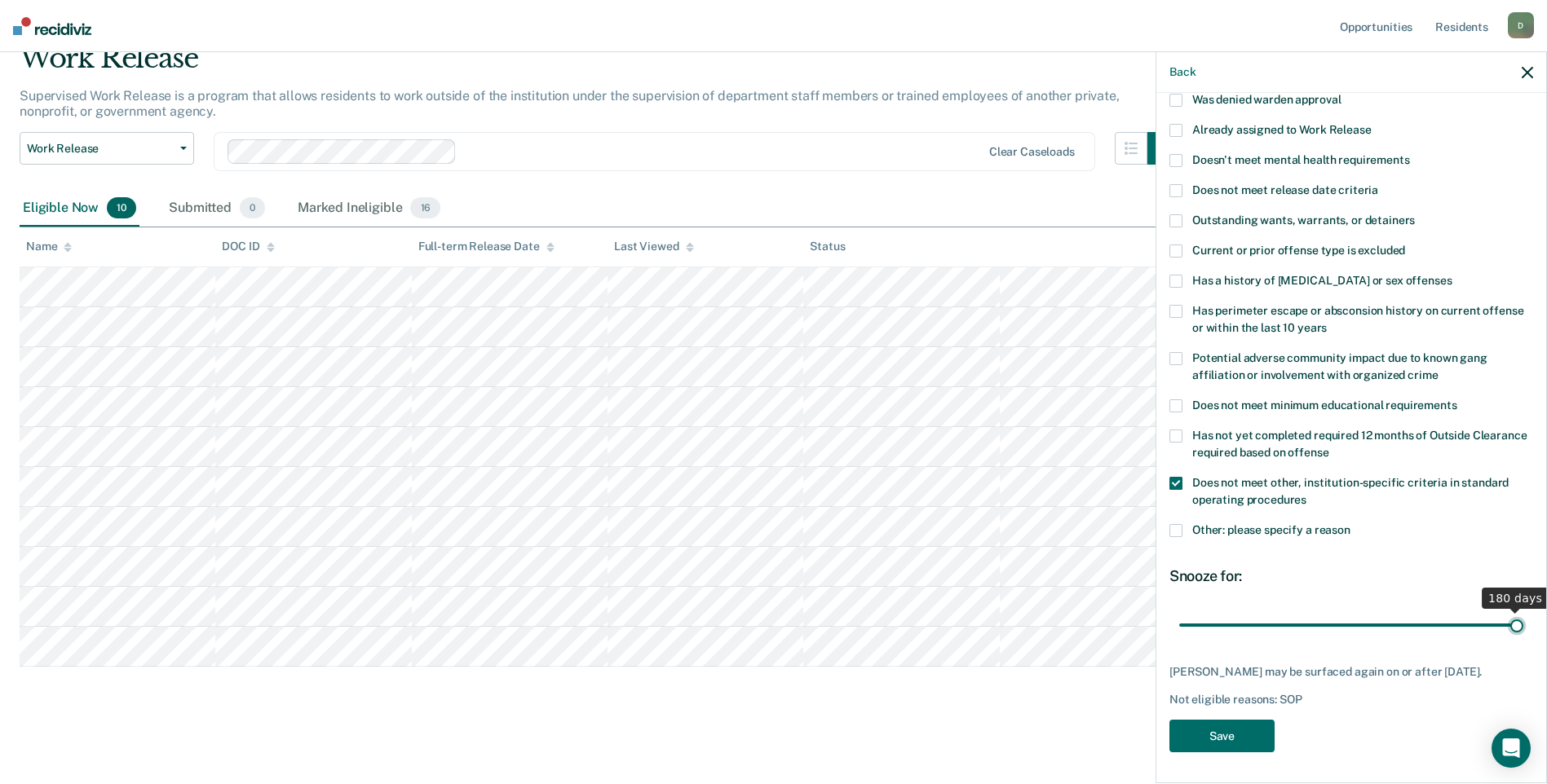
drag, startPoint x: 1240, startPoint y: 622, endPoint x: 1427, endPoint y: 666, distance: 192.1
type input "180"
click at [1512, 630] on input "range" at bounding box center [1351, 624] width 344 height 29
click at [1225, 728] on button "Save" at bounding box center [1221, 736] width 105 height 33
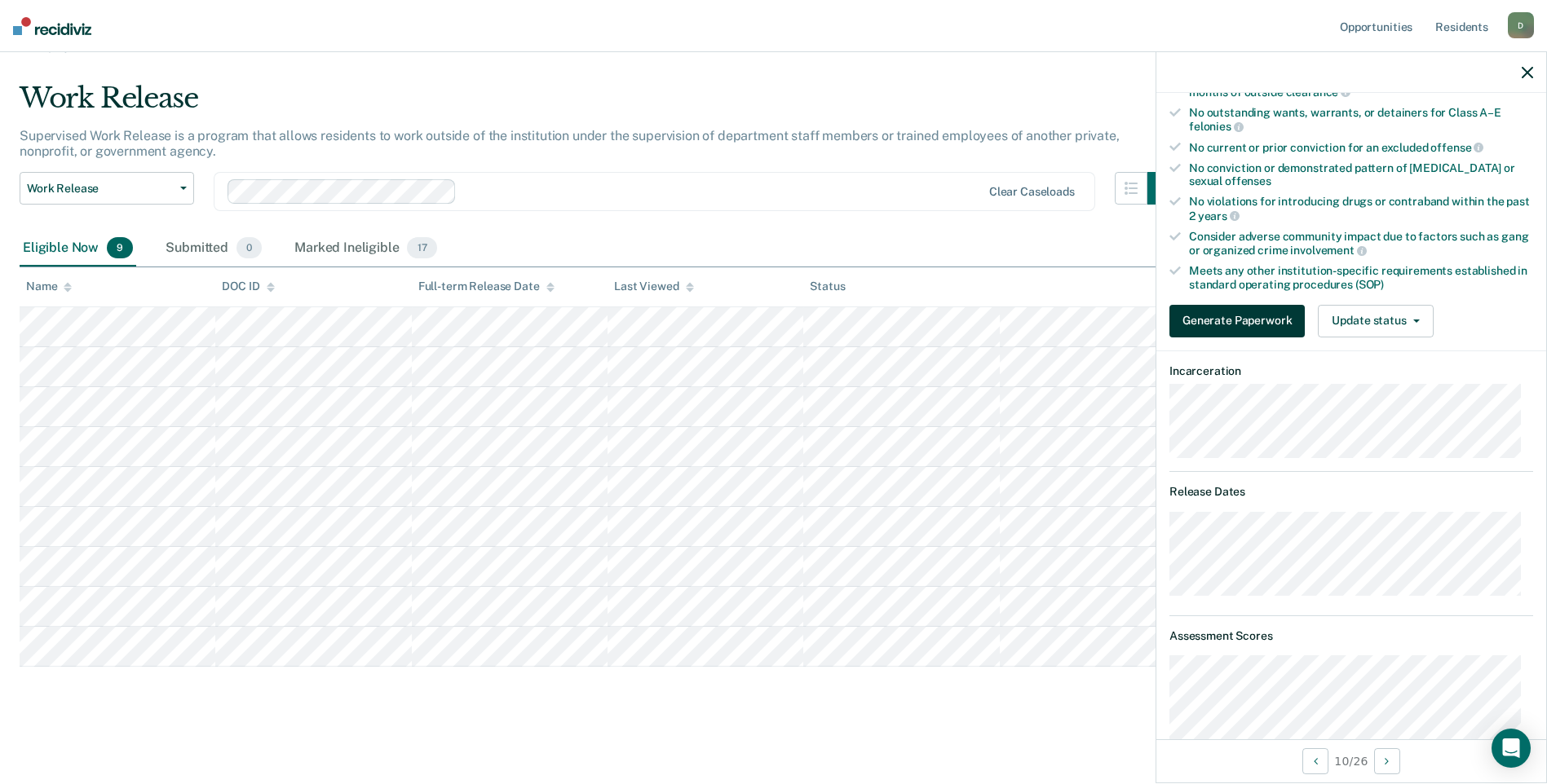
scroll to position [244, 0]
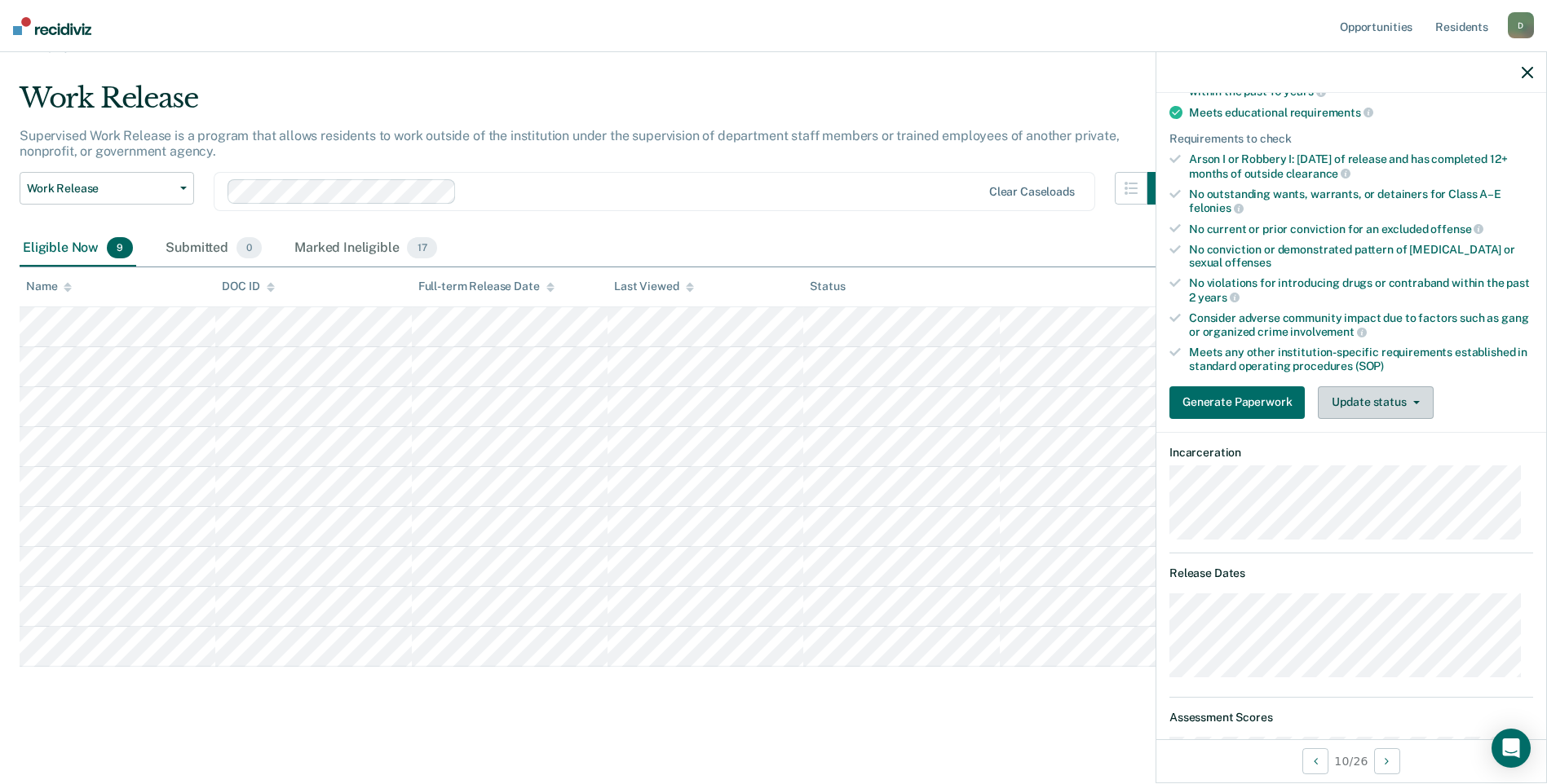
click at [1364, 395] on button "Update status" at bounding box center [1375, 402] width 115 height 32
click at [1360, 464] on button "Mark Ineligible" at bounding box center [1396, 468] width 157 height 26
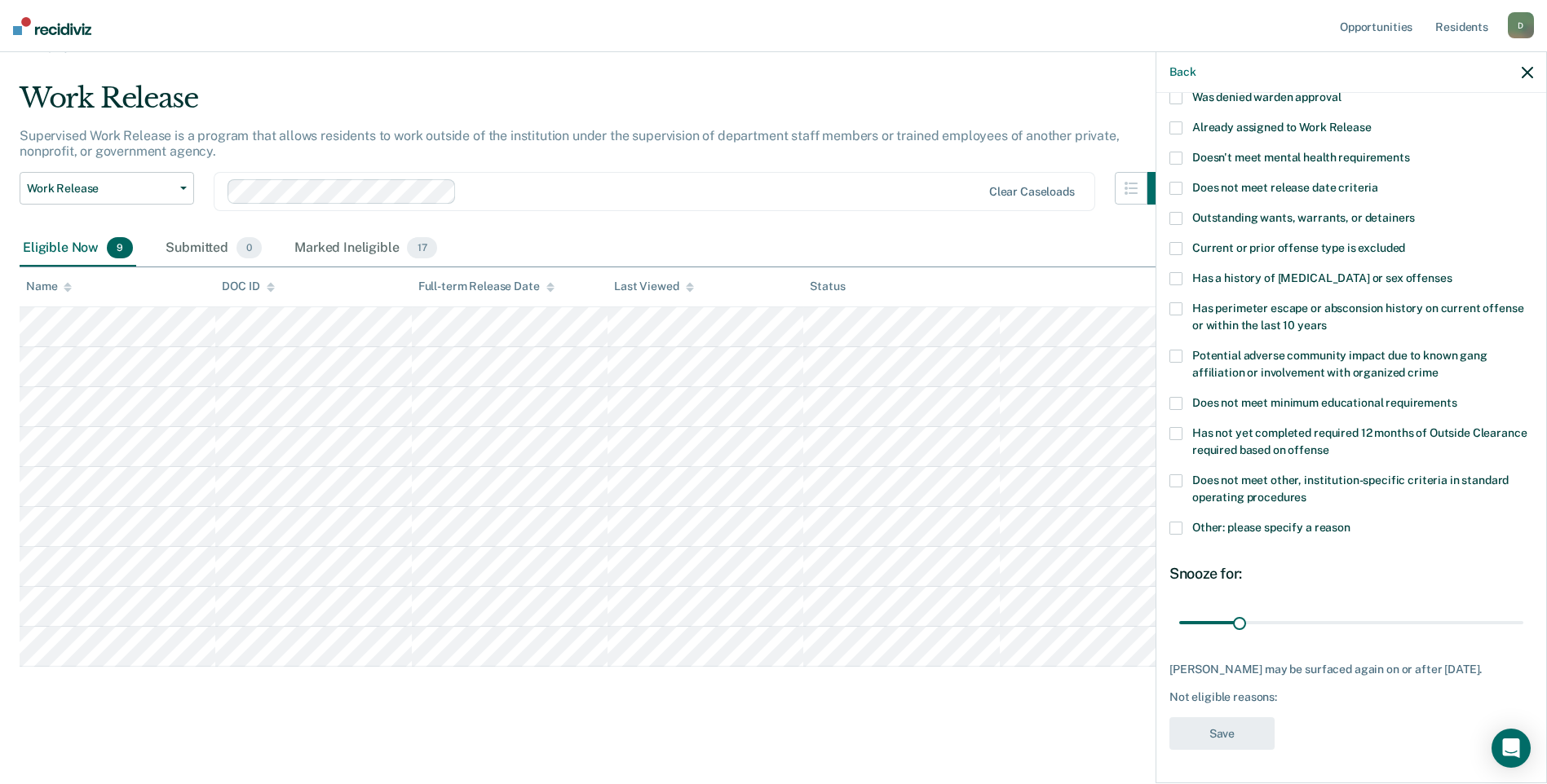
click at [1170, 474] on span at bounding box center [1175, 480] width 13 height 13
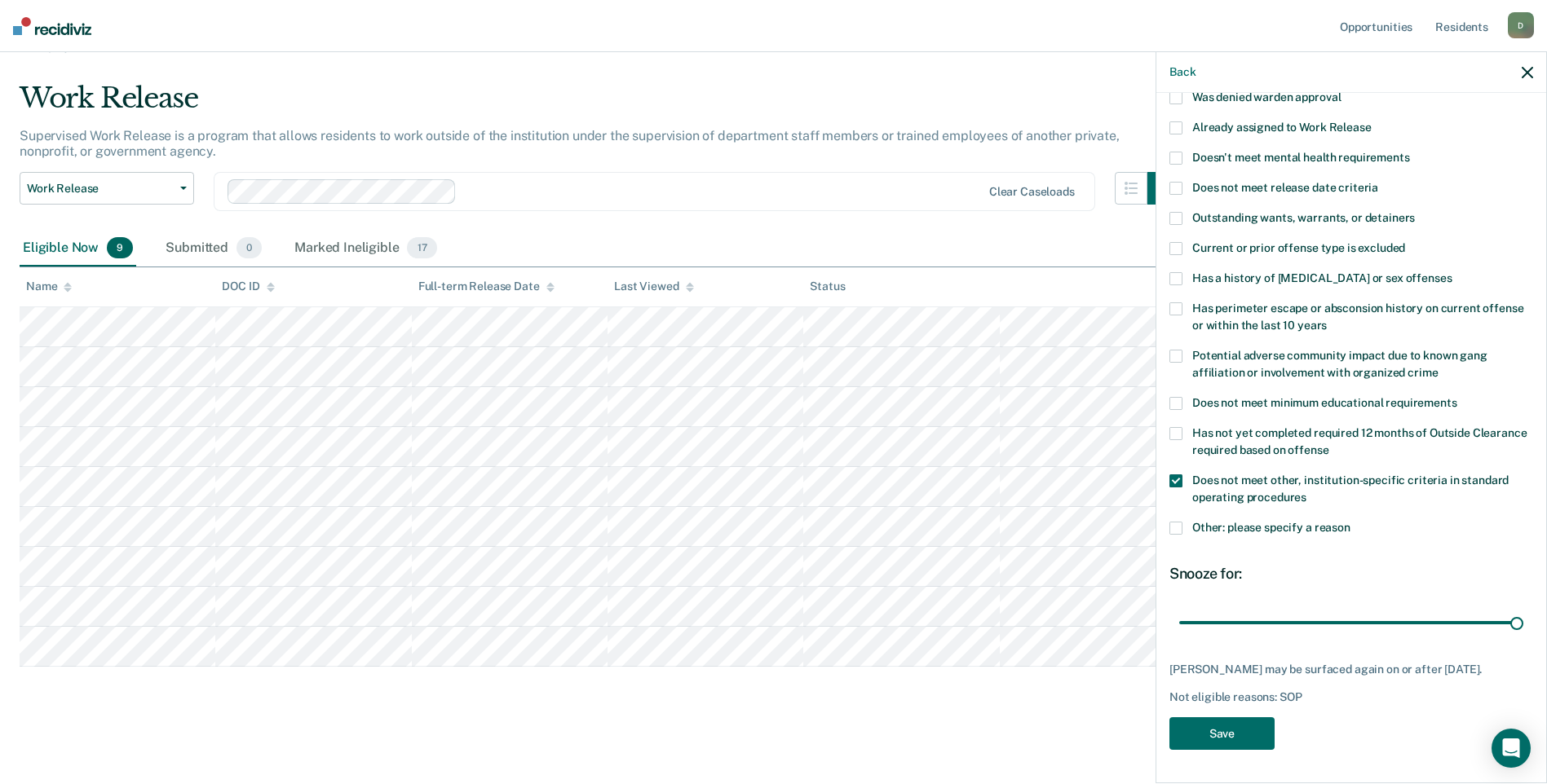
drag, startPoint x: 1236, startPoint y: 608, endPoint x: 1550, endPoint y: 582, distance: 315.1
type input "180"
click at [1523, 608] on input "range" at bounding box center [1351, 622] width 344 height 29
click at [1219, 739] on button "Save" at bounding box center [1221, 733] width 105 height 33
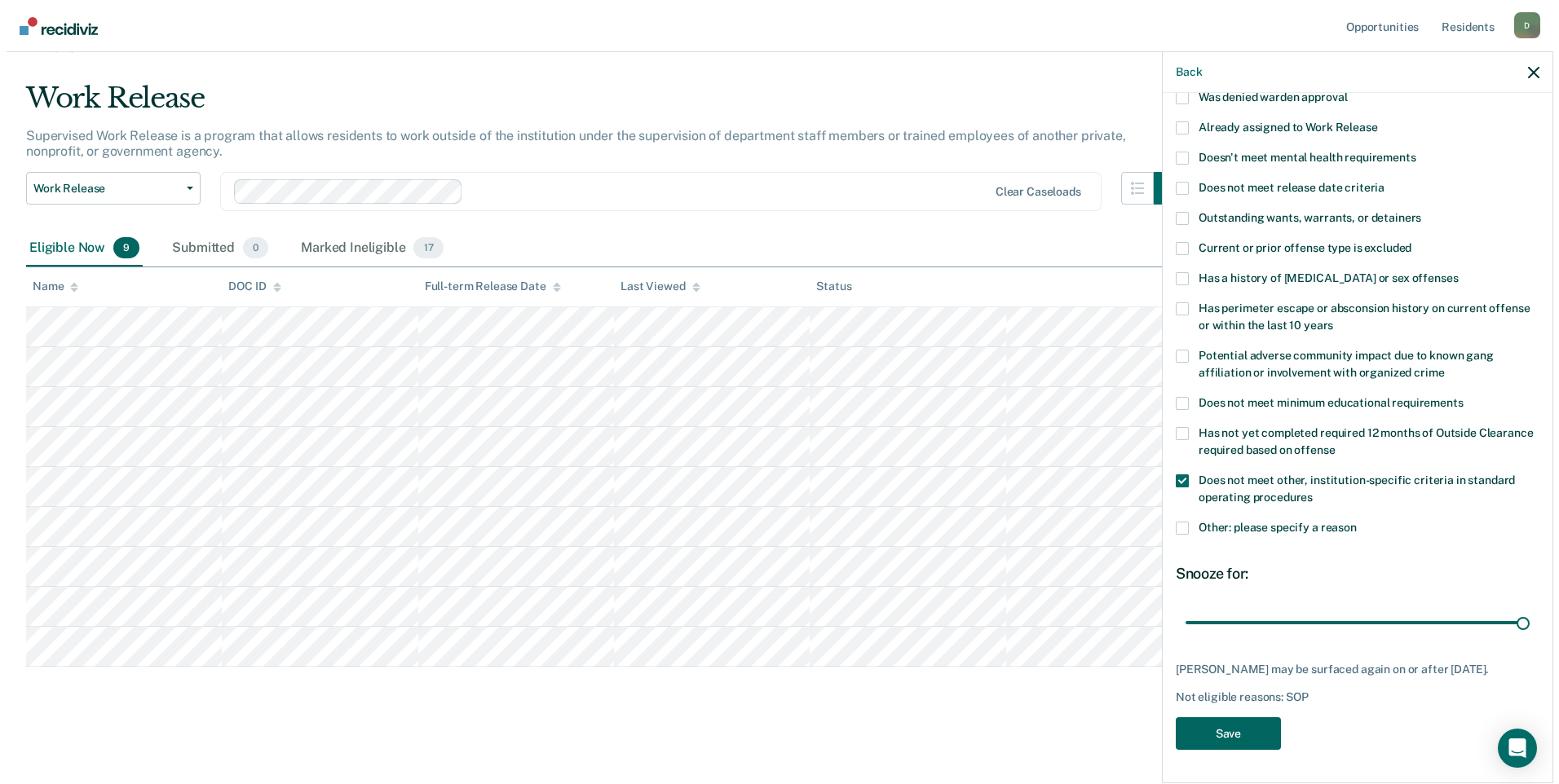
scroll to position [0, 0]
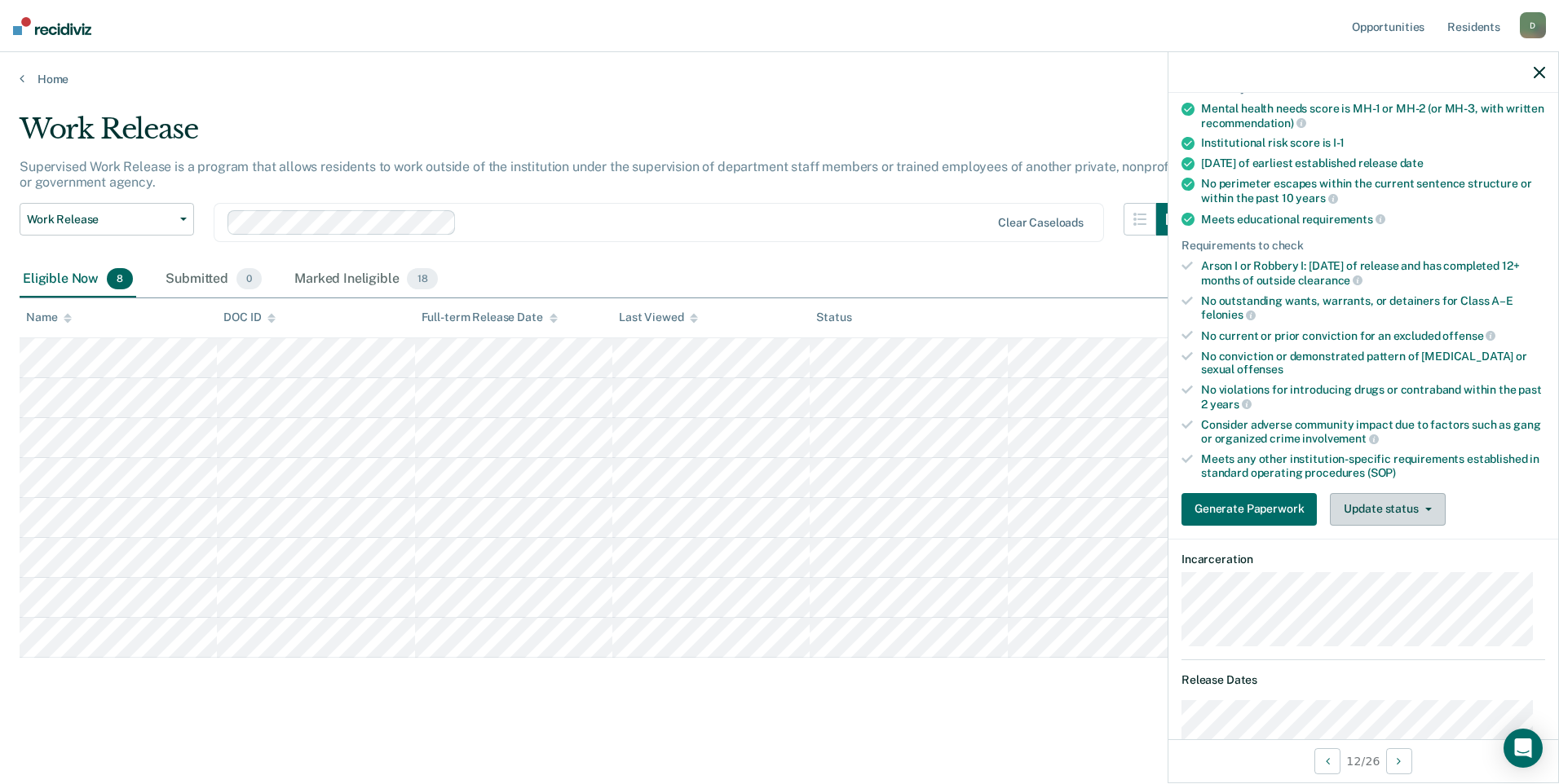
click at [1410, 504] on button "Update status" at bounding box center [1387, 509] width 115 height 32
click at [1321, 365] on div "No conviction or demonstrated pattern of [MEDICAL_DATA] or sexual offenses" at bounding box center [1373, 363] width 344 height 28
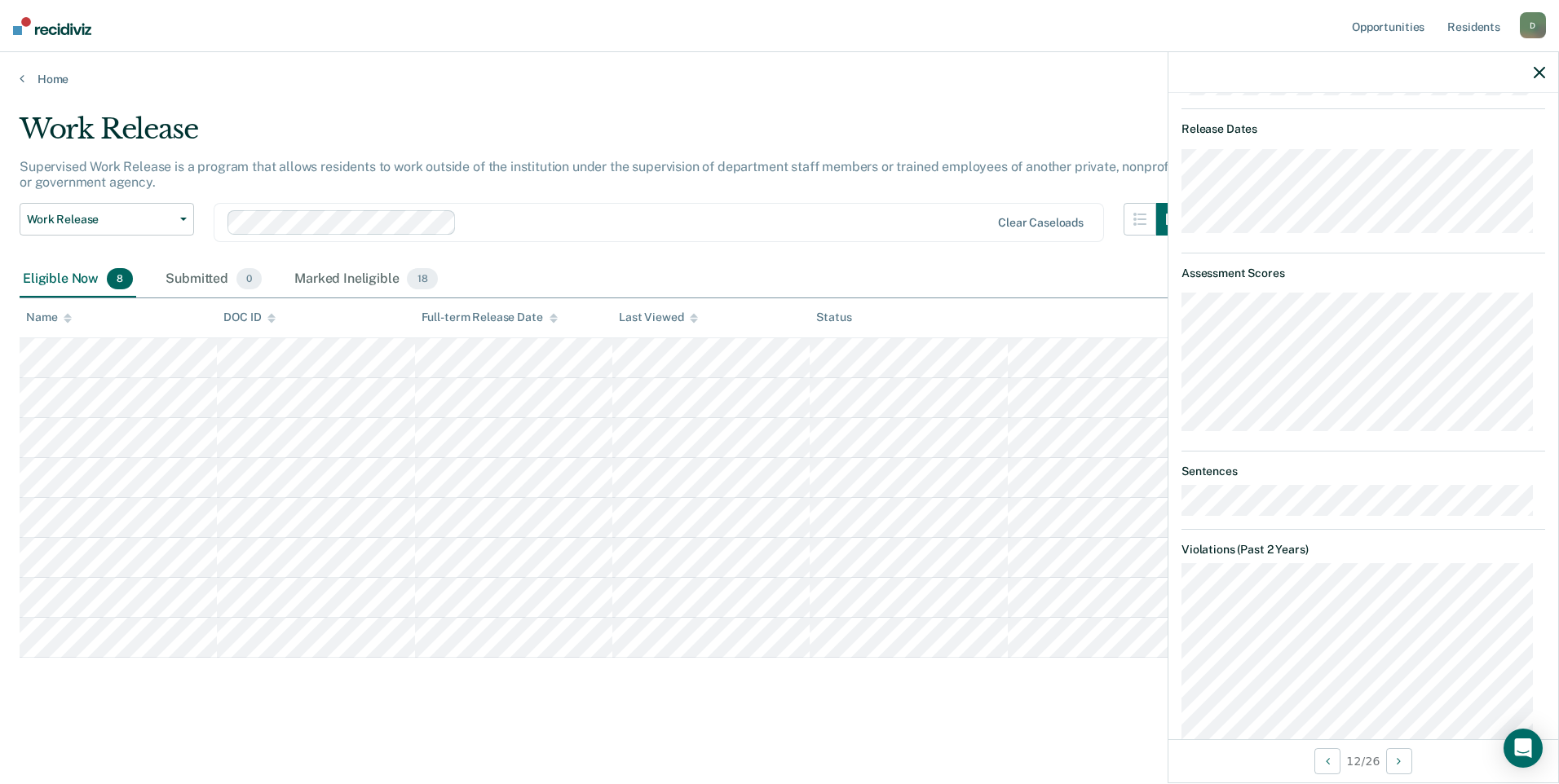
scroll to position [362, 0]
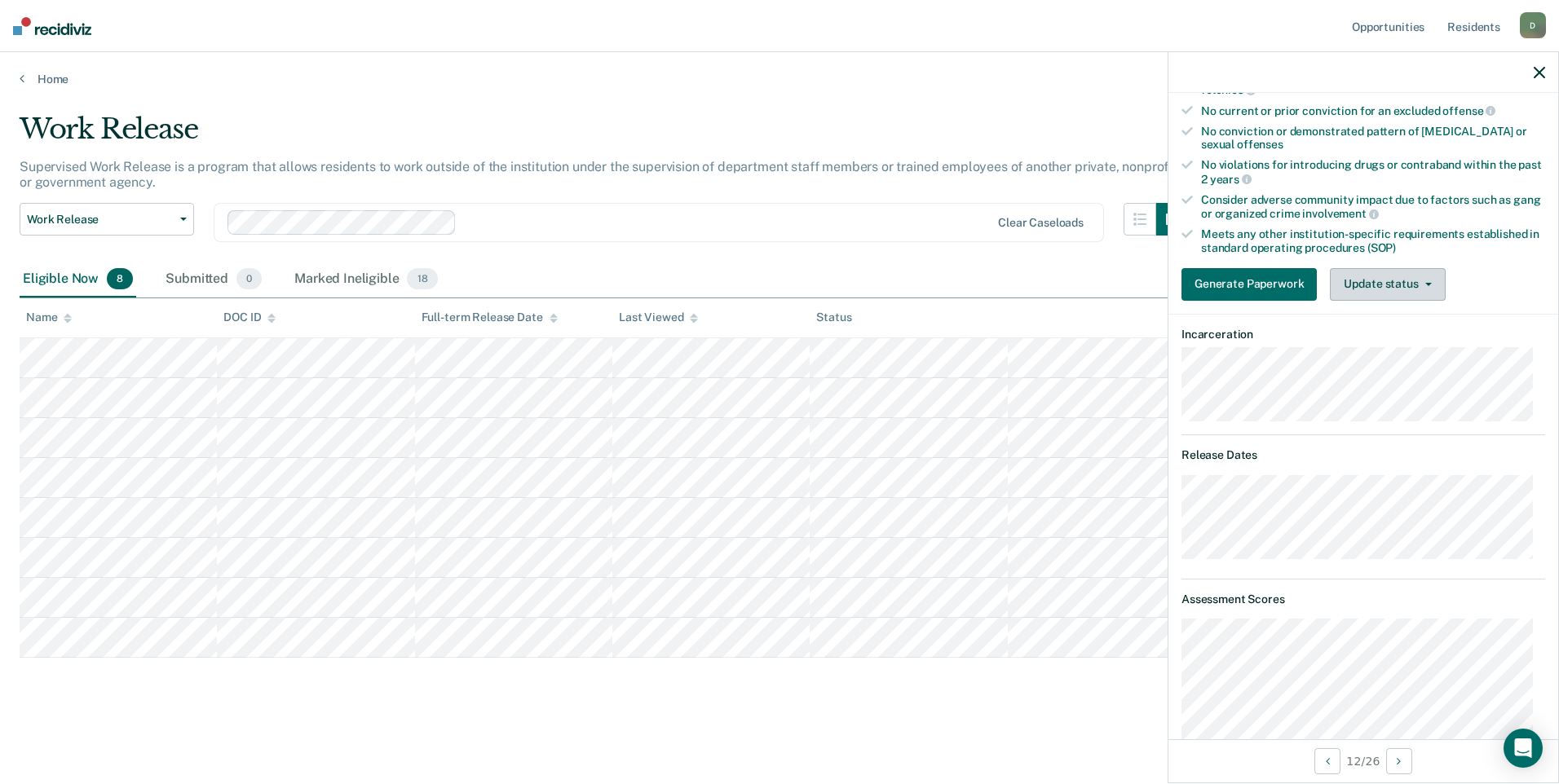
click at [1418, 283] on span "button" at bounding box center [1424, 285] width 13 height 3
click at [1408, 347] on button "Mark Ineligible" at bounding box center [1408, 349] width 157 height 26
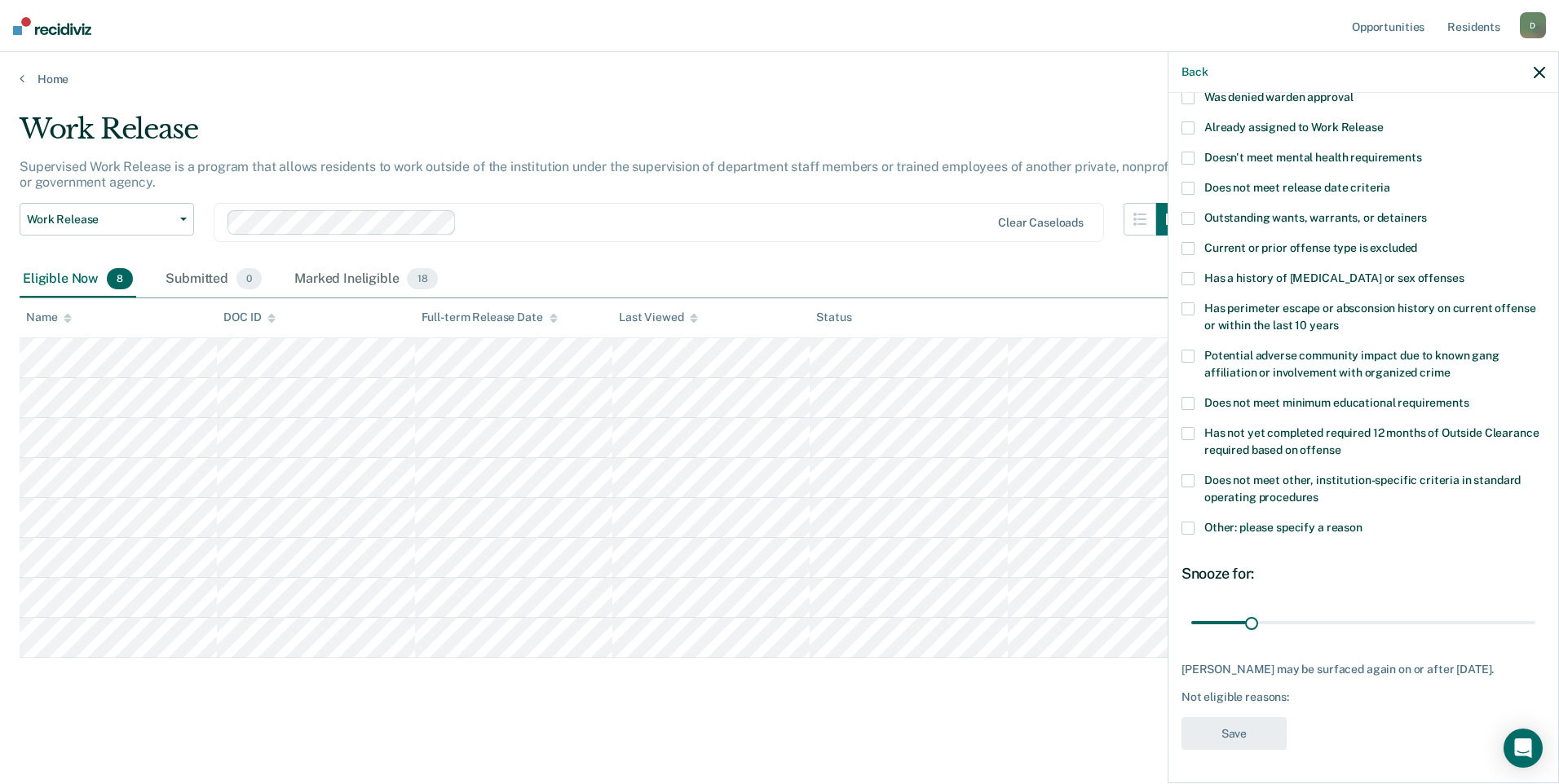
click at [1180, 471] on div "KH Which of the following requirements has [PERSON_NAME] not met? Was denied wa…" at bounding box center [1362, 436] width 390 height 687
click at [1189, 474] on span at bounding box center [1187, 480] width 13 height 13
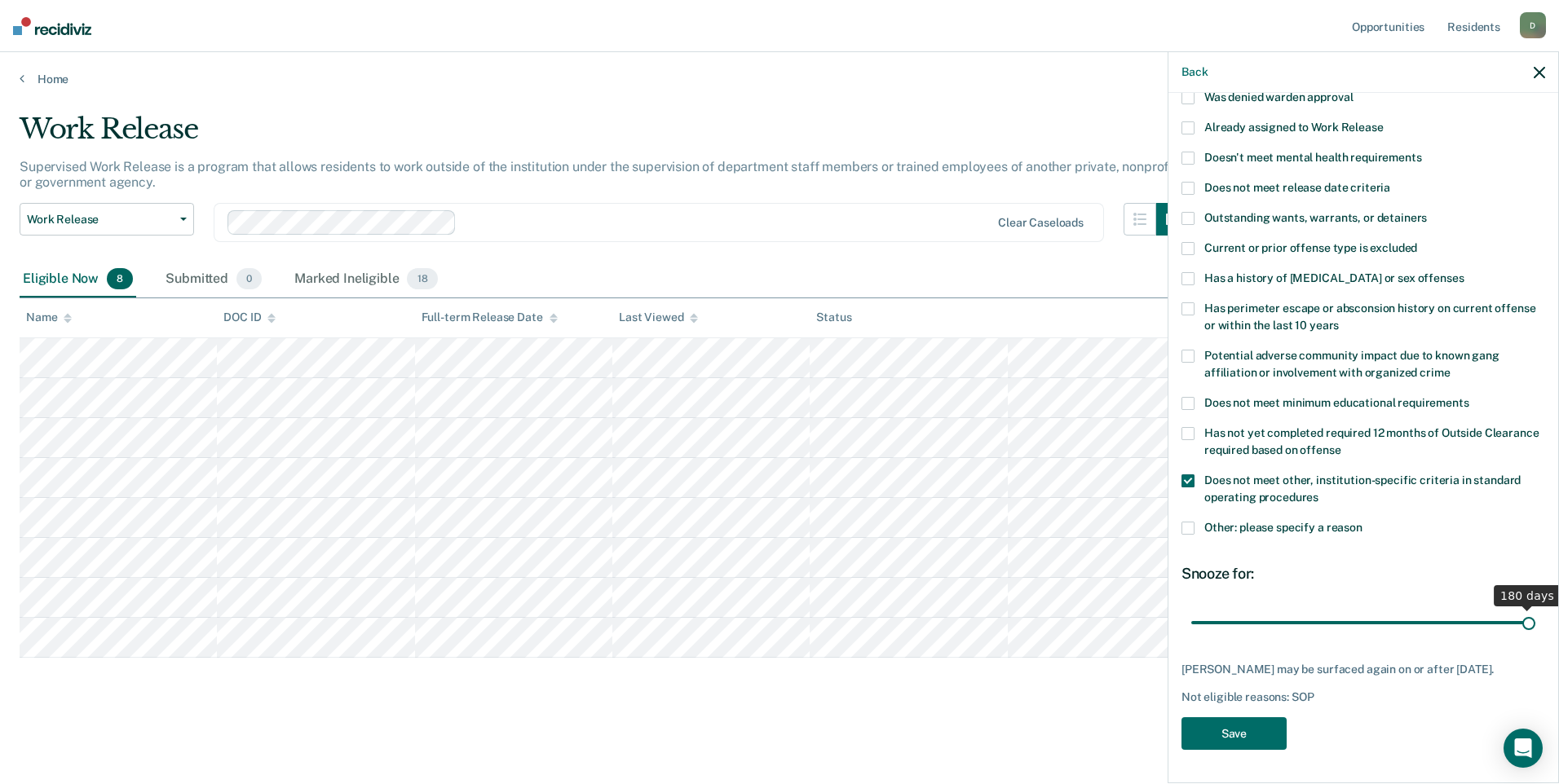
drag, startPoint x: 1245, startPoint y: 613, endPoint x: 1561, endPoint y: 578, distance: 317.9
type input "180"
click at [1535, 608] on input "range" at bounding box center [1363, 622] width 344 height 29
click at [1234, 732] on button "Save" at bounding box center [1233, 733] width 105 height 33
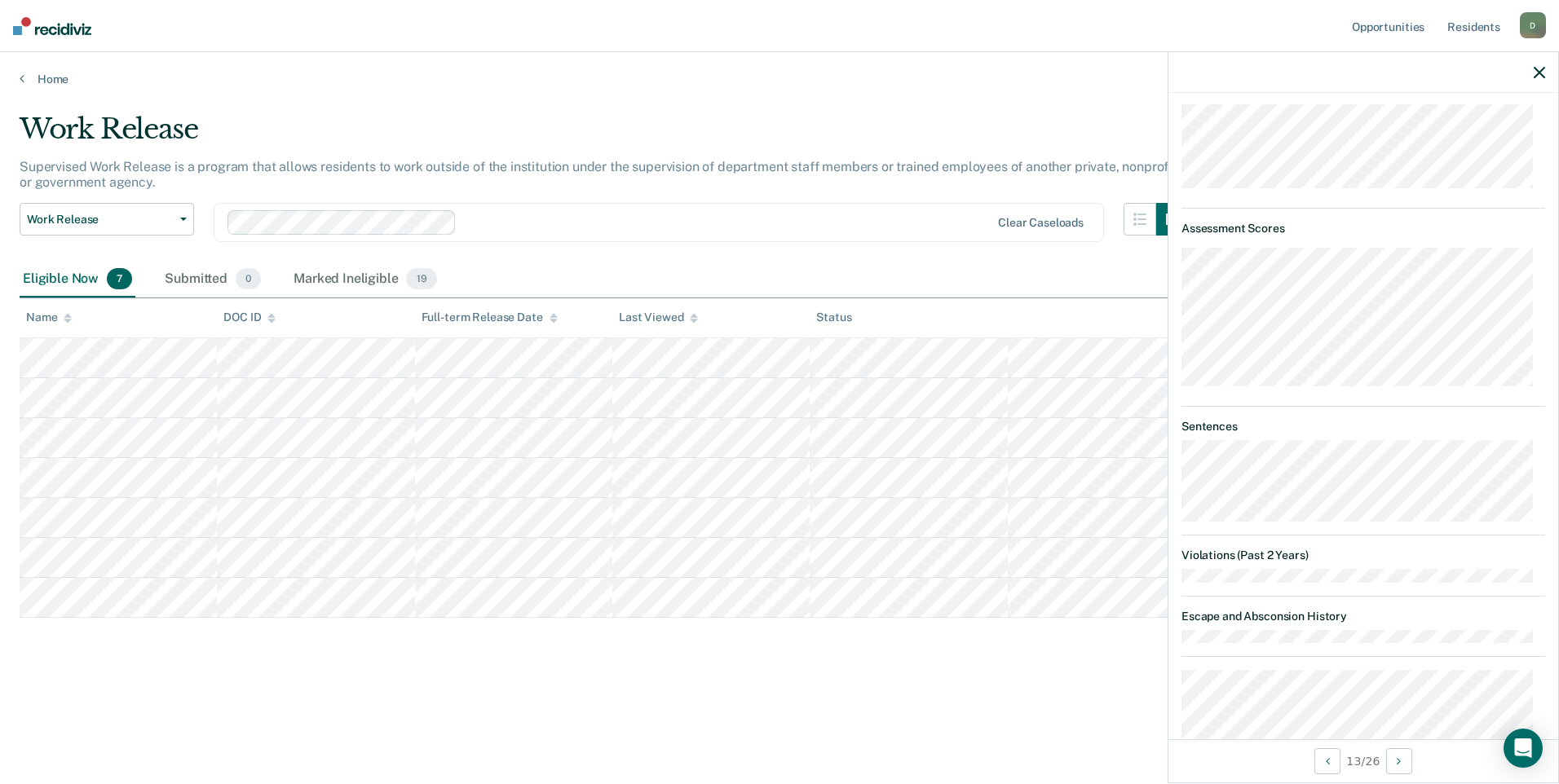
scroll to position [408, 0]
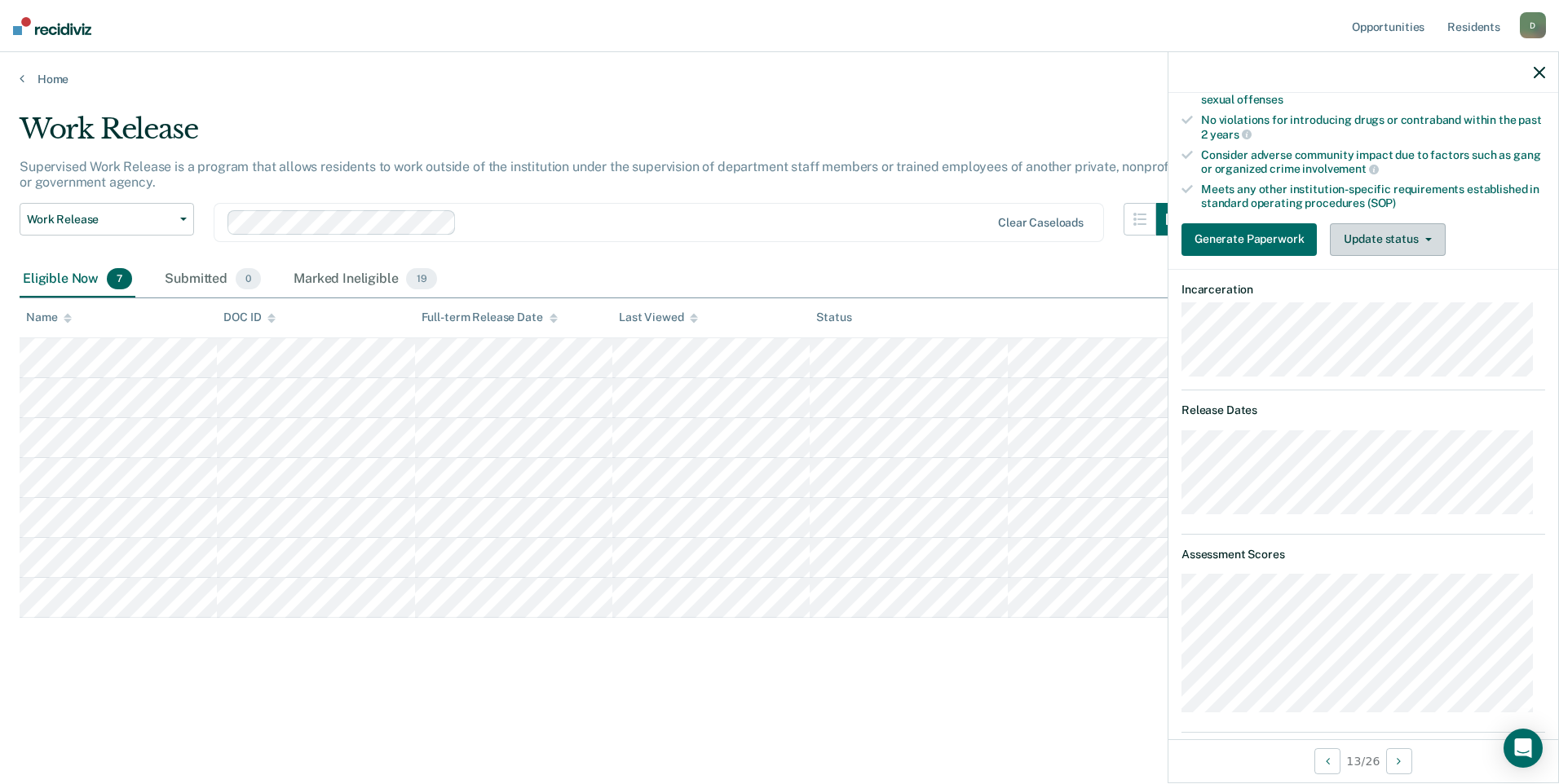
click at [1420, 235] on button "Update status" at bounding box center [1387, 239] width 115 height 32
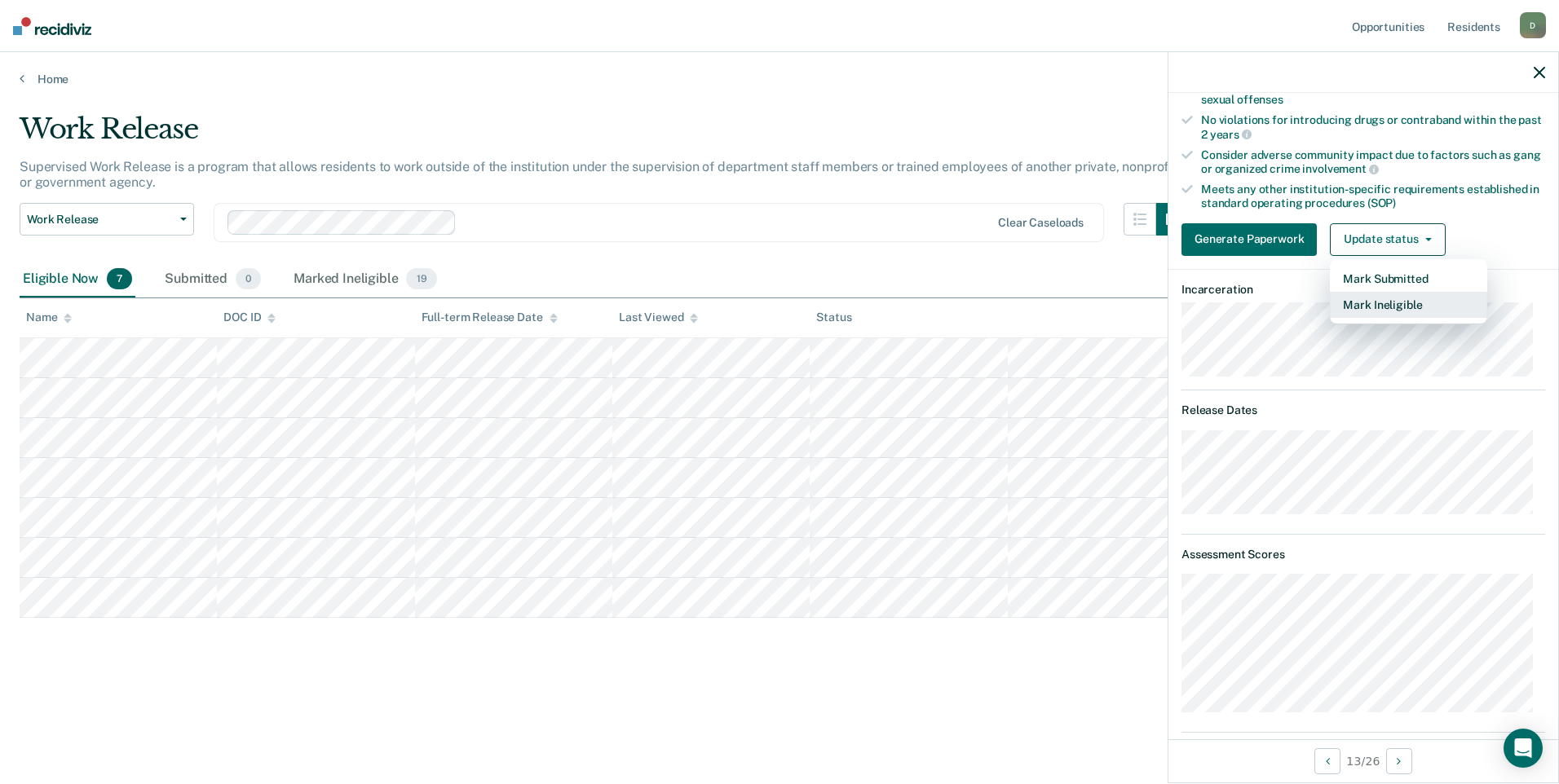
click at [1417, 300] on button "Mark Ineligible" at bounding box center [1408, 305] width 157 height 26
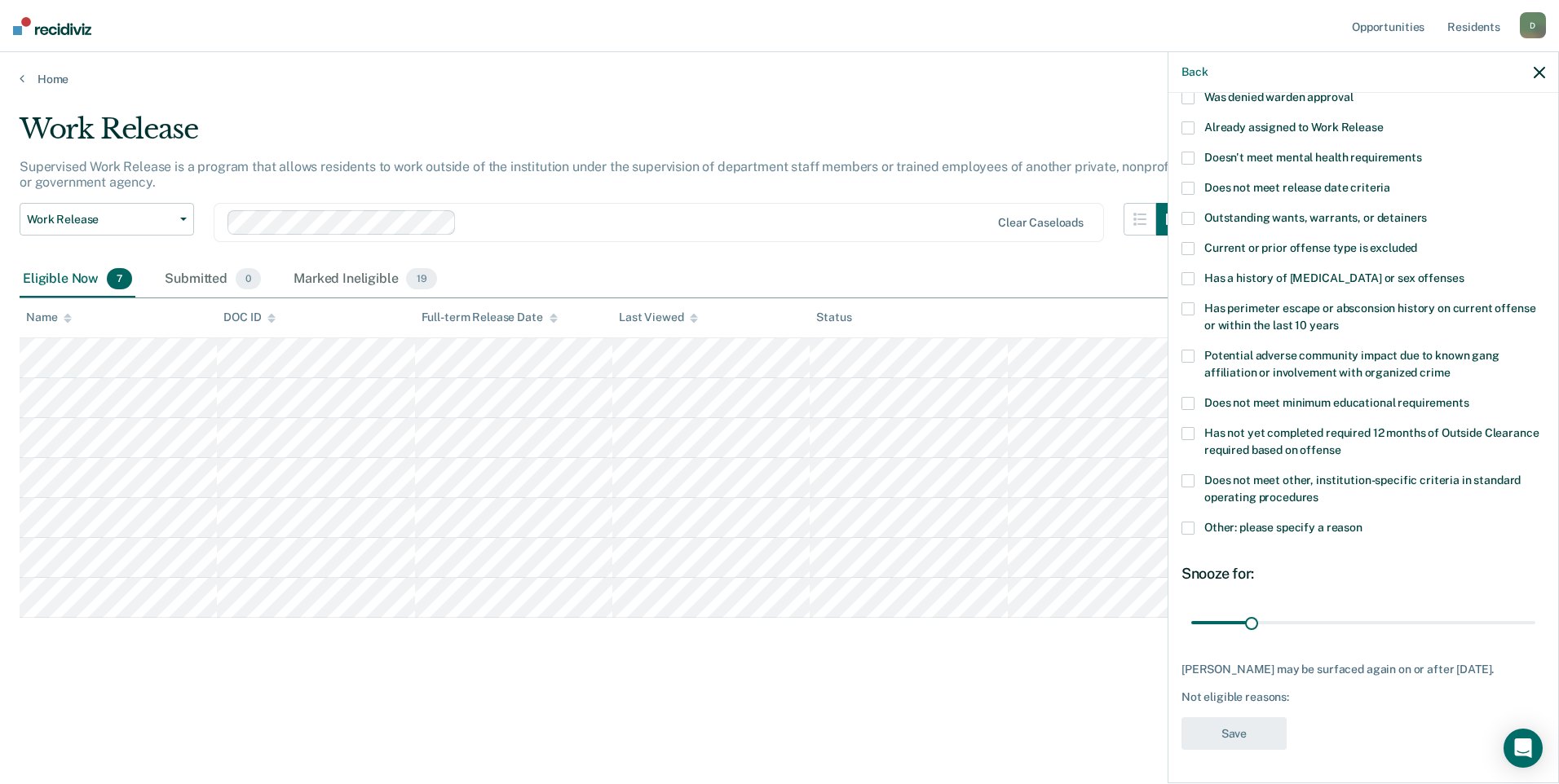
click at [1189, 272] on span at bounding box center [1187, 279] width 13 height 13
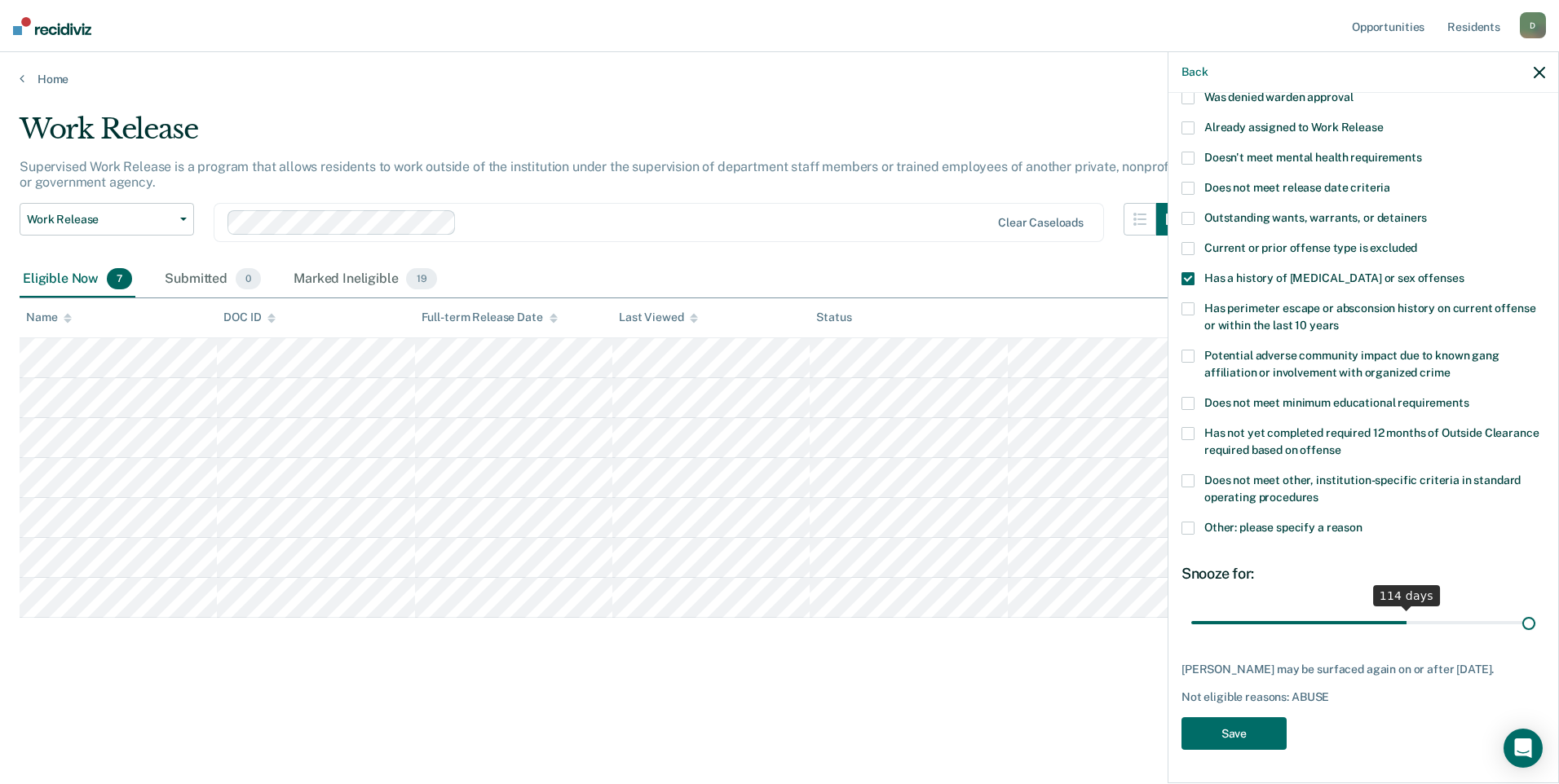
scroll to position [124, 0]
drag, startPoint x: 1250, startPoint y: 616, endPoint x: 1561, endPoint y: 591, distance: 312.0
type input "180"
click at [1535, 610] on input "range" at bounding box center [1363, 624] width 344 height 29
click at [1224, 729] on button "Save" at bounding box center [1233, 736] width 105 height 33
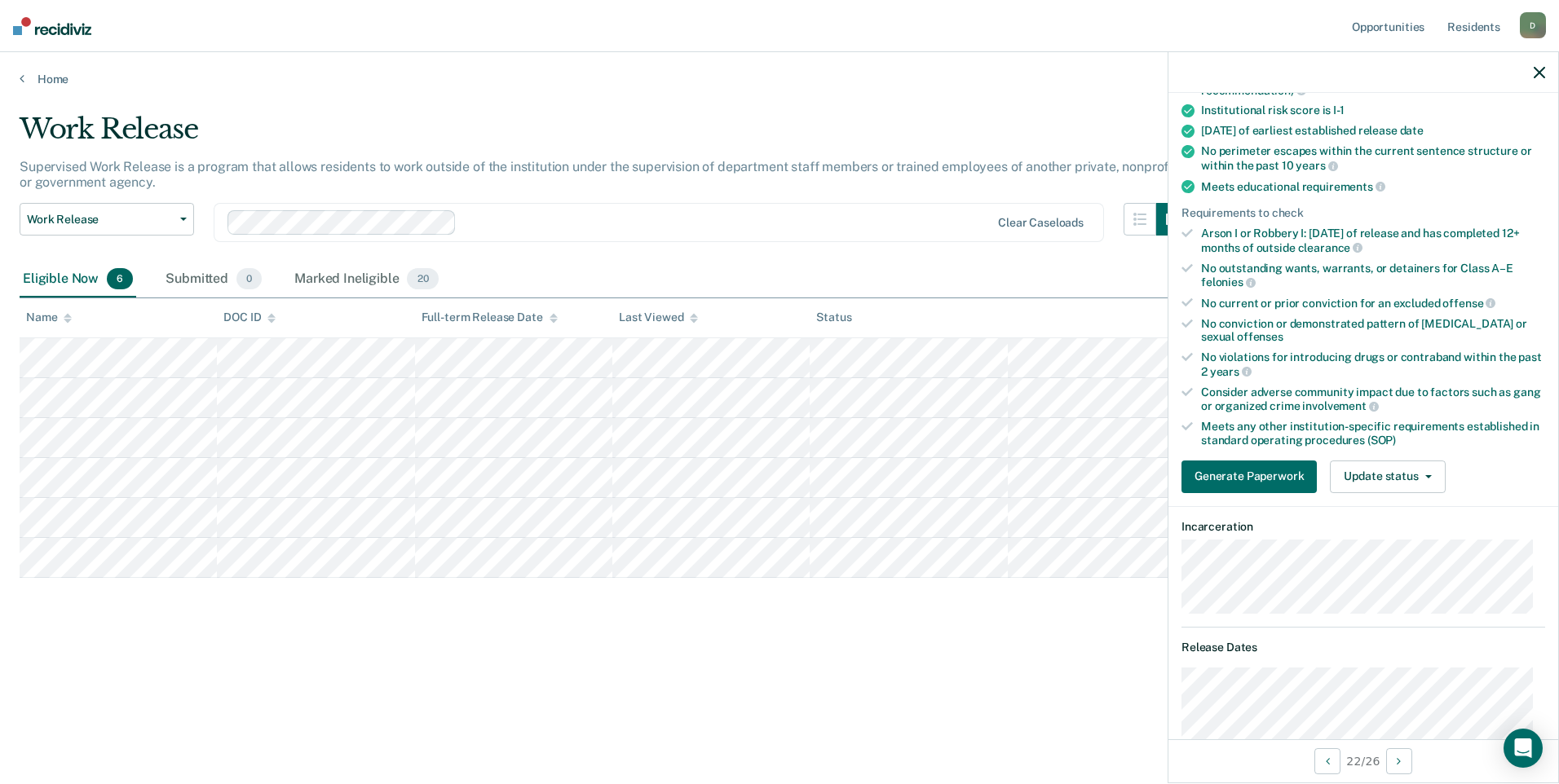
scroll to position [0, 0]
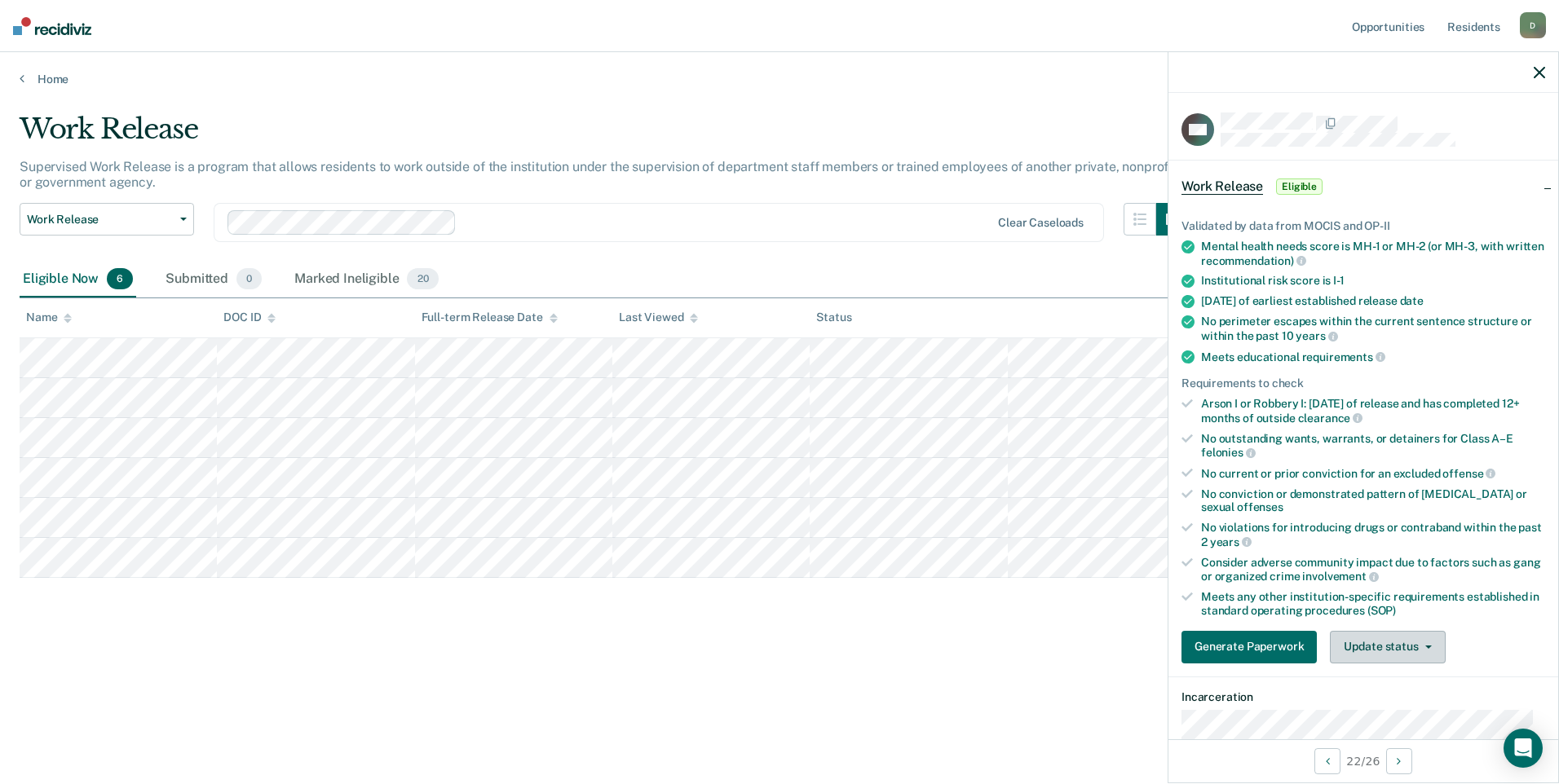
click at [1399, 642] on button "Update status" at bounding box center [1387, 646] width 115 height 32
click at [1389, 713] on button "Mark Ineligible" at bounding box center [1408, 712] width 157 height 26
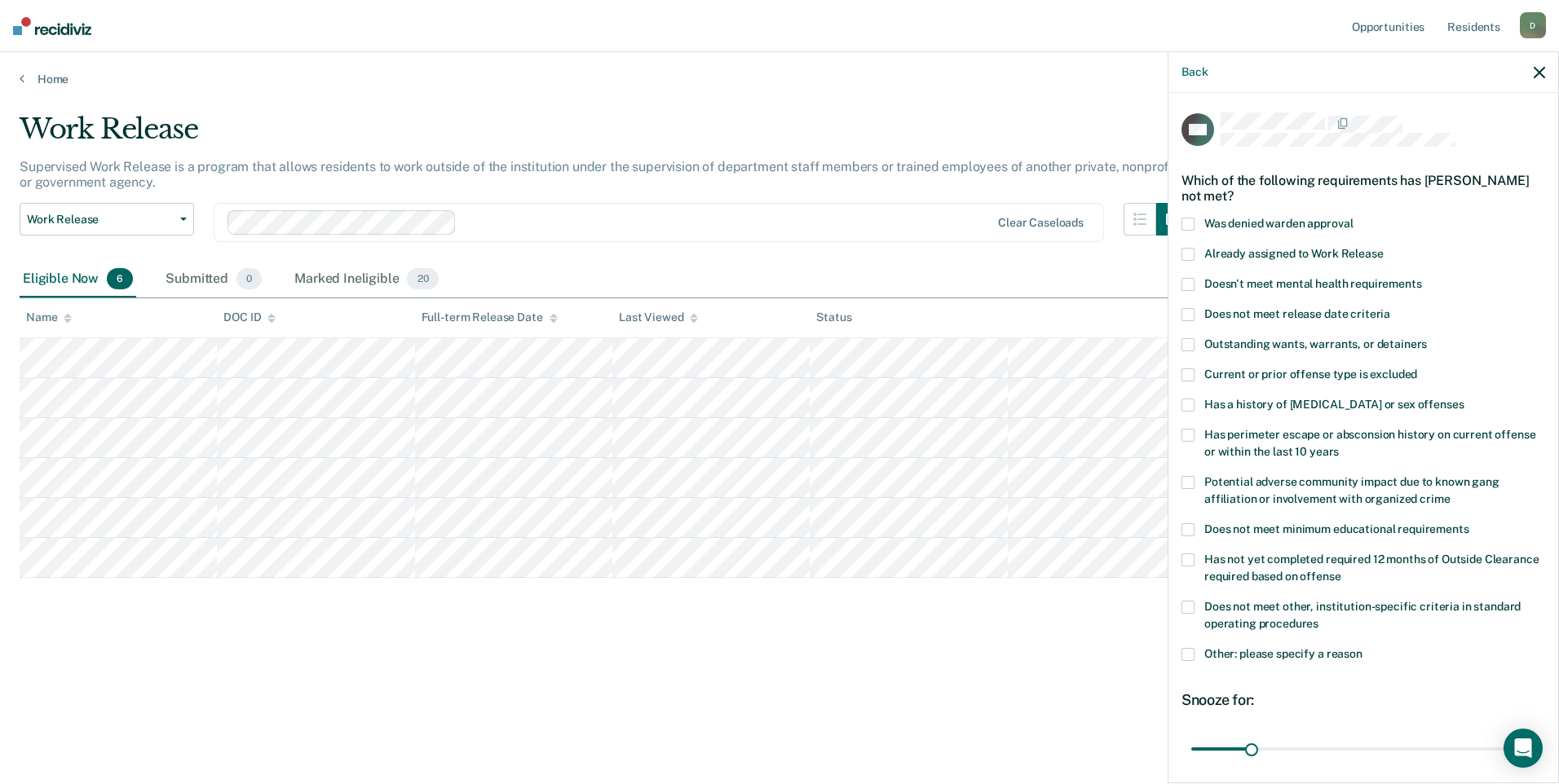
click at [1188, 607] on span at bounding box center [1187, 607] width 13 height 13
drag, startPoint x: 1252, startPoint y: 743, endPoint x: 1523, endPoint y: 781, distance: 273.7
type input "180"
click at [1523, 763] on input "range" at bounding box center [1363, 748] width 344 height 29
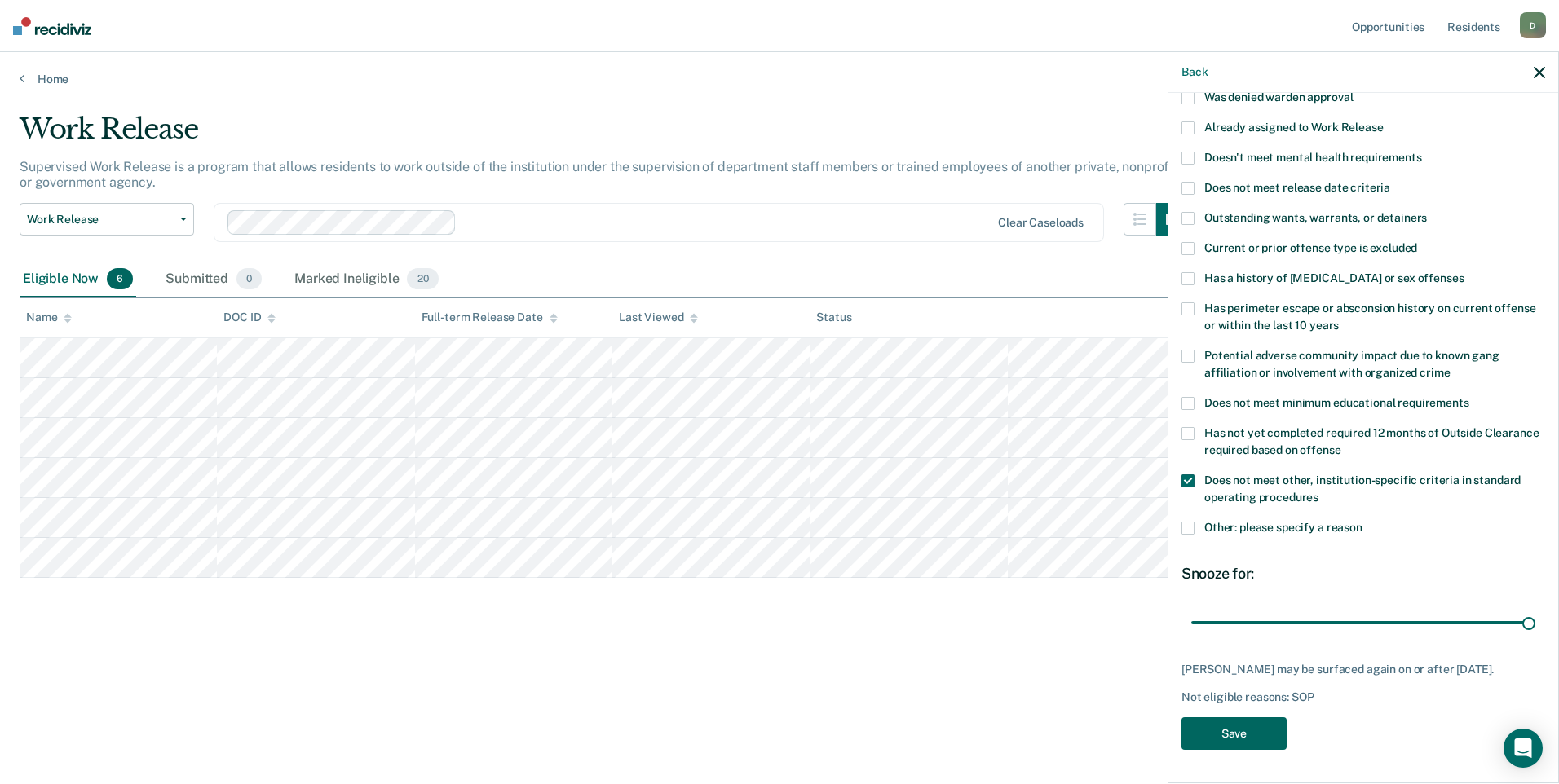
click at [1229, 728] on button "Save" at bounding box center [1233, 733] width 105 height 33
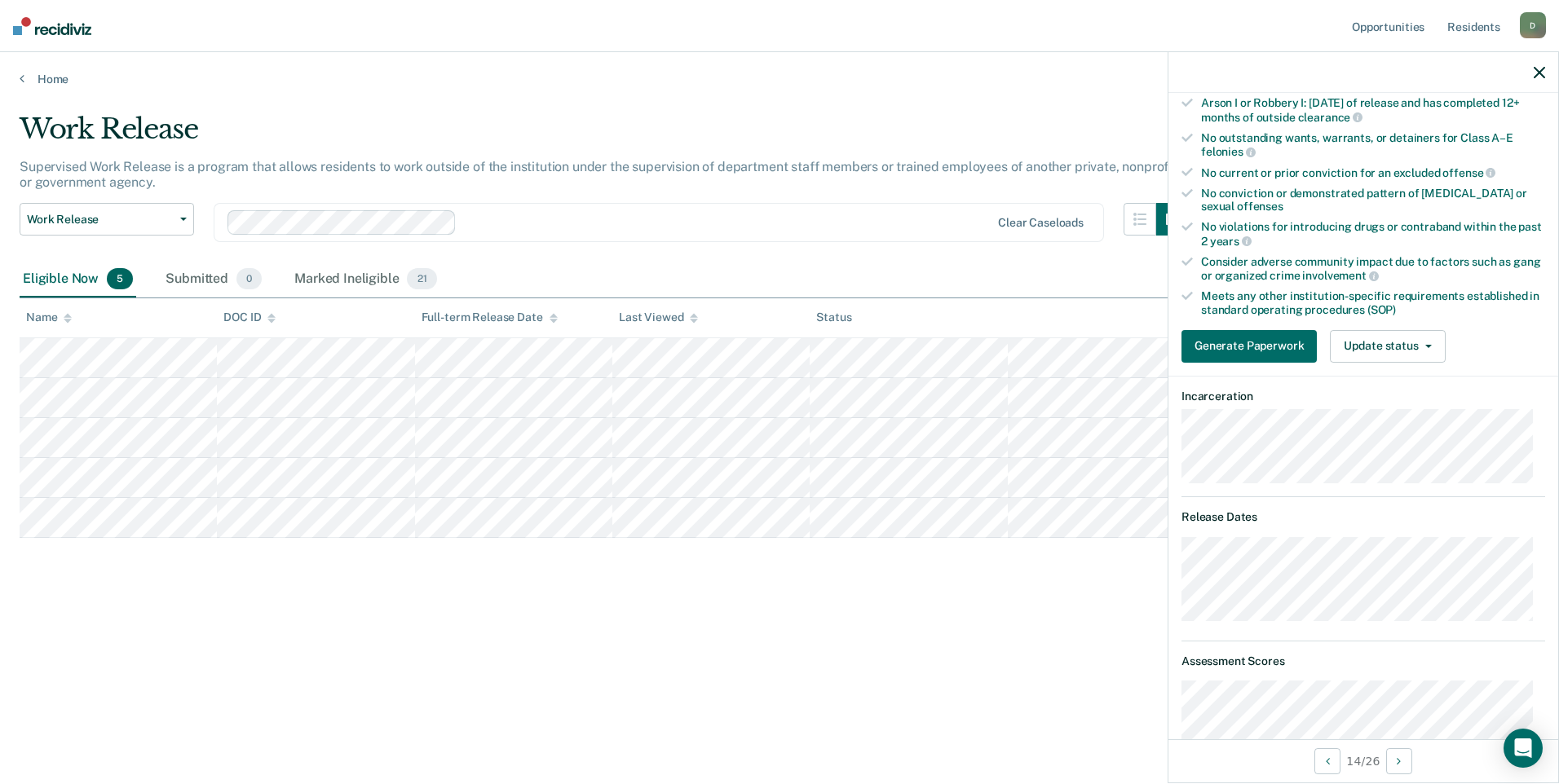
scroll to position [0, 0]
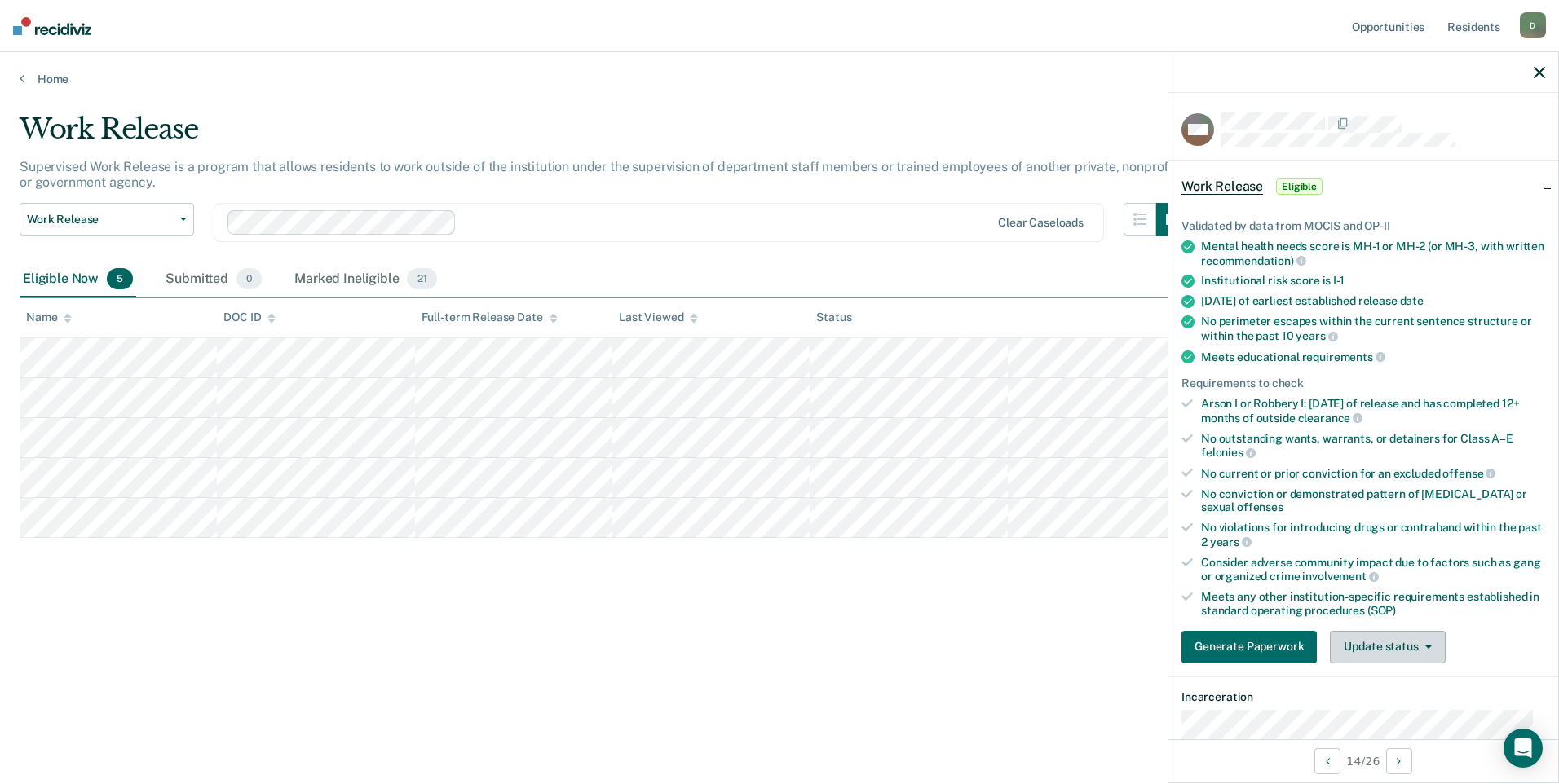
click at [1411, 646] on button "Update status" at bounding box center [1387, 646] width 115 height 32
click at [1394, 705] on button "Mark Ineligible" at bounding box center [1408, 712] width 157 height 26
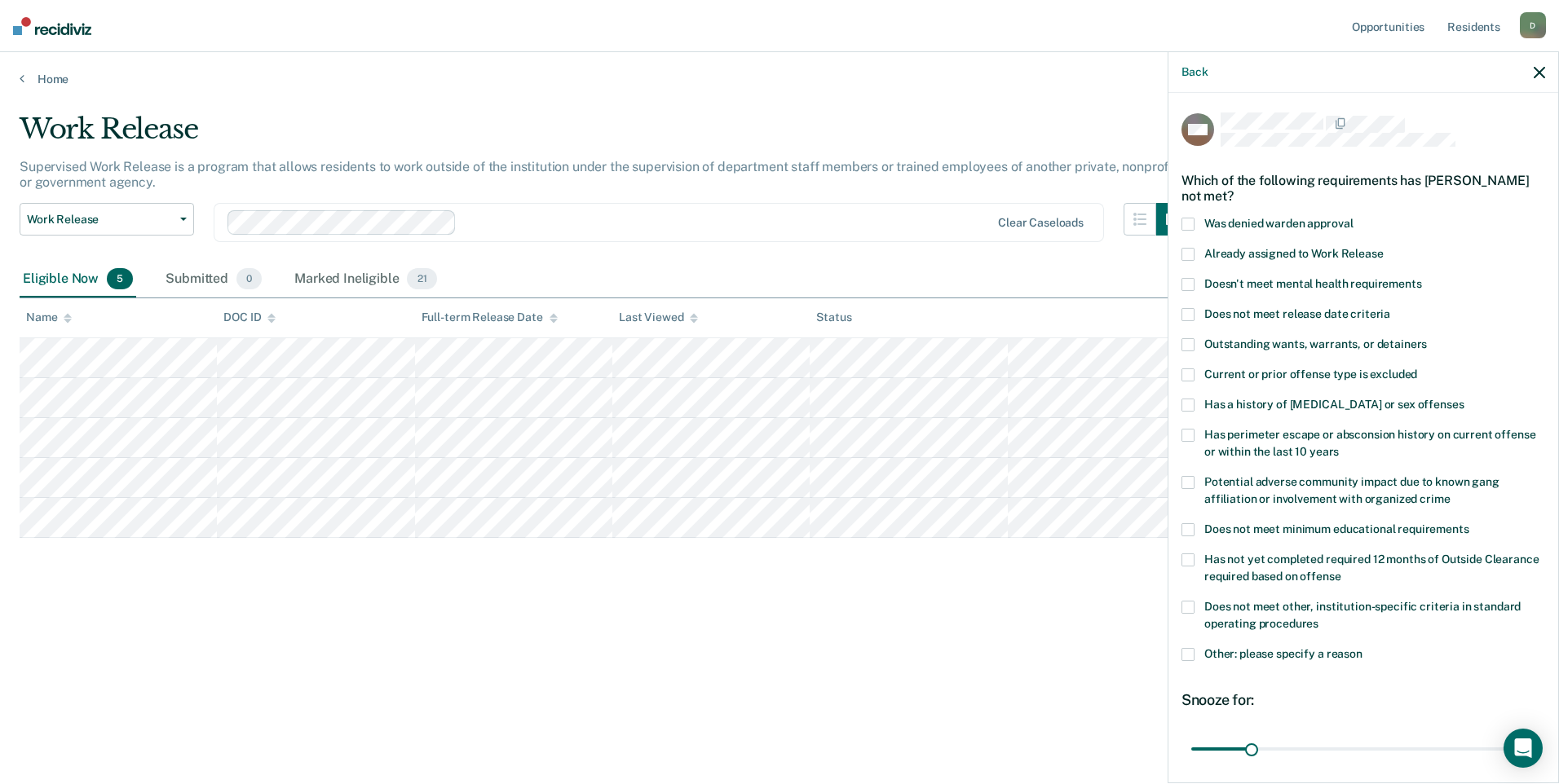
click at [1186, 399] on span at bounding box center [1187, 404] width 13 height 13
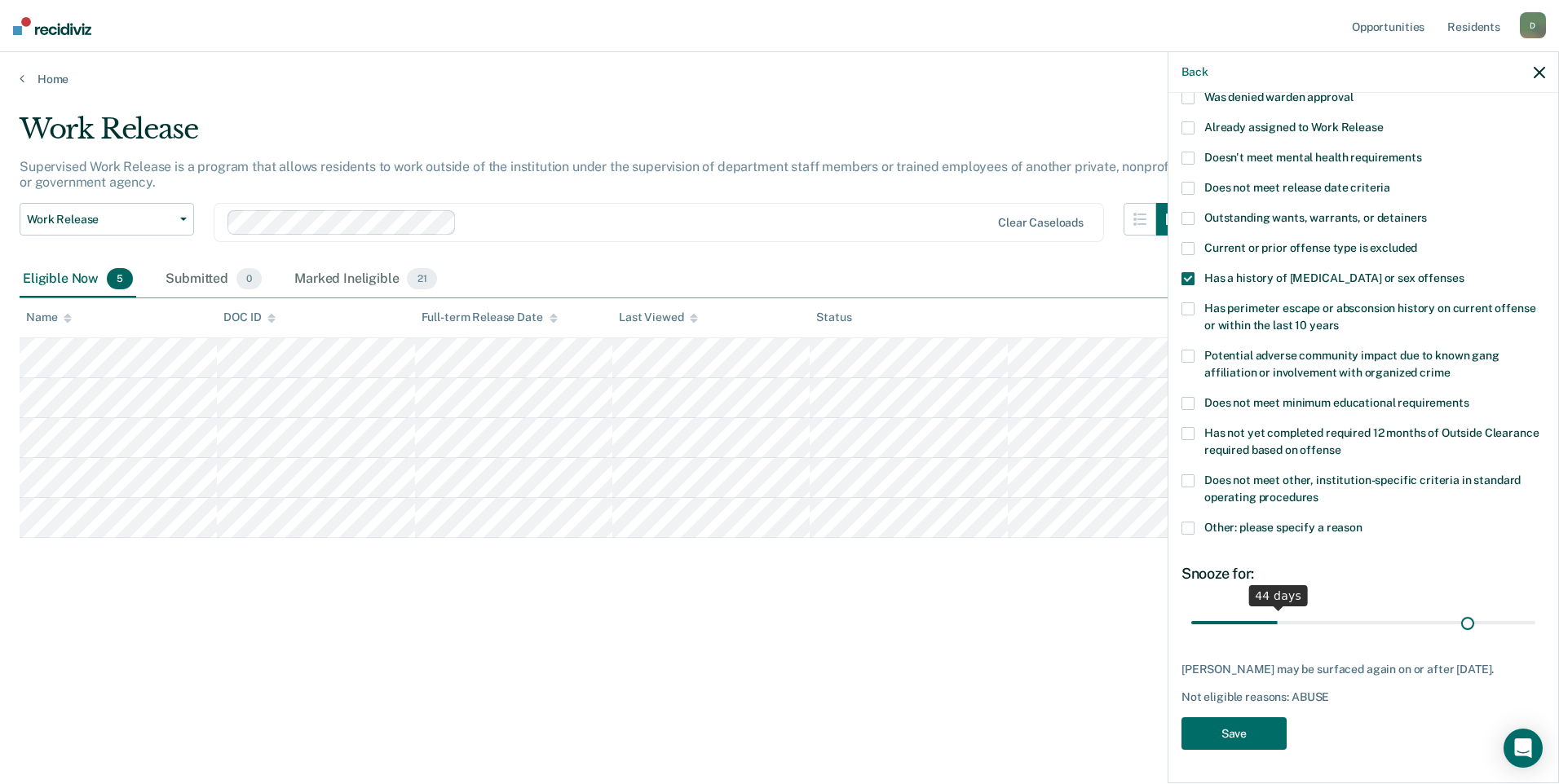
scroll to position [138, 0]
drag, startPoint x: 1252, startPoint y: 612, endPoint x: 1561, endPoint y: 636, distance: 309.9
type input "180"
click at [1535, 636] on input "range" at bounding box center [1363, 622] width 344 height 29
click at [1227, 722] on button "Save" at bounding box center [1233, 733] width 105 height 33
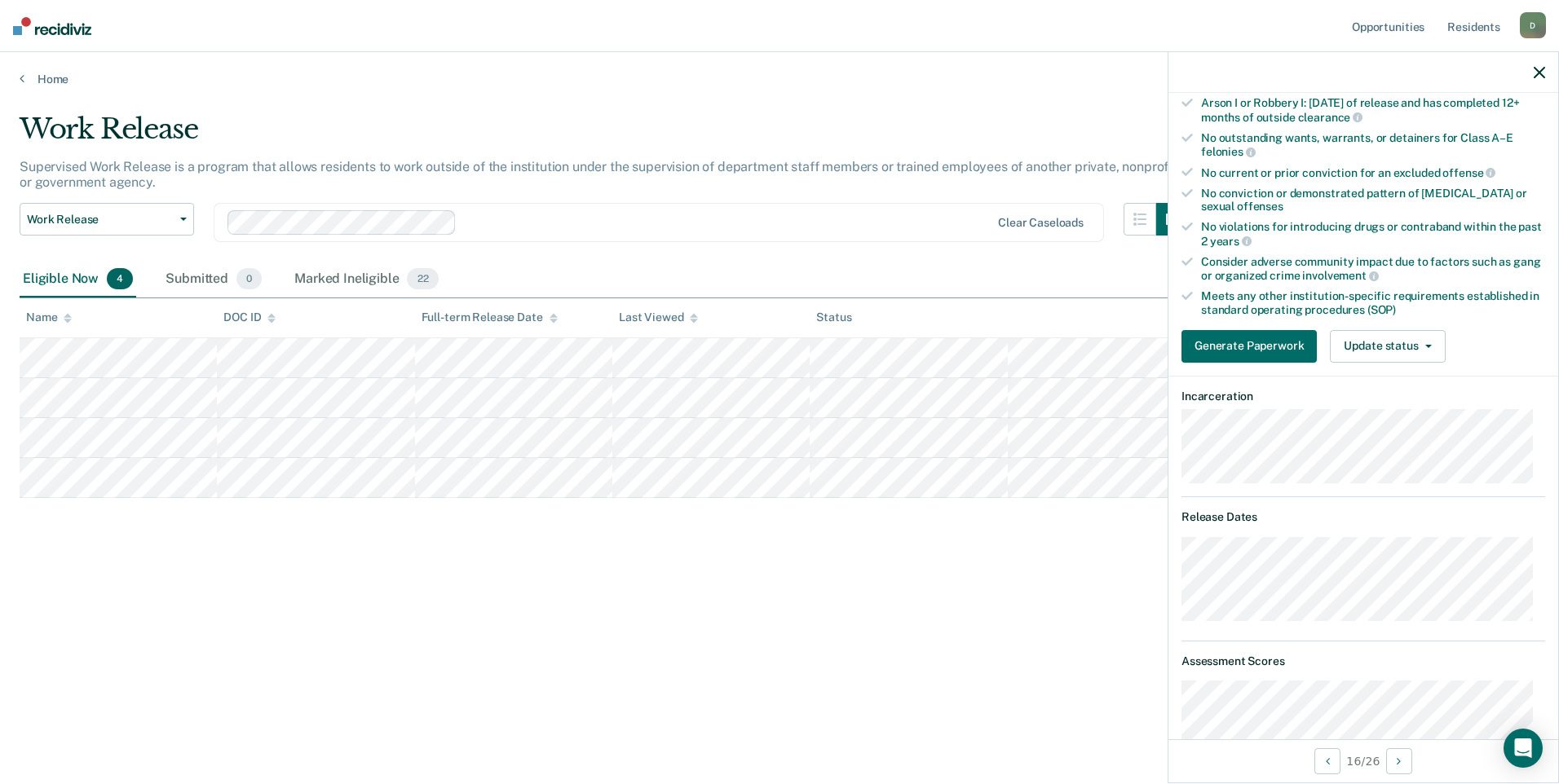
scroll to position [219, 0]
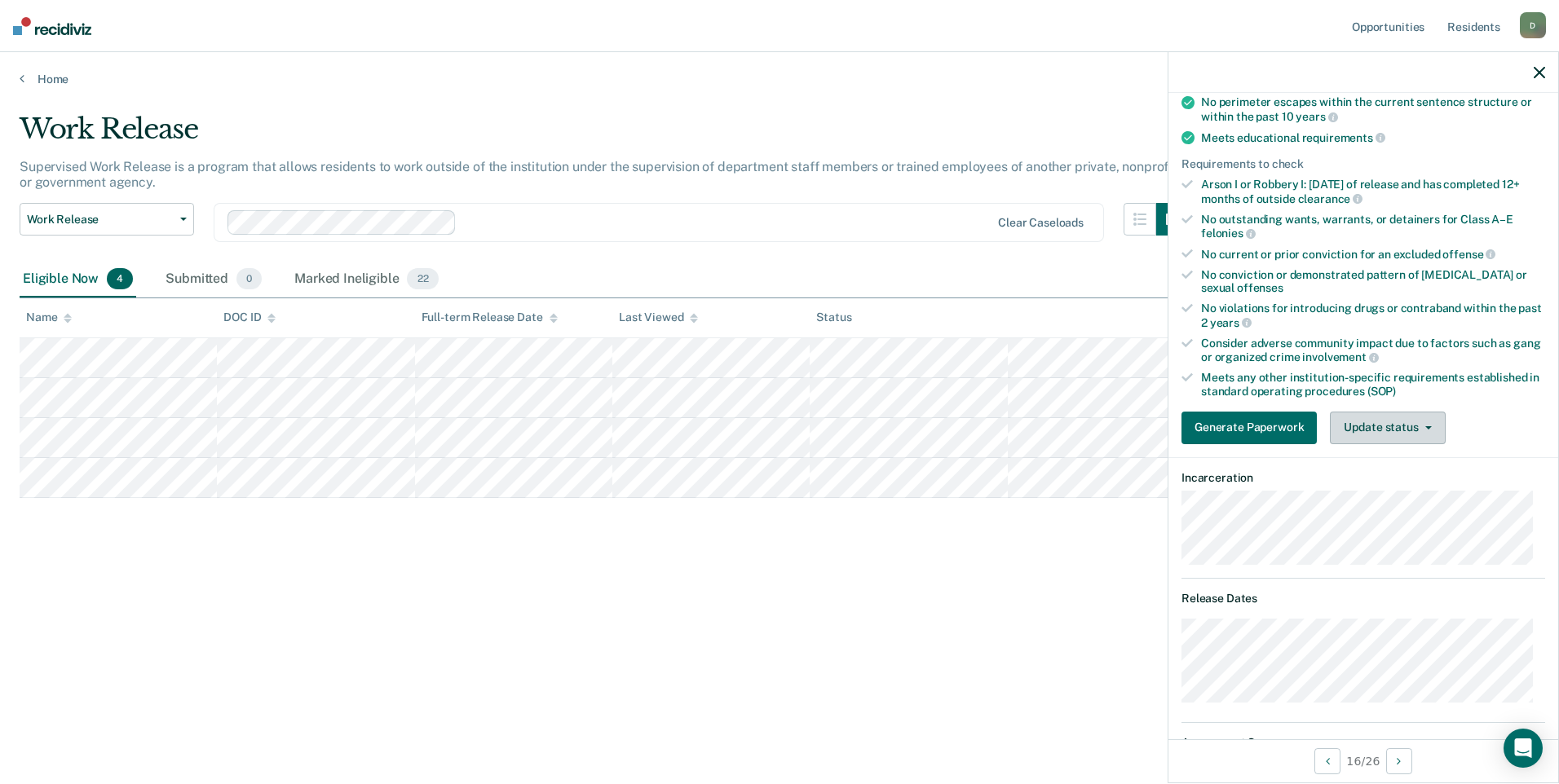
click at [1399, 424] on button "Update status" at bounding box center [1387, 427] width 115 height 32
click at [1389, 488] on button "Mark Ineligible" at bounding box center [1408, 493] width 157 height 26
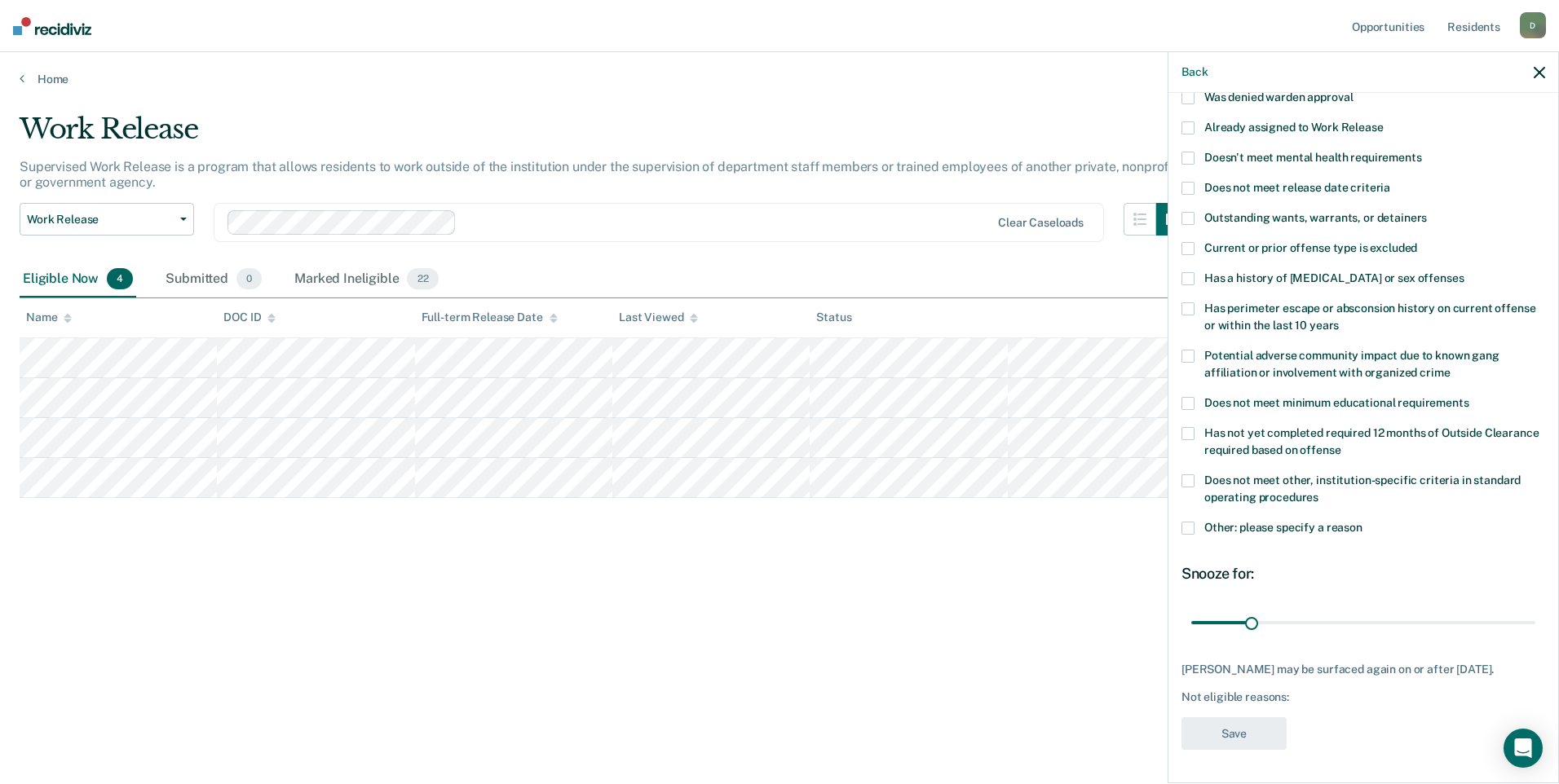
click at [1193, 272] on span at bounding box center [1187, 279] width 13 height 13
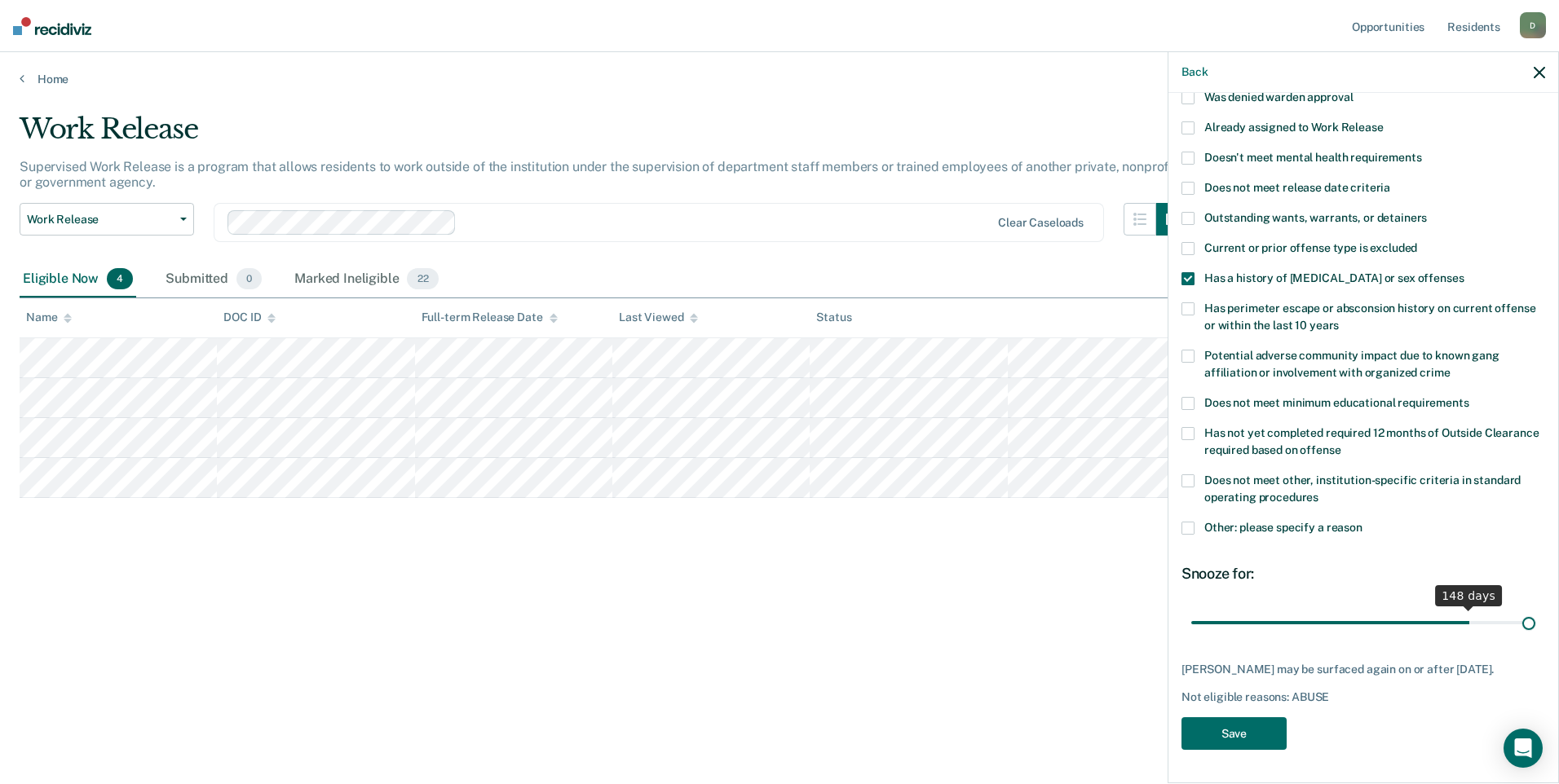
scroll to position [124, 0]
drag, startPoint x: 1247, startPoint y: 606, endPoint x: 1561, endPoint y: 642, distance: 316.1
type input "180"
click at [1535, 639] on input "range" at bounding box center [1363, 624] width 344 height 29
click at [1209, 734] on button "Save" at bounding box center [1233, 736] width 105 height 33
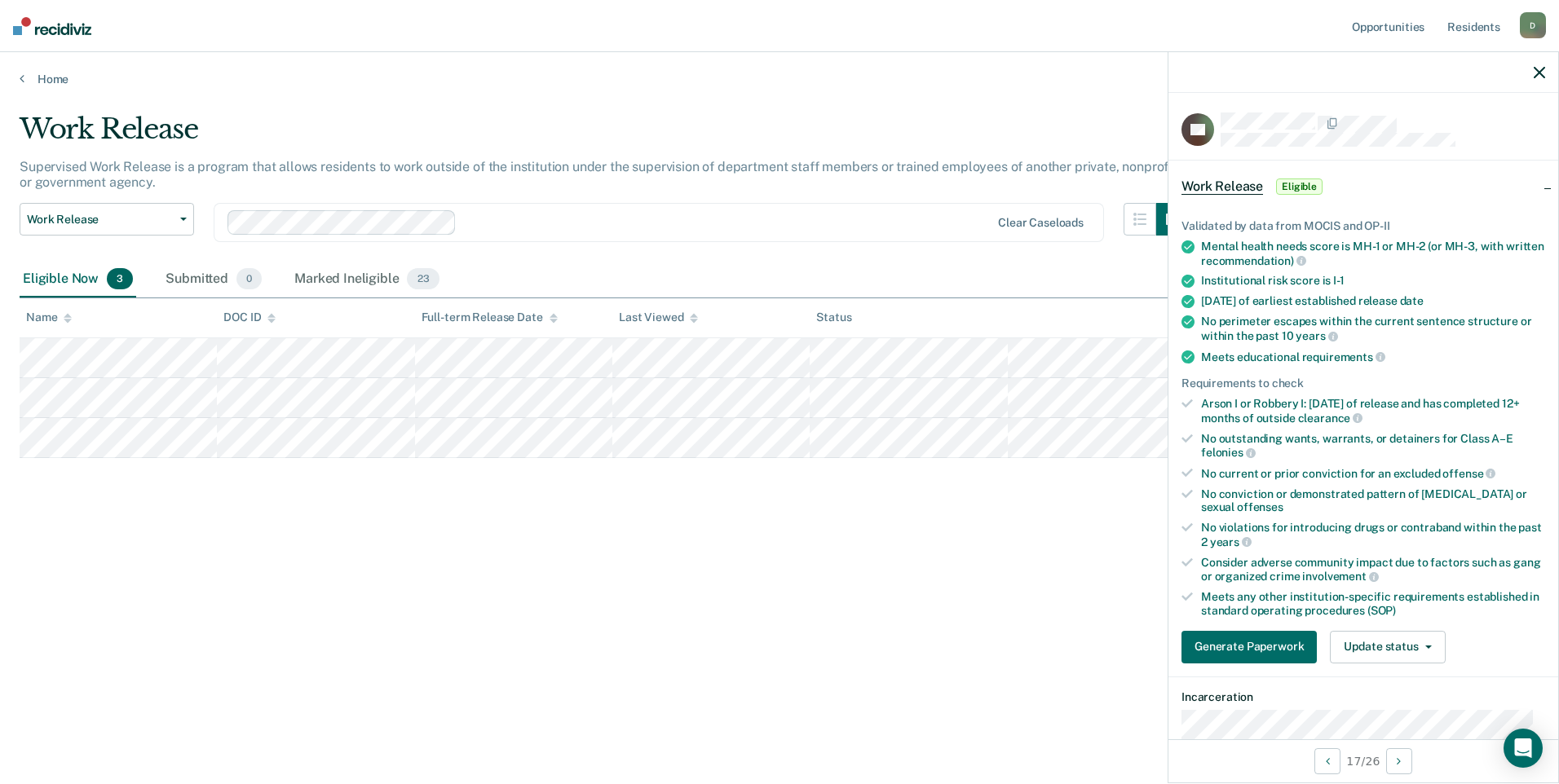
scroll to position [163, 0]
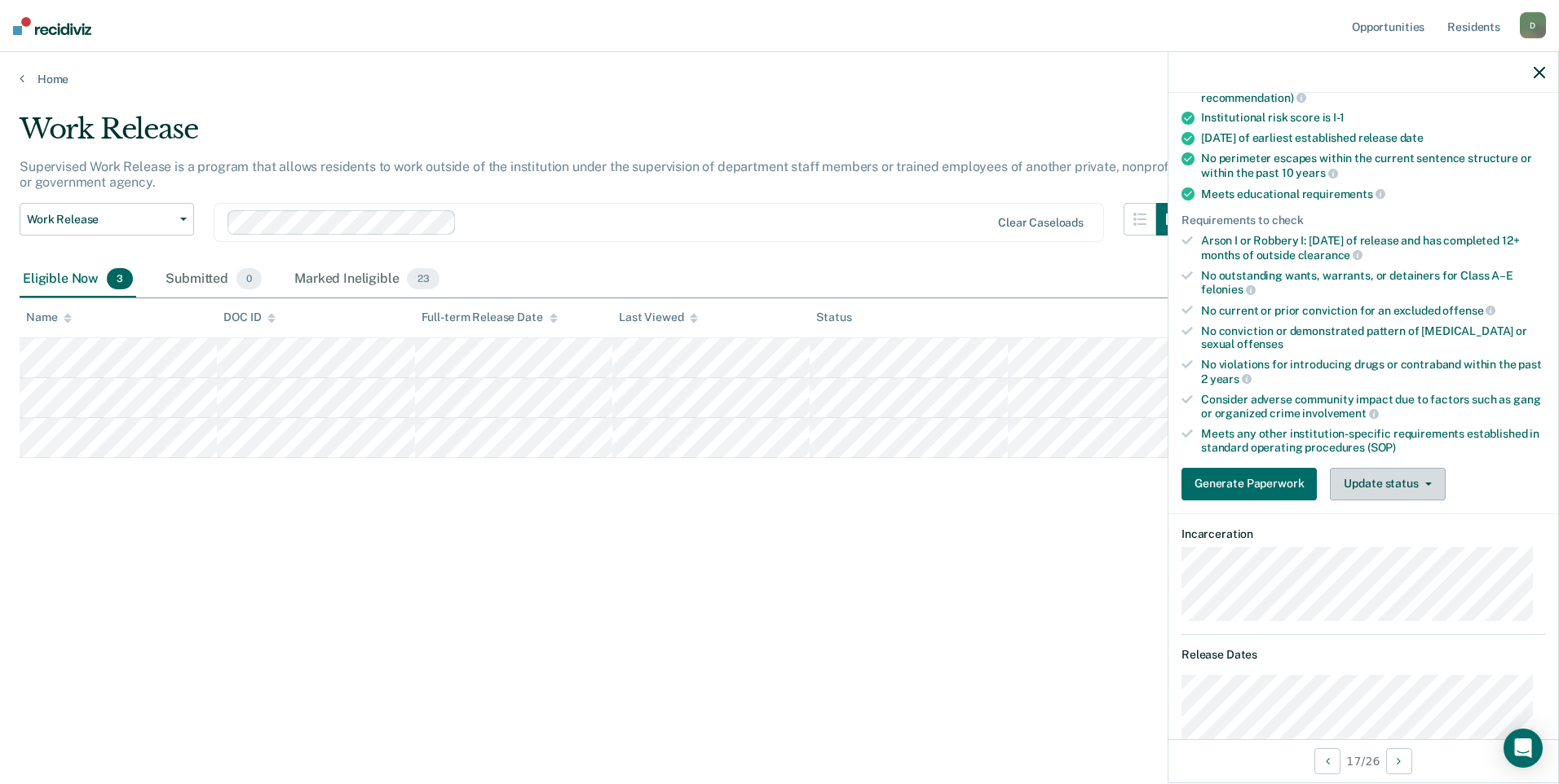
click at [1418, 485] on button "Update status" at bounding box center [1387, 484] width 115 height 32
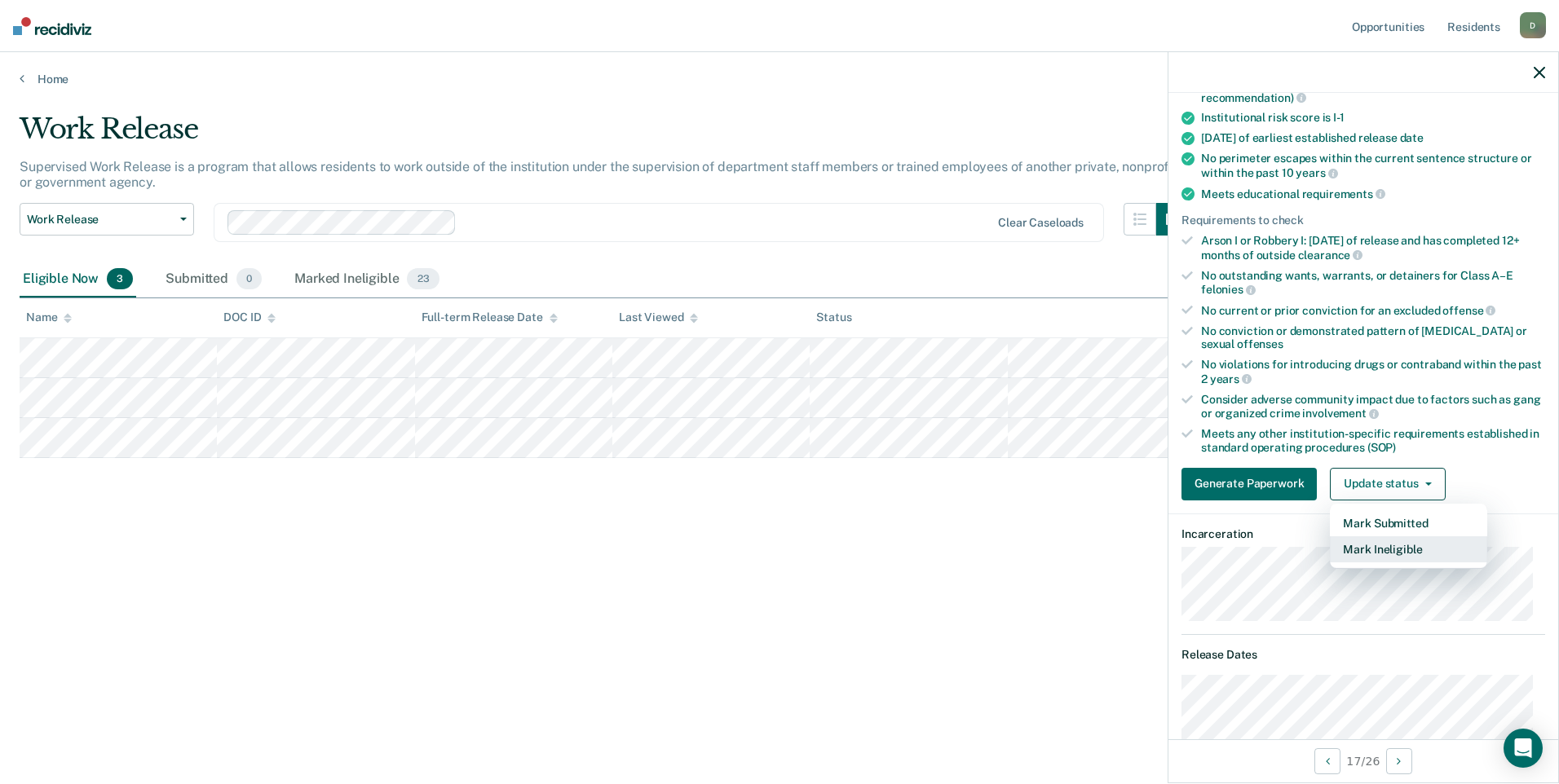
click at [1423, 544] on button "Mark Ineligible" at bounding box center [1408, 549] width 157 height 26
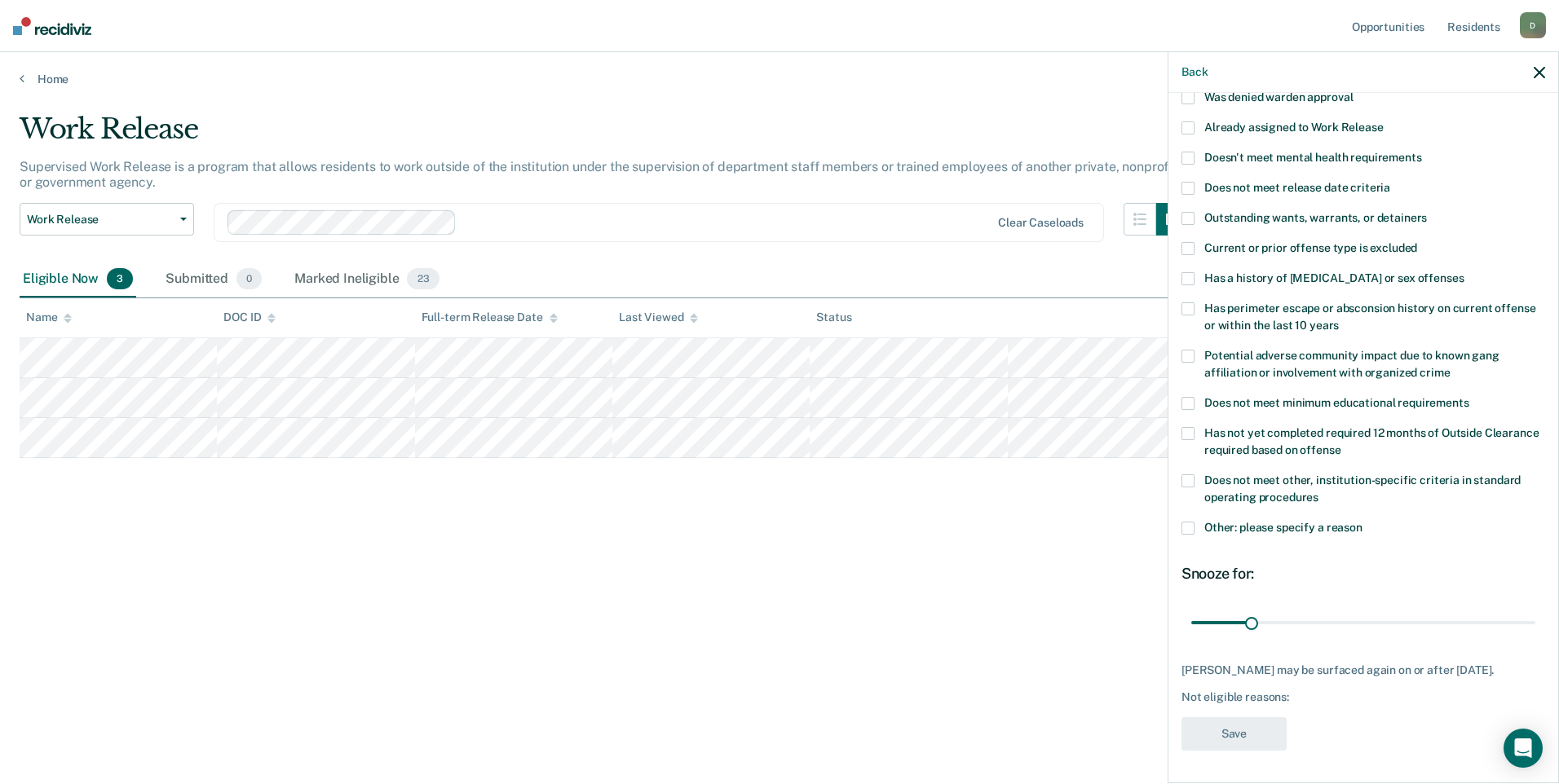
scroll to position [138, 0]
click at [1189, 272] on span at bounding box center [1187, 279] width 13 height 13
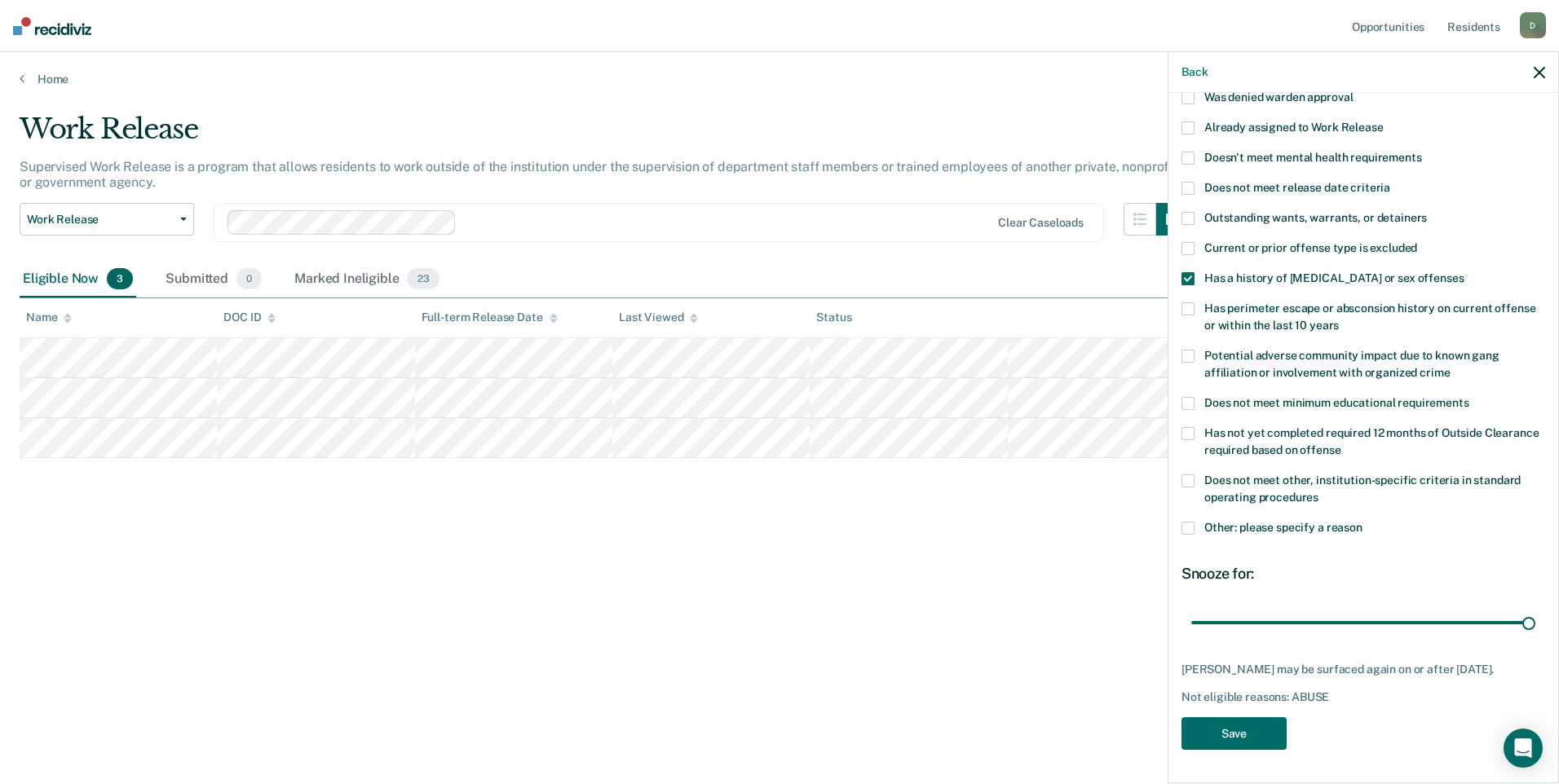
drag, startPoint x: 1248, startPoint y: 605, endPoint x: 1558, endPoint y: 593, distance: 310.2
type input "180"
click at [1535, 608] on input "range" at bounding box center [1363, 622] width 344 height 29
click at [1222, 741] on button "Save" at bounding box center [1233, 733] width 105 height 33
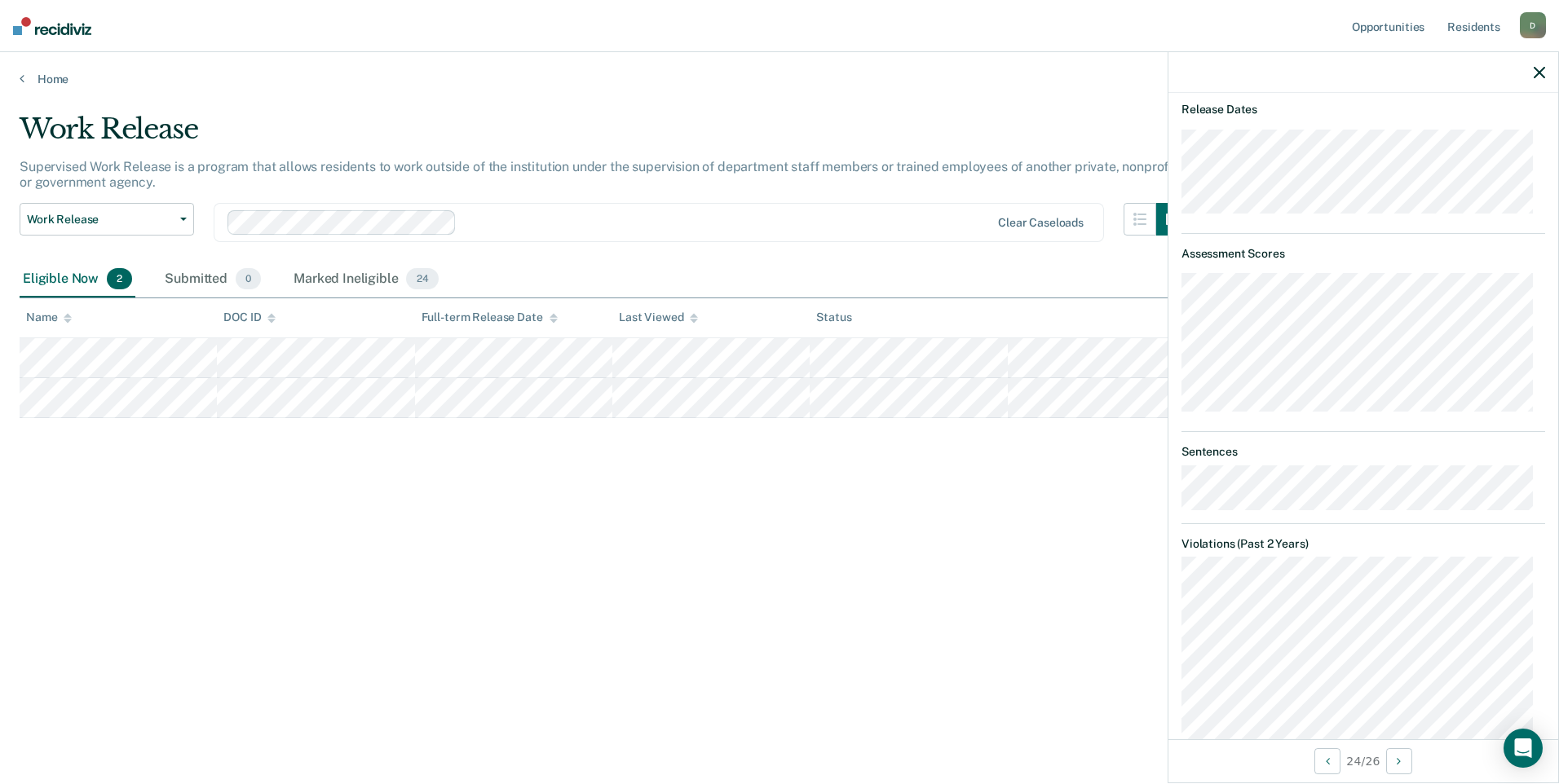
scroll to position [300, 0]
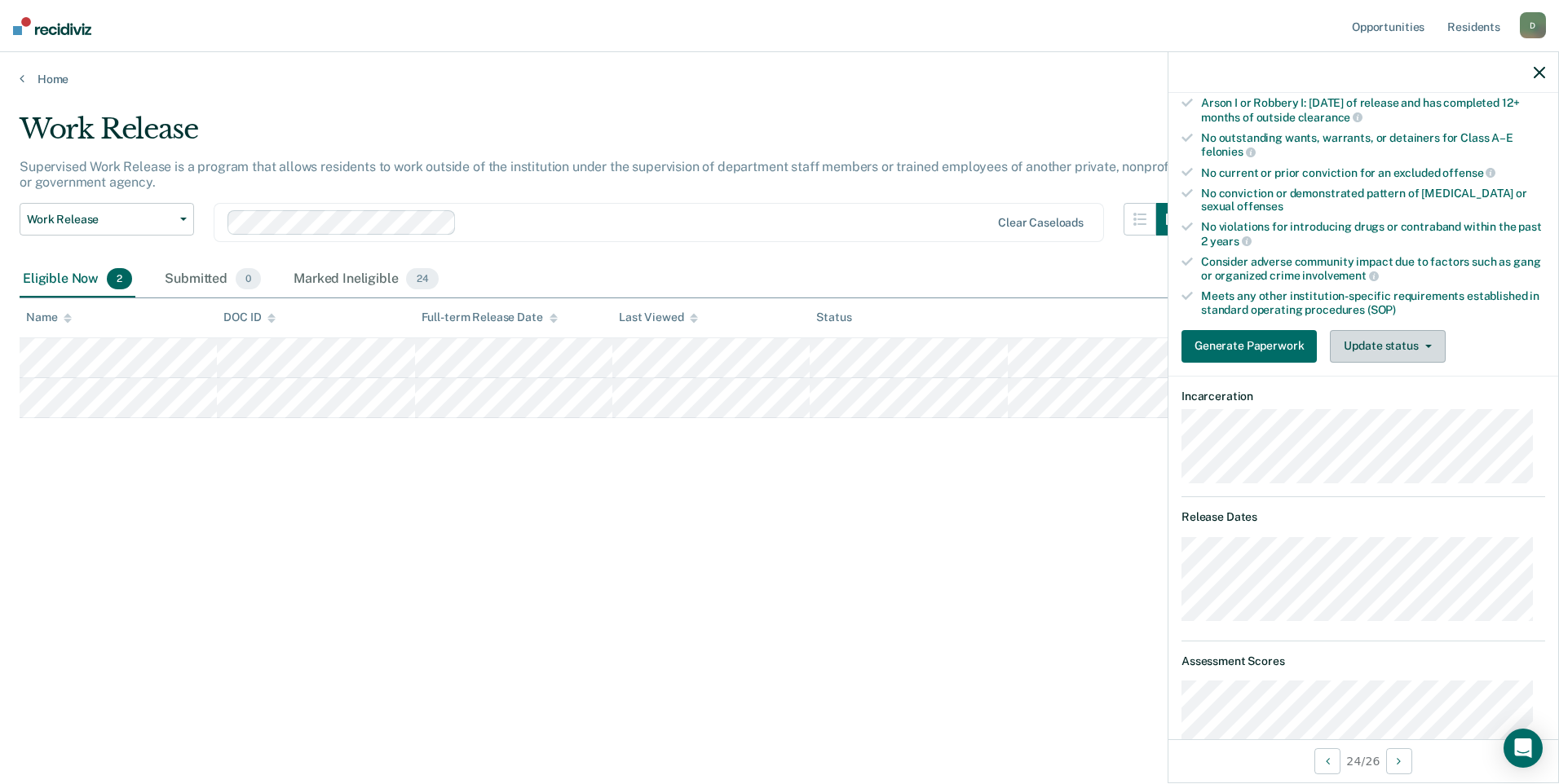
click at [1383, 344] on button "Update status" at bounding box center [1387, 346] width 115 height 32
click at [1377, 407] on button "Mark Ineligible" at bounding box center [1408, 411] width 157 height 26
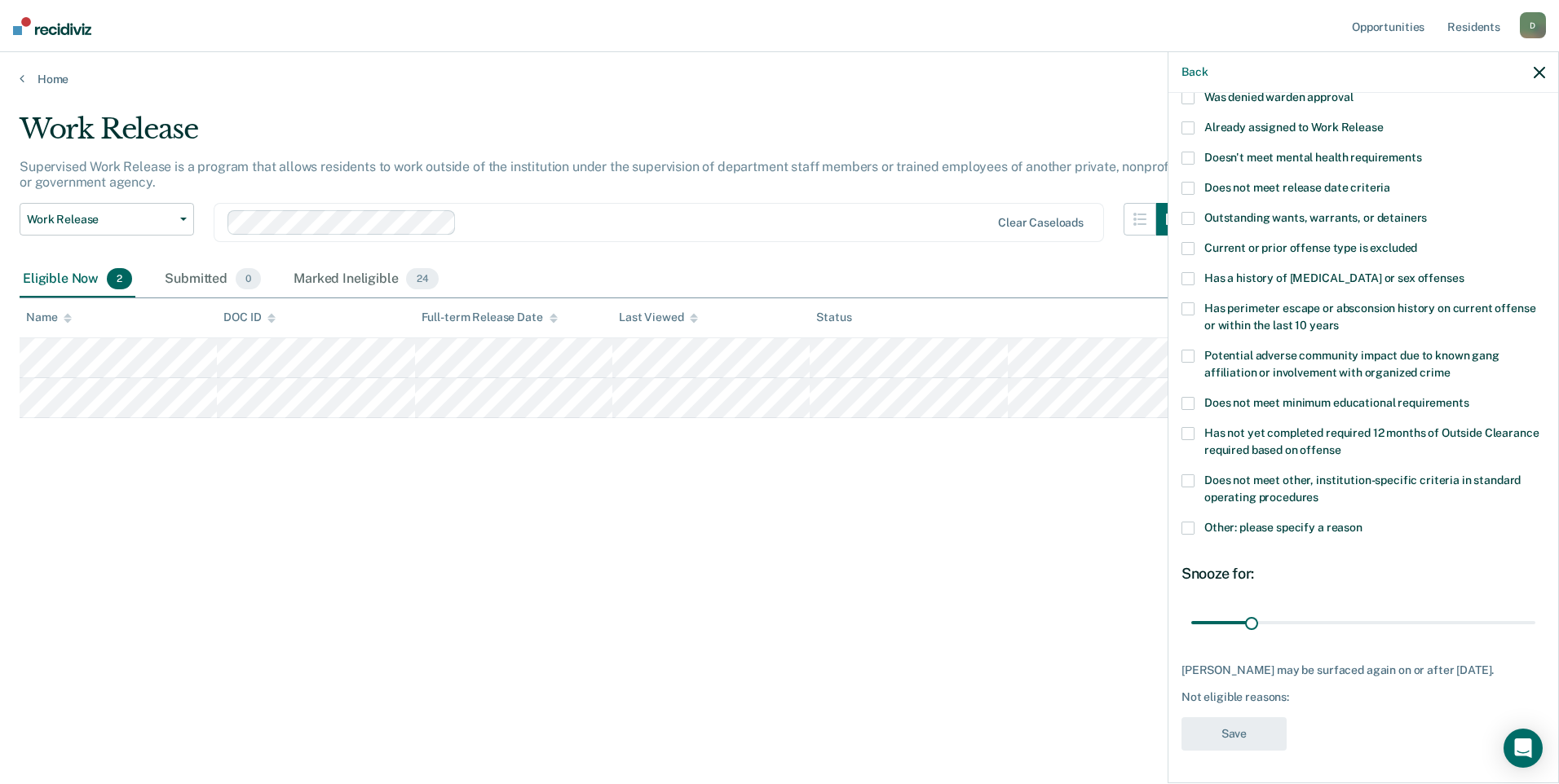
scroll to position [138, 0]
click at [1192, 474] on span at bounding box center [1187, 480] width 13 height 13
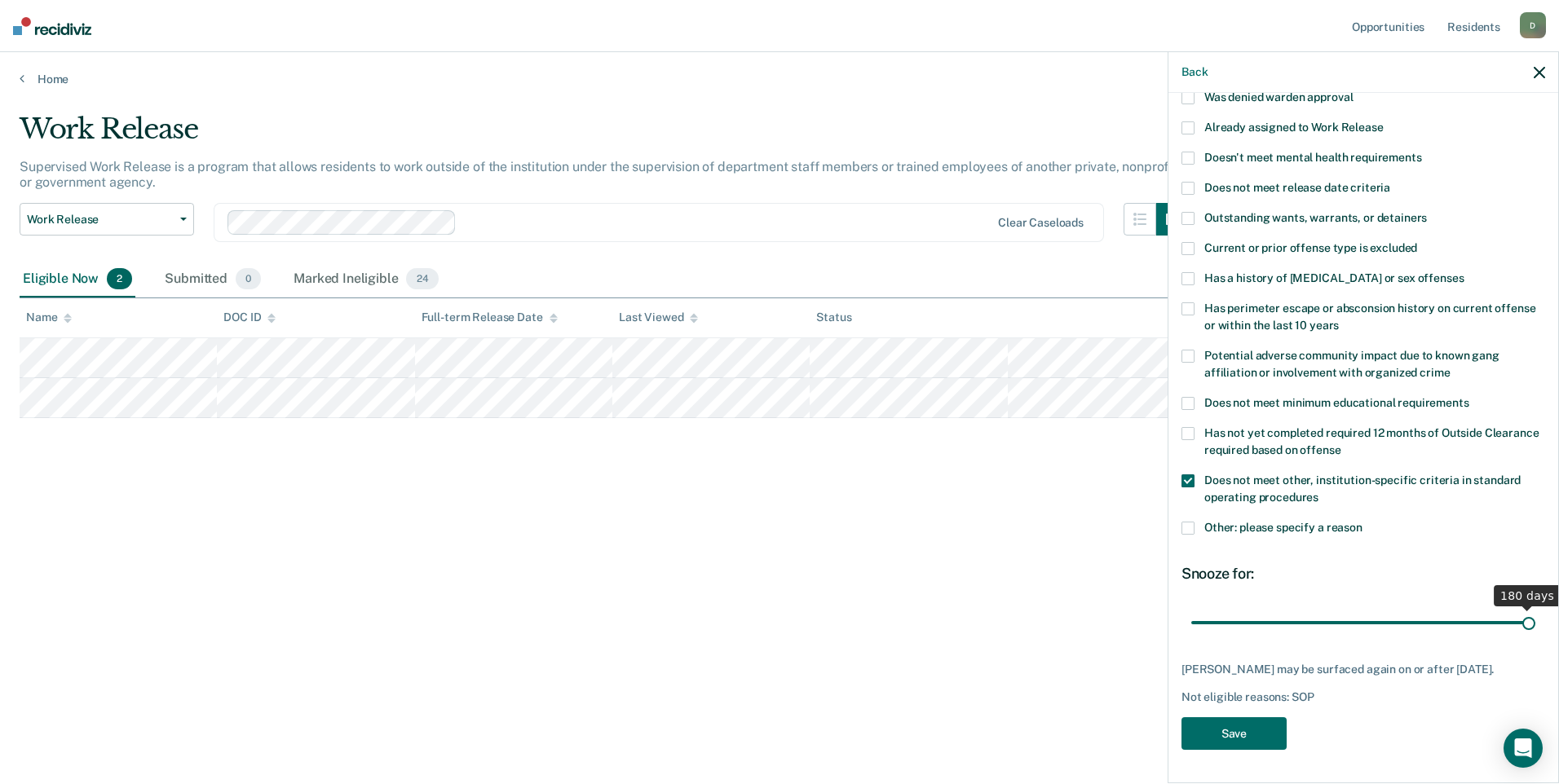
drag, startPoint x: 1251, startPoint y: 607, endPoint x: 1561, endPoint y: 592, distance: 310.4
type input "180"
click at [1535, 608] on input "range" at bounding box center [1363, 622] width 344 height 29
click at [1236, 739] on button "Save" at bounding box center [1233, 733] width 105 height 33
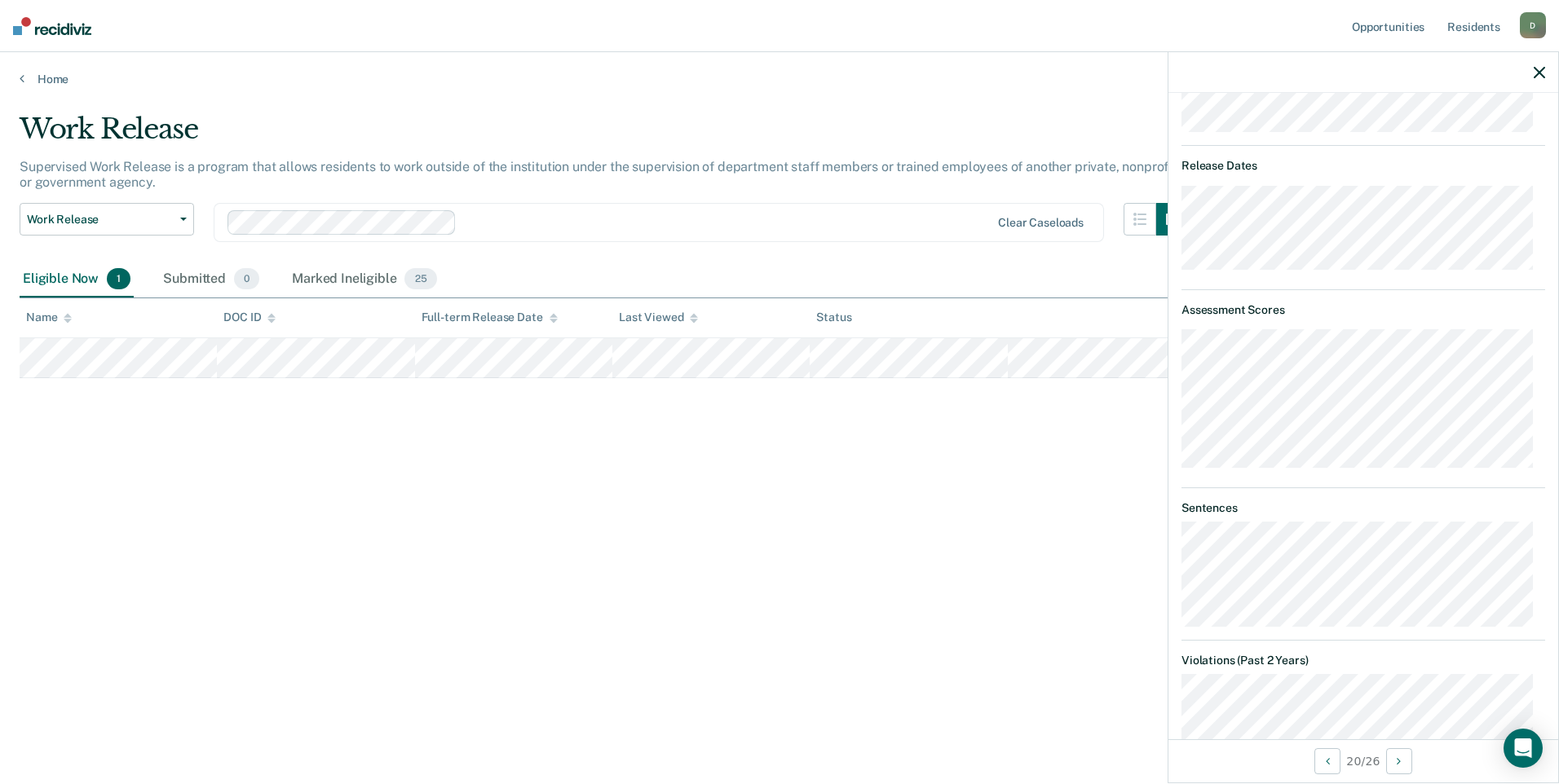
scroll to position [326, 0]
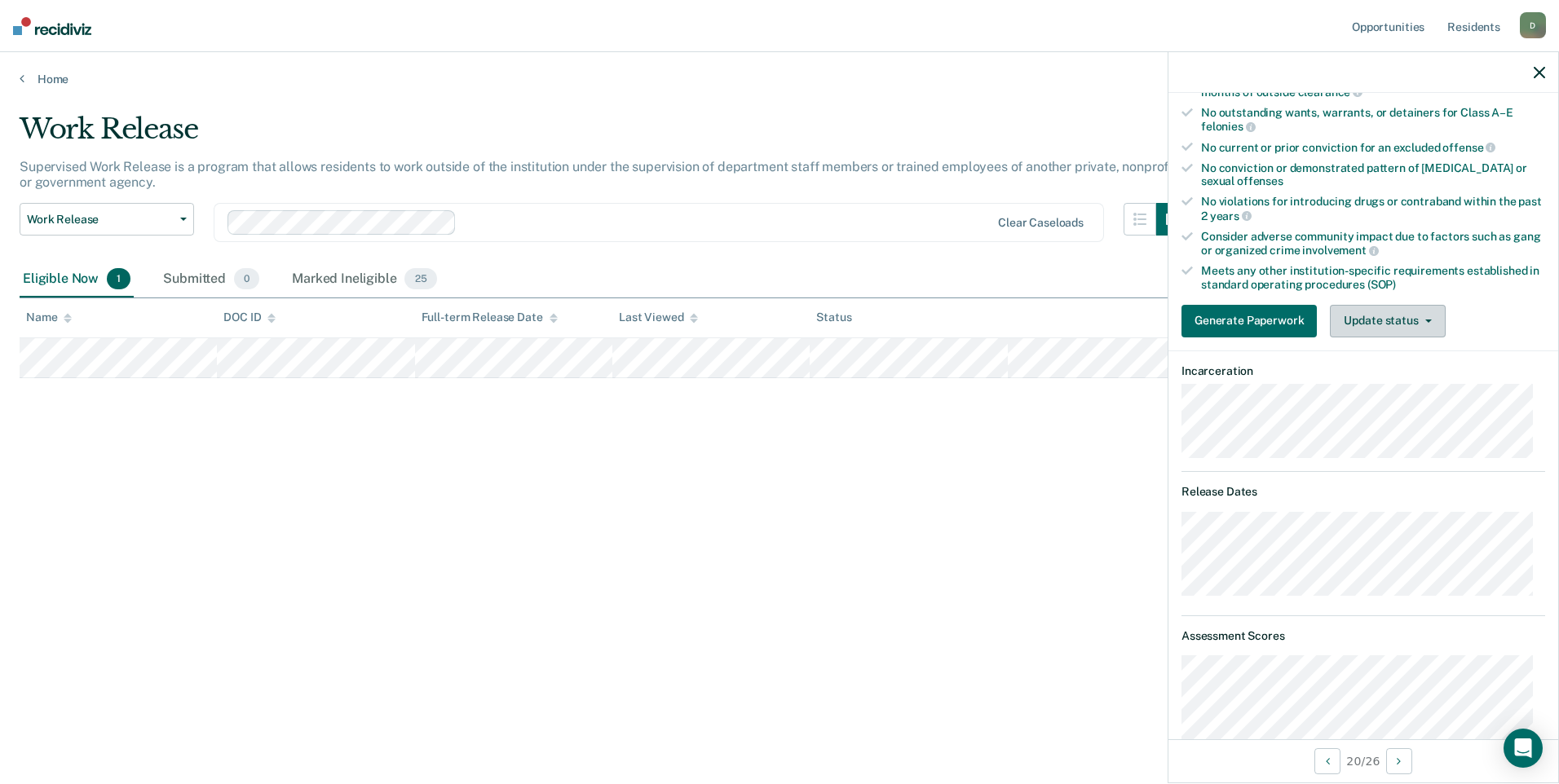
click at [1410, 319] on button "Update status" at bounding box center [1387, 320] width 115 height 32
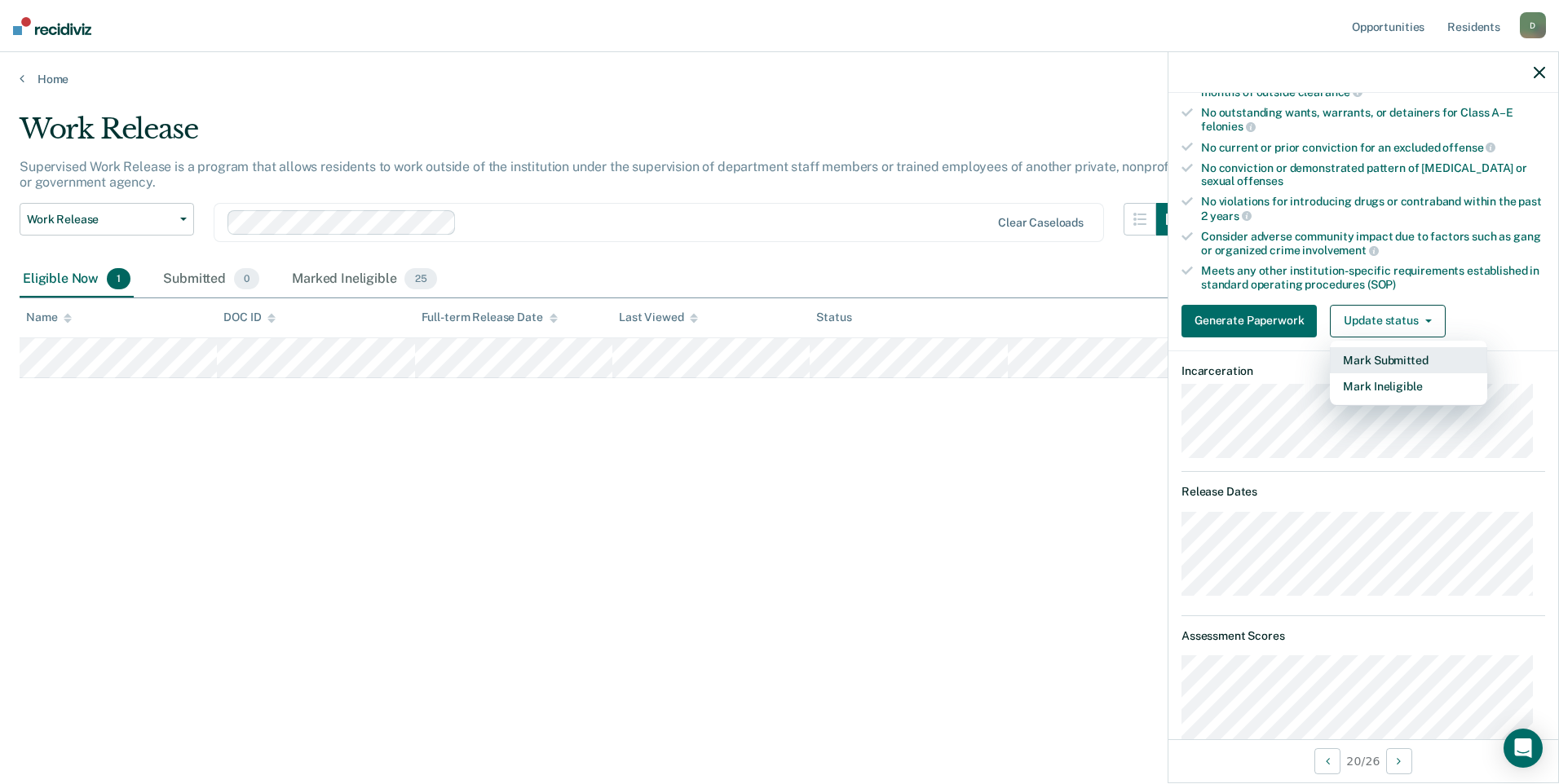
scroll to position [81, 0]
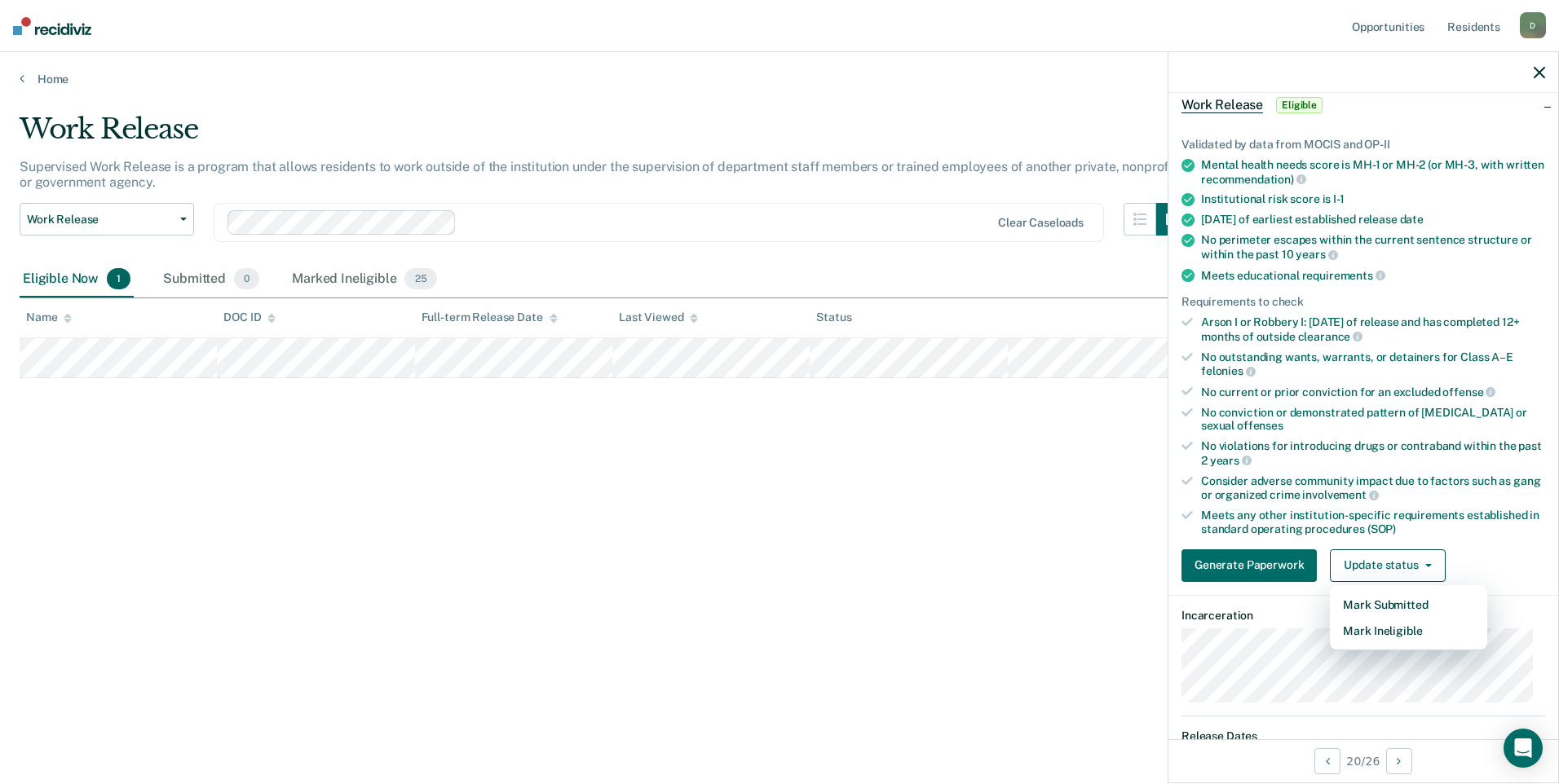
click at [1043, 495] on div "Work Release Supervised Work Release is a program that allows residents to work…" at bounding box center [779, 387] width 1520 height 549
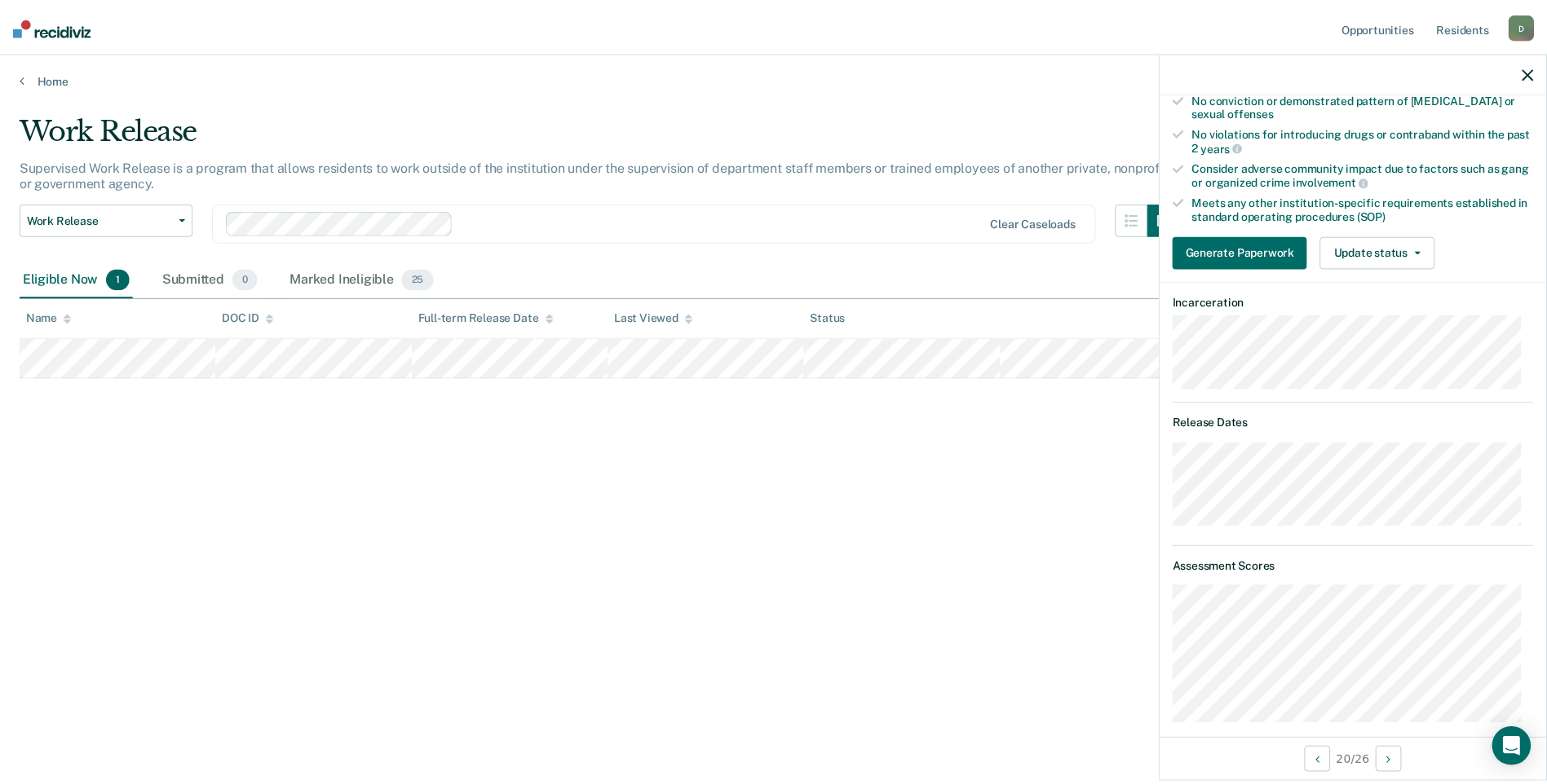
scroll to position [151, 0]
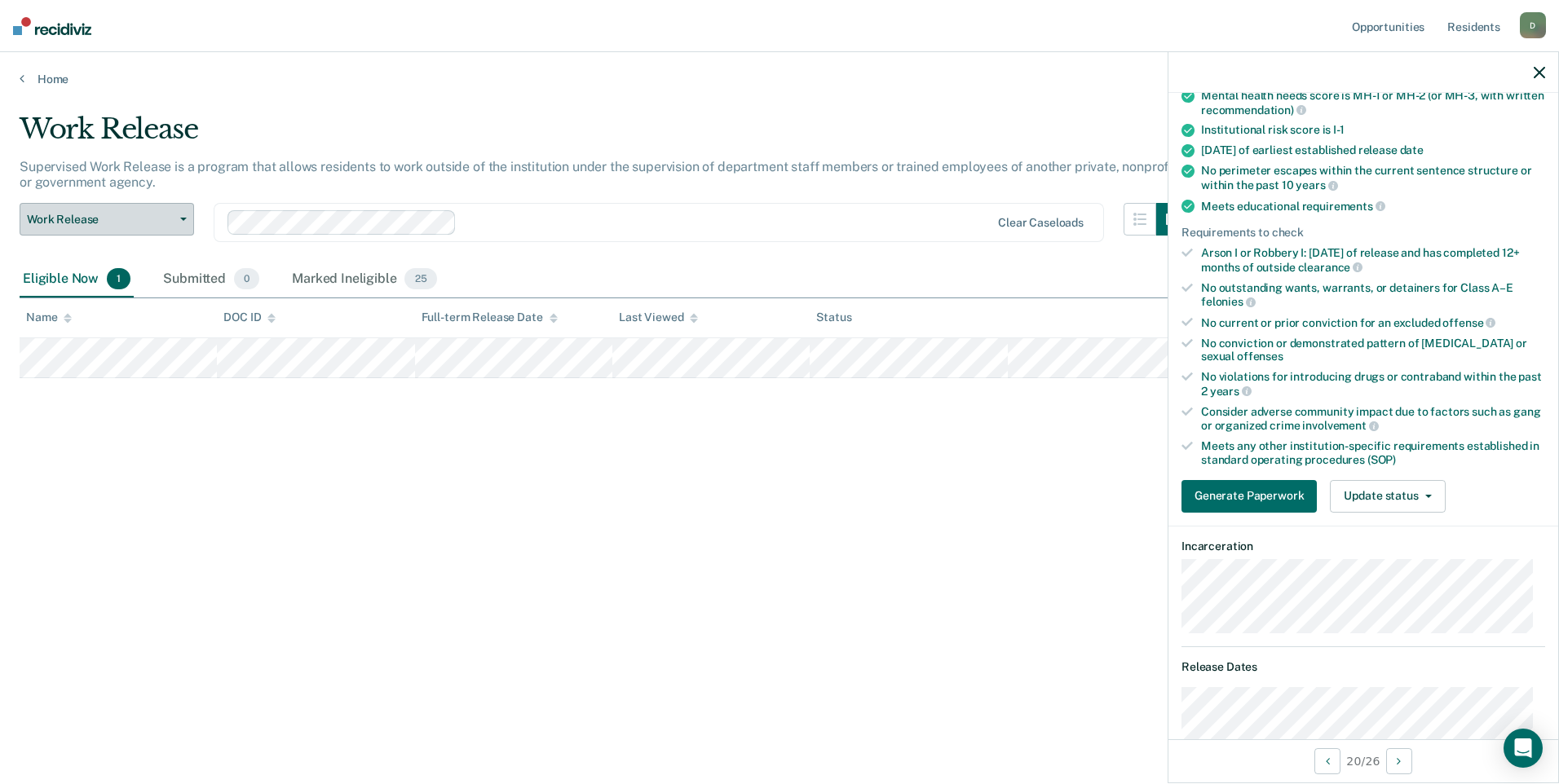
click at [155, 224] on span "Work Release" at bounding box center [100, 220] width 147 height 14
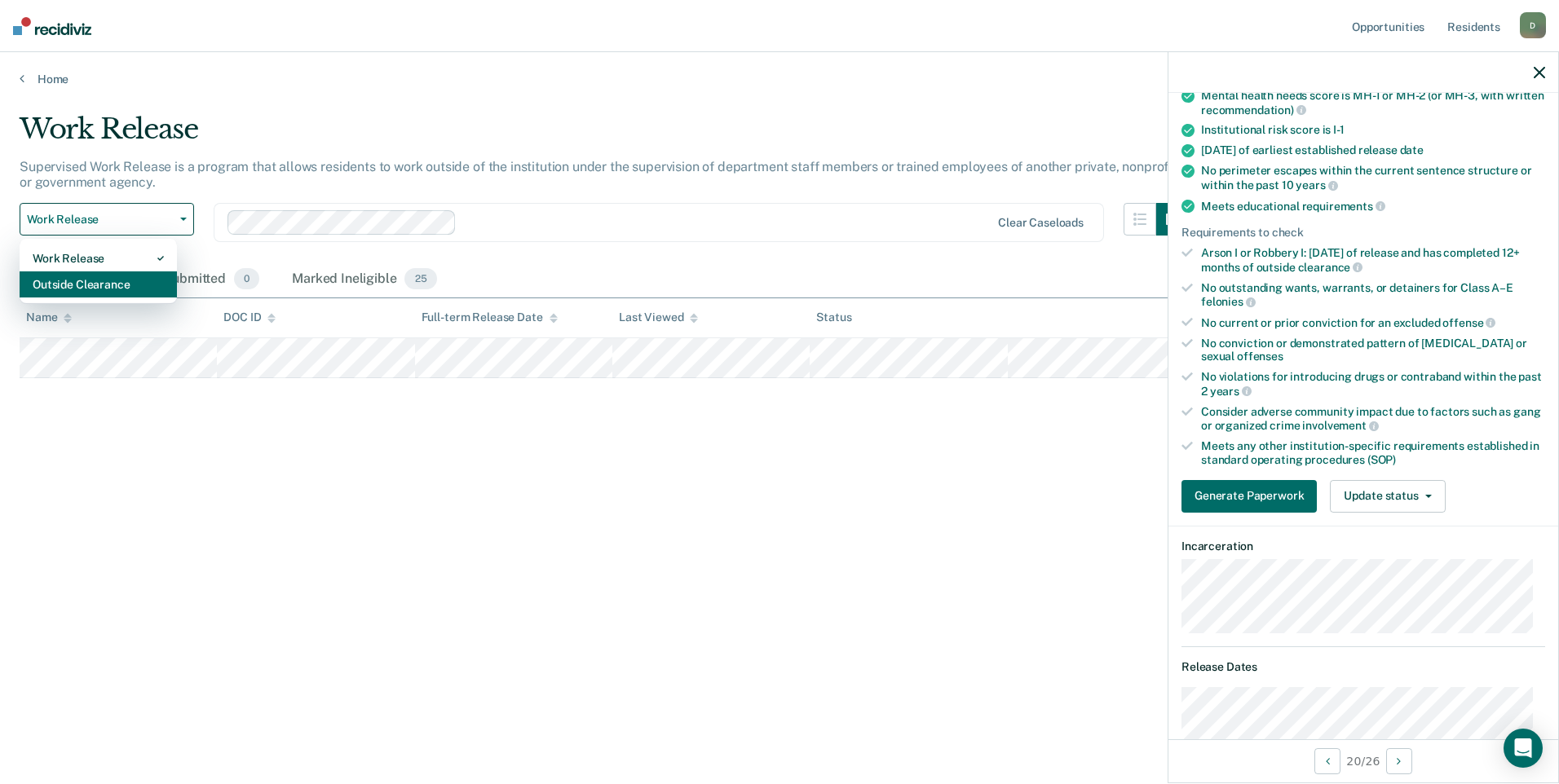
click at [120, 276] on div "Outside Clearance" at bounding box center [98, 285] width 131 height 26
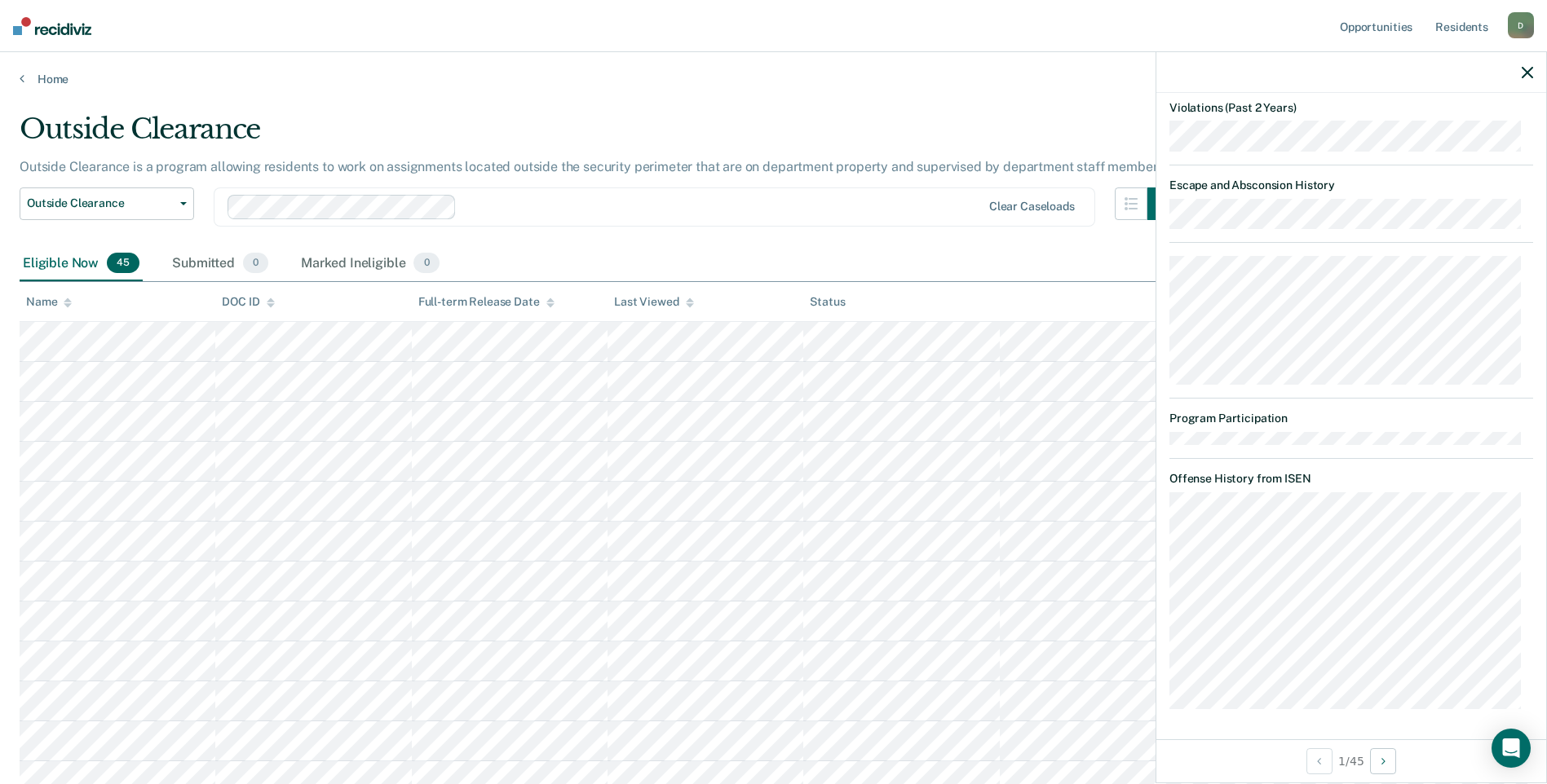
scroll to position [408, 0]
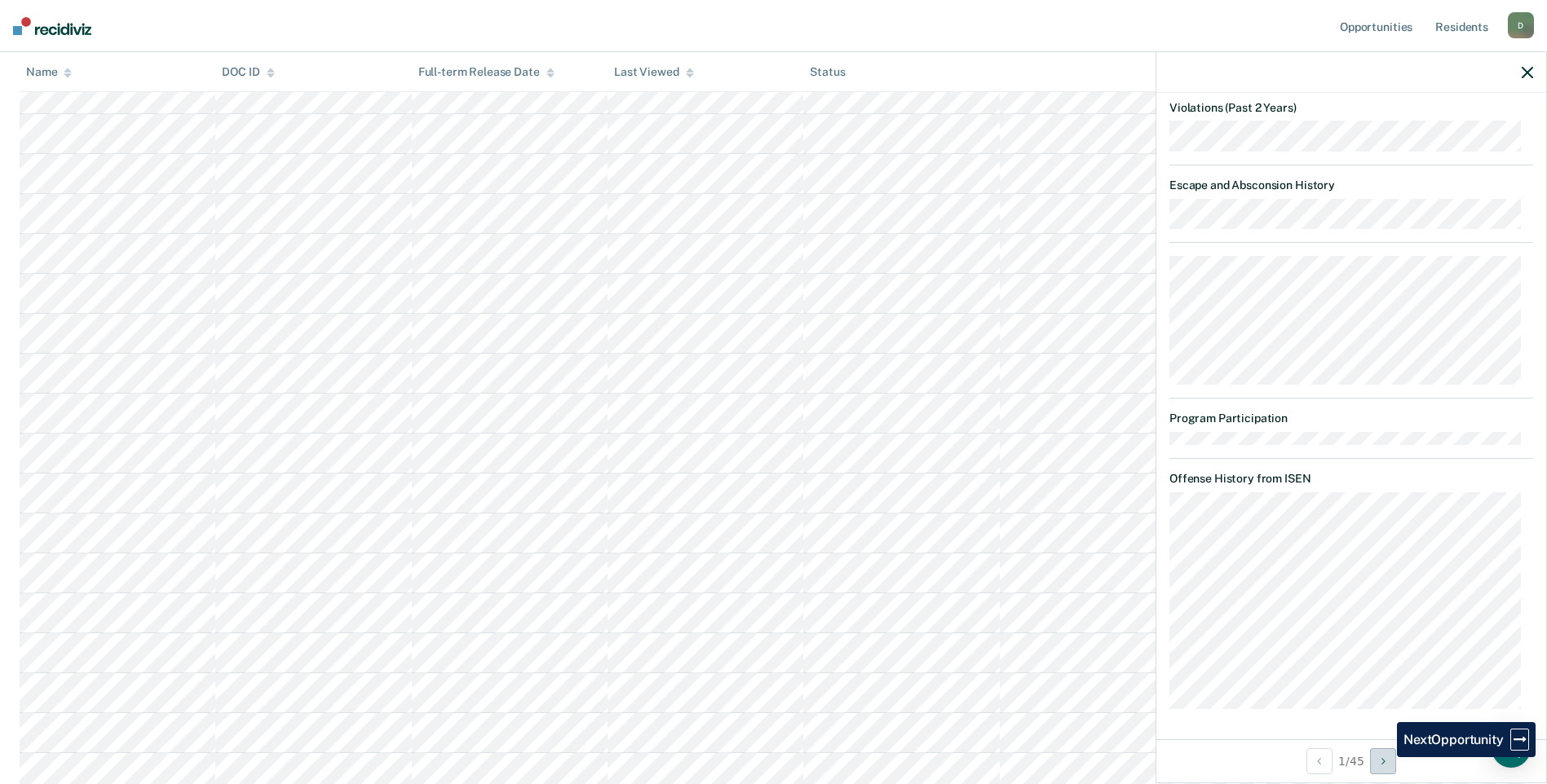
click at [1385, 757] on icon "Next Opportunity" at bounding box center [1383, 760] width 4 height 11
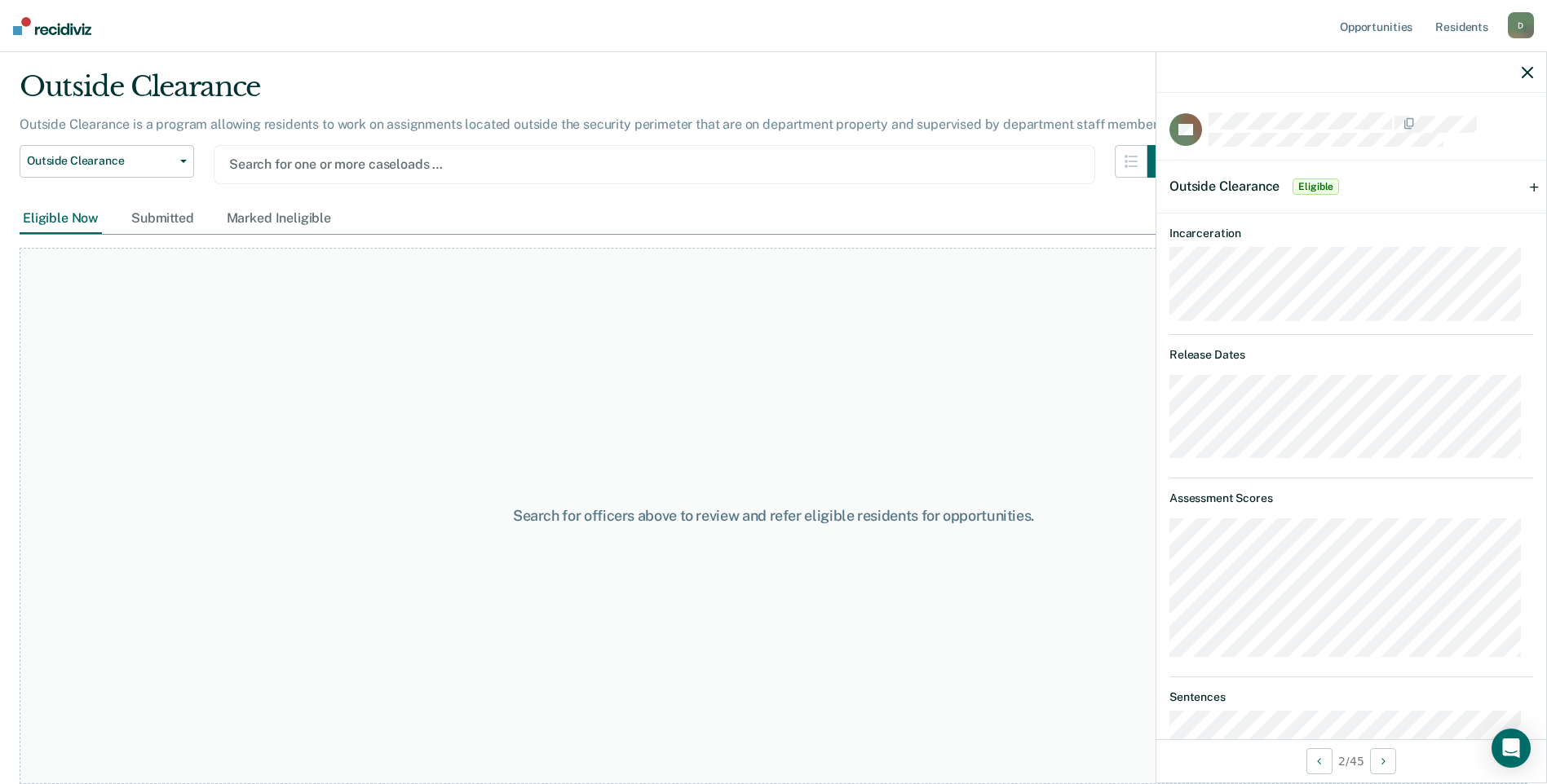
scroll to position [43, 0]
click at [177, 160] on span "button" at bounding box center [180, 162] width 13 height 3
click at [106, 203] on div "Work Release" at bounding box center [98, 201] width 131 height 26
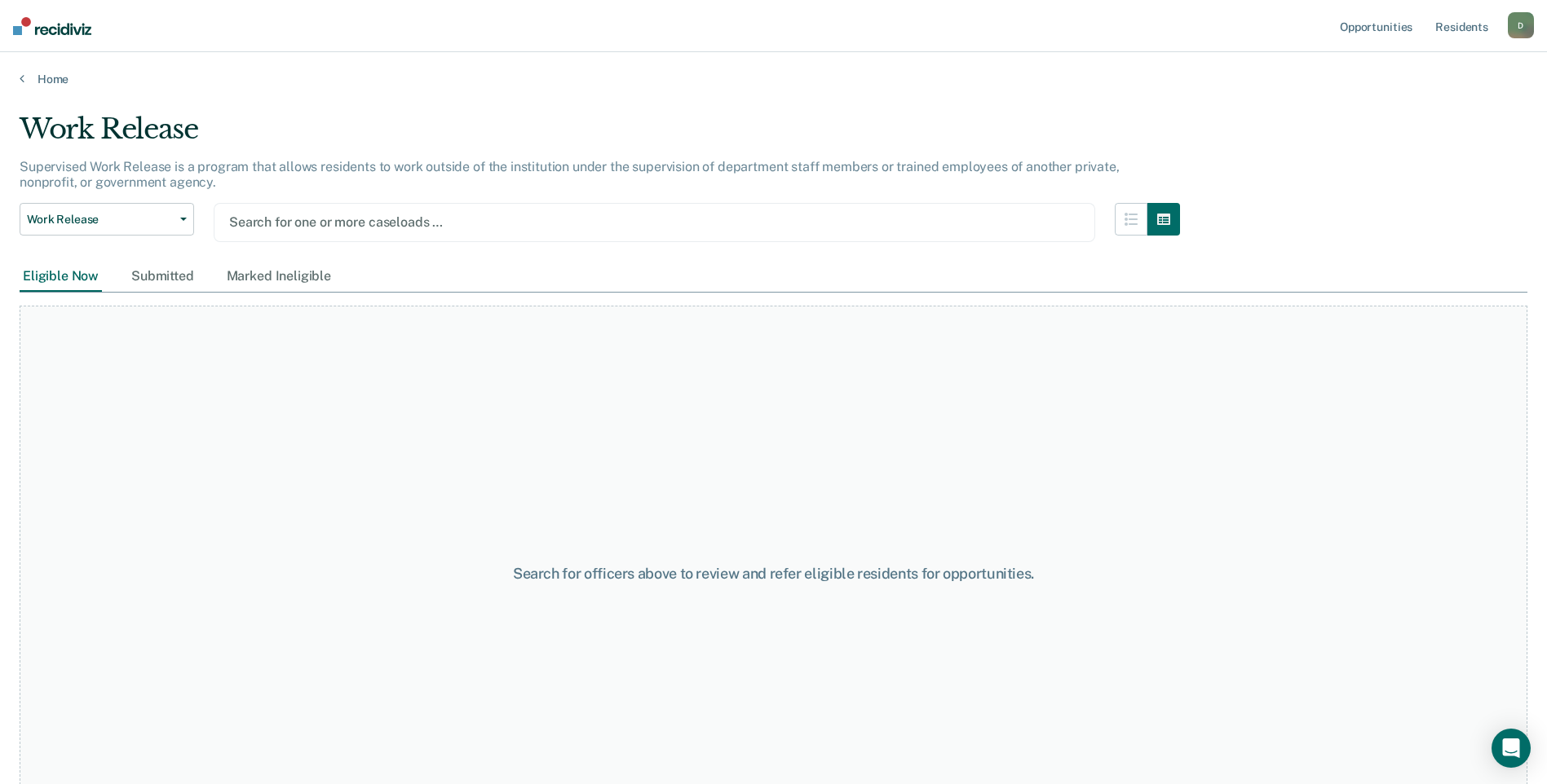
click at [300, 223] on div at bounding box center [653, 222] width 850 height 18
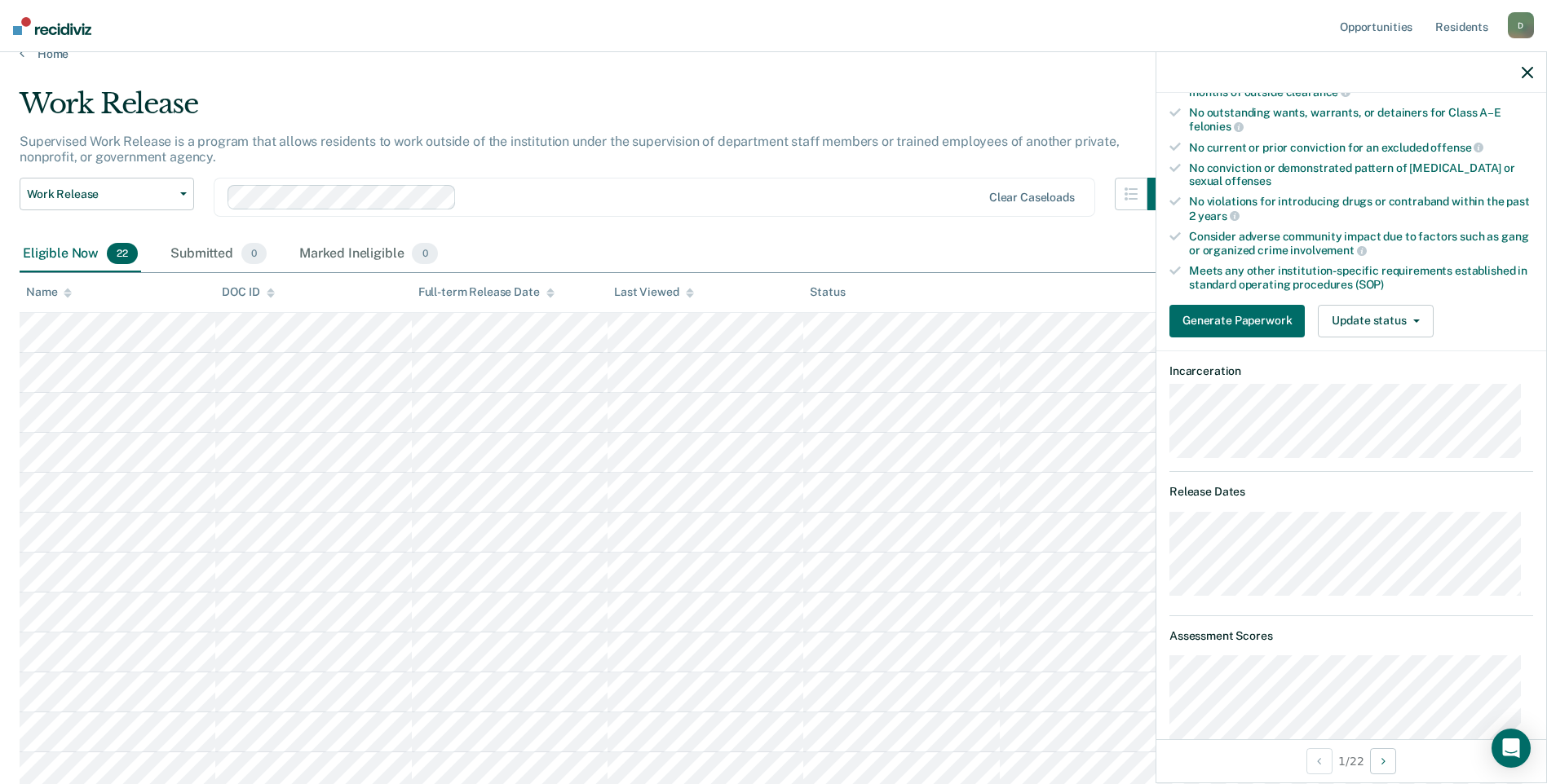
scroll to position [244, 0]
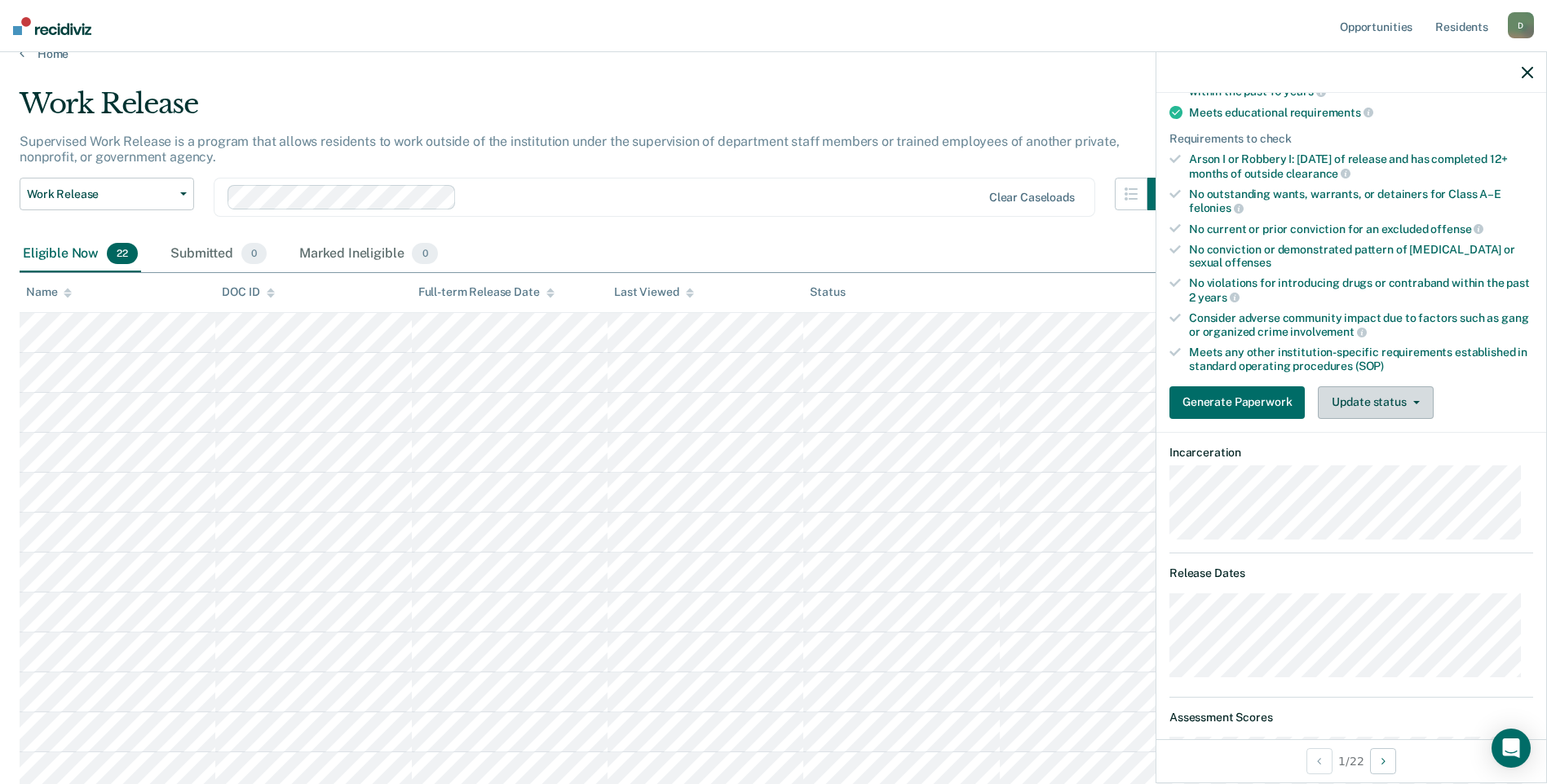
click at [1362, 408] on button "Update status" at bounding box center [1375, 402] width 115 height 32
click at [1349, 462] on button "Mark Ineligible" at bounding box center [1396, 468] width 157 height 26
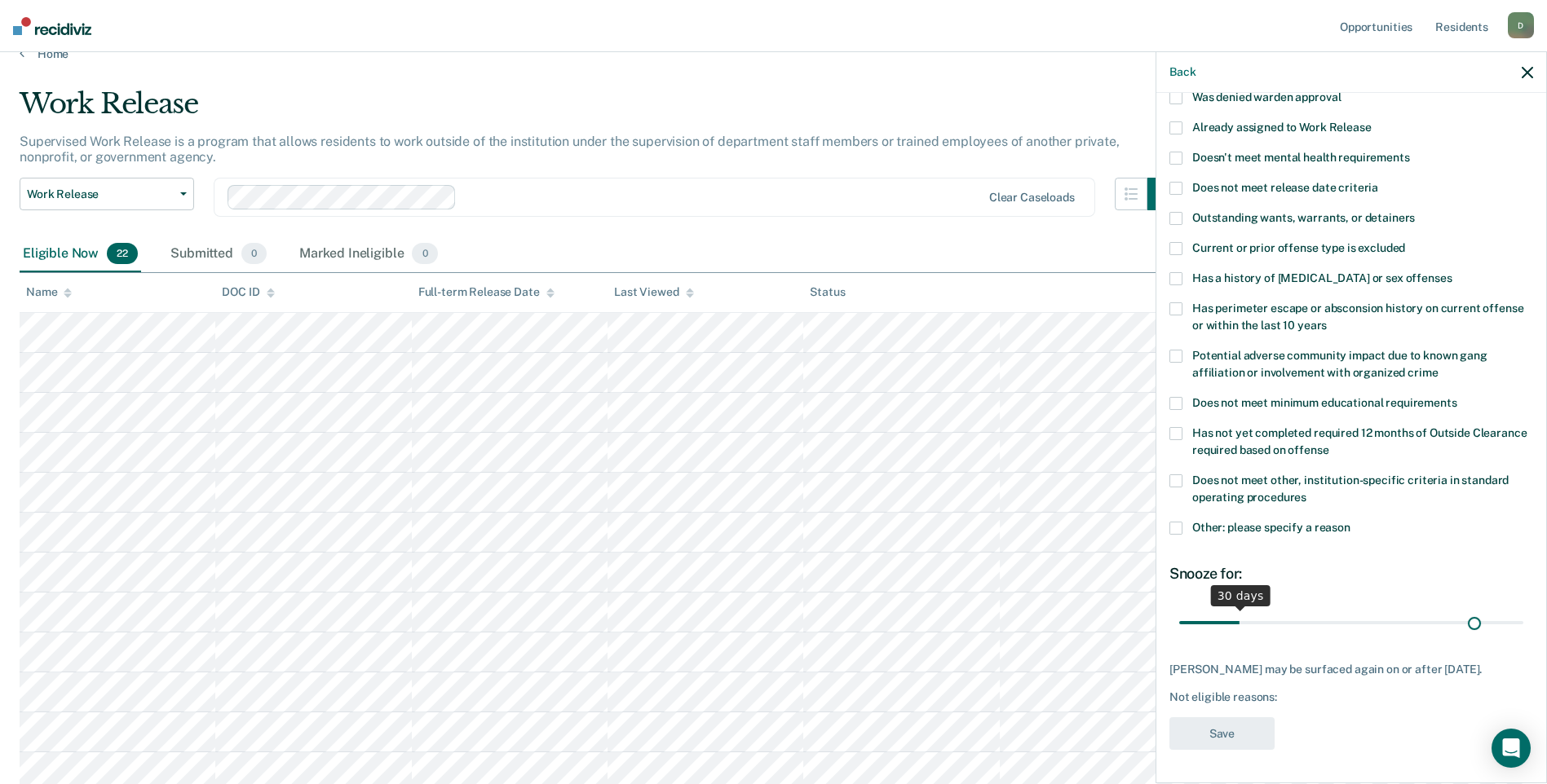
scroll to position [138, 0]
drag, startPoint x: 1240, startPoint y: 612, endPoint x: 1561, endPoint y: 631, distance: 321.6
type input "180"
click at [1523, 631] on input "range" at bounding box center [1351, 622] width 344 height 29
click at [1180, 474] on span at bounding box center [1175, 480] width 13 height 13
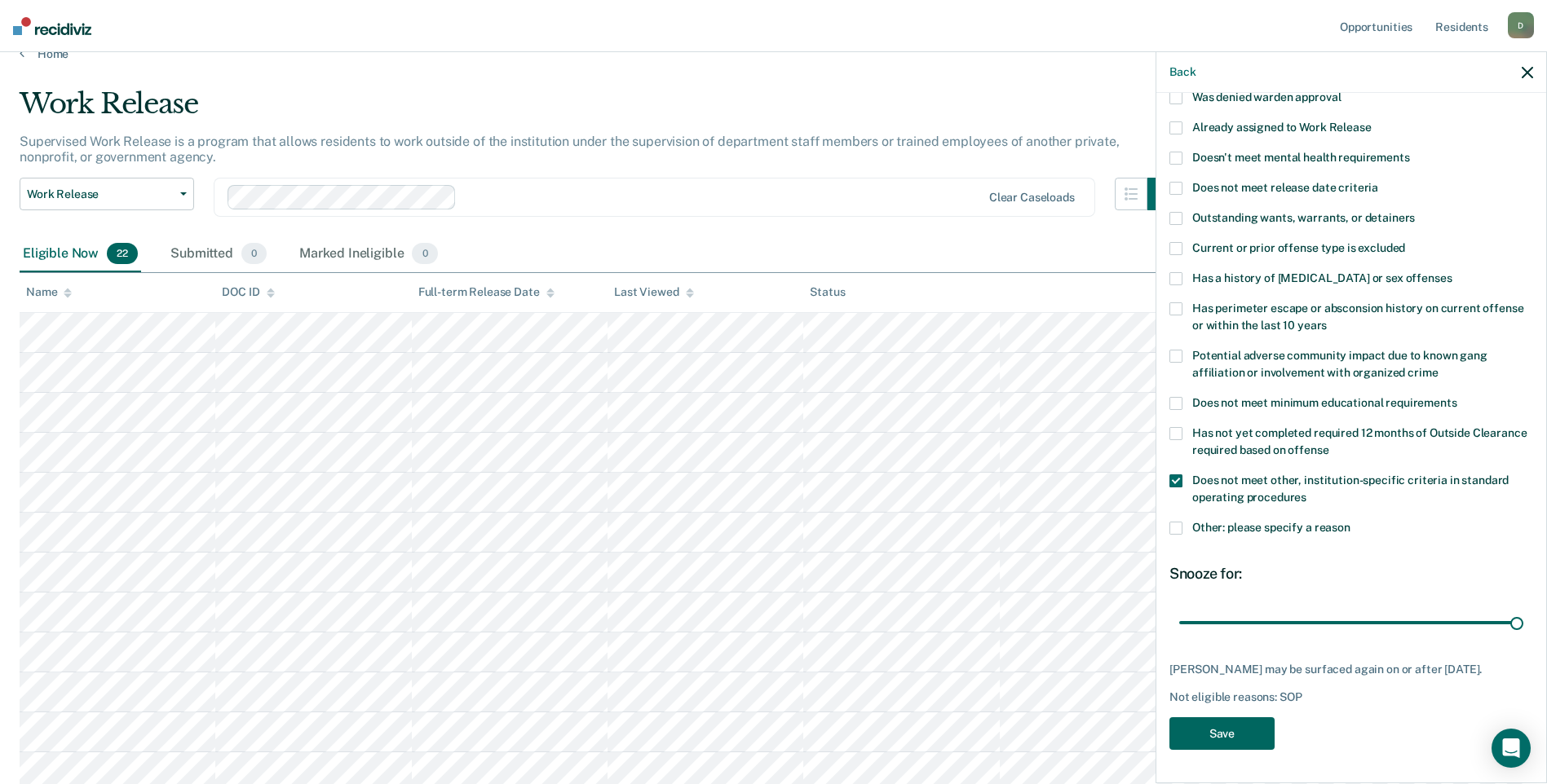
click at [1232, 726] on button "Save" at bounding box center [1221, 733] width 105 height 33
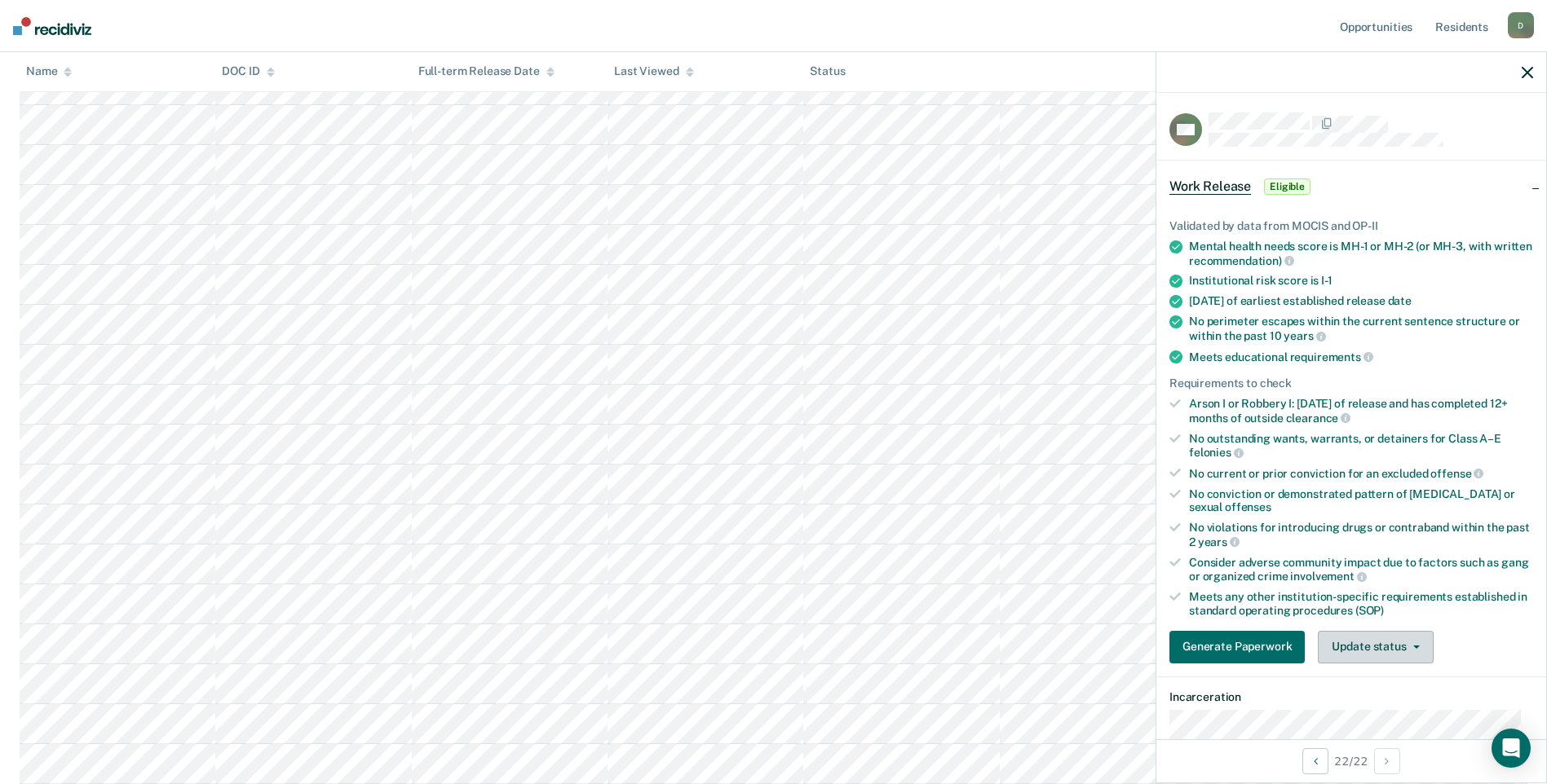
scroll to position [244, 0]
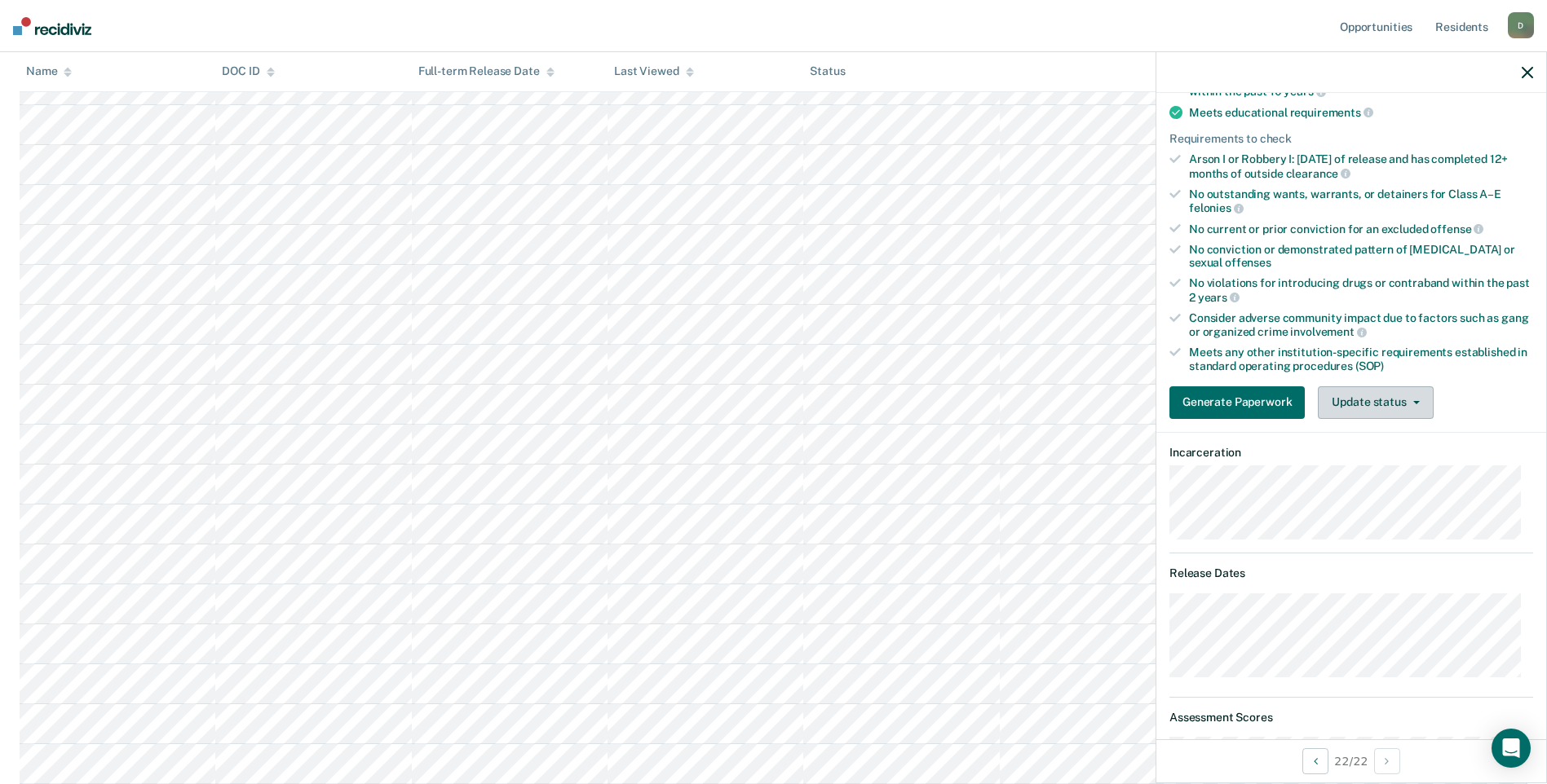
click at [1357, 395] on button "Update status" at bounding box center [1375, 402] width 115 height 32
click at [1381, 463] on button "Mark Ineligible" at bounding box center [1396, 468] width 157 height 26
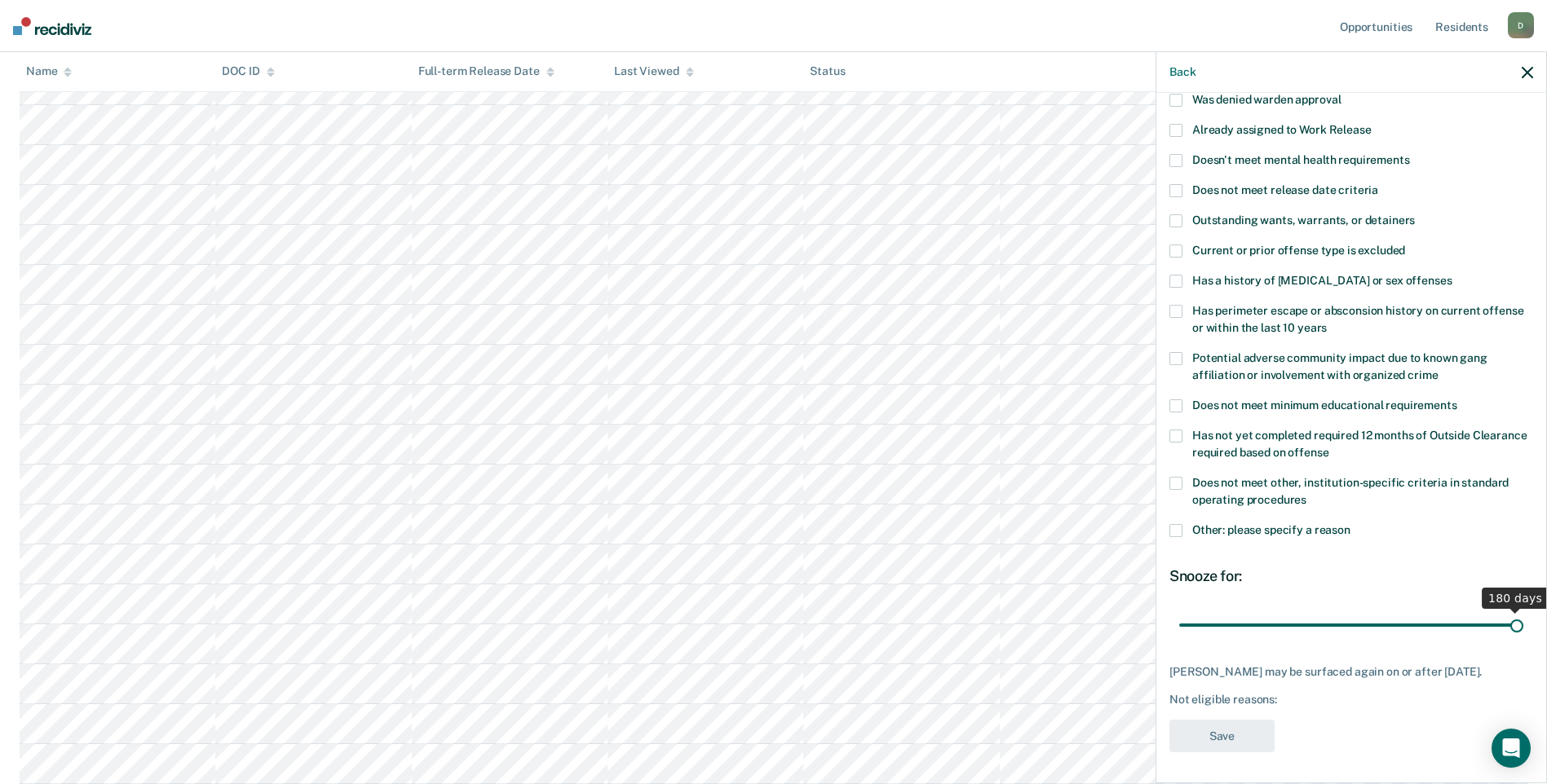
scroll to position [124, 0]
drag, startPoint x: 1237, startPoint y: 608, endPoint x: 1561, endPoint y: 605, distance: 324.0
type input "180"
click at [1523, 610] on input "range" at bounding box center [1351, 624] width 344 height 29
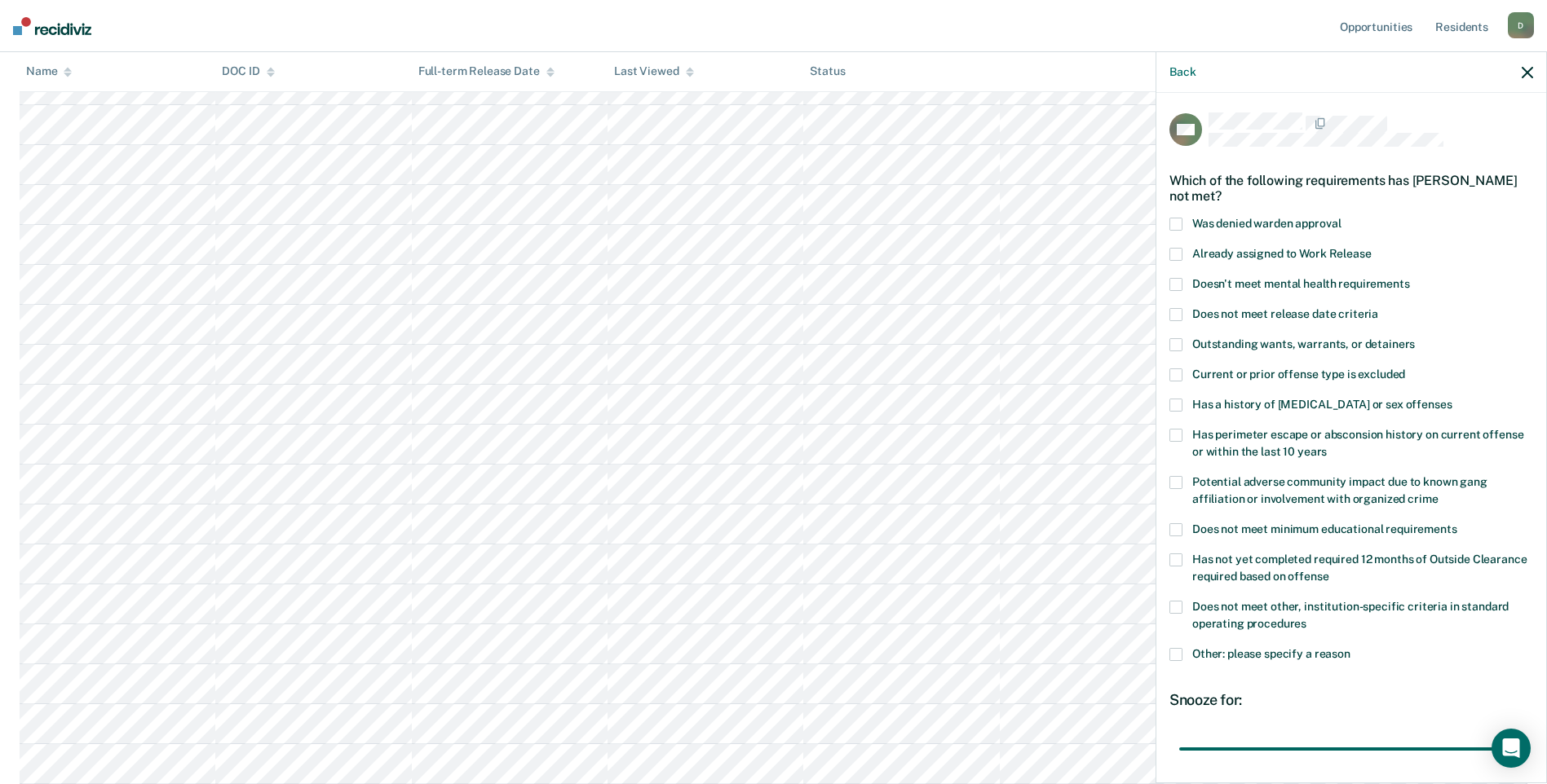
click at [1180, 402] on span at bounding box center [1175, 404] width 13 height 13
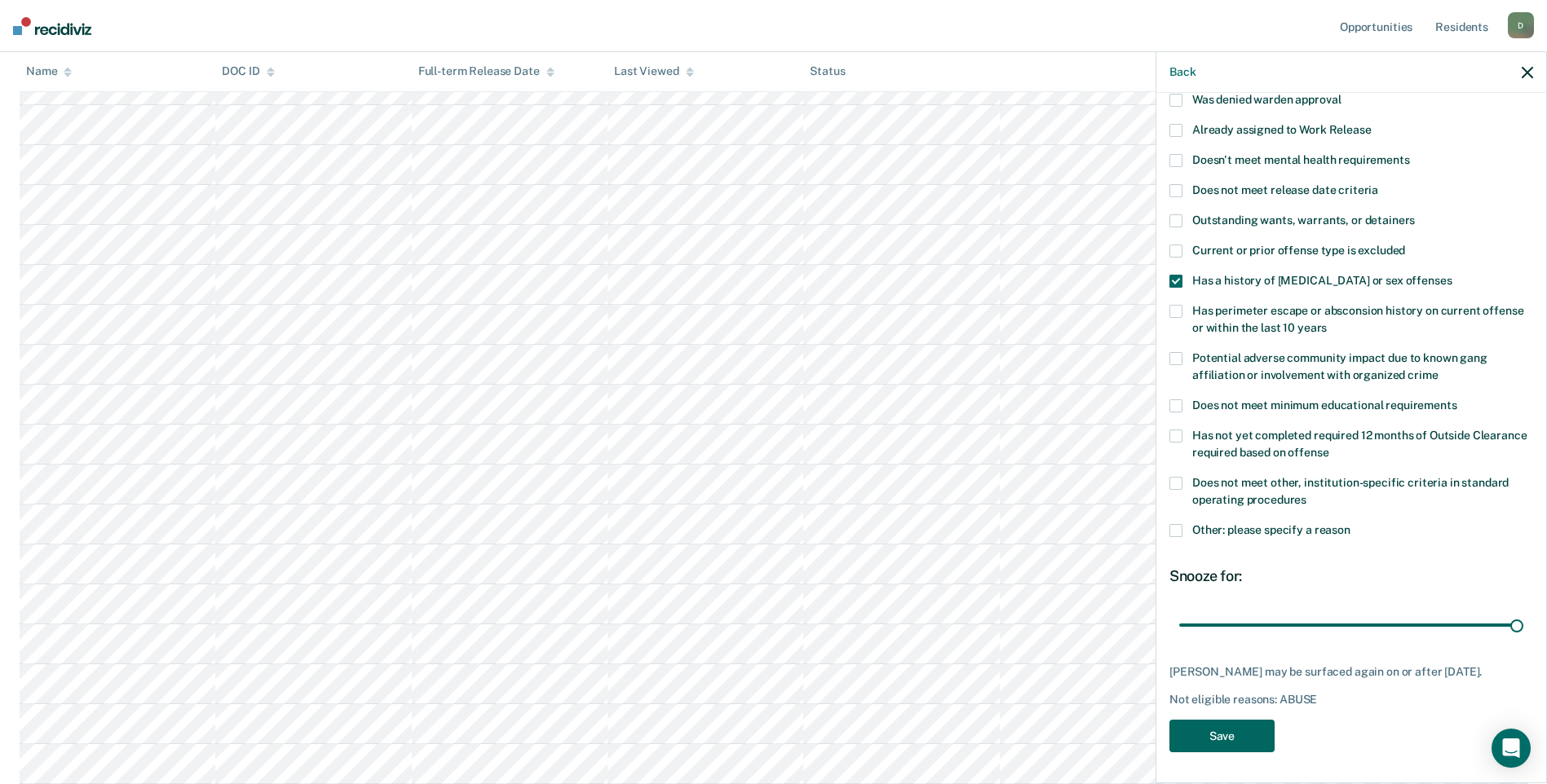
click at [1202, 737] on button "Save" at bounding box center [1221, 736] width 105 height 33
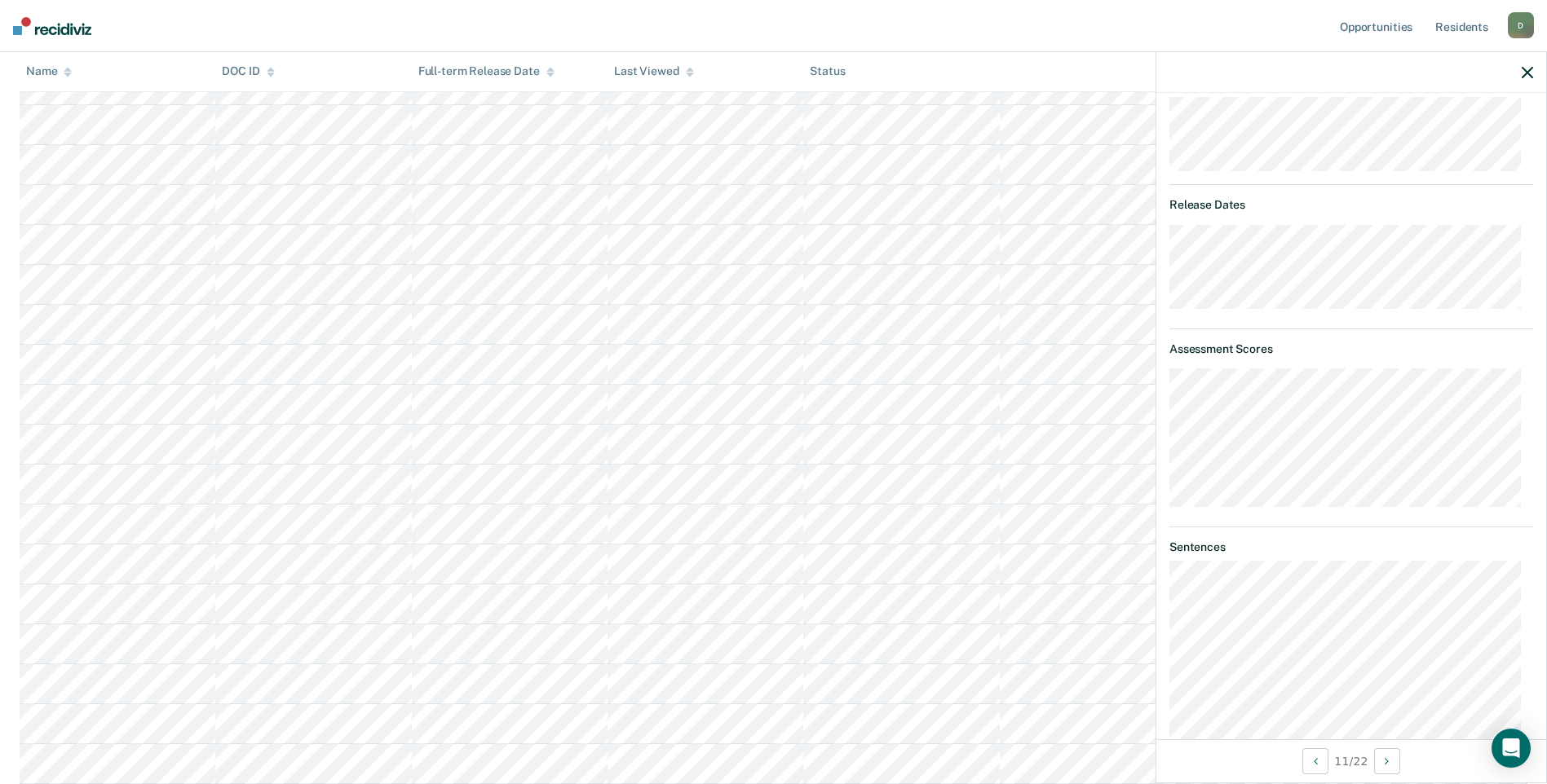
scroll to position [205, 0]
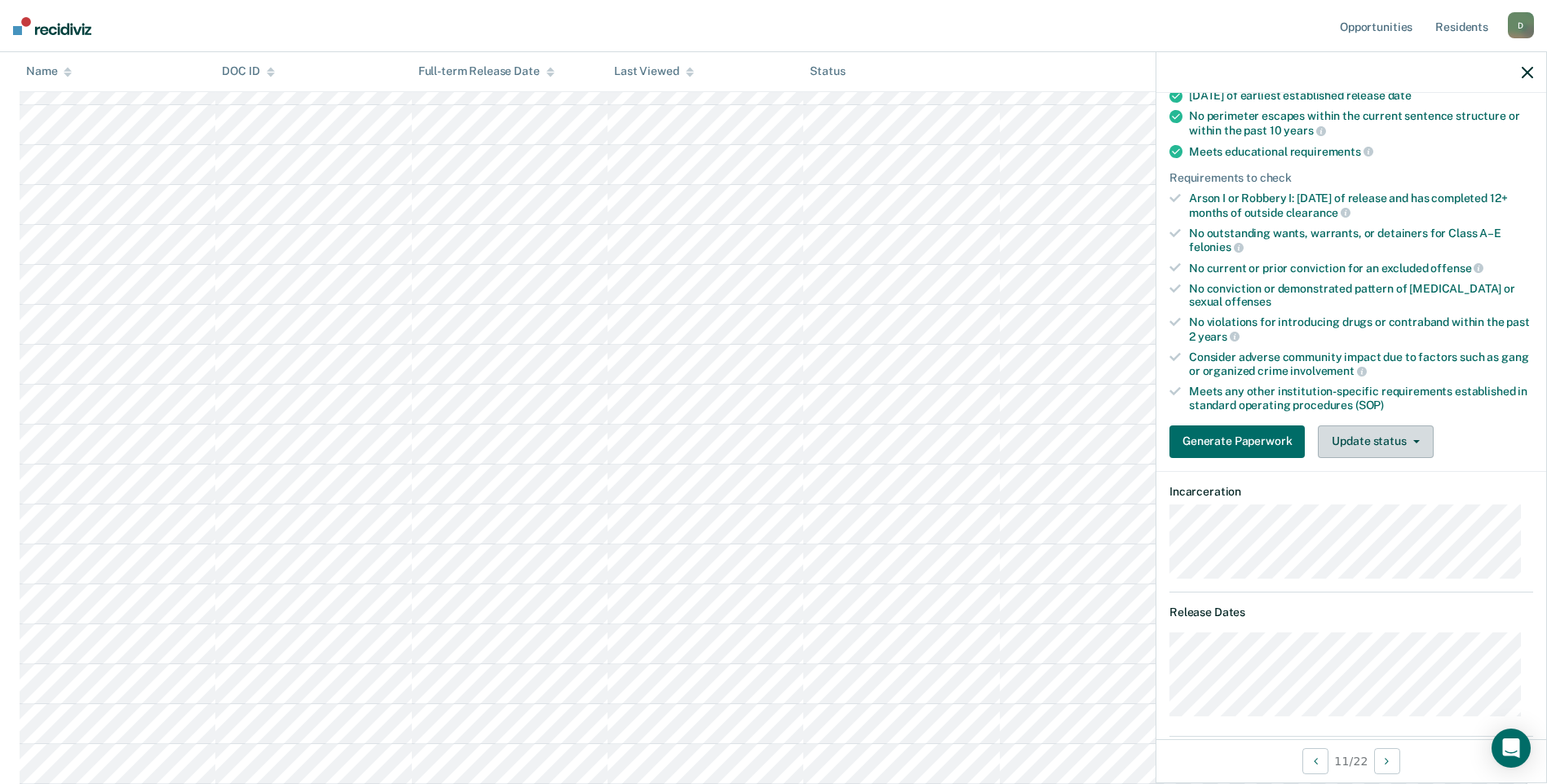
click at [1401, 445] on button "Update status" at bounding box center [1375, 441] width 115 height 32
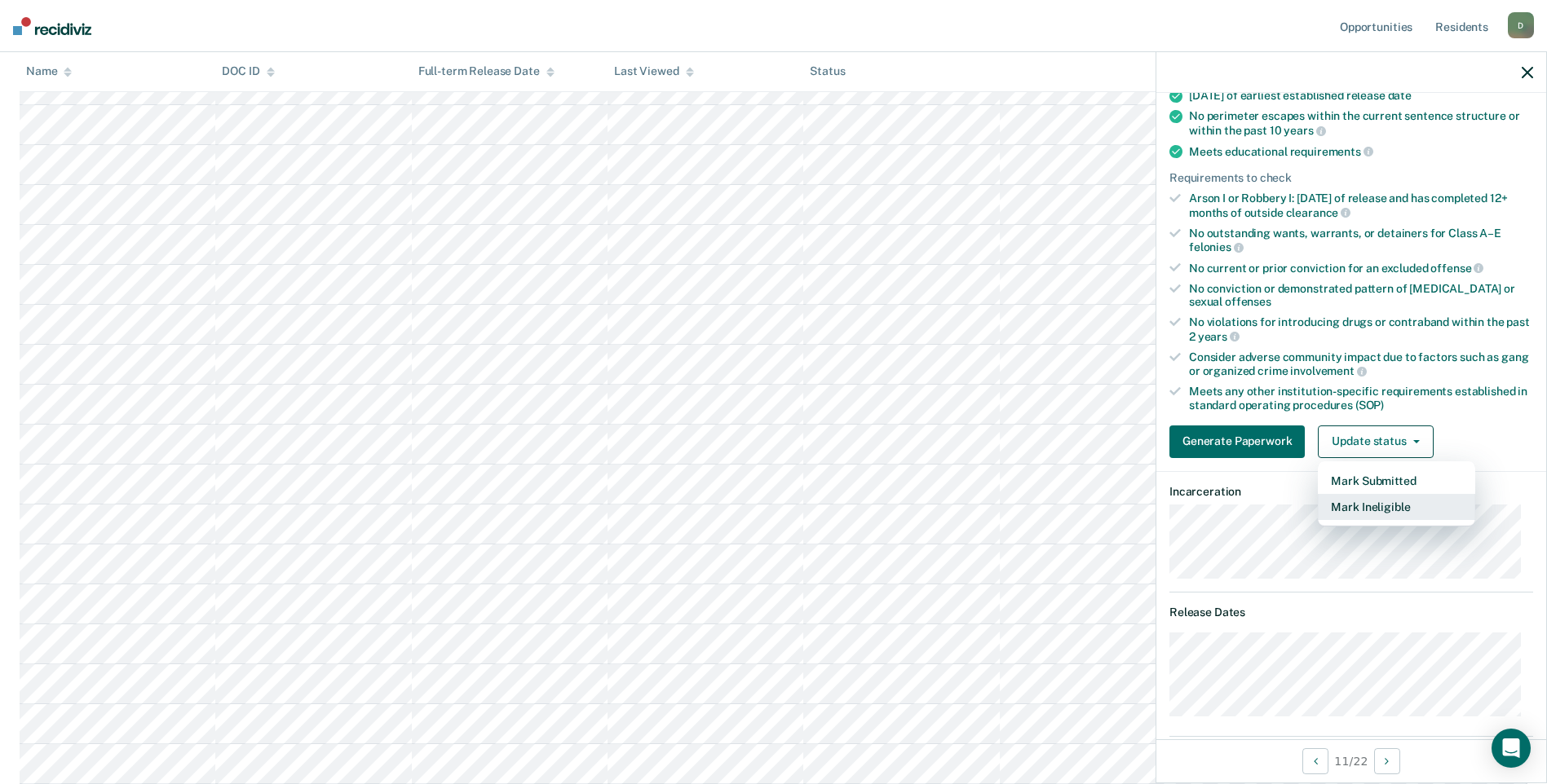
click at [1384, 512] on button "Mark Ineligible" at bounding box center [1396, 507] width 157 height 26
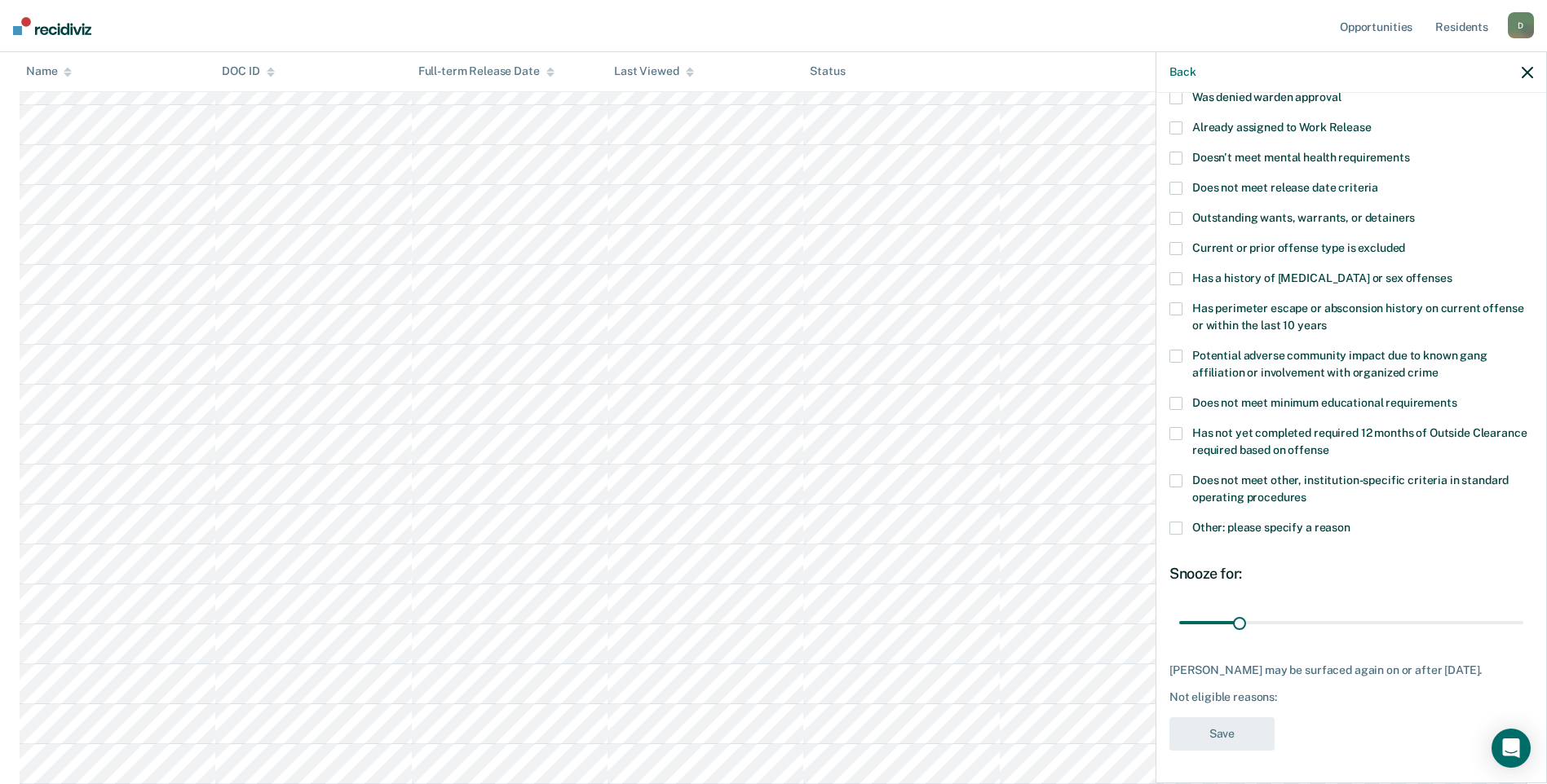
scroll to position [124, 0]
click at [1175, 483] on span at bounding box center [1175, 483] width 13 height 13
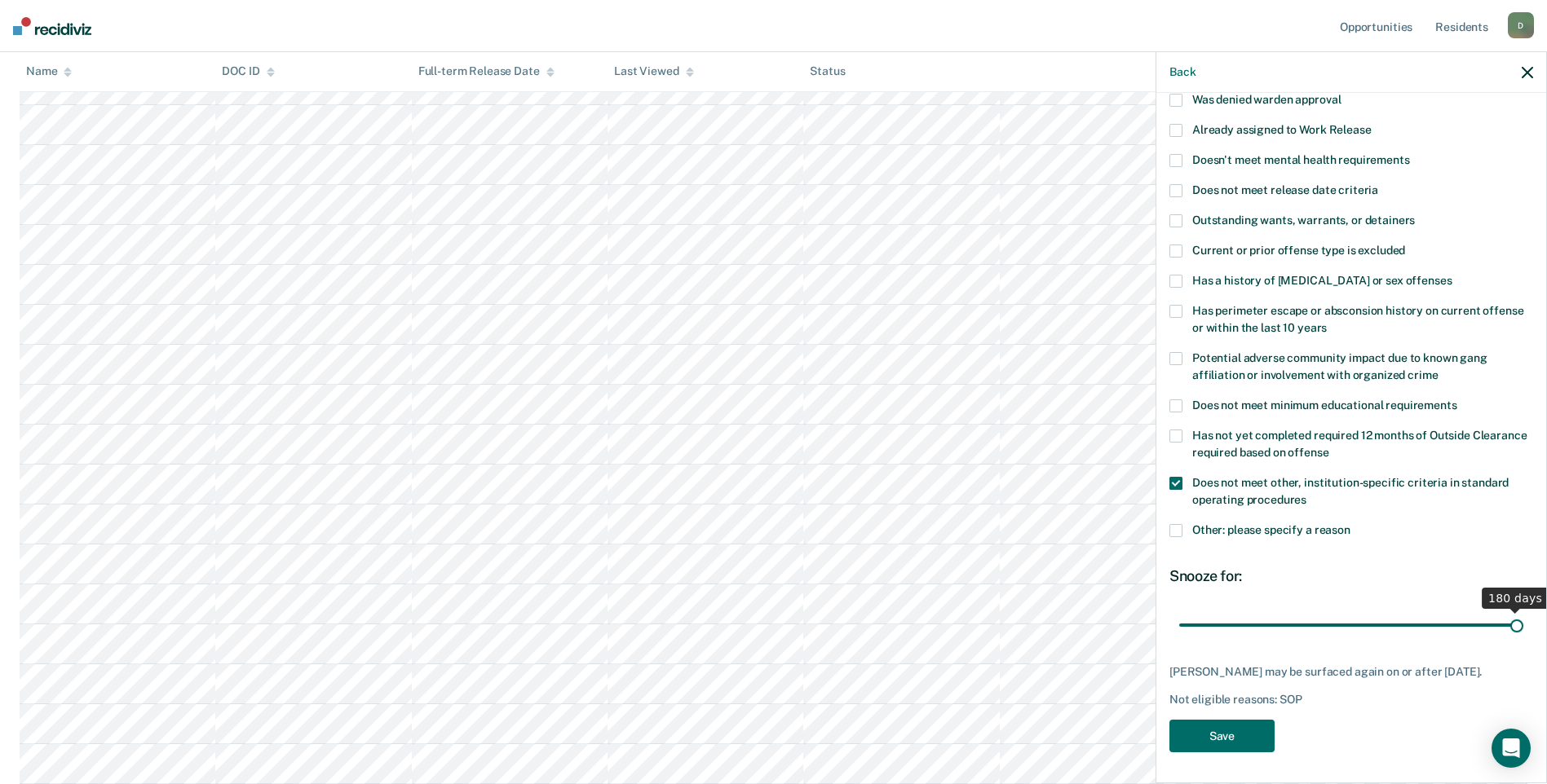
drag, startPoint x: 1238, startPoint y: 617, endPoint x: 1535, endPoint y: 611, distance: 297.1
type input "180"
click at [1523, 611] on input "range" at bounding box center [1351, 624] width 344 height 29
click at [1214, 732] on button "Save" at bounding box center [1221, 736] width 105 height 33
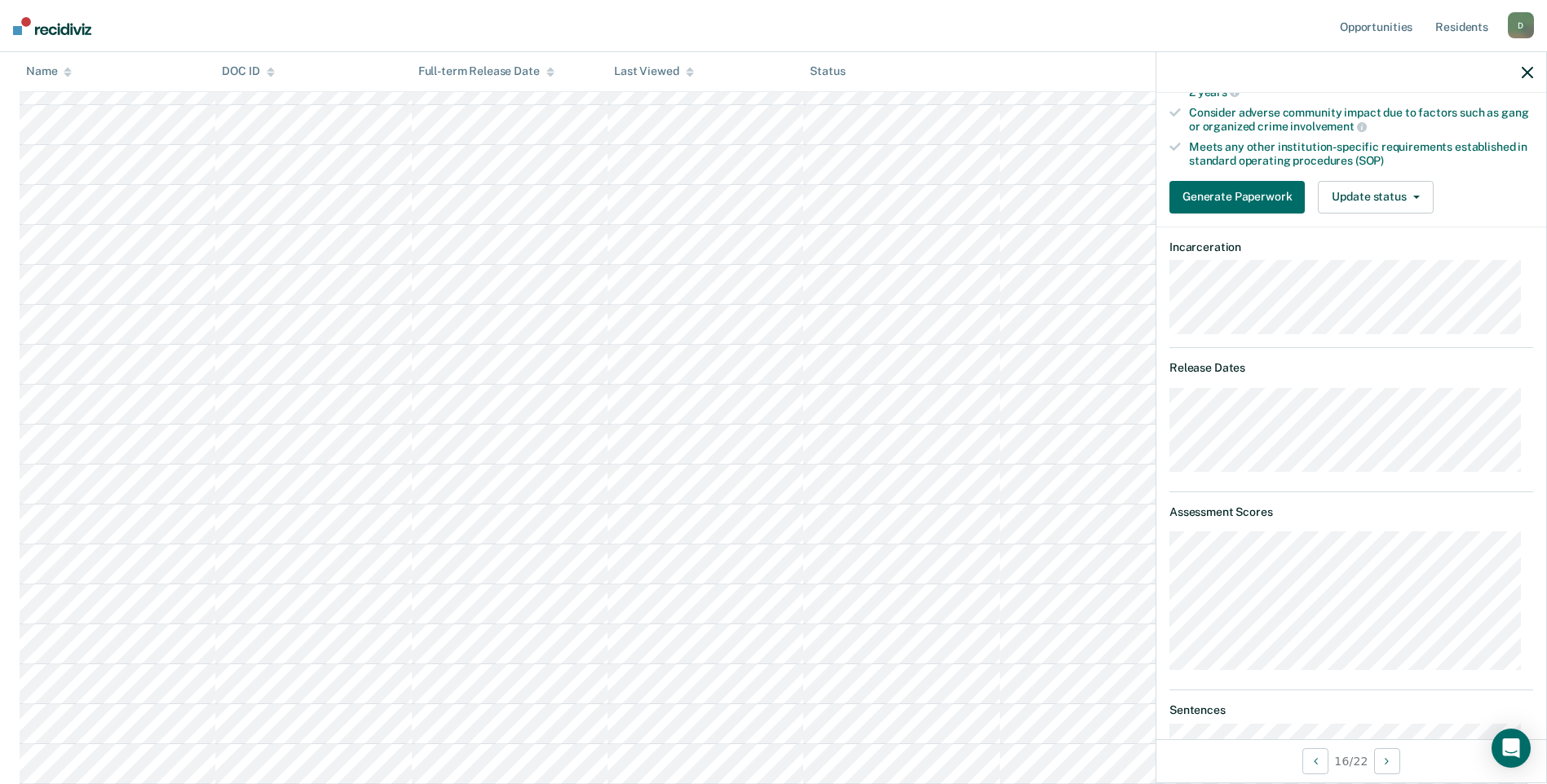
scroll to position [205, 0]
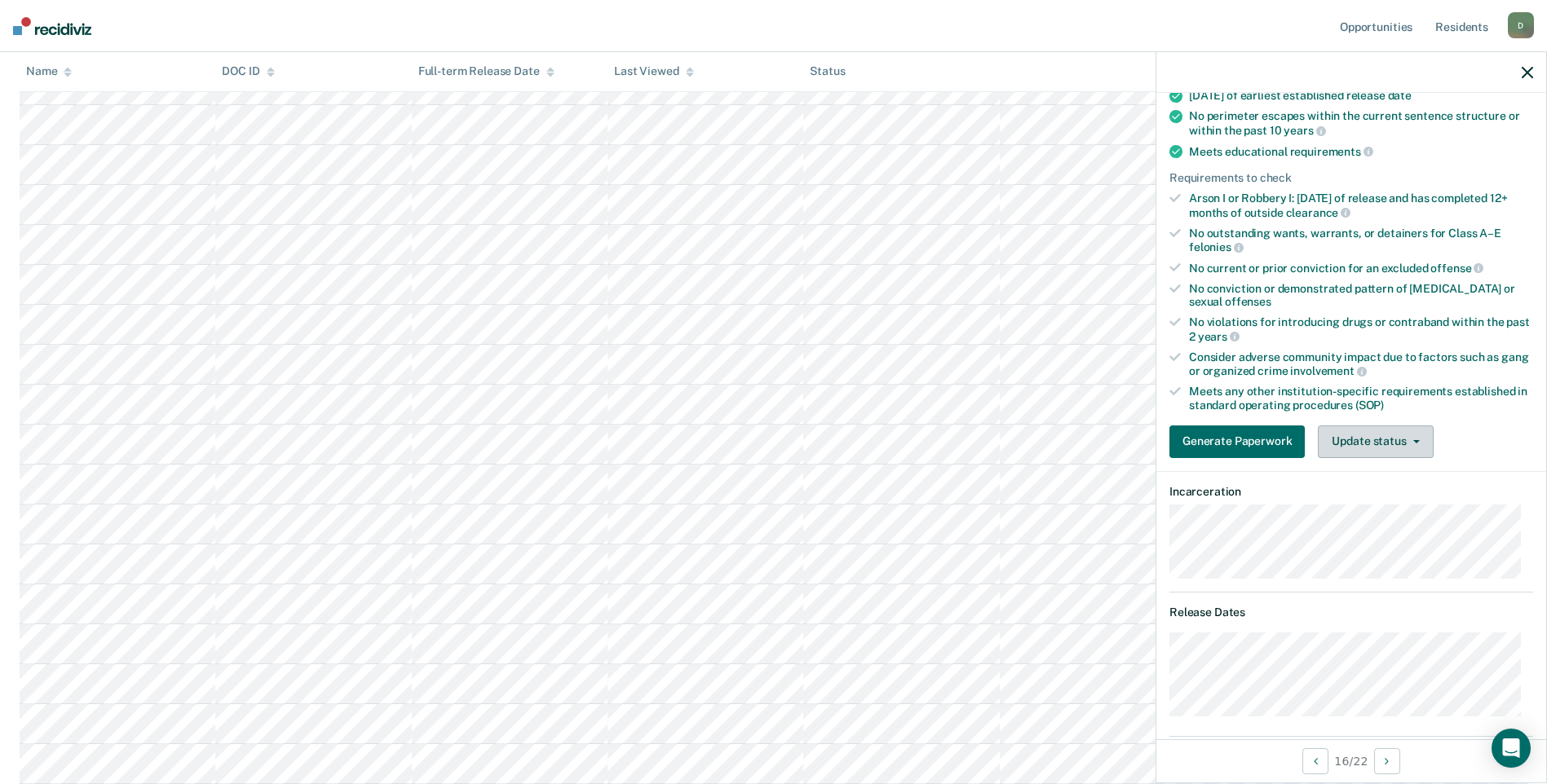
click at [1407, 435] on button "Update status" at bounding box center [1375, 441] width 115 height 32
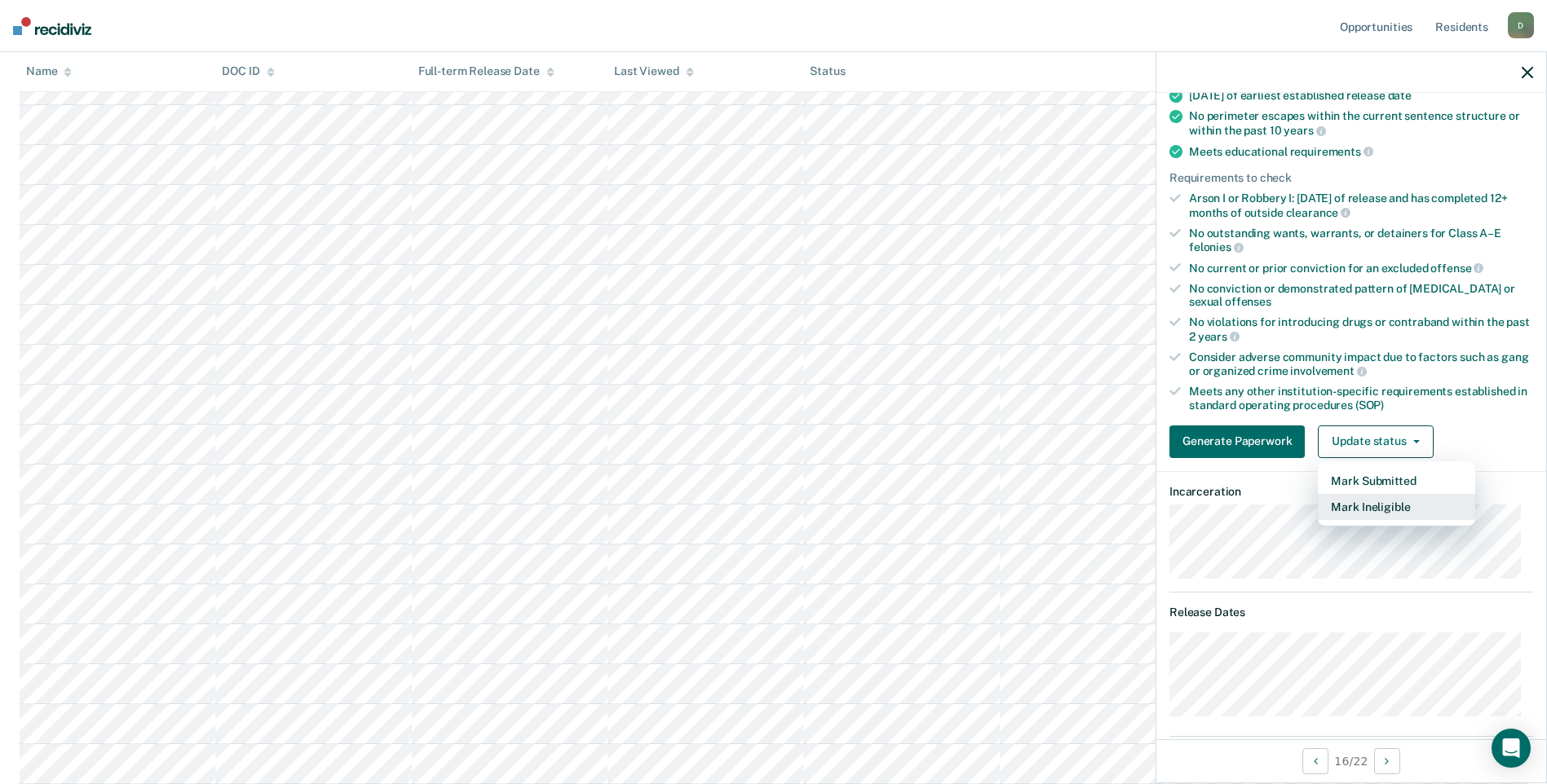
click at [1388, 497] on button "Mark Ineligible" at bounding box center [1396, 507] width 157 height 26
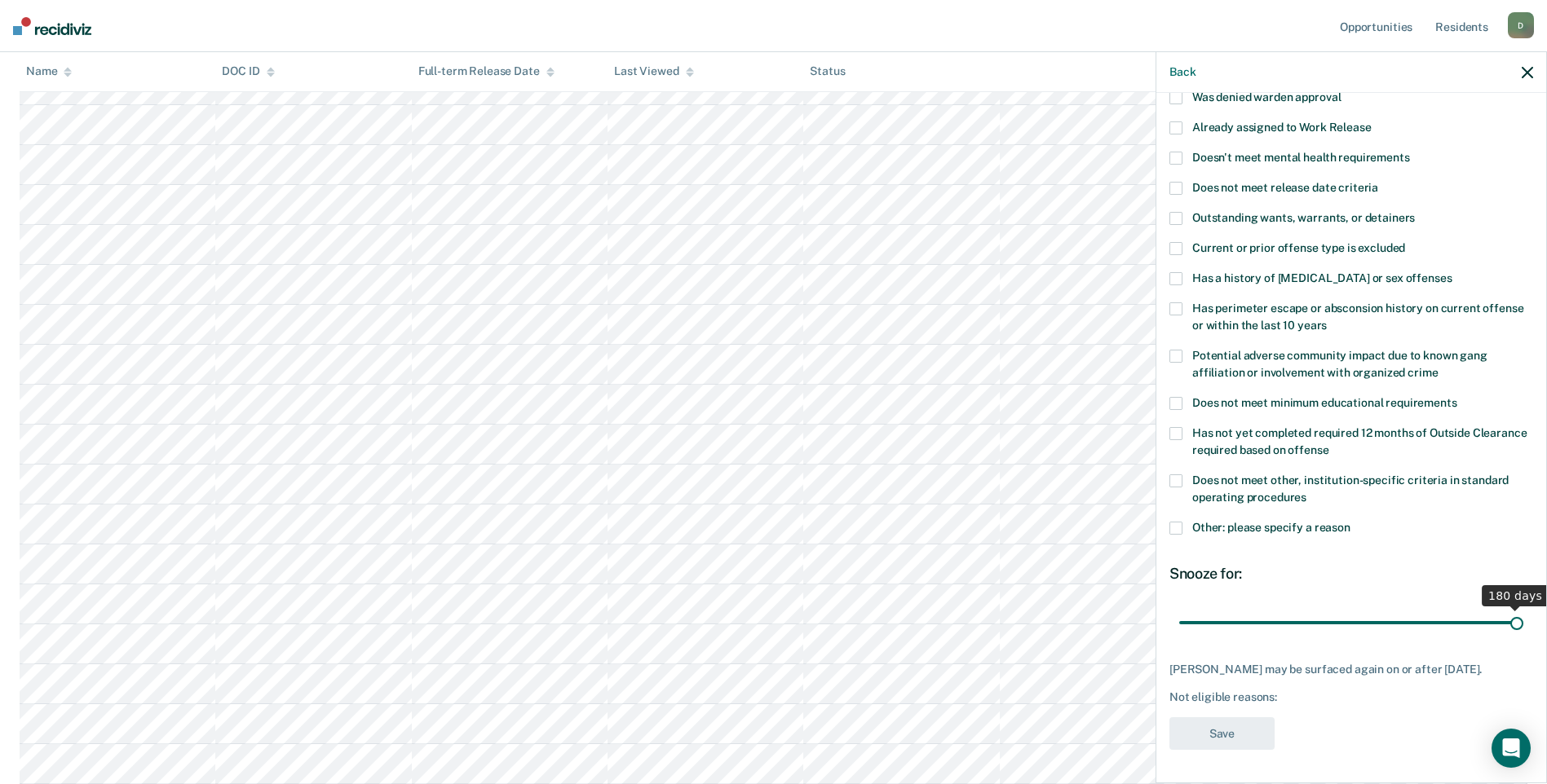
drag, startPoint x: 1238, startPoint y: 607, endPoint x: 1546, endPoint y: 588, distance: 308.6
type input "180"
click at [1523, 608] on input "range" at bounding box center [1351, 622] width 344 height 29
click at [1178, 474] on span at bounding box center [1175, 480] width 13 height 13
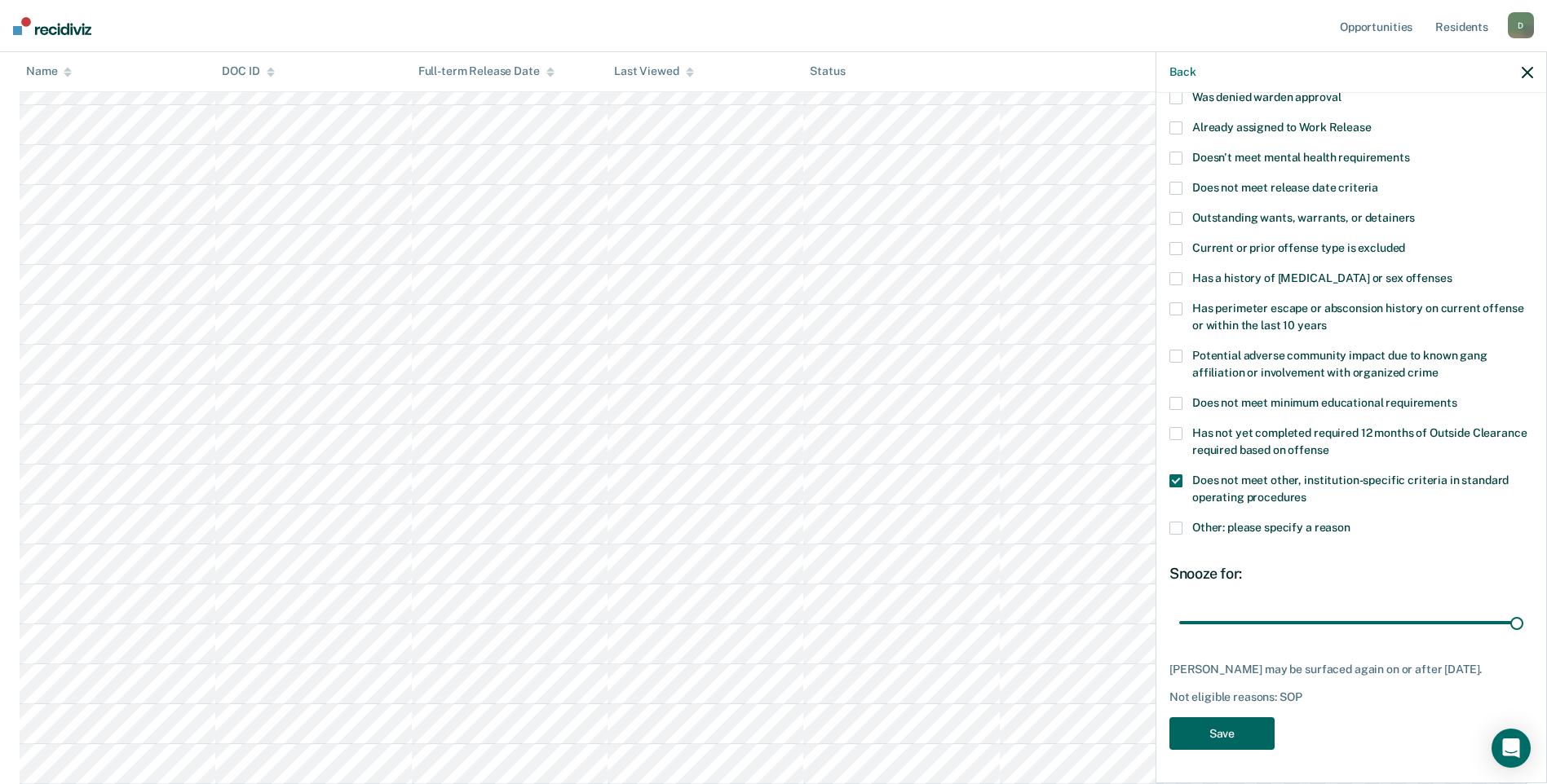
click at [1241, 723] on button "Save" at bounding box center [1221, 733] width 105 height 33
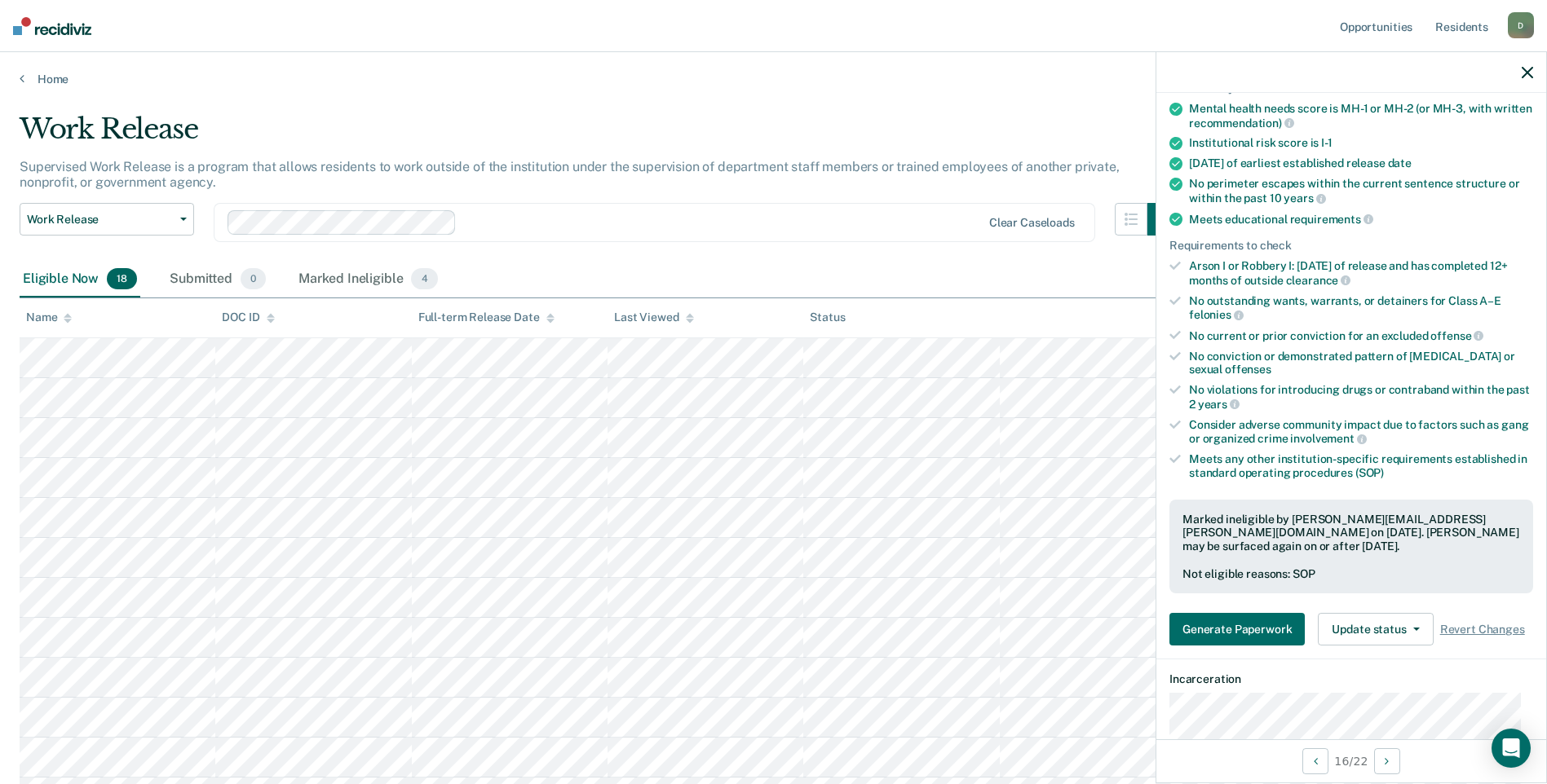
scroll to position [273, 0]
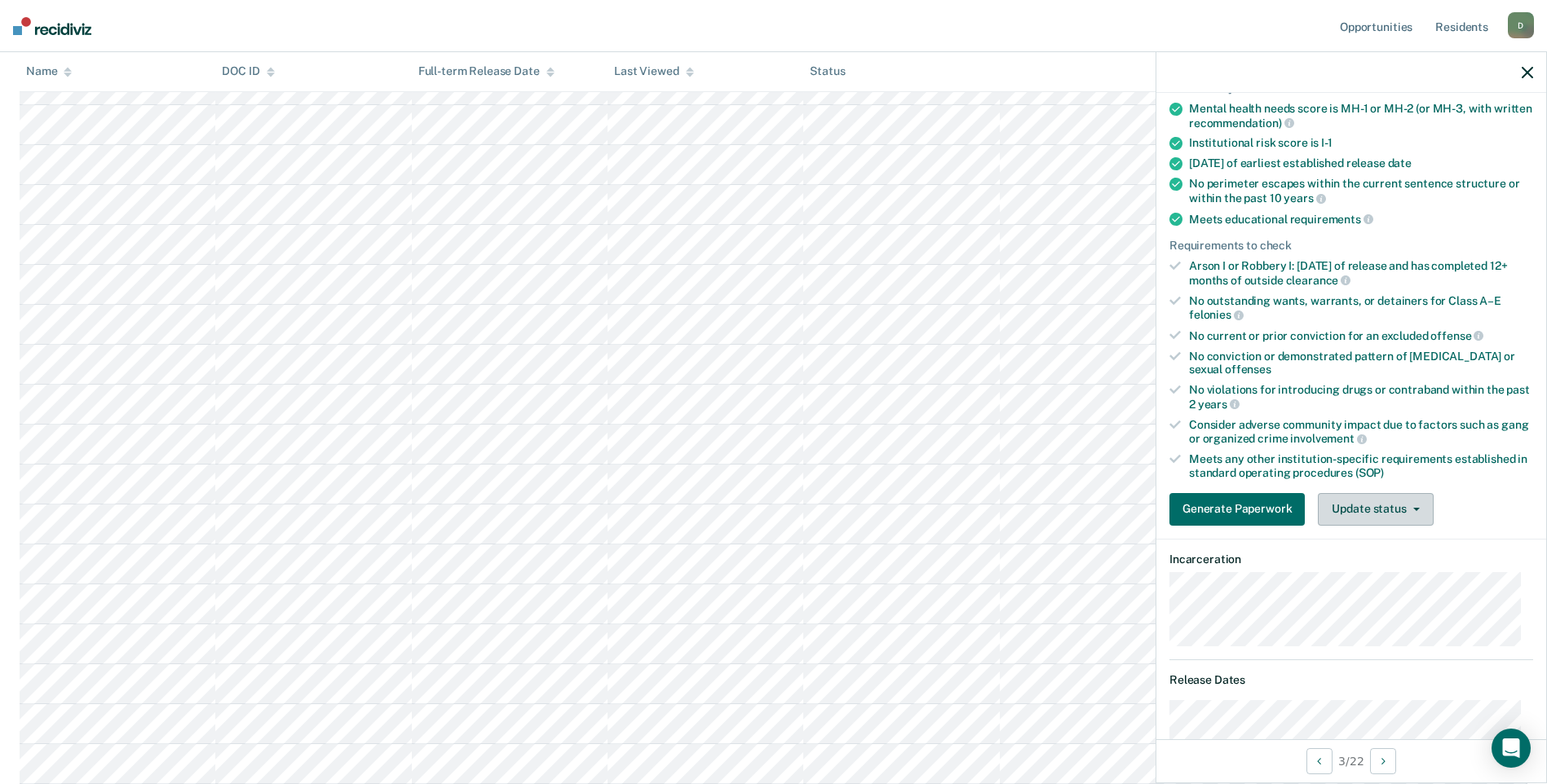
click at [1369, 507] on button "Update status" at bounding box center [1375, 509] width 115 height 32
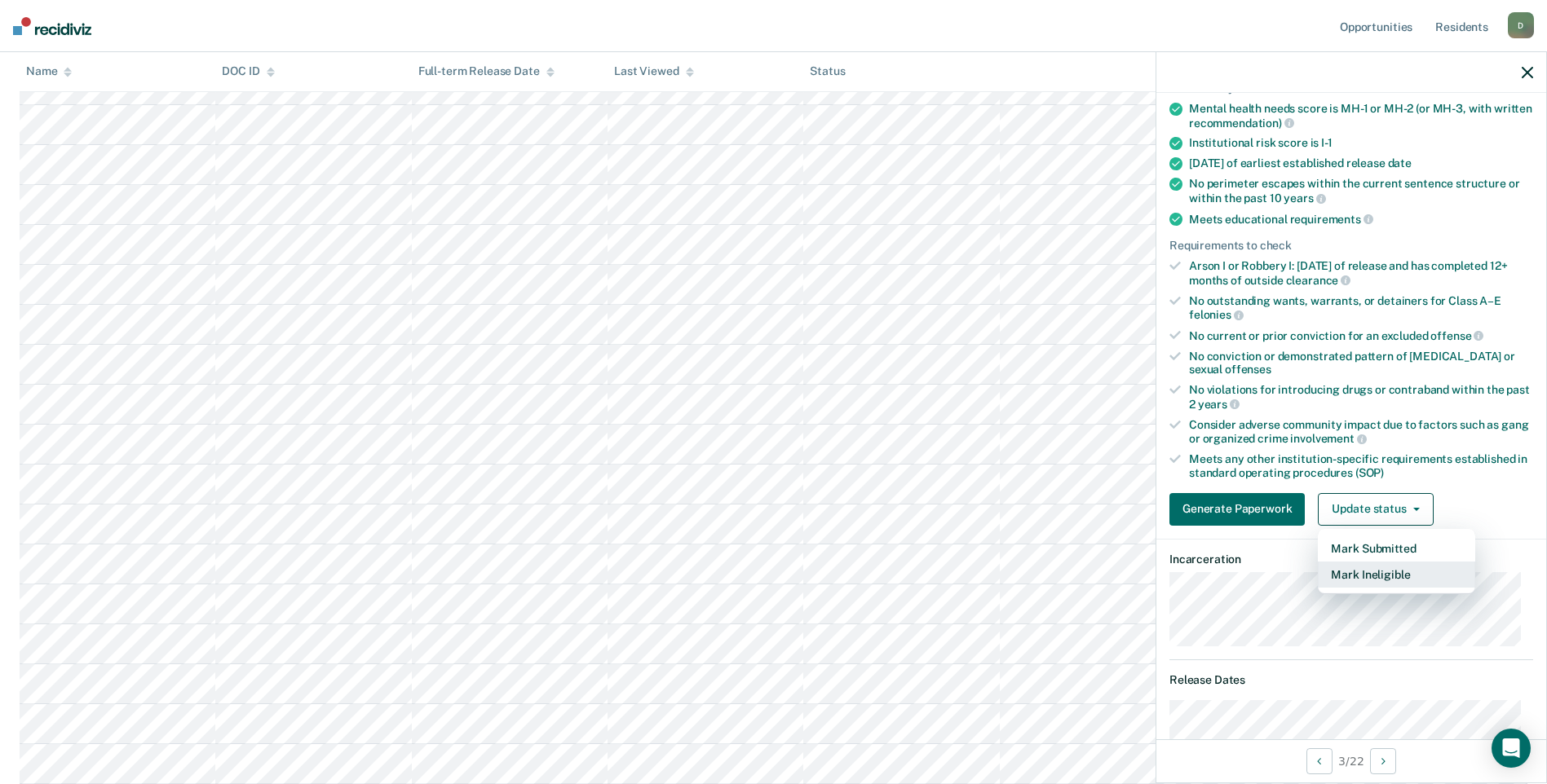
click at [1411, 573] on button "Mark Ineligible" at bounding box center [1396, 574] width 157 height 26
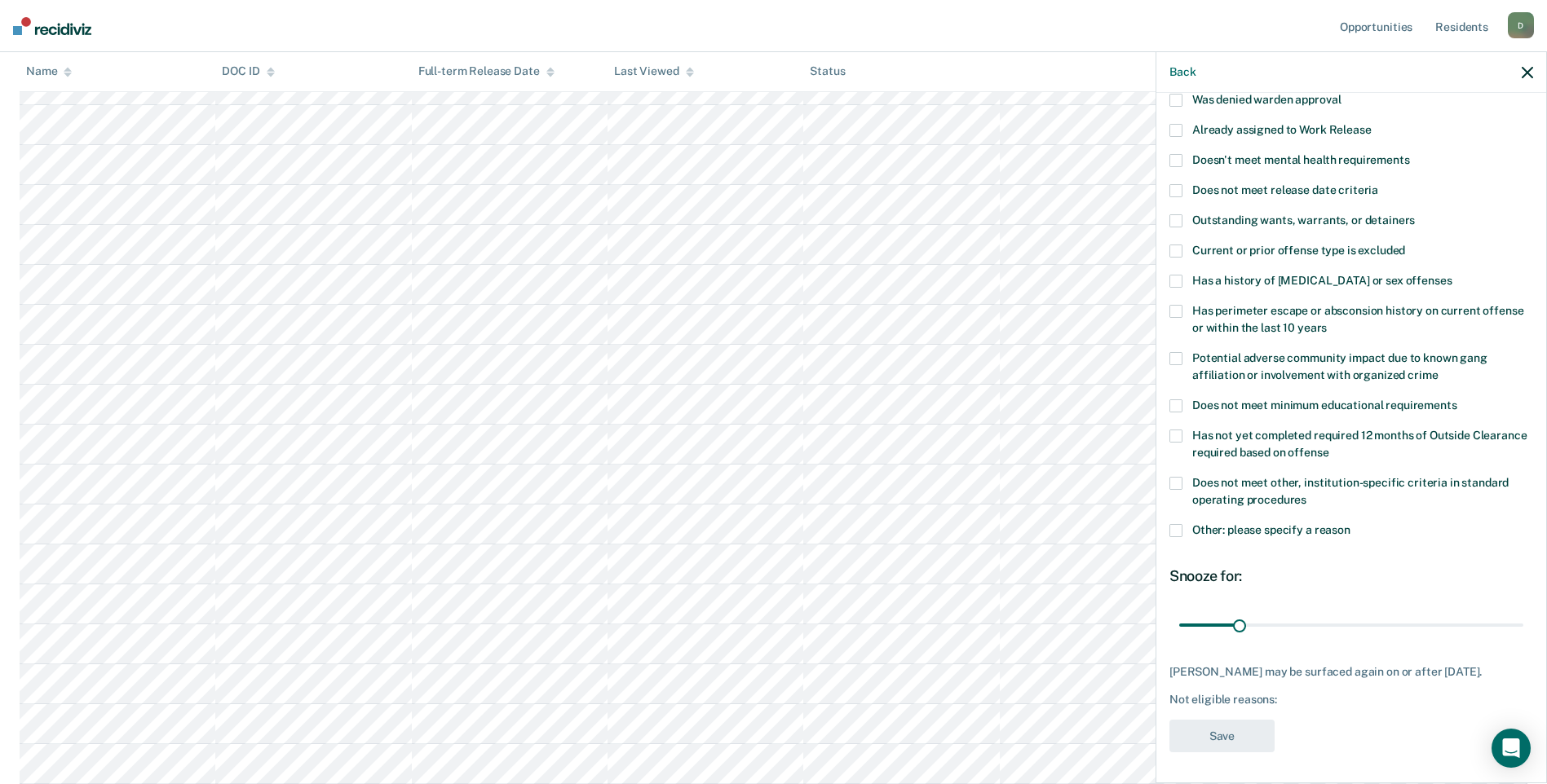
click at [1175, 478] on span at bounding box center [1175, 483] width 13 height 13
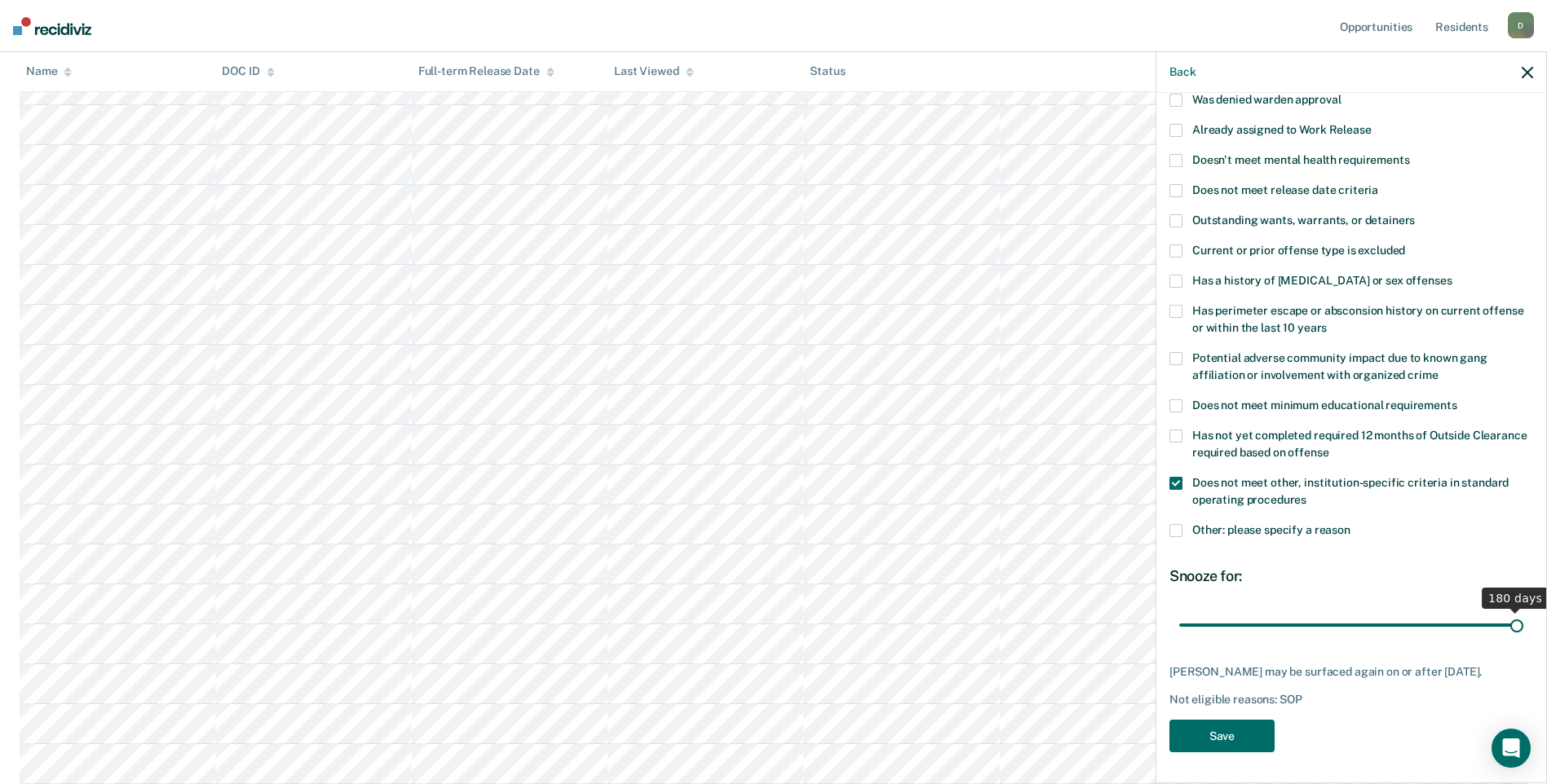
drag, startPoint x: 1237, startPoint y: 624, endPoint x: 1561, endPoint y: 639, distance: 324.3
type input "180"
click at [1523, 639] on input "range" at bounding box center [1351, 624] width 344 height 29
click at [1240, 727] on button "Save" at bounding box center [1221, 736] width 105 height 33
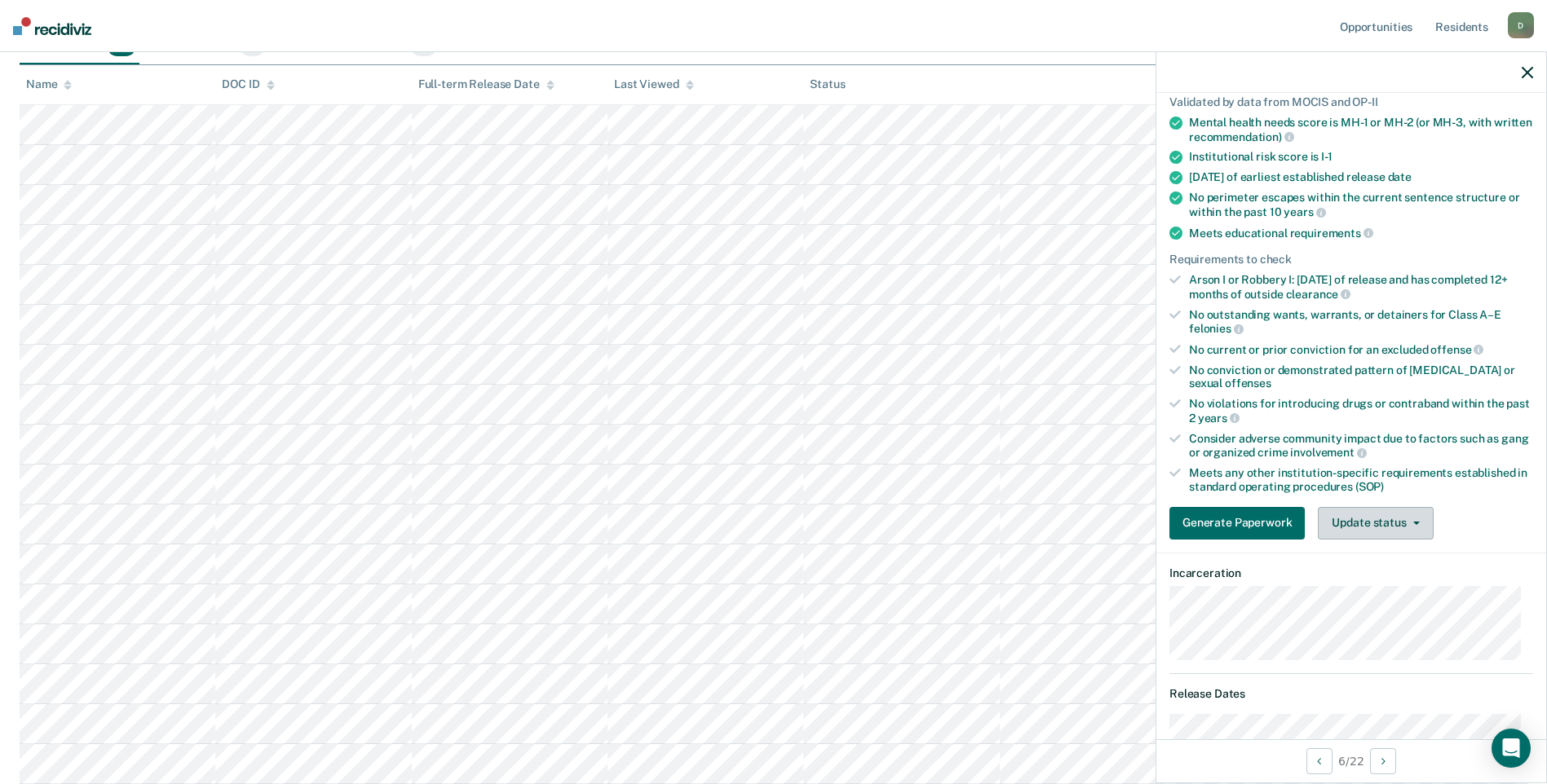
click at [1414, 521] on icon "button" at bounding box center [1416, 523] width 6 height 3
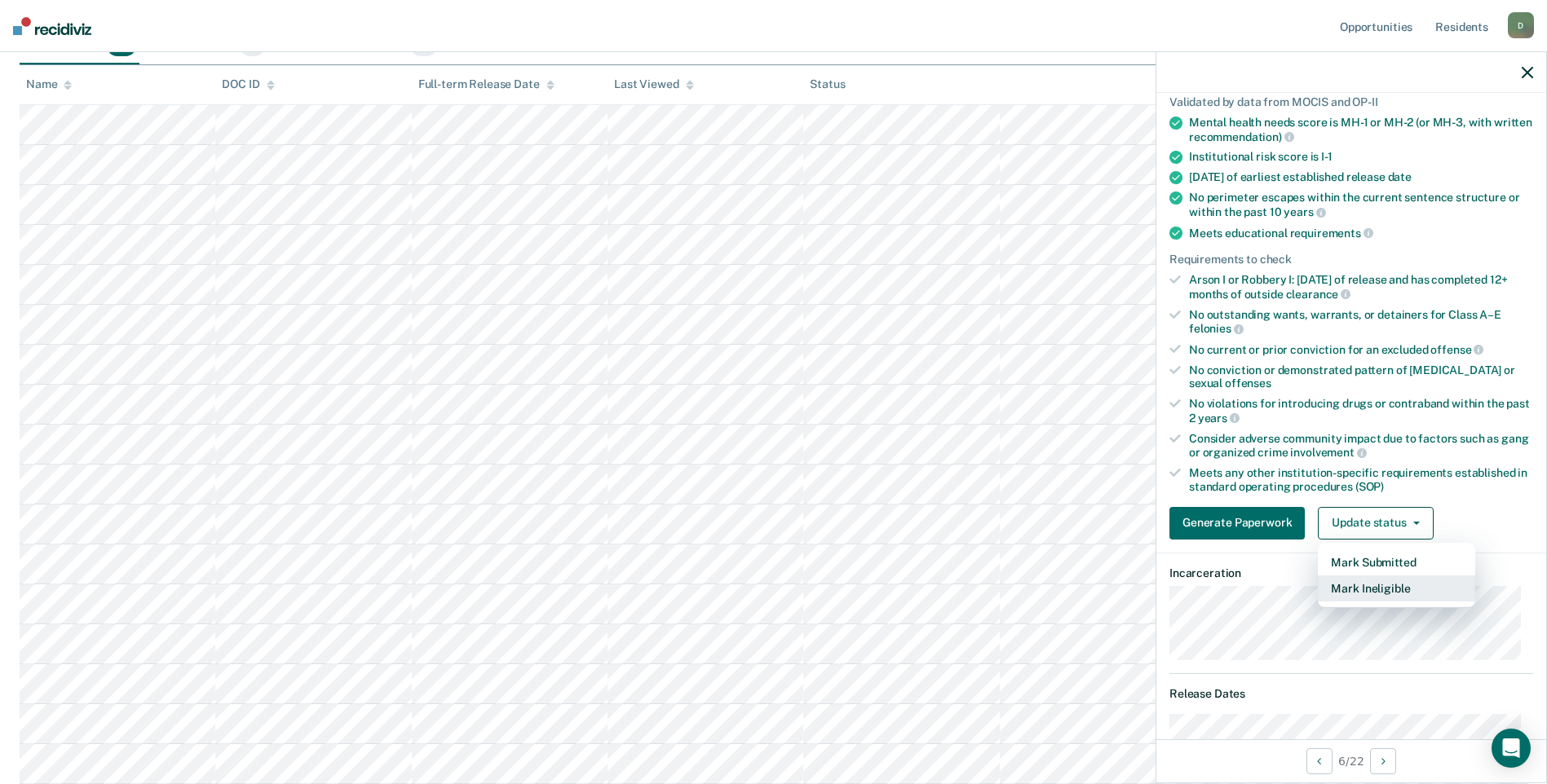
click at [1356, 593] on button "Mark Ineligible" at bounding box center [1396, 588] width 157 height 26
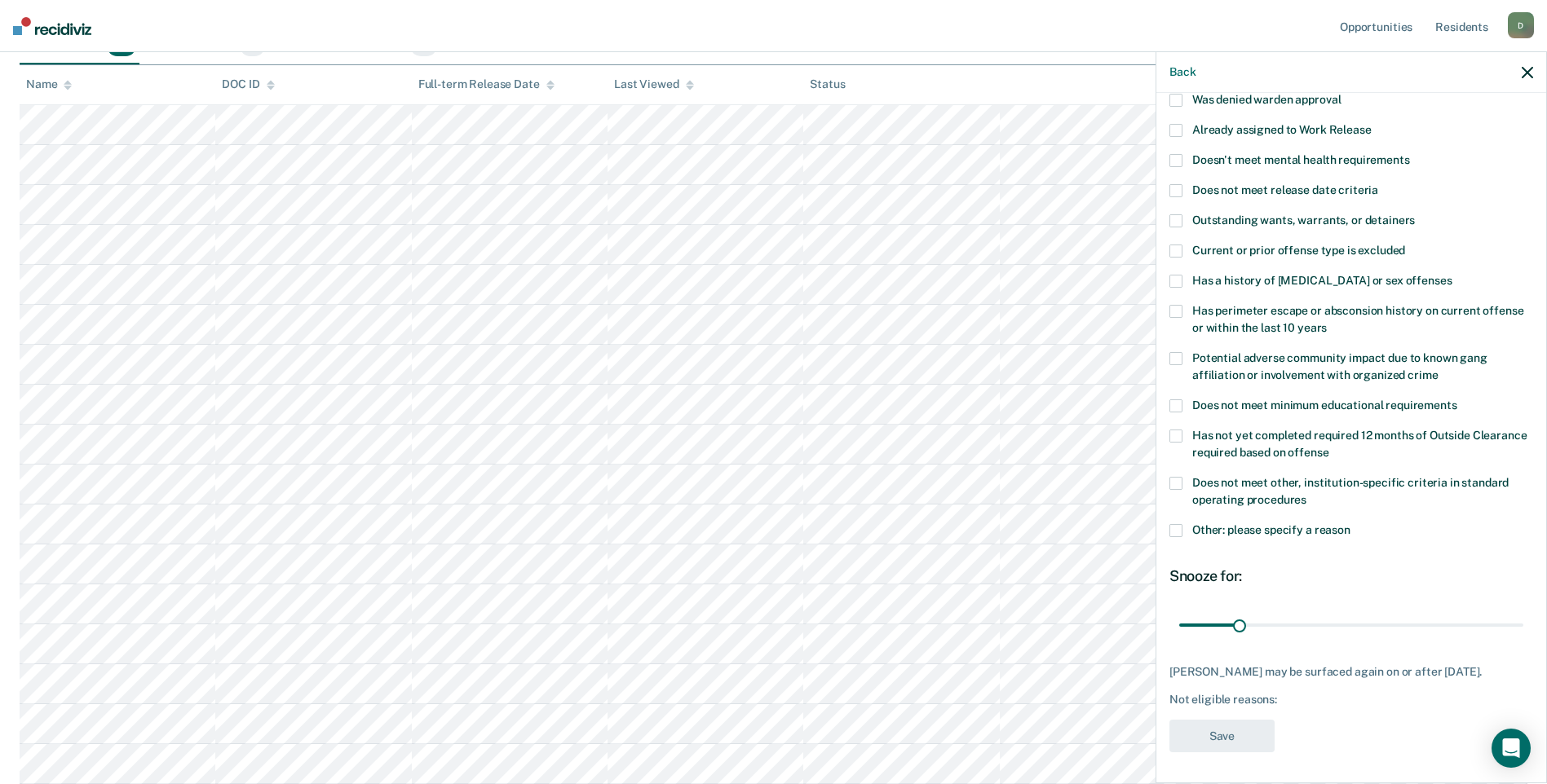
scroll to position [138, 0]
drag, startPoint x: 1239, startPoint y: 609, endPoint x: 1561, endPoint y: 599, distance: 322.2
type input "180"
click at [1523, 608] on input "range" at bounding box center [1351, 622] width 344 height 29
click at [1178, 474] on span at bounding box center [1175, 480] width 13 height 13
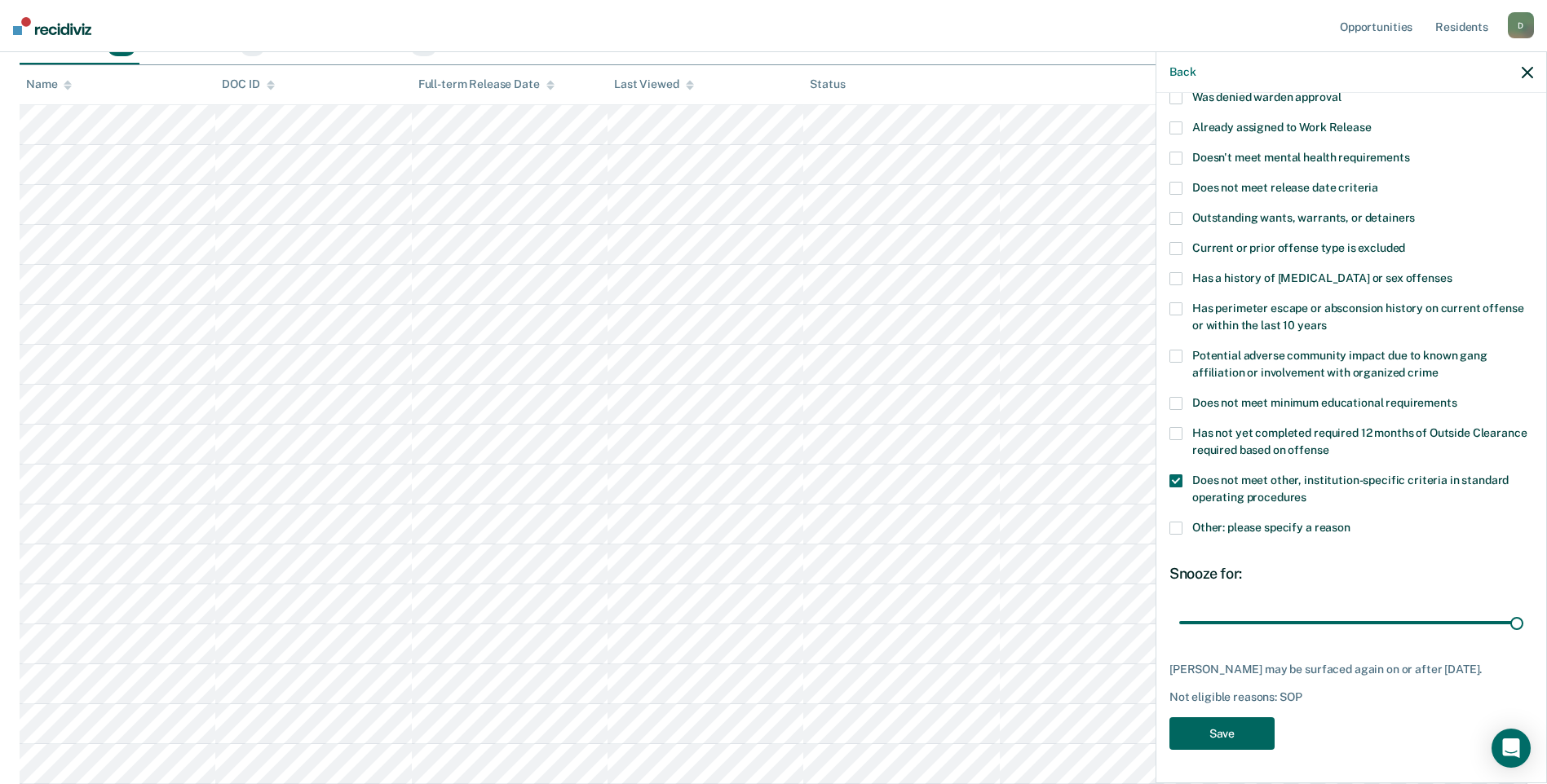
click at [1229, 726] on button "Save" at bounding box center [1221, 733] width 105 height 33
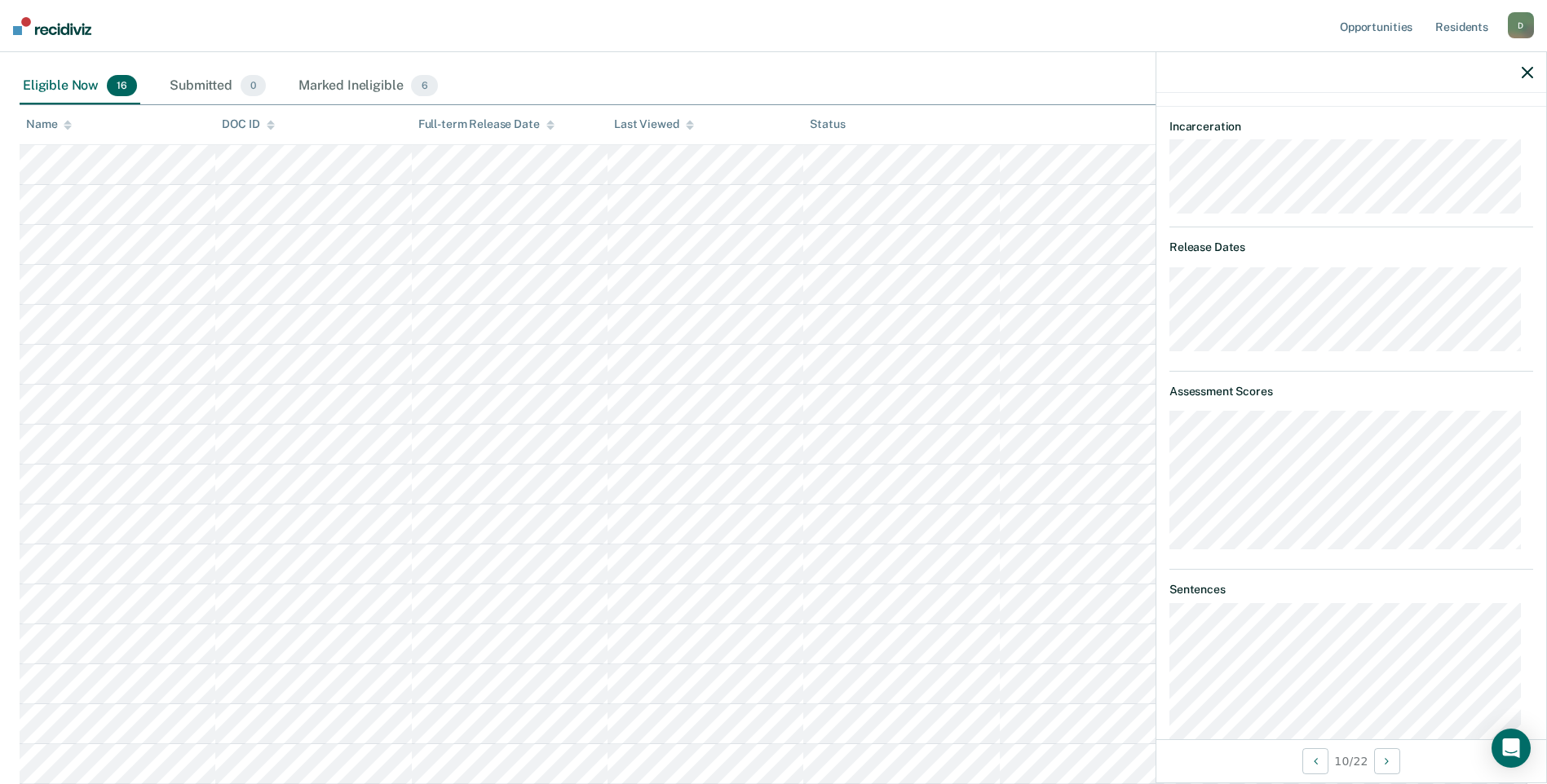
scroll to position [163, 0]
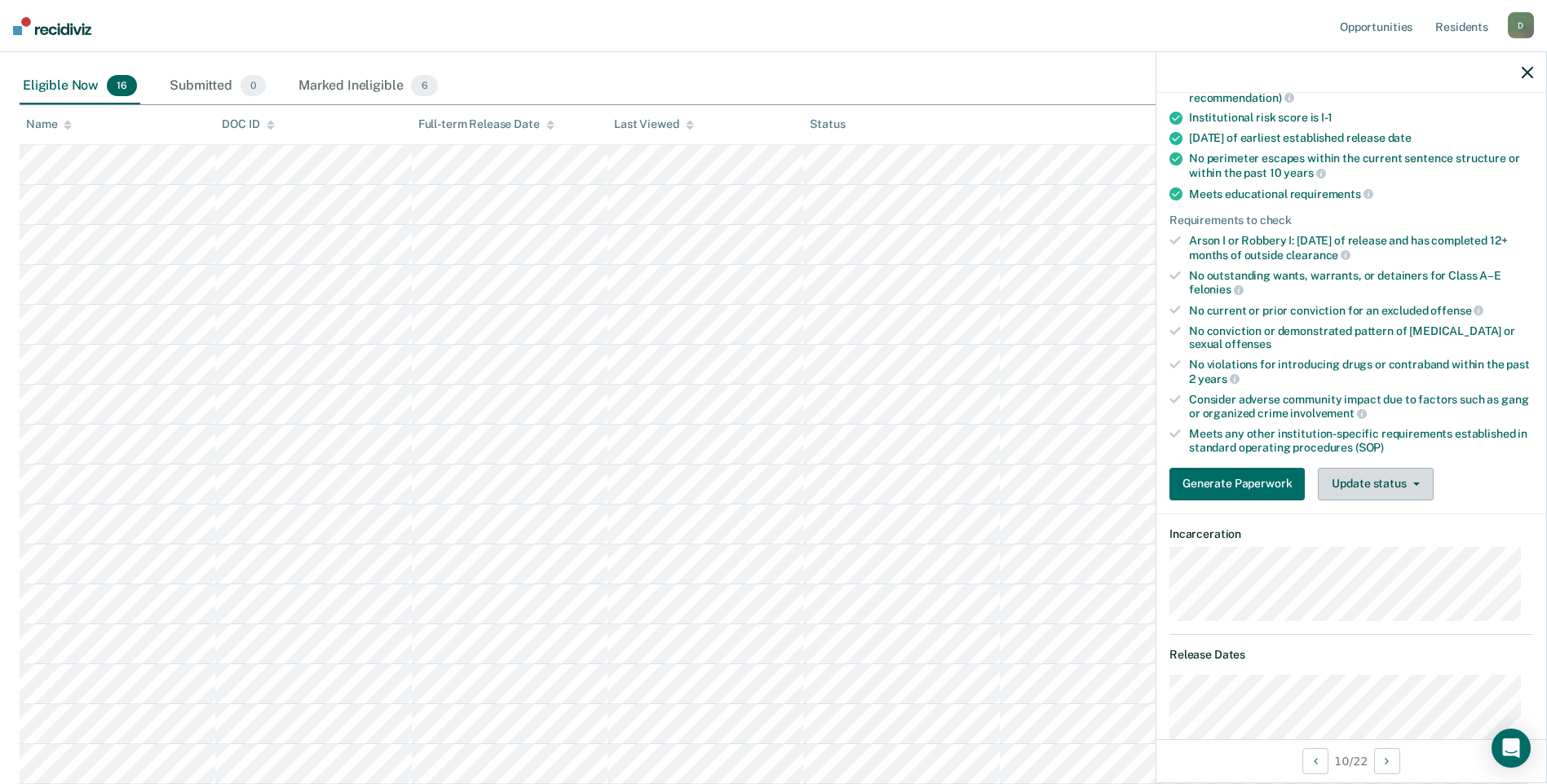
click at [1381, 477] on button "Update status" at bounding box center [1375, 484] width 115 height 32
click at [1374, 551] on button "Mark Ineligible" at bounding box center [1396, 549] width 157 height 26
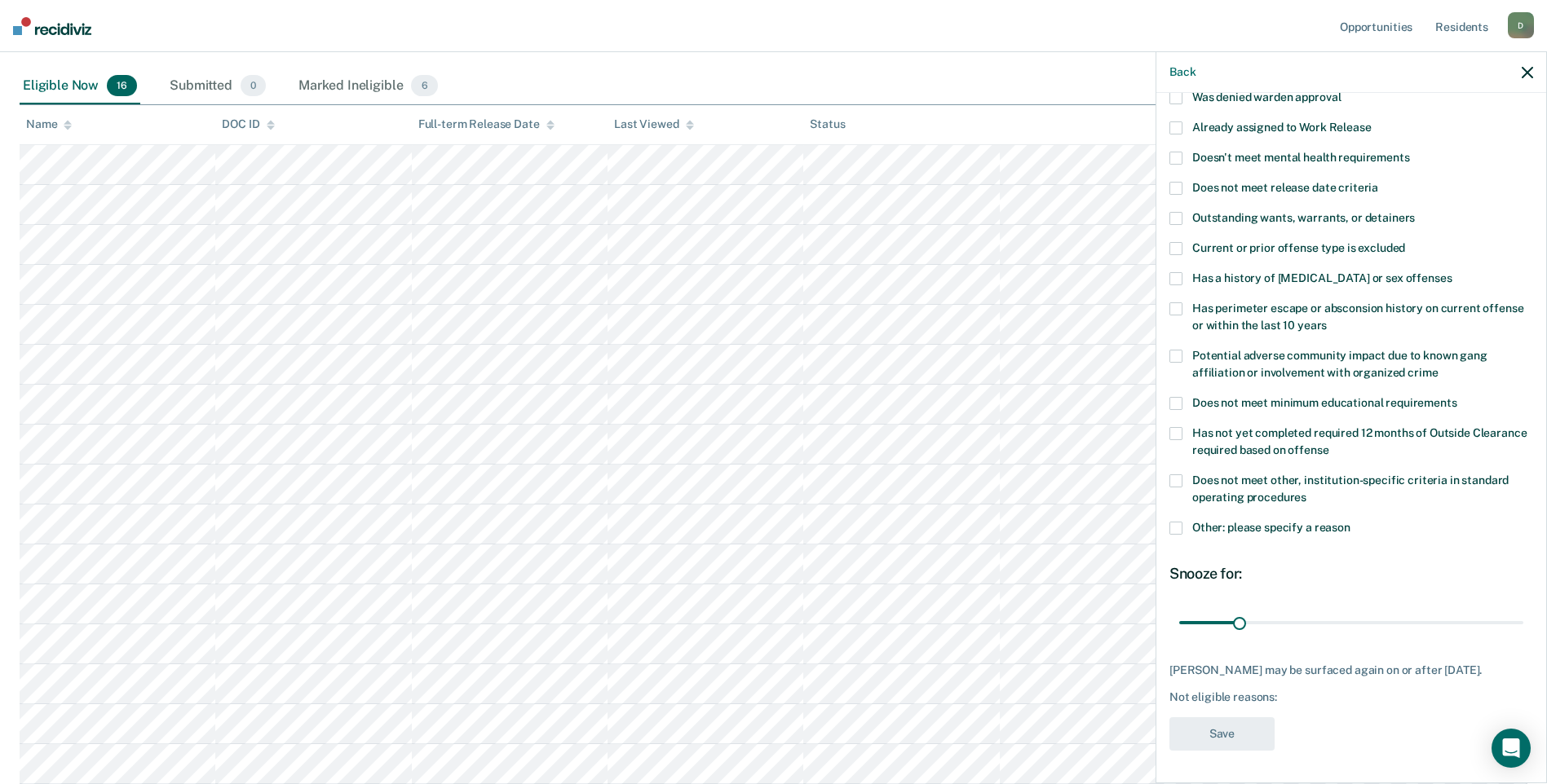
scroll to position [138, 0]
